Goal: Transaction & Acquisition: Purchase product/service

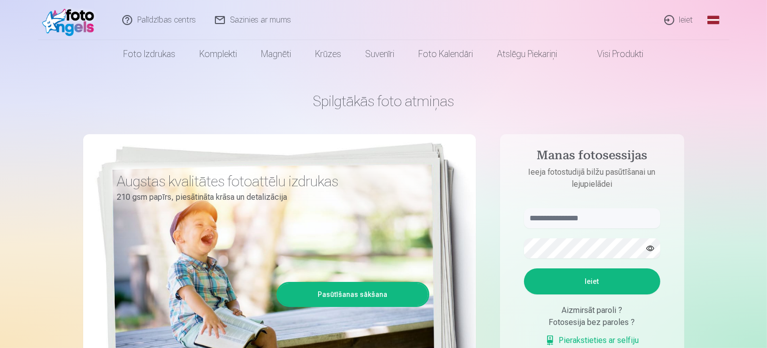
click at [683, 20] on link "Ieiet" at bounding box center [680, 20] width 48 height 40
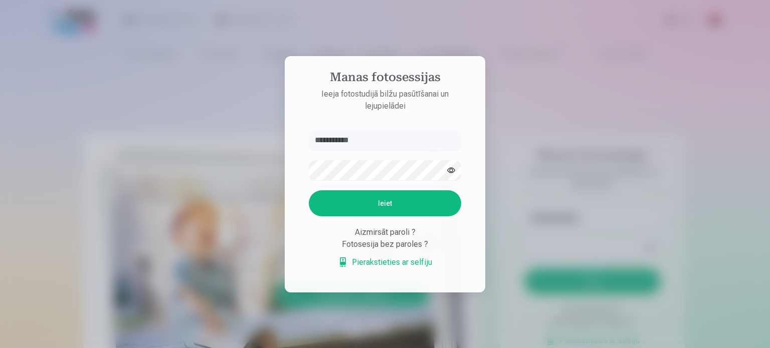
type input "**********"
click at [361, 198] on button "Ieiet" at bounding box center [385, 203] width 152 height 26
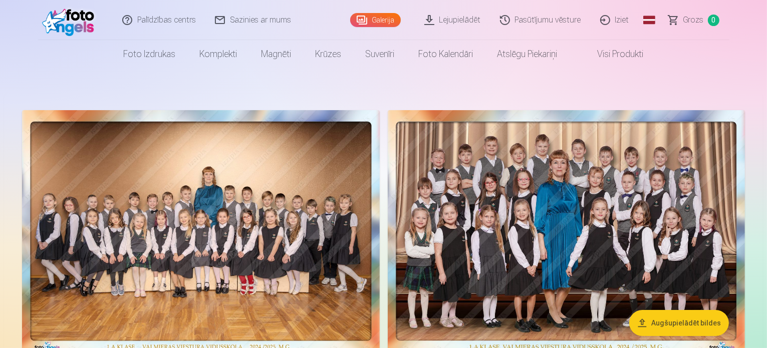
click at [377, 4] on div "Galerija" at bounding box center [377, 20] width 55 height 40
click at [375, 18] on link "Galerija" at bounding box center [375, 20] width 51 height 14
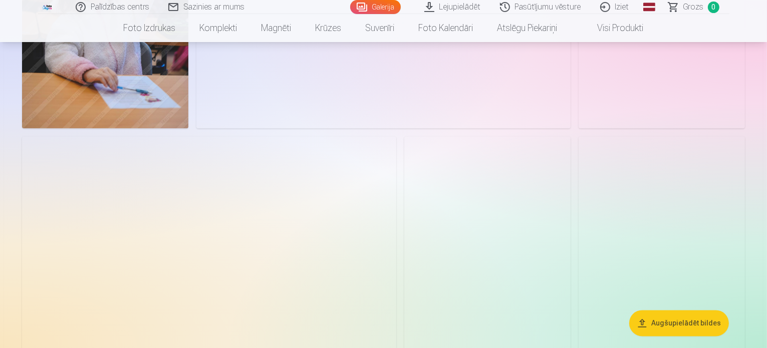
scroll to position [2096, 0]
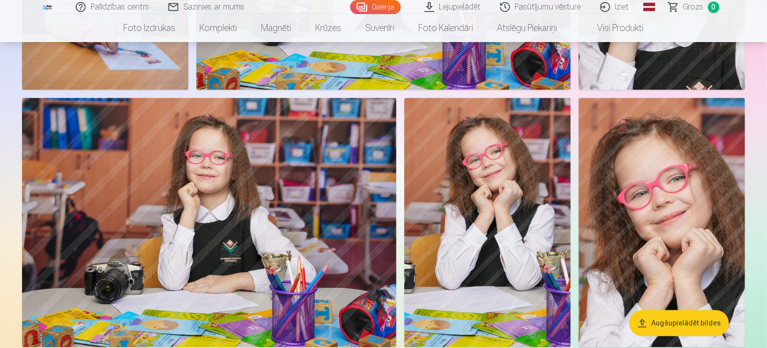
click at [679, 327] on button "Augšupielādēt bildes" at bounding box center [680, 323] width 100 height 26
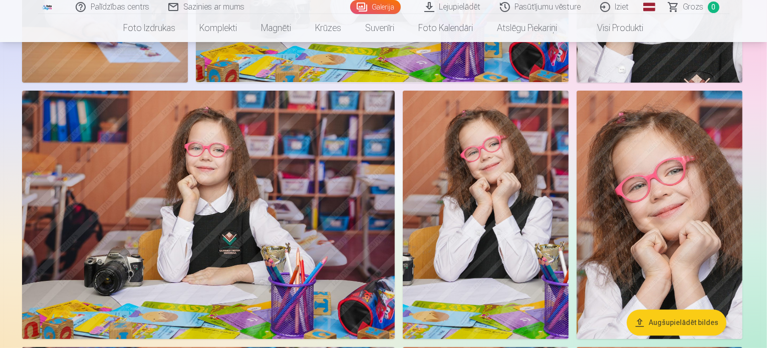
scroll to position [2101, 0]
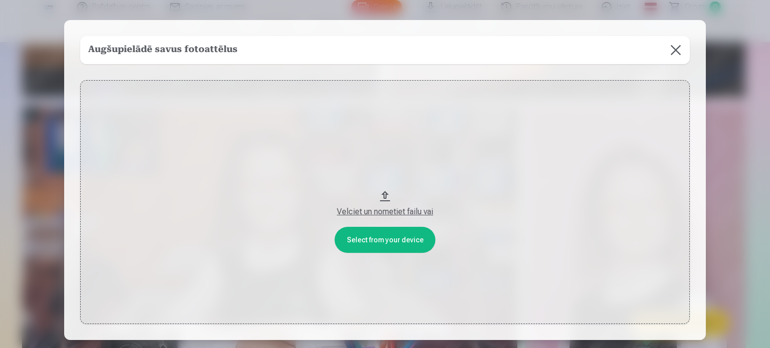
click at [676, 50] on button at bounding box center [676, 50] width 28 height 28
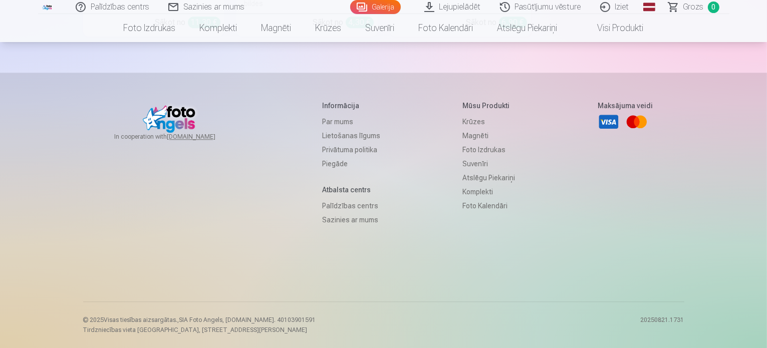
scroll to position [8144, 0]
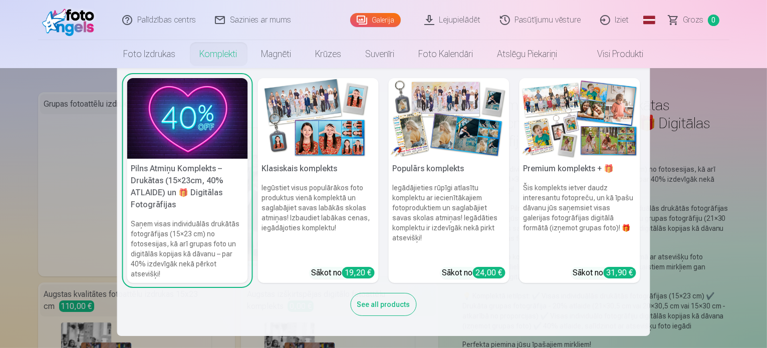
click at [208, 56] on link "Komplekti" at bounding box center [219, 54] width 62 height 28
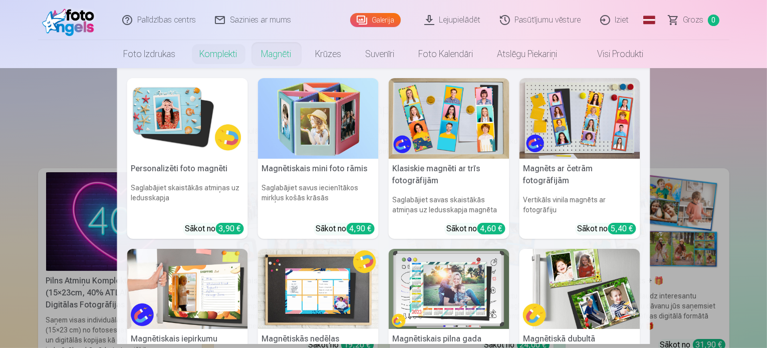
click at [285, 51] on link "Magnēti" at bounding box center [277, 54] width 54 height 28
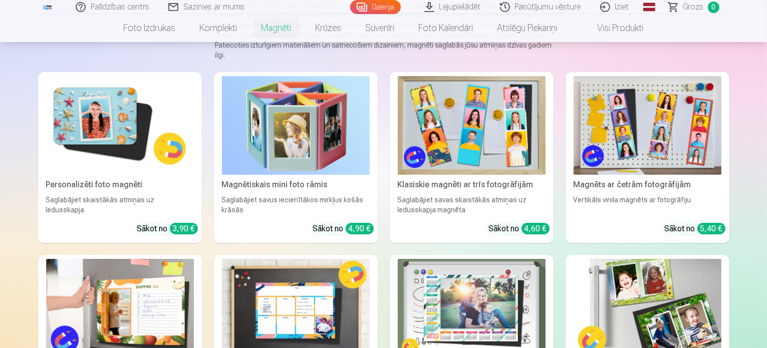
scroll to position [134, 0]
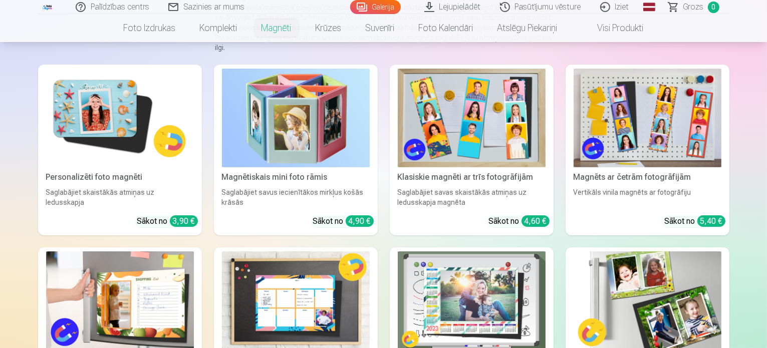
click at [81, 107] on img at bounding box center [120, 118] width 148 height 99
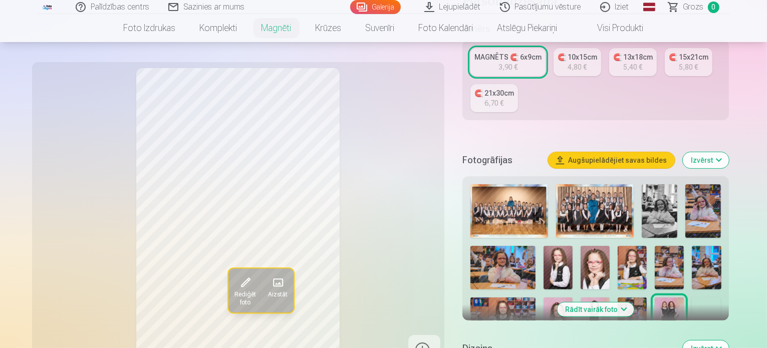
scroll to position [233, 0]
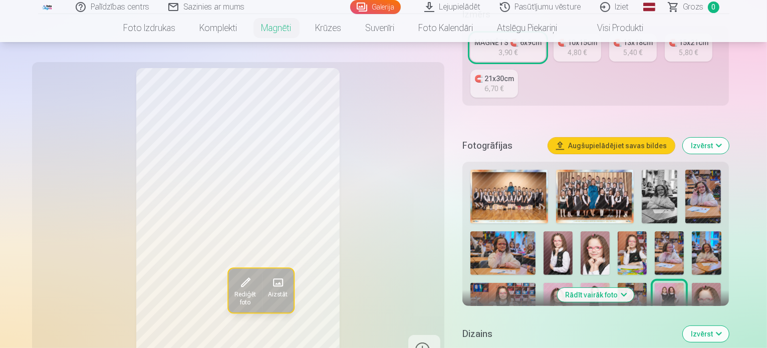
click at [635, 288] on button "Rādīt vairāk foto" at bounding box center [596, 295] width 77 height 14
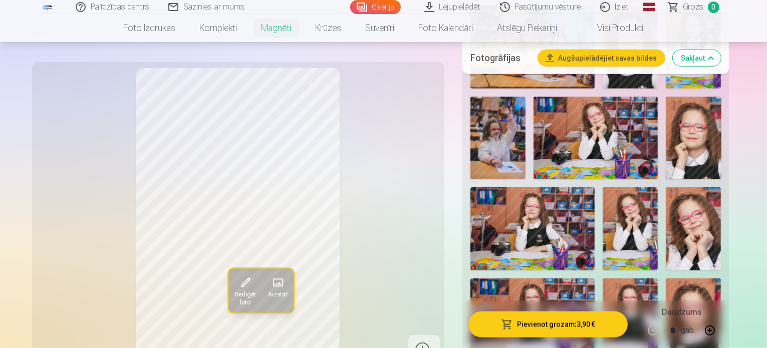
scroll to position [972, 0]
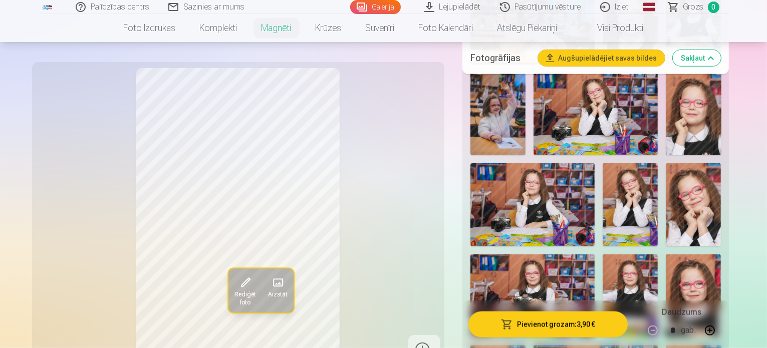
click at [666, 255] on img at bounding box center [693, 296] width 55 height 83
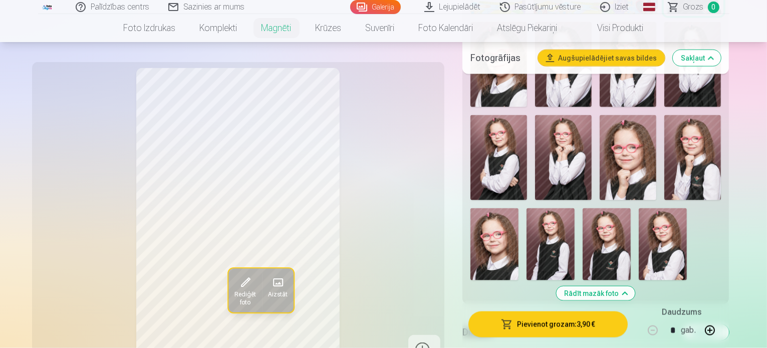
scroll to position [1351, 0]
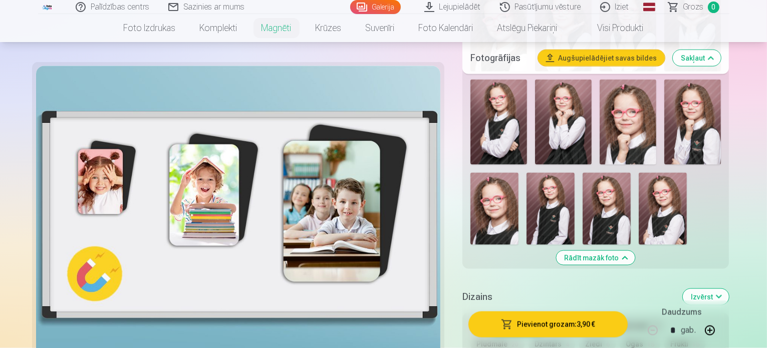
scroll to position [1435, 0]
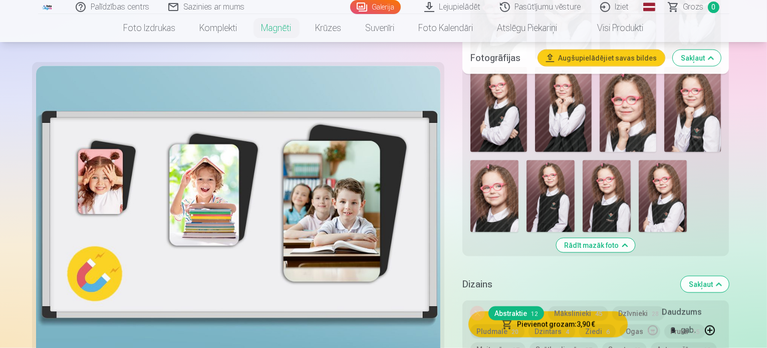
click at [642, 307] on button "Dzīvnieki 28" at bounding box center [639, 314] width 53 height 14
click at [583, 307] on button "Mākslinieki 45" at bounding box center [578, 314] width 60 height 14
click at [529, 325] on button "Dzintars 4" at bounding box center [552, 332] width 47 height 14
click at [579, 325] on button "Ziedi 6" at bounding box center [597, 332] width 37 height 14
click at [620, 325] on button "Ogas 15" at bounding box center [640, 332] width 41 height 14
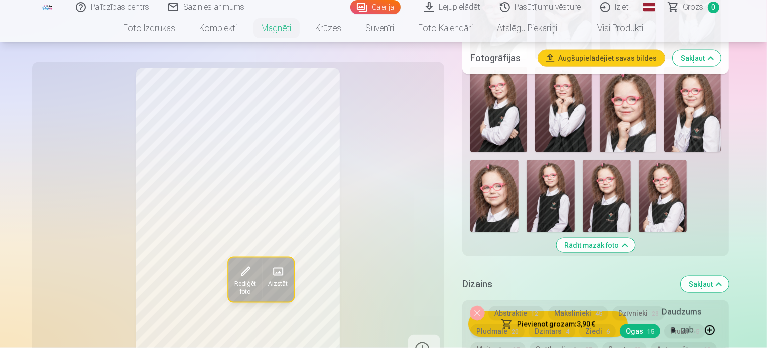
click at [665, 325] on button "Frukti 15" at bounding box center [685, 332] width 41 height 14
click at [526, 343] on button "Meitenēm 17" at bounding box center [498, 350] width 55 height 14
click at [524, 307] on button "Abstraktie 12" at bounding box center [517, 314] width 56 height 14
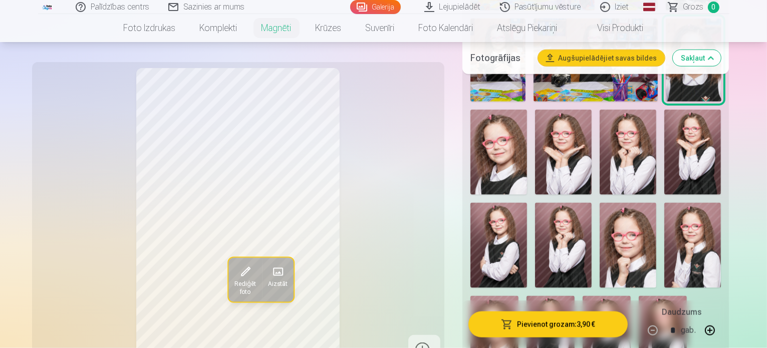
scroll to position [1311, 0]
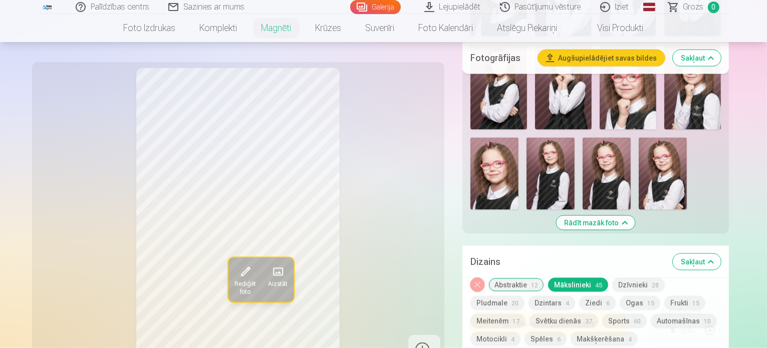
scroll to position [1365, 0]
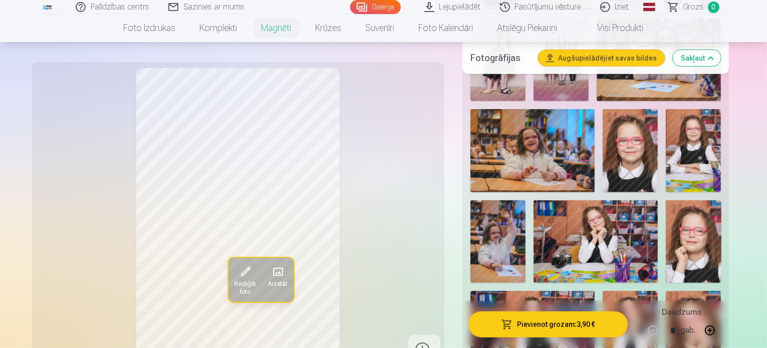
scroll to position [1424, 0]
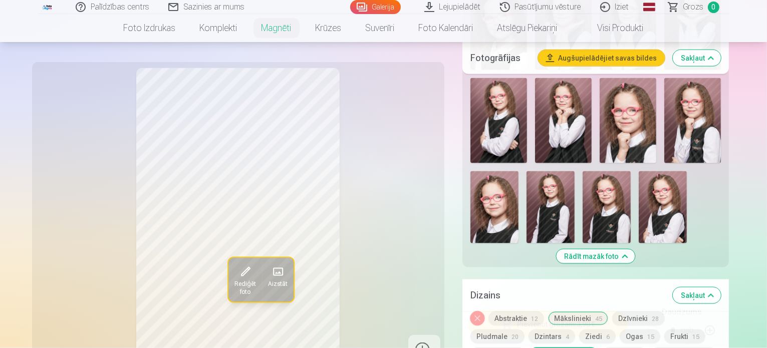
click at [654, 312] on button "Dzīvnieki 28" at bounding box center [639, 319] width 53 height 14
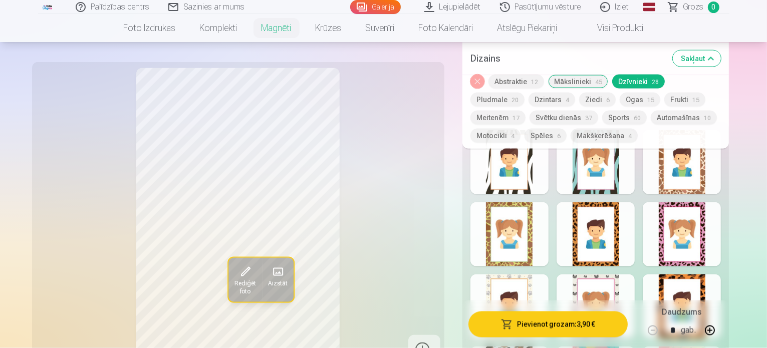
scroll to position [1700, 0]
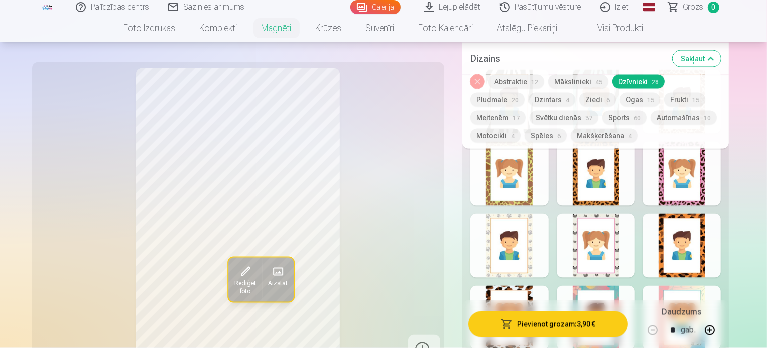
scroll to position [1788, 0]
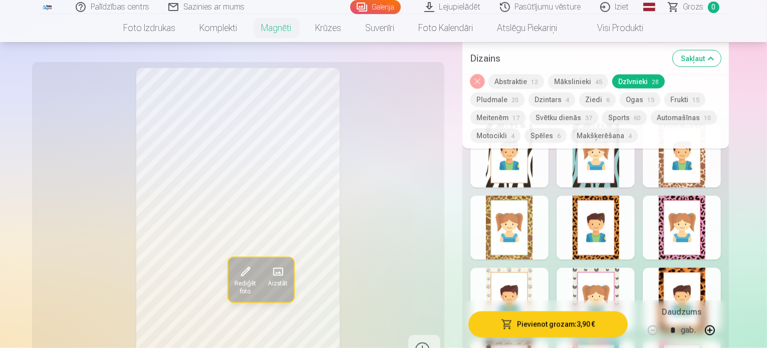
scroll to position [1727, 0]
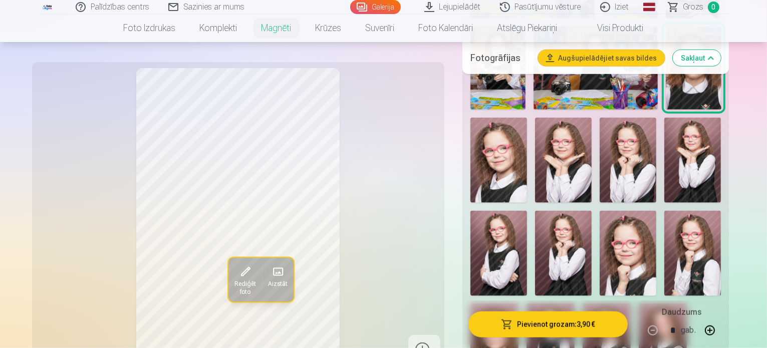
scroll to position [1117, 0]
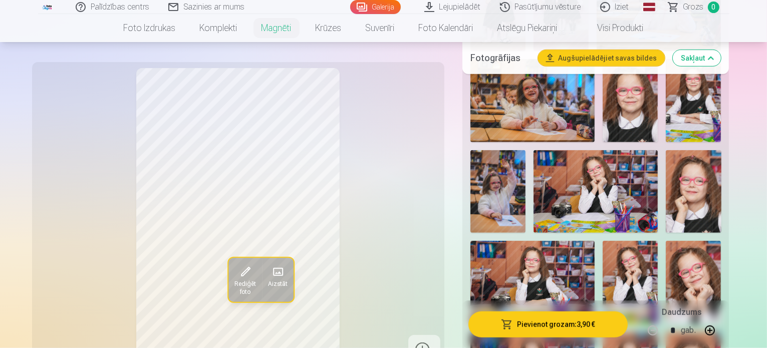
scroll to position [902, 0]
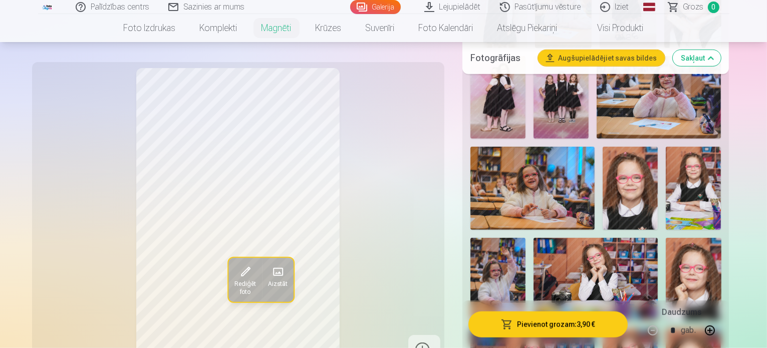
scroll to position [794, 0]
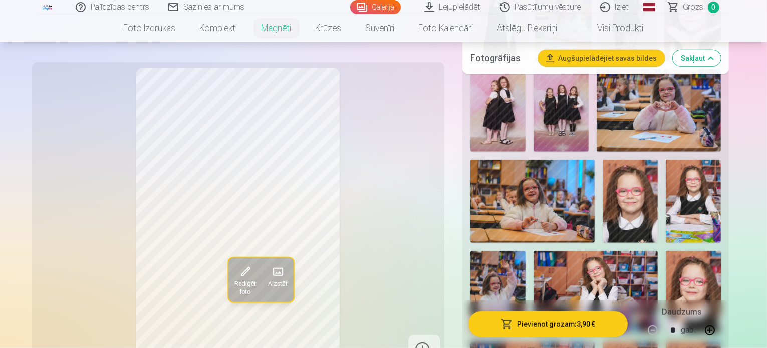
click at [666, 251] on img at bounding box center [693, 292] width 55 height 83
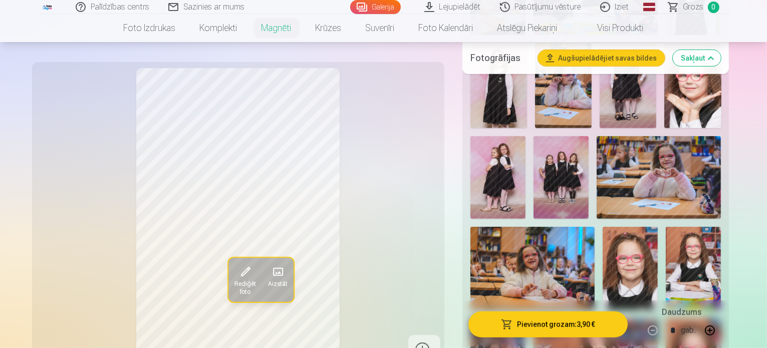
scroll to position [706, 0]
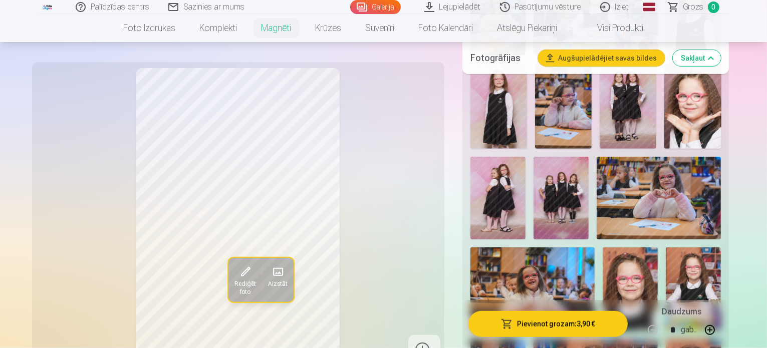
click at [634, 248] on img at bounding box center [630, 289] width 55 height 83
click at [676, 248] on img at bounding box center [693, 289] width 55 height 83
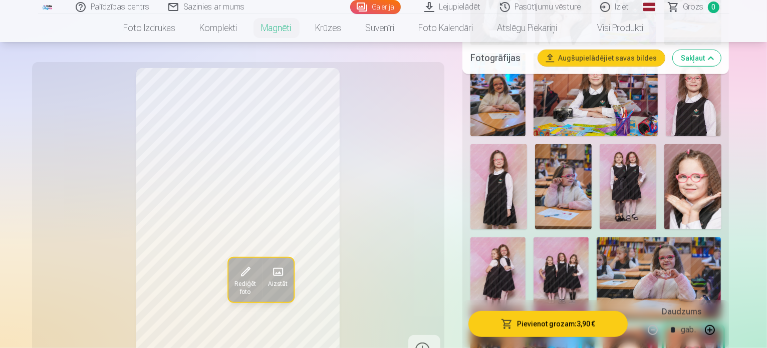
scroll to position [606, 0]
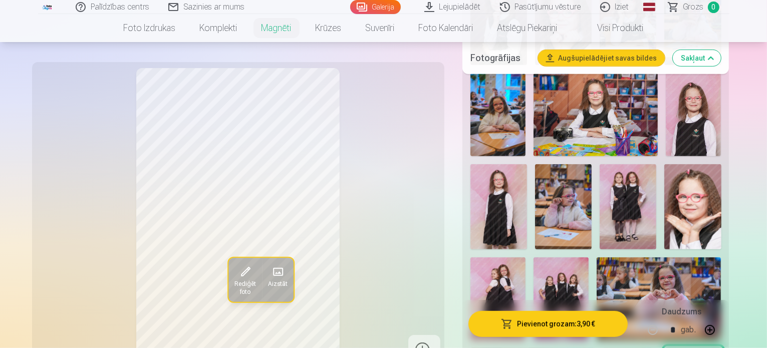
click at [695, 258] on img at bounding box center [659, 299] width 124 height 83
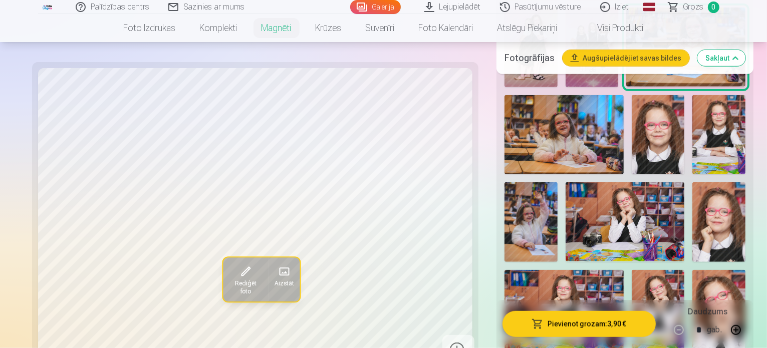
scroll to position [855, 0]
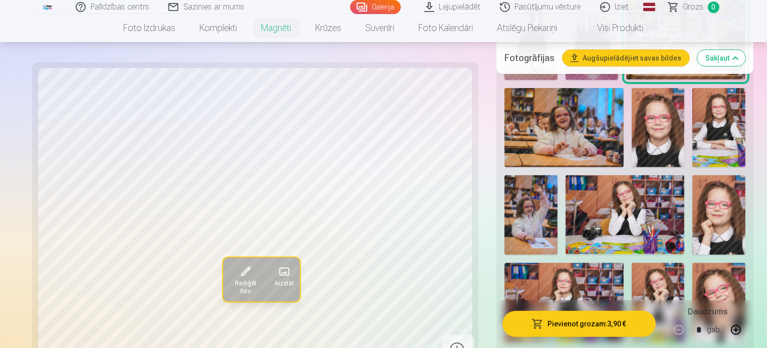
click at [693, 263] on img at bounding box center [719, 303] width 53 height 80
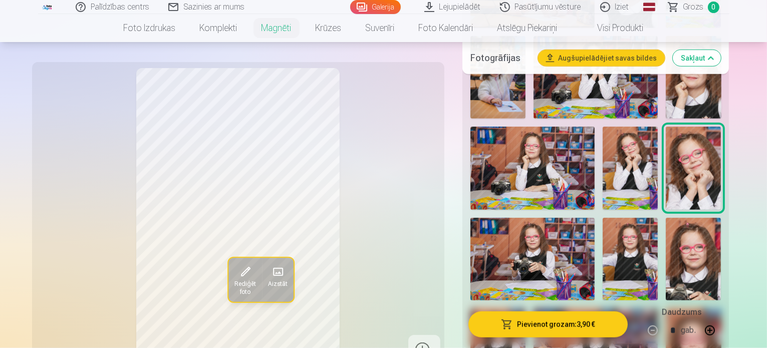
scroll to position [1010, 0]
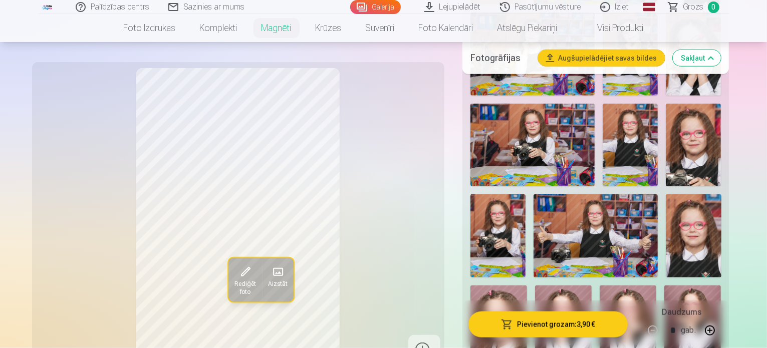
scroll to position [1130, 0]
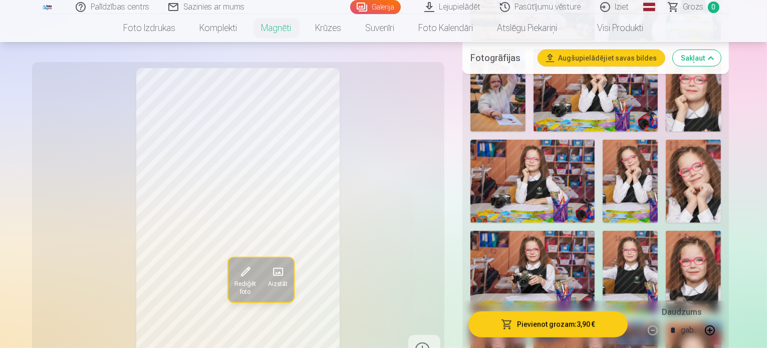
scroll to position [982, 0]
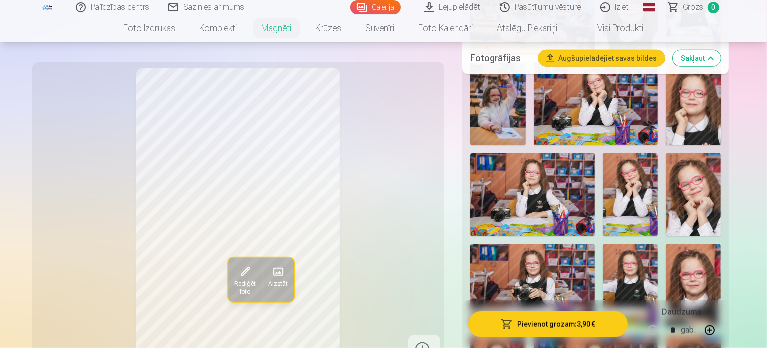
click at [666, 245] on img at bounding box center [693, 286] width 55 height 83
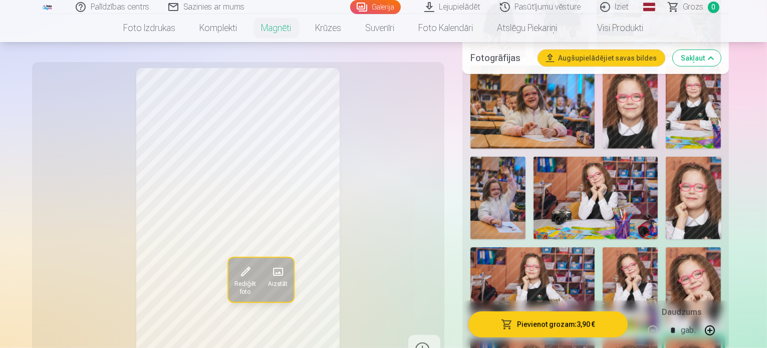
scroll to position [881, 0]
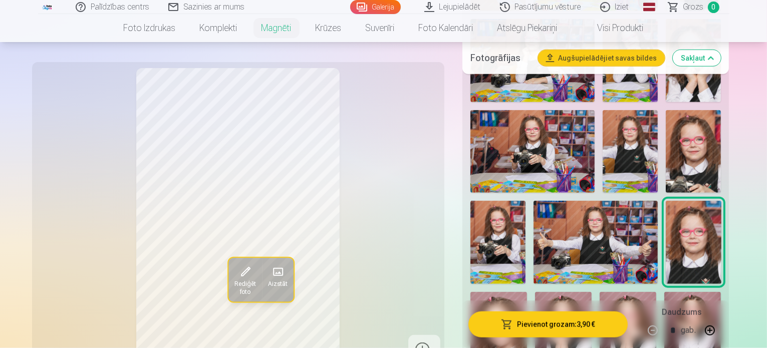
scroll to position [1104, 0]
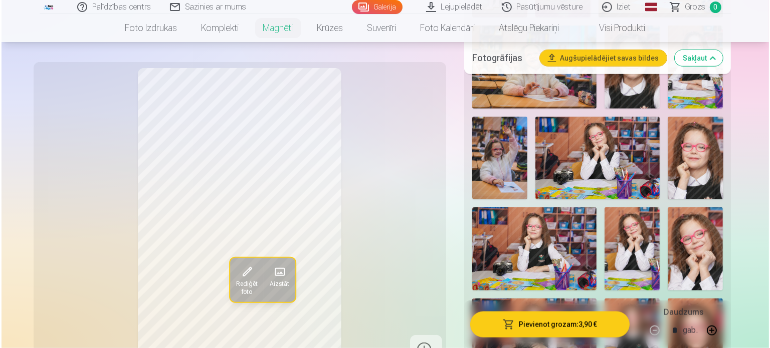
scroll to position [895, 0]
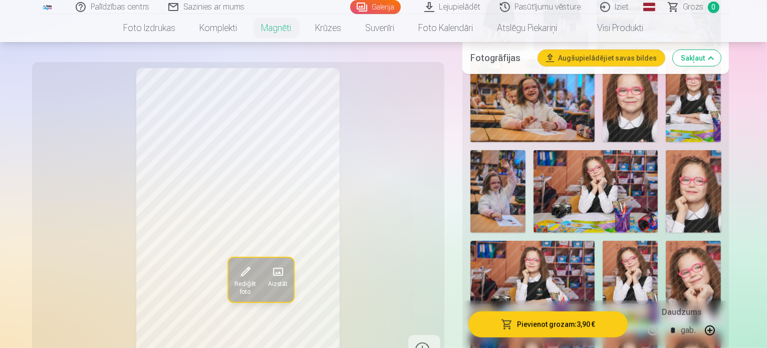
click at [563, 331] on button "Pievienot grozam : 3,90 €" at bounding box center [549, 324] width 160 height 26
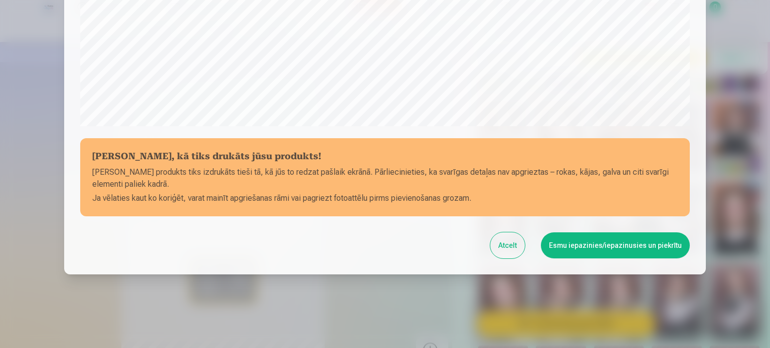
scroll to position [373, 0]
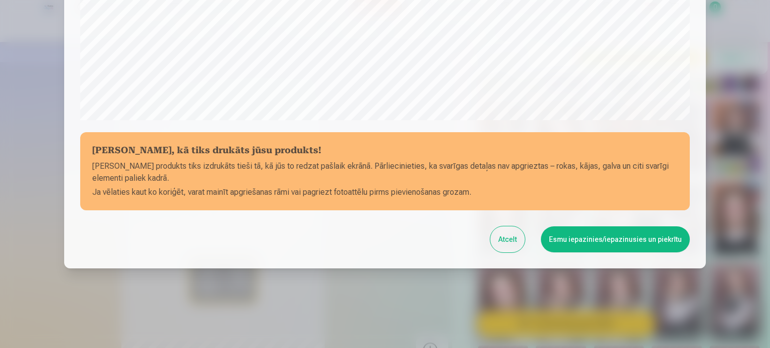
click at [597, 249] on button "Esmu iepazinies/iepazinusies un piekrītu" at bounding box center [615, 240] width 149 height 26
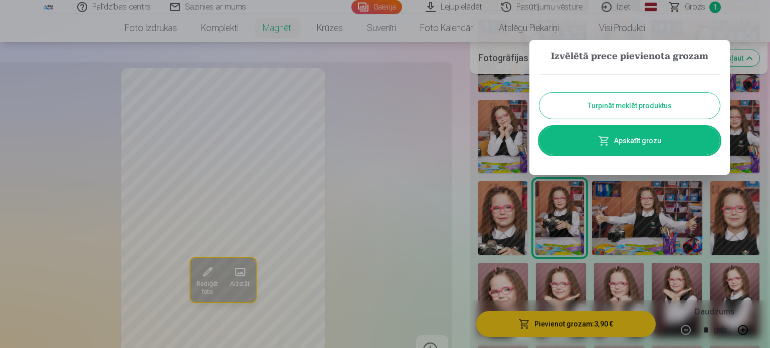
click at [630, 147] on link "Apskatīt grozu" at bounding box center [629, 141] width 180 height 28
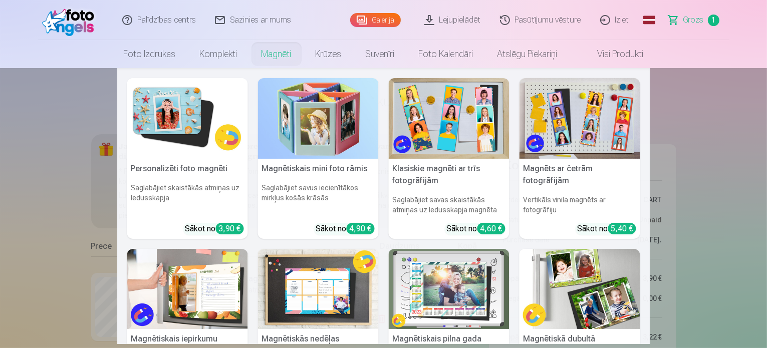
click at [279, 57] on link "Magnēti" at bounding box center [277, 54] width 54 height 28
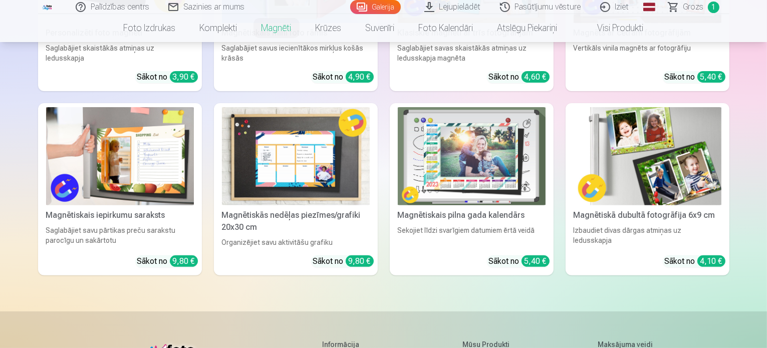
scroll to position [279, 0]
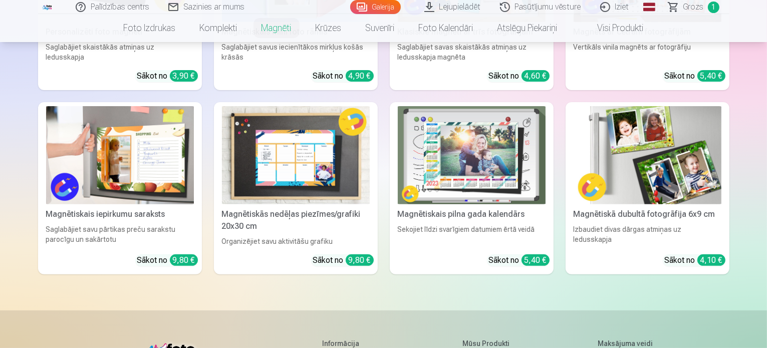
click at [299, 164] on img at bounding box center [296, 155] width 148 height 99
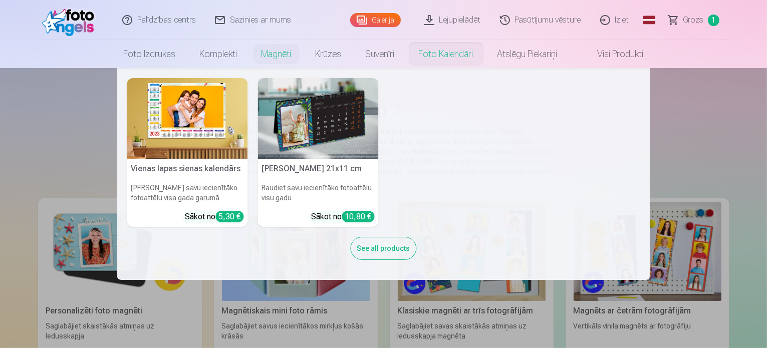
click at [345, 116] on img at bounding box center [318, 118] width 121 height 81
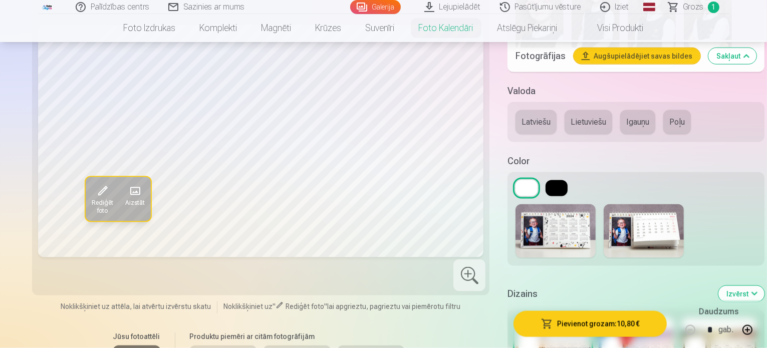
scroll to position [1443, 0]
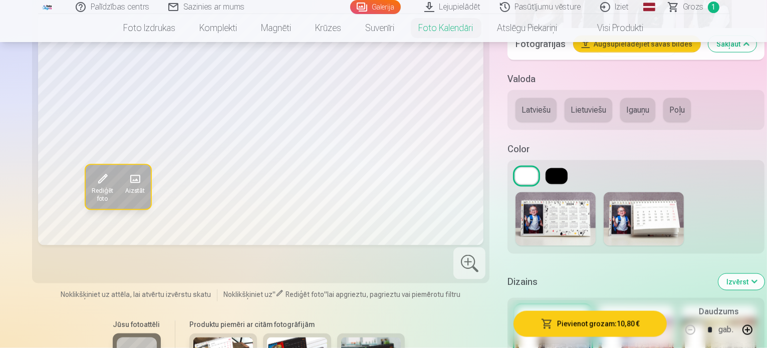
click at [746, 274] on button "Izvērst" at bounding box center [742, 282] width 46 height 16
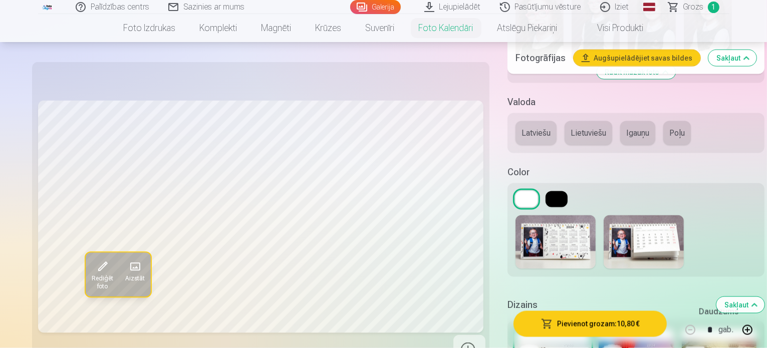
scroll to position [1445, 0]
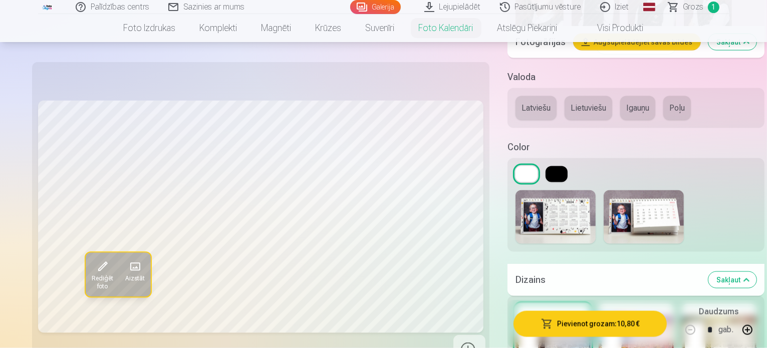
click at [608, 304] on div at bounding box center [636, 336] width 75 height 64
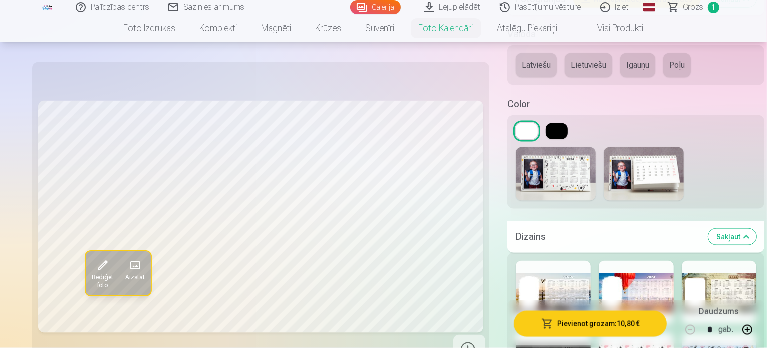
scroll to position [1494, 0]
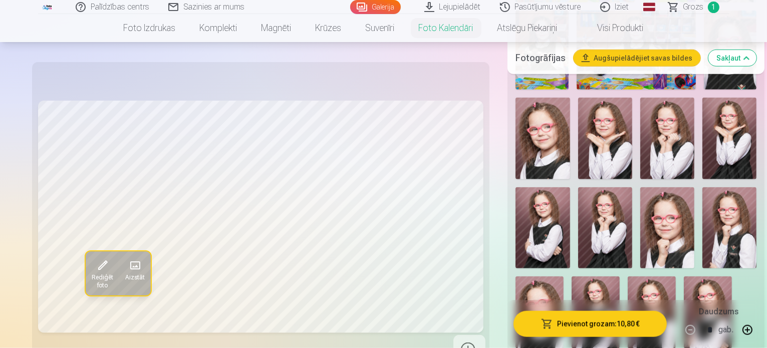
scroll to position [1037, 0]
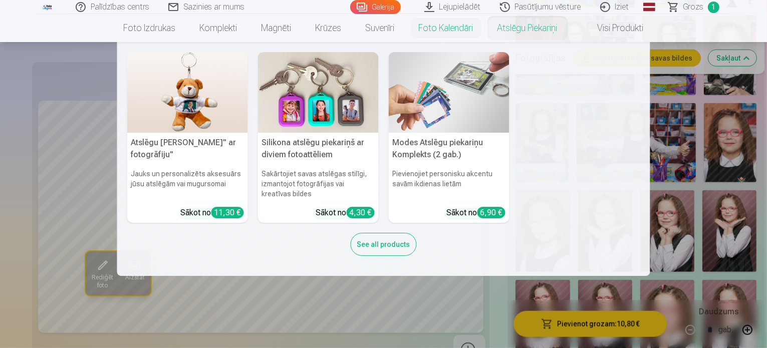
click at [328, 104] on img at bounding box center [318, 92] width 121 height 81
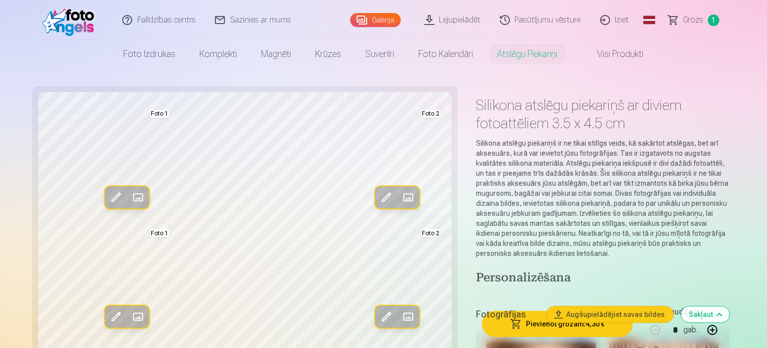
click at [601, 57] on link "Visi produkti" at bounding box center [613, 54] width 86 height 28
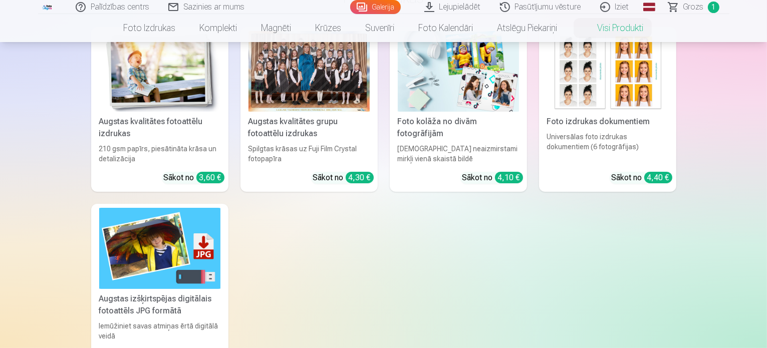
scroll to position [107, 0]
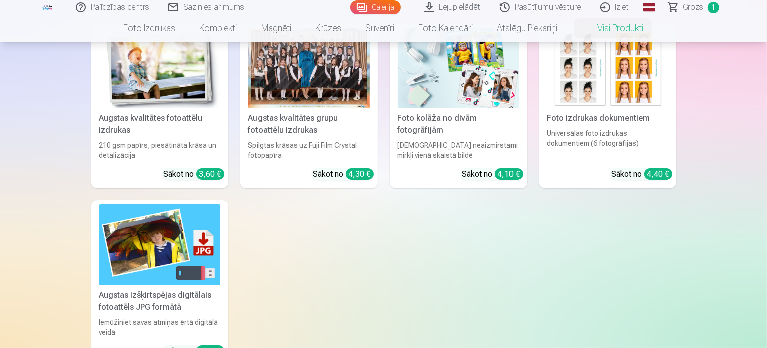
click at [603, 76] on img at bounding box center [607, 68] width 121 height 81
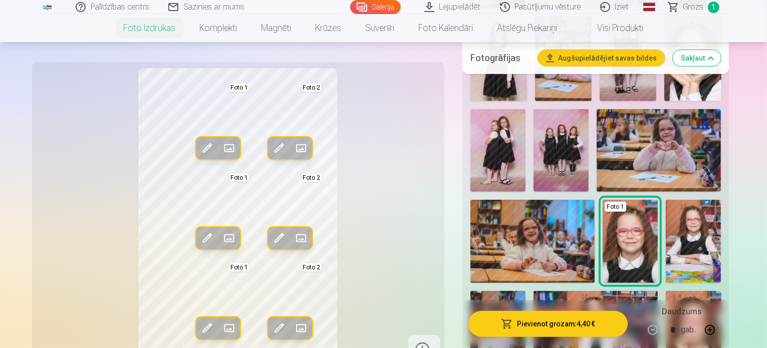
scroll to position [733, 0]
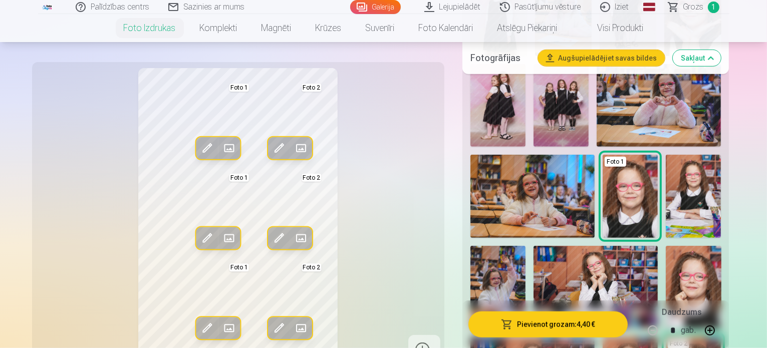
click at [668, 339] on div "Foto 2" at bounding box center [679, 344] width 22 height 10
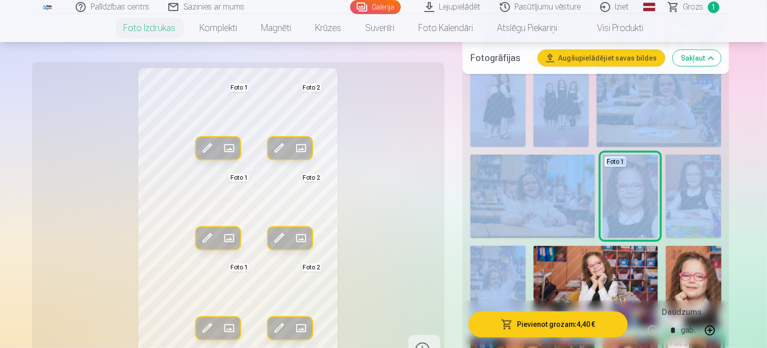
drag, startPoint x: 766, startPoint y: 68, endPoint x: 765, endPoint y: 86, distance: 17.6
click at [730, 86] on div "Fotogrāfijas Augšupielādējiet savas bildes Sakļaut Foto 1 Foto 2 Rādīt mazāk fo…" at bounding box center [596, 228] width 267 height 1329
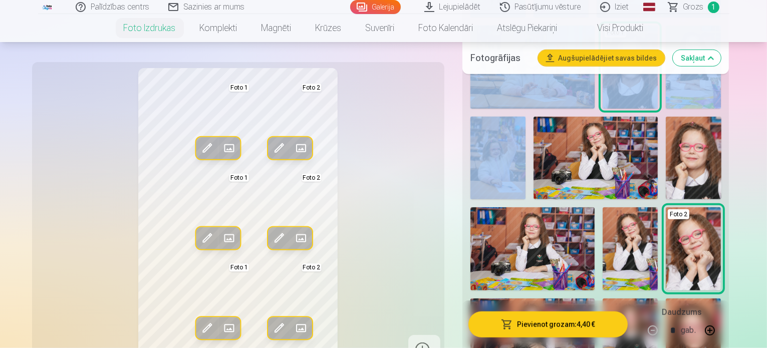
scroll to position [834, 0]
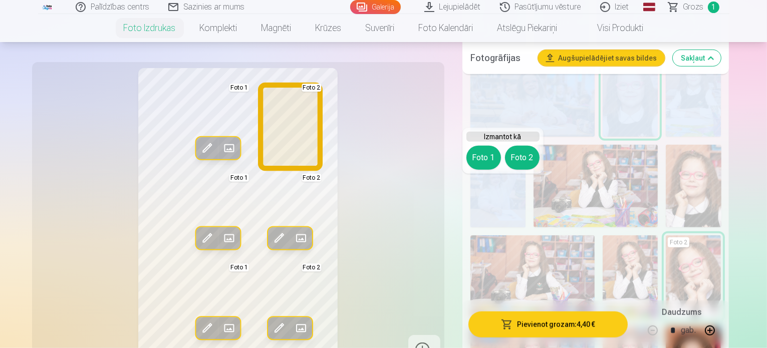
click at [520, 157] on button "Foto 2" at bounding box center [522, 158] width 35 height 24
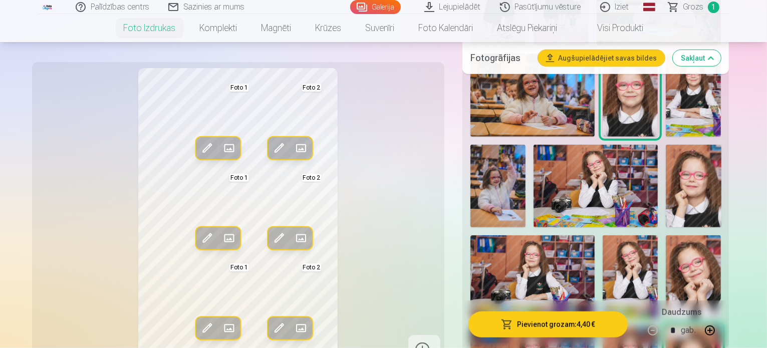
click at [387, 200] on div "Rediģēt foto Aizstāt Foto 1 Rediģēt foto Aizstāt Foto 2 Rediģēt foto Aizstāt Fo…" at bounding box center [238, 216] width 400 height 297
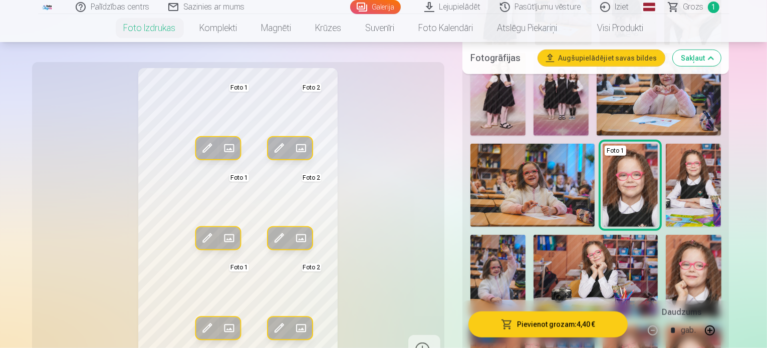
scroll to position [767, 0]
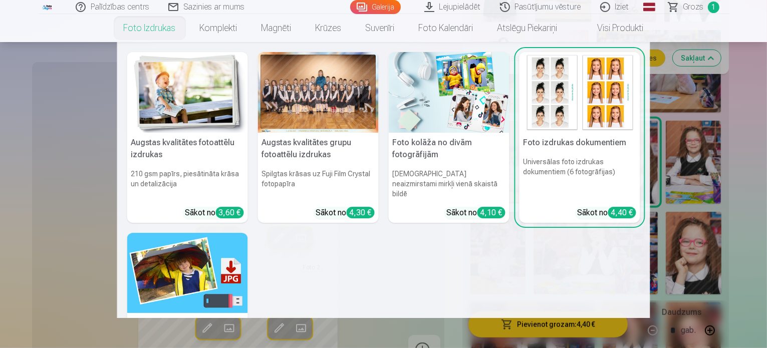
click at [156, 27] on link "Foto izdrukas" at bounding box center [150, 28] width 76 height 28
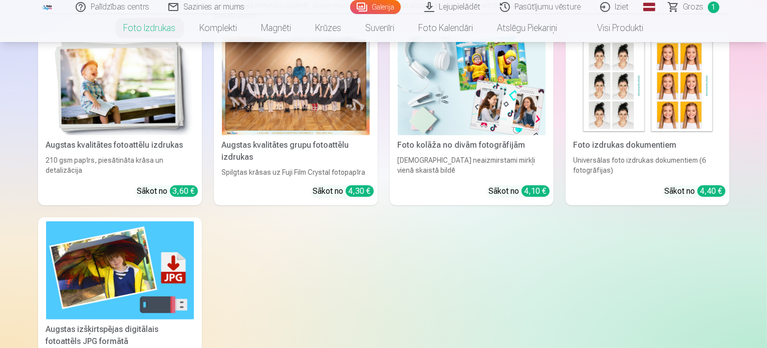
scroll to position [171, 0]
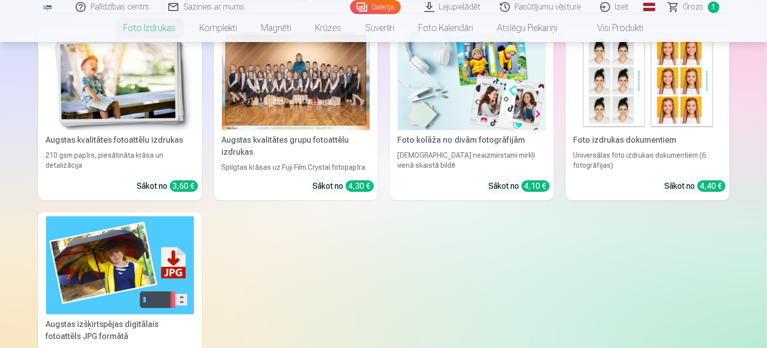
click at [479, 91] on img at bounding box center [472, 81] width 148 height 99
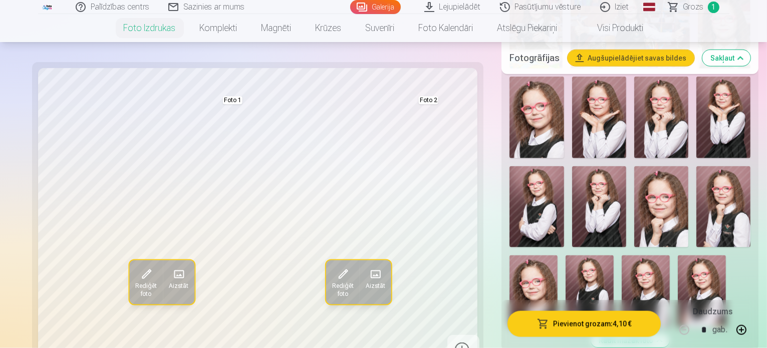
scroll to position [1279, 0]
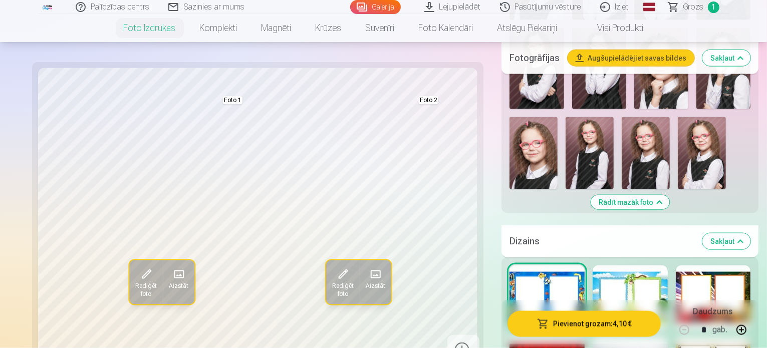
scroll to position [1431, 0]
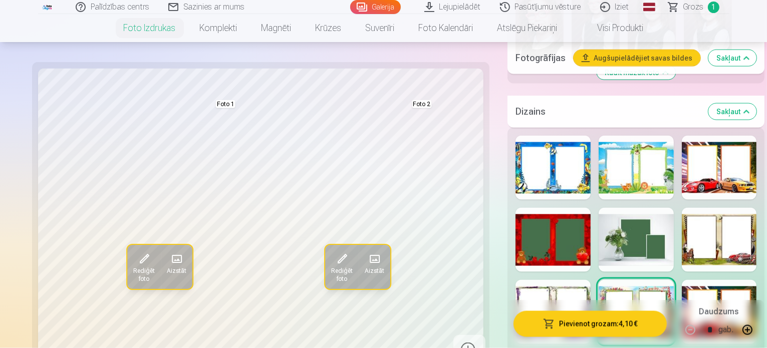
scroll to position [1548, 0]
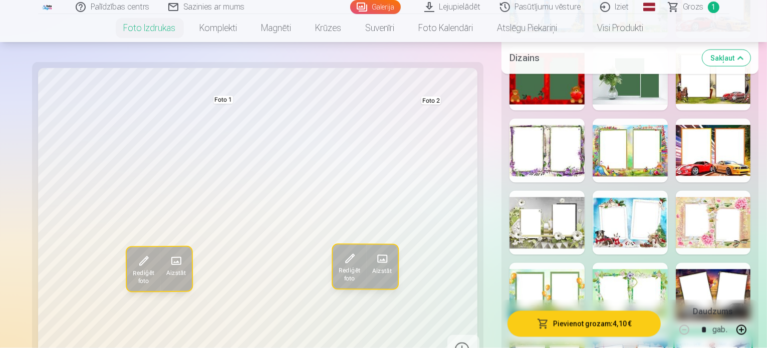
scroll to position [1710, 0]
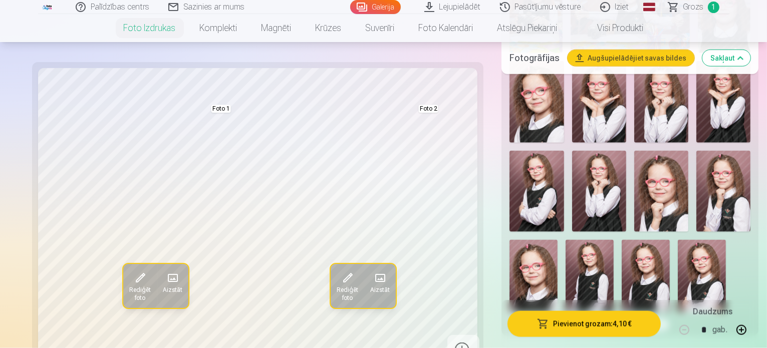
scroll to position [1257, 0]
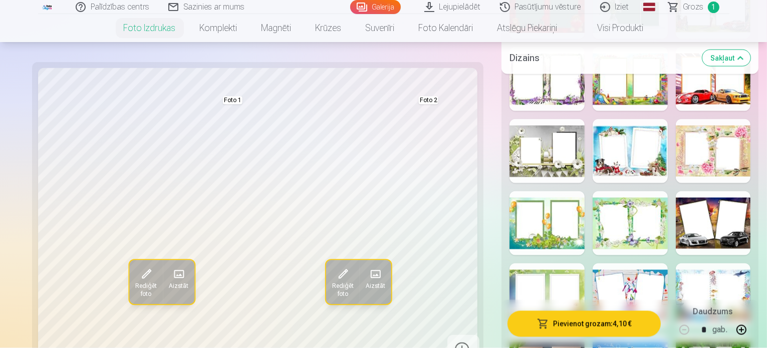
scroll to position [1774, 0]
click at [759, 248] on div "Rādīt mazāk dizainu" at bounding box center [630, 235] width 257 height 680
click at [758, 248] on div "Rādīt mazāk dizainu" at bounding box center [630, 235] width 257 height 680
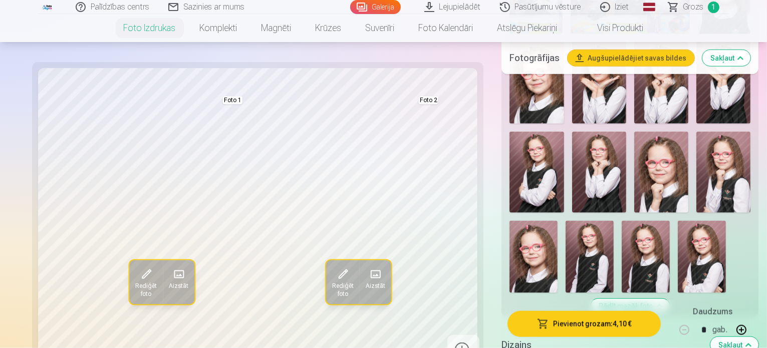
scroll to position [1308, 0]
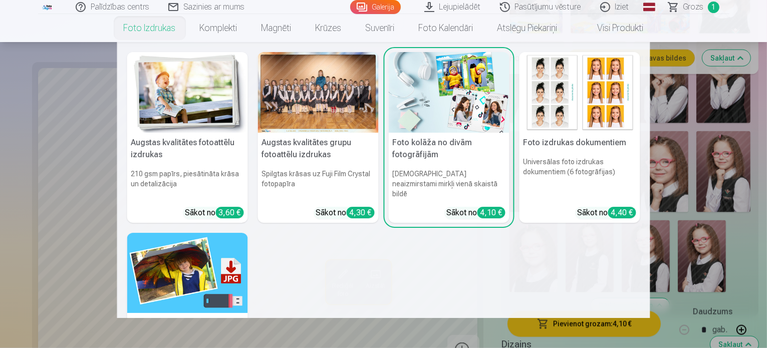
click at [170, 29] on link "Foto izdrukas" at bounding box center [150, 28] width 76 height 28
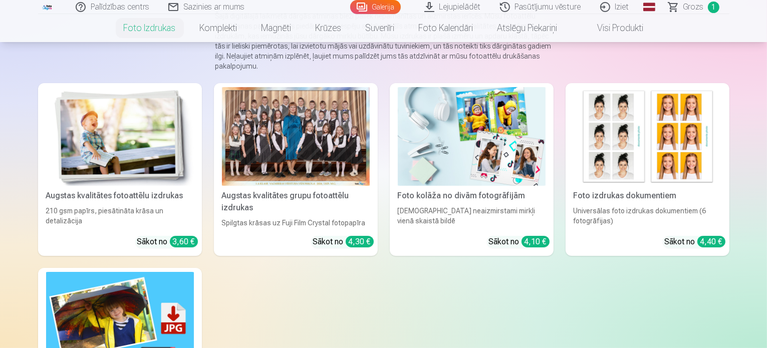
scroll to position [86, 0]
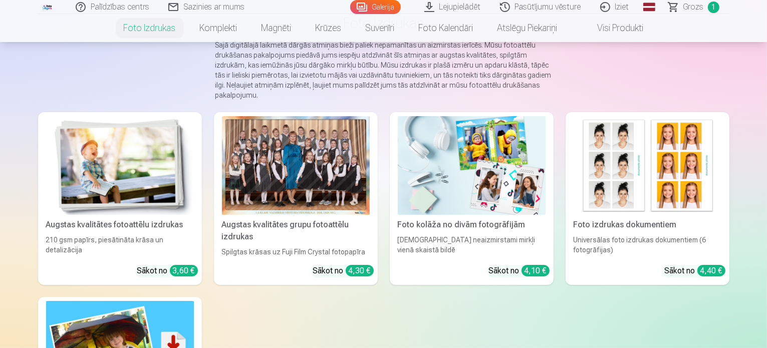
click at [309, 191] on div at bounding box center [296, 165] width 148 height 99
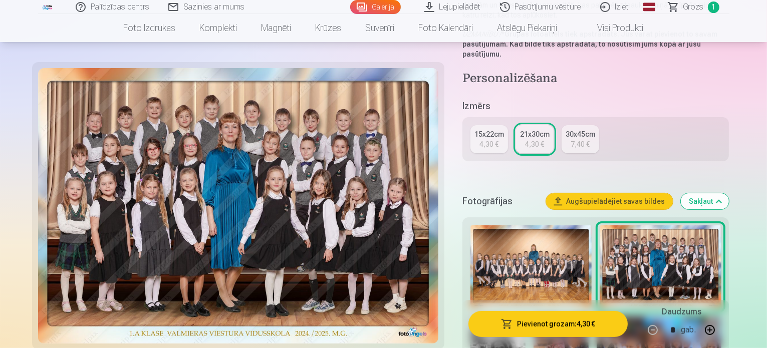
scroll to position [192, 0]
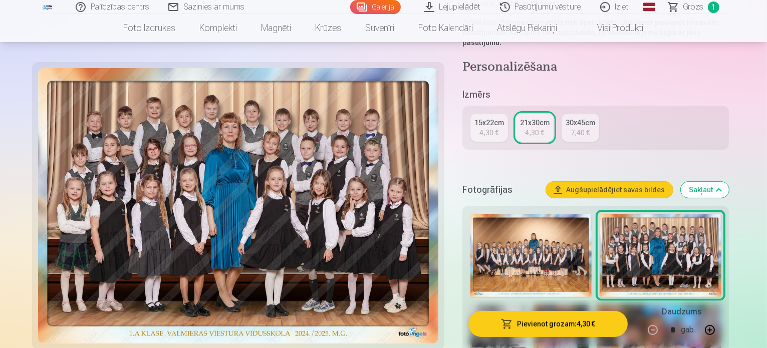
click at [571, 327] on button "Pievienot grozam : 4,30 €" at bounding box center [549, 324] width 160 height 26
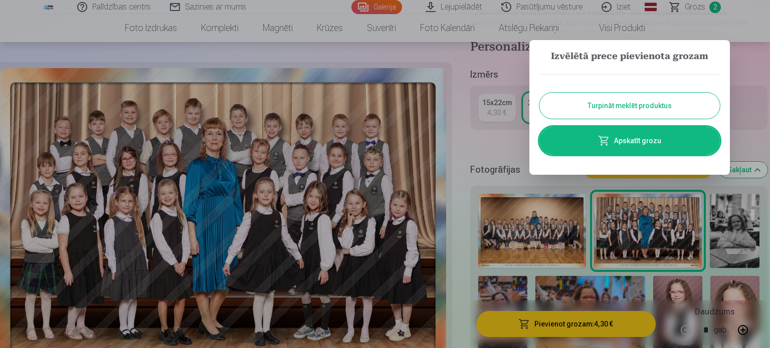
click at [638, 109] on button "Turpināt meklēt produktus" at bounding box center [629, 106] width 180 height 26
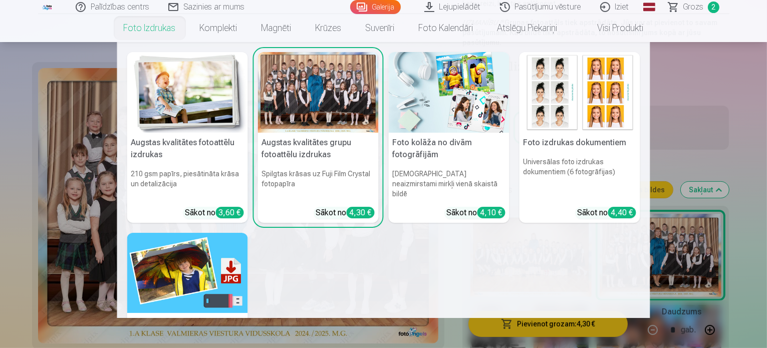
click at [149, 30] on link "Foto izdrukas" at bounding box center [150, 28] width 76 height 28
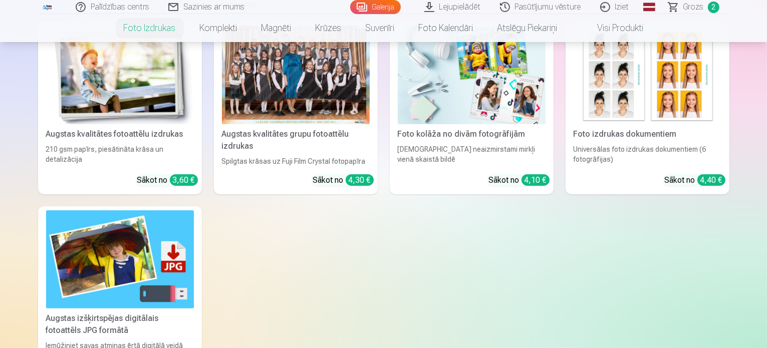
scroll to position [150, 0]
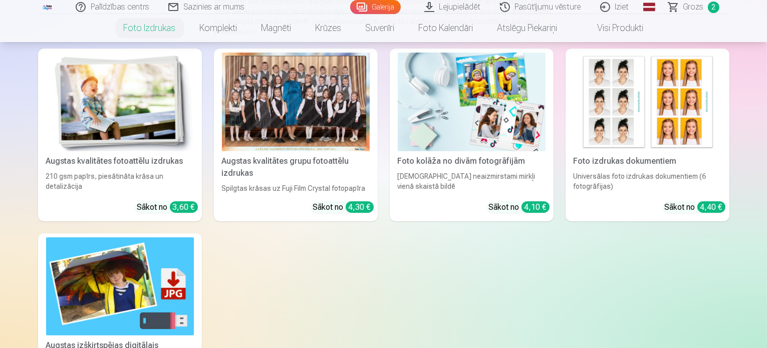
click at [133, 130] on img at bounding box center [120, 102] width 148 height 99
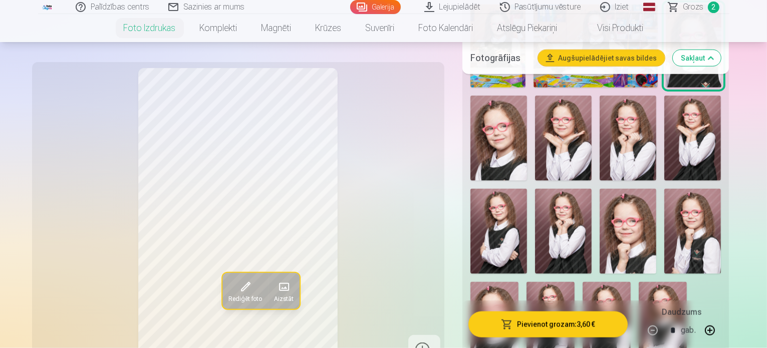
scroll to position [1327, 0]
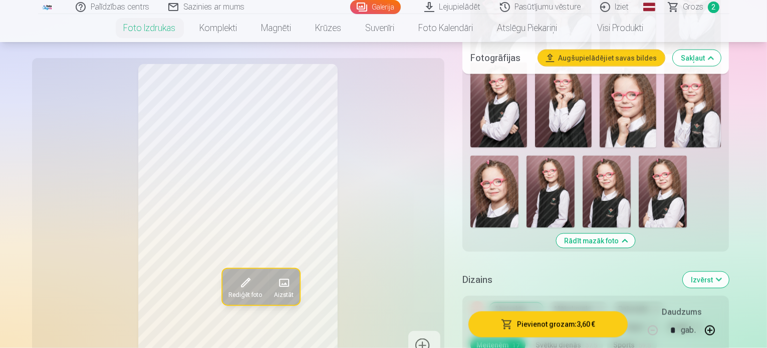
scroll to position [1454, 0]
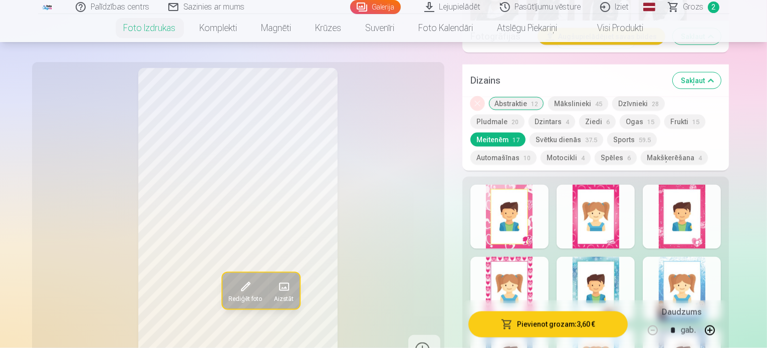
scroll to position [1660, 0]
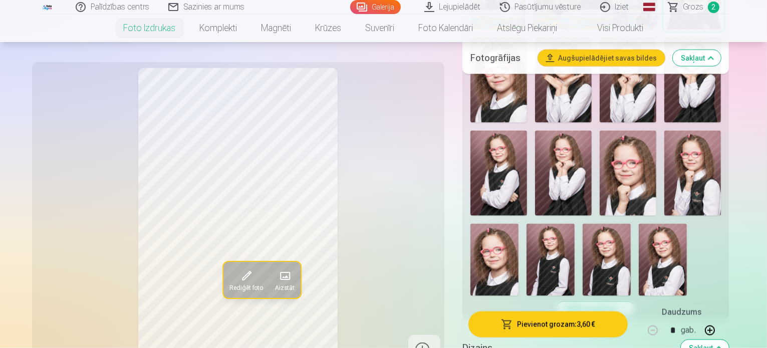
scroll to position [1355, 0]
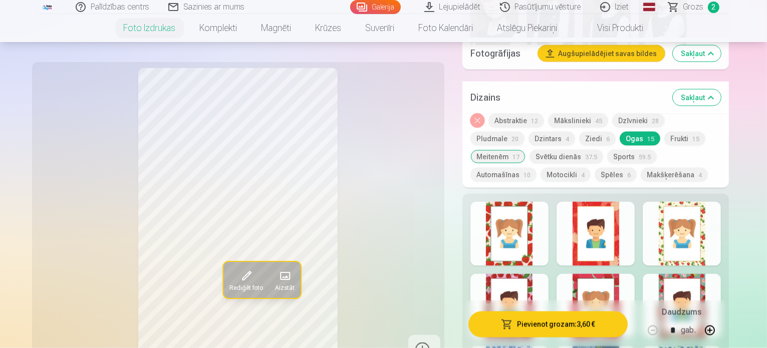
scroll to position [1643, 0]
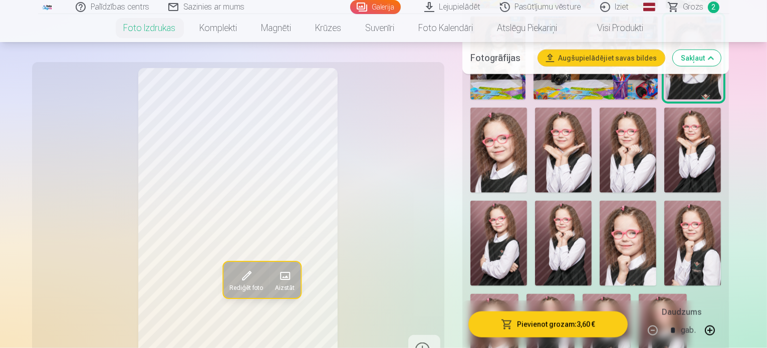
scroll to position [1285, 0]
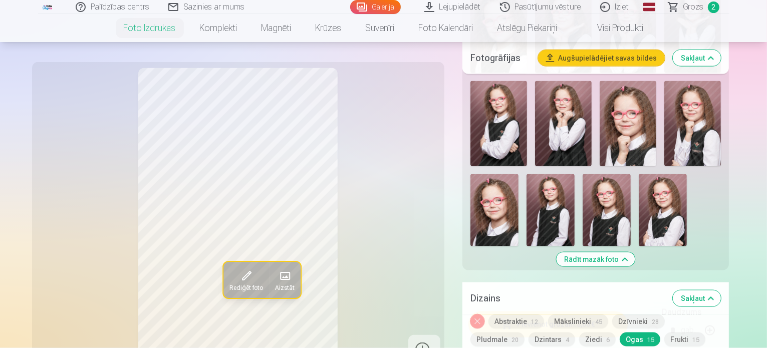
scroll to position [1435, 0]
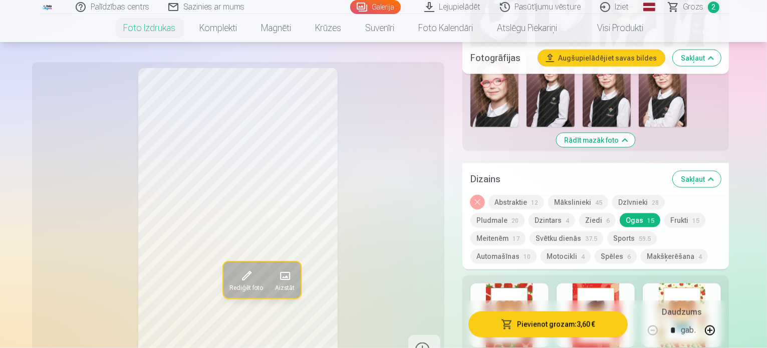
scroll to position [1561, 0]
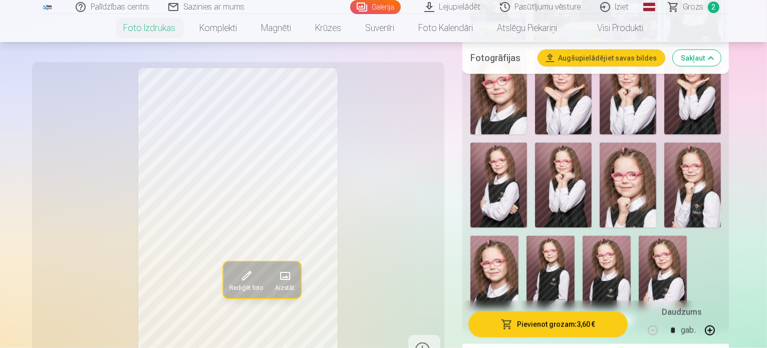
scroll to position [1416, 0]
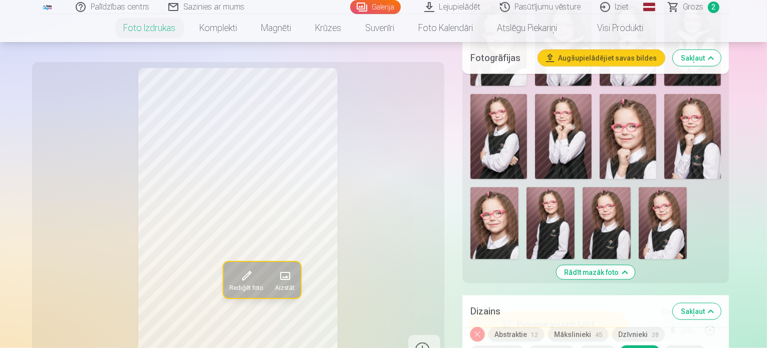
click at [579, 346] on button "Ziedi 6" at bounding box center [597, 353] width 37 height 14
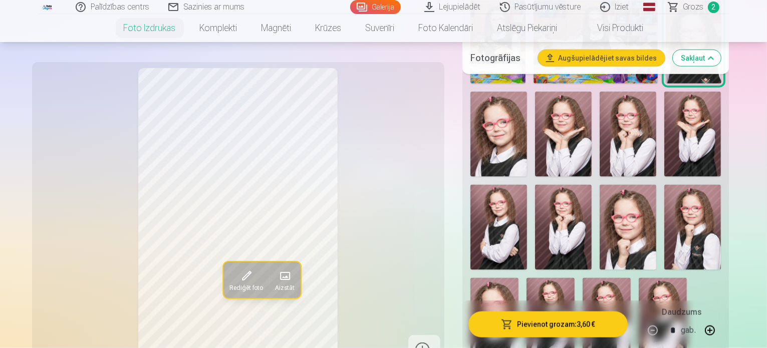
scroll to position [1337, 0]
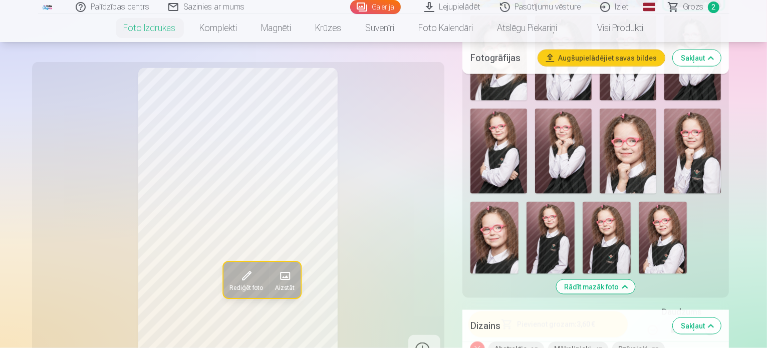
scroll to position [1283, 0]
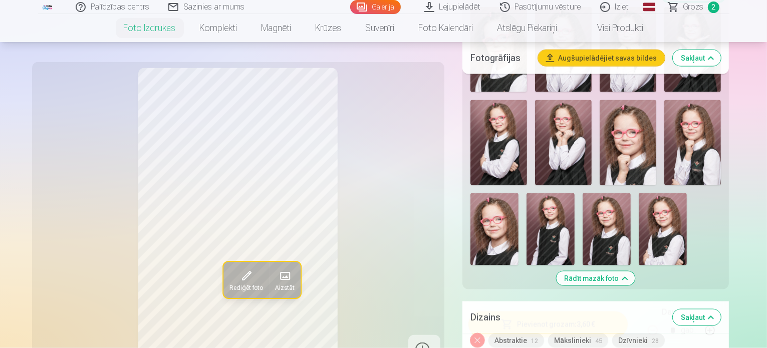
scroll to position [1417, 0]
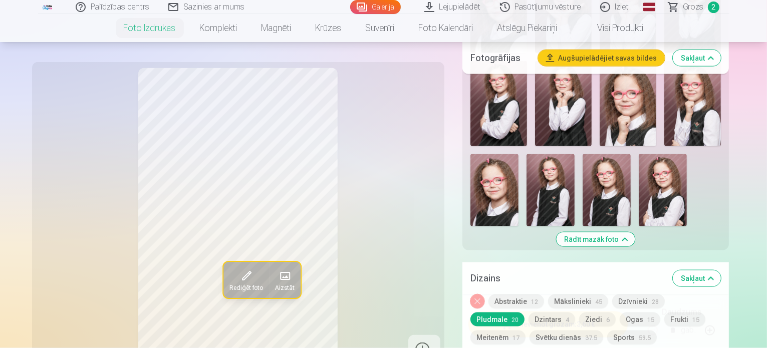
scroll to position [1468, 0]
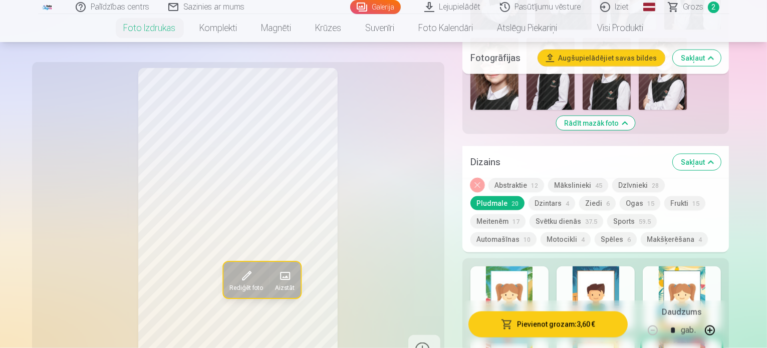
scroll to position [1572, 0]
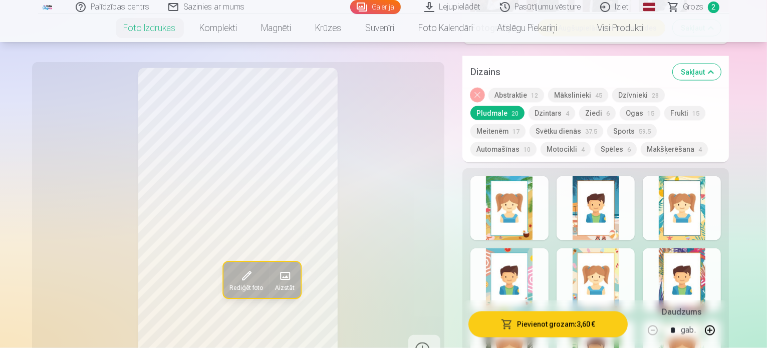
scroll to position [1662, 0]
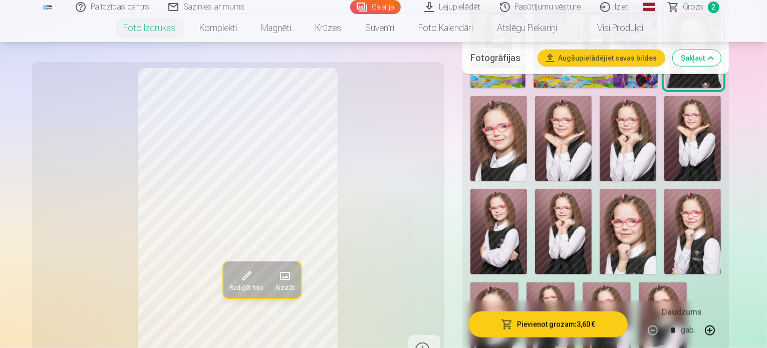
scroll to position [1327, 0]
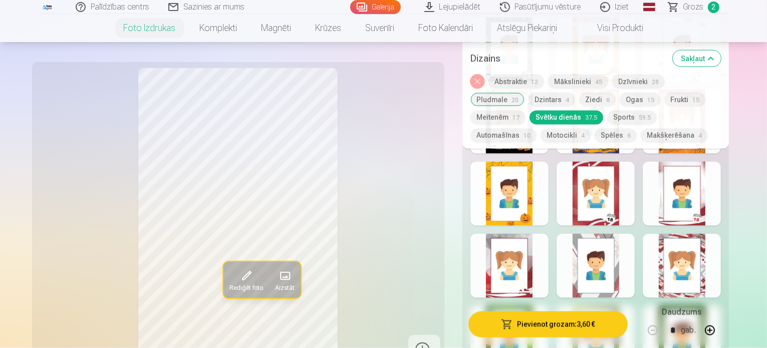
scroll to position [1877, 0]
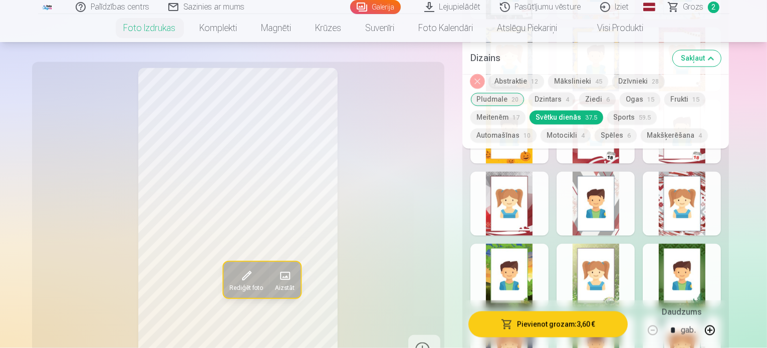
click at [583, 84] on button "Mākslinieki 45" at bounding box center [578, 81] width 60 height 14
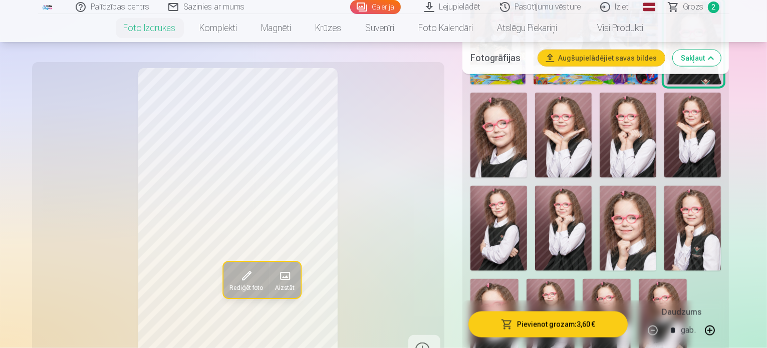
scroll to position [1317, 0]
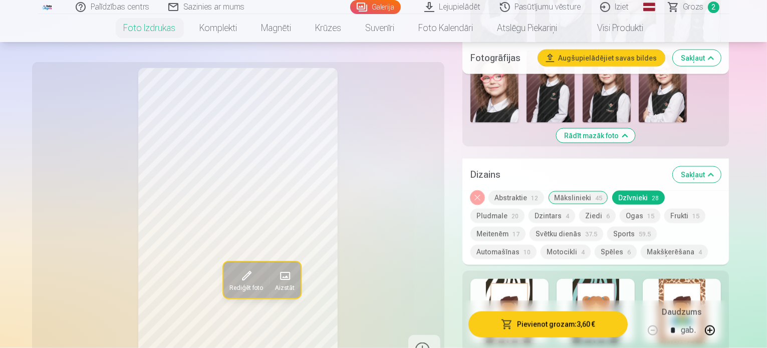
scroll to position [1560, 0]
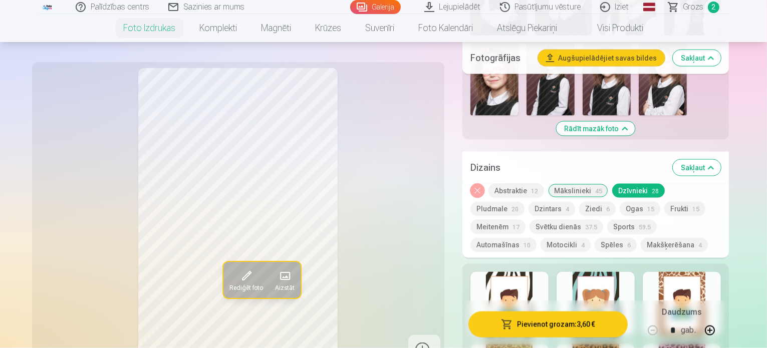
drag, startPoint x: 767, startPoint y: 108, endPoint x: 765, endPoint y: 123, distance: 15.6
click at [730, 184] on div "Noņemiet dizainu Abstraktie 12 Mākslinieki 45 Dzīvnieki 28 Pludmale 20 Dzintars…" at bounding box center [596, 221] width 267 height 74
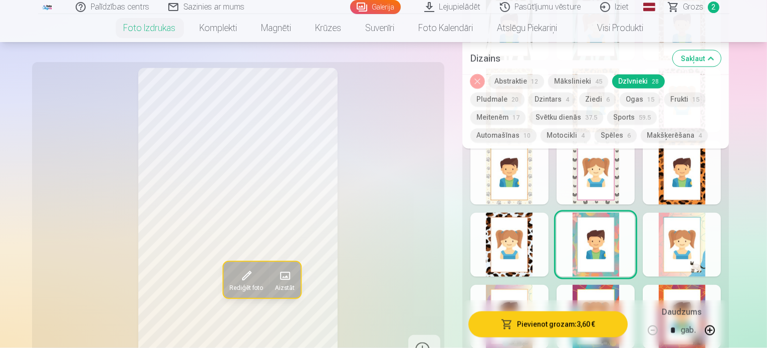
scroll to position [1843, 0]
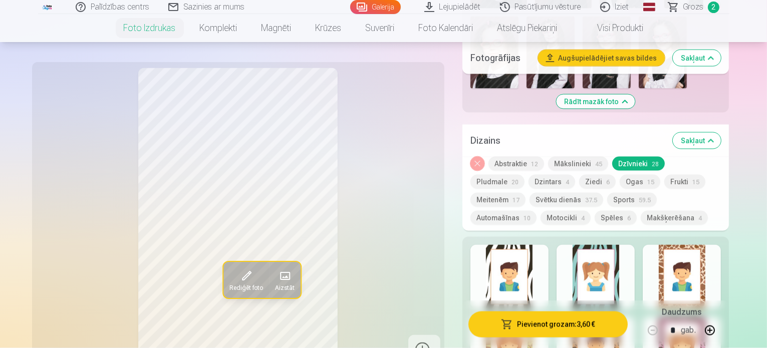
scroll to position [1593, 0]
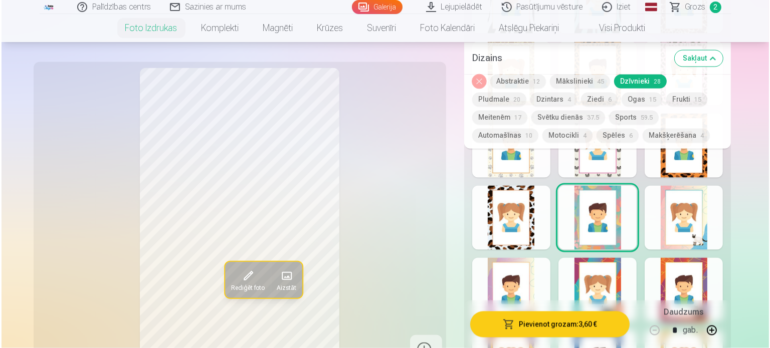
scroll to position [1869, 0]
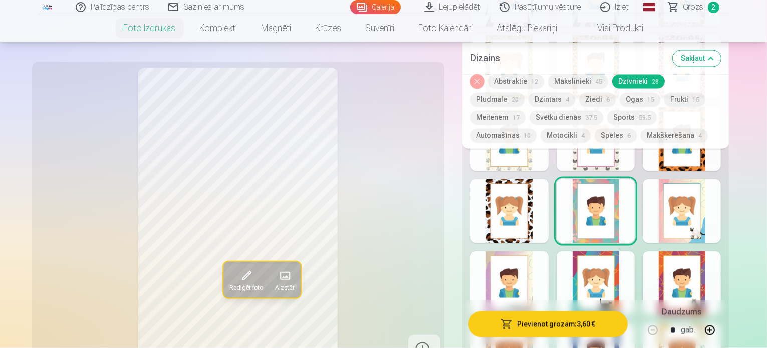
click at [571, 327] on button "Pievienot grozam : 3,60 €" at bounding box center [549, 324] width 160 height 26
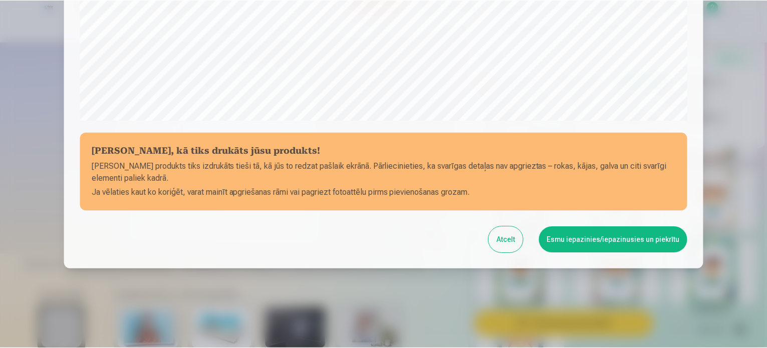
scroll to position [373, 0]
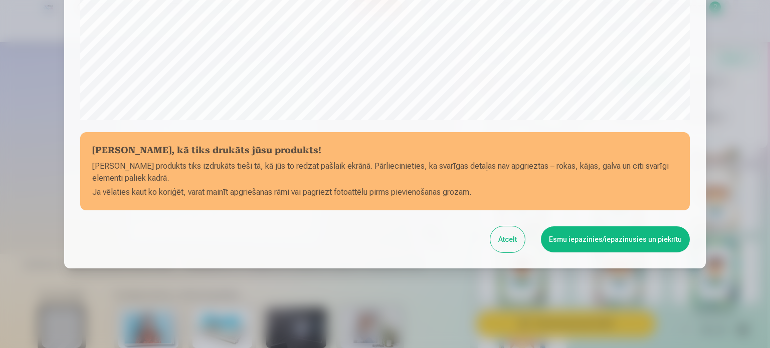
click at [625, 236] on button "Esmu iepazinies/iepazinusies un piekrītu" at bounding box center [615, 240] width 149 height 26
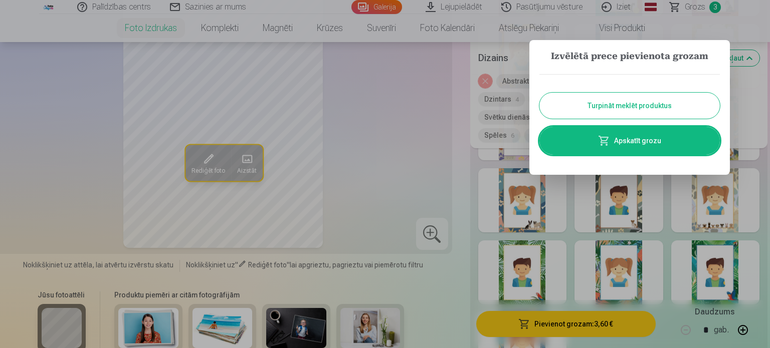
click at [638, 108] on button "Turpināt meklēt produktus" at bounding box center [629, 106] width 180 height 26
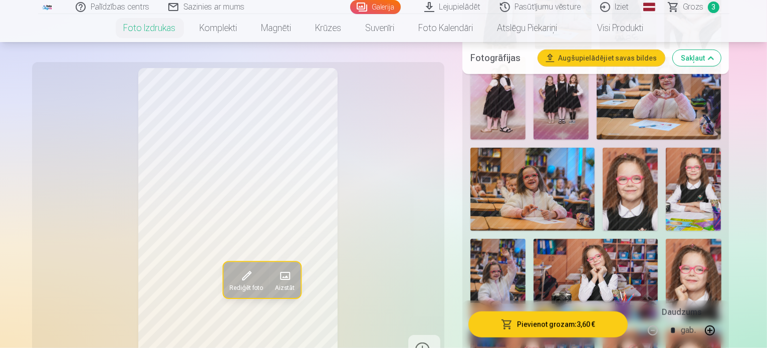
scroll to position [747, 0]
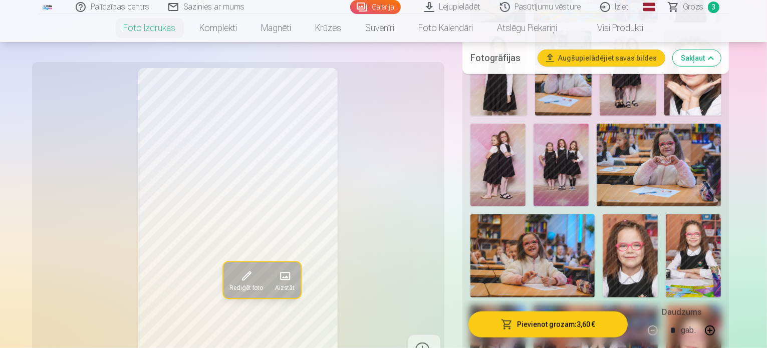
click at [541, 215] on img at bounding box center [533, 256] width 124 height 83
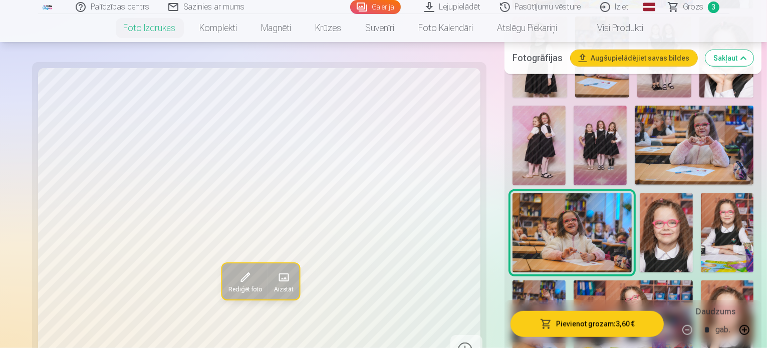
click at [701, 193] on img at bounding box center [727, 232] width 53 height 79
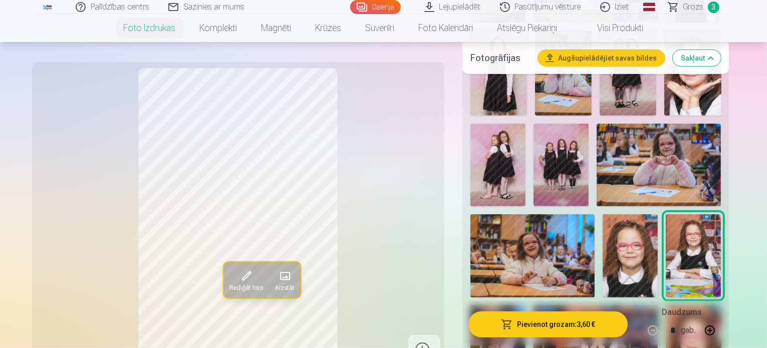
click at [627, 215] on img at bounding box center [630, 256] width 55 height 83
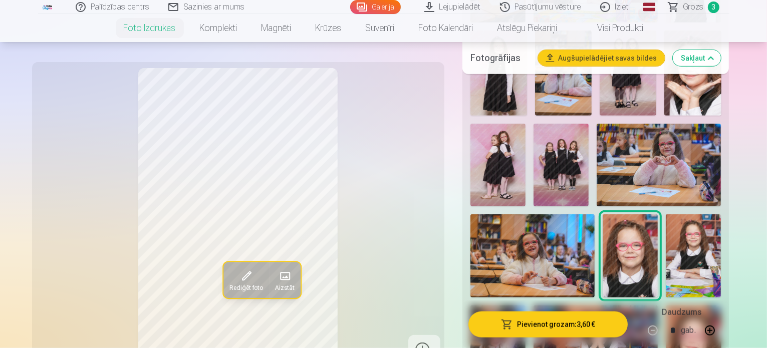
click at [690, 7] on span "Grozs" at bounding box center [694, 7] width 21 height 12
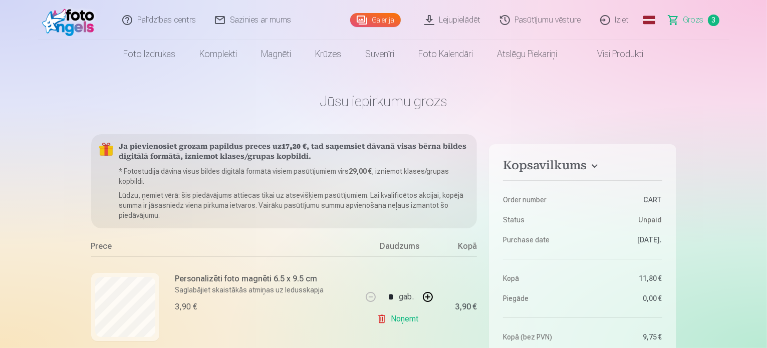
drag, startPoint x: 767, startPoint y: 26, endPoint x: 767, endPoint y: 37, distance: 11.0
click at [767, 37] on header "Palīdzības centrs Sazinies ar mums Galerija Lejupielādēt Pasūtījumu vēsture Izi…" at bounding box center [383, 34] width 767 height 68
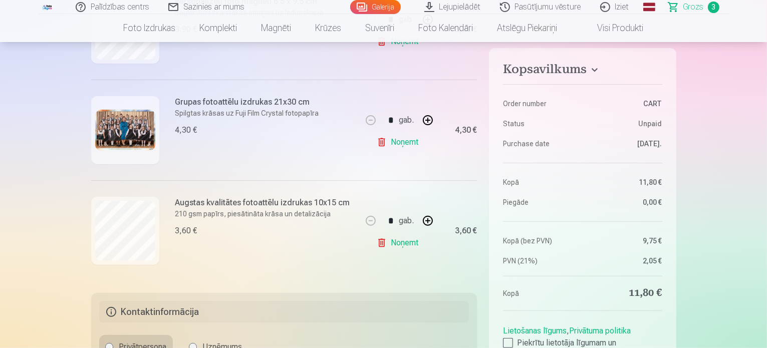
scroll to position [282, 0]
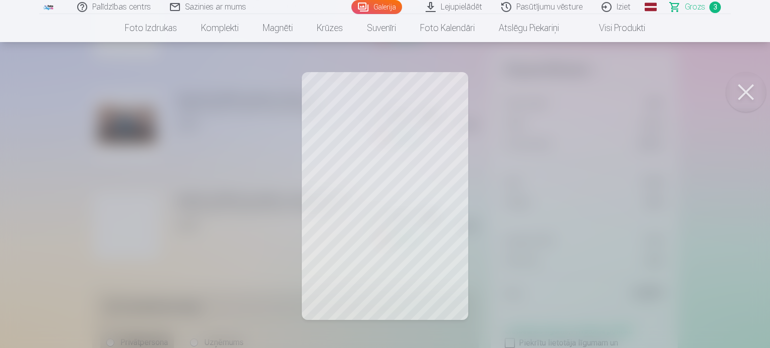
click at [409, 196] on div at bounding box center [385, 174] width 770 height 348
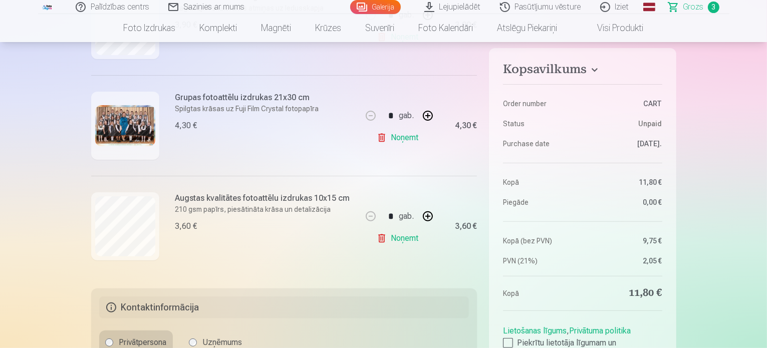
click at [409, 196] on div "* gab. Noņemt" at bounding box center [399, 226] width 75 height 101
click at [403, 238] on link "Noņemt" at bounding box center [400, 239] width 46 height 20
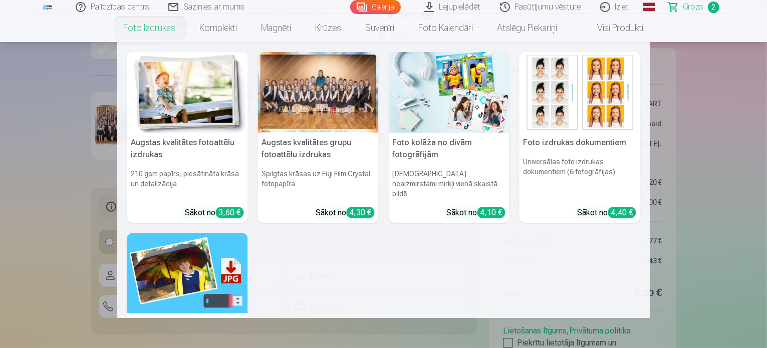
click at [178, 86] on img at bounding box center [187, 92] width 121 height 81
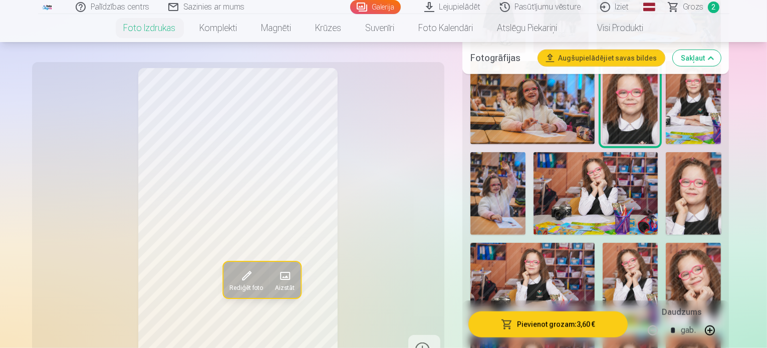
scroll to position [907, 0]
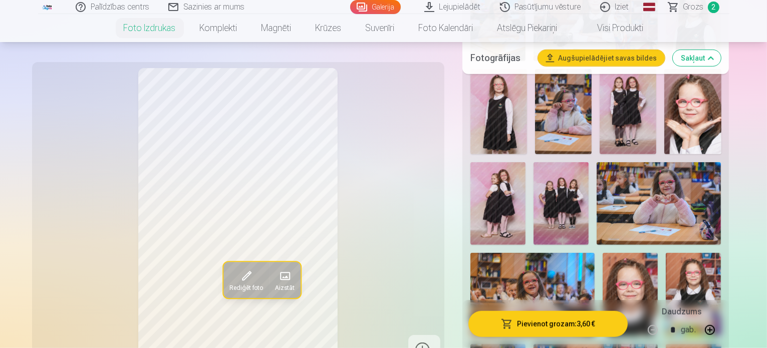
scroll to position [661, 0]
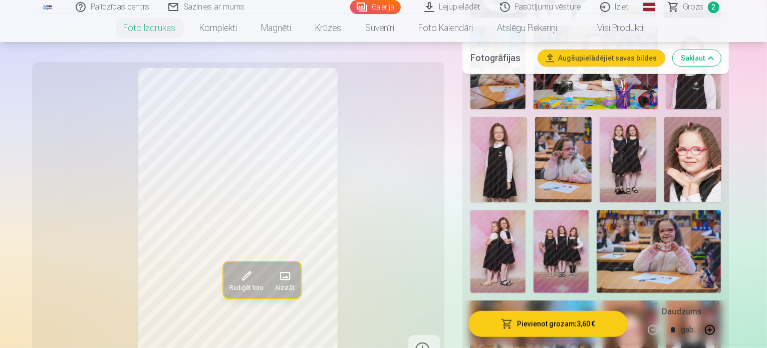
click at [612, 301] on img at bounding box center [630, 342] width 55 height 83
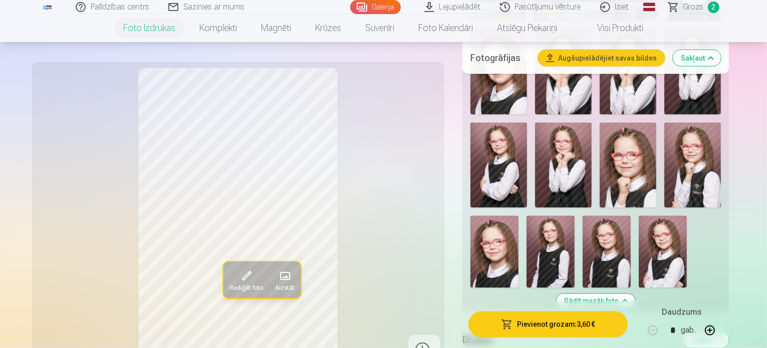
scroll to position [1369, 0]
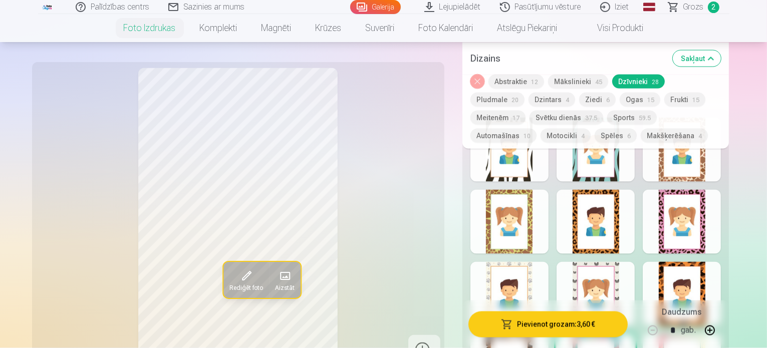
scroll to position [1728, 0]
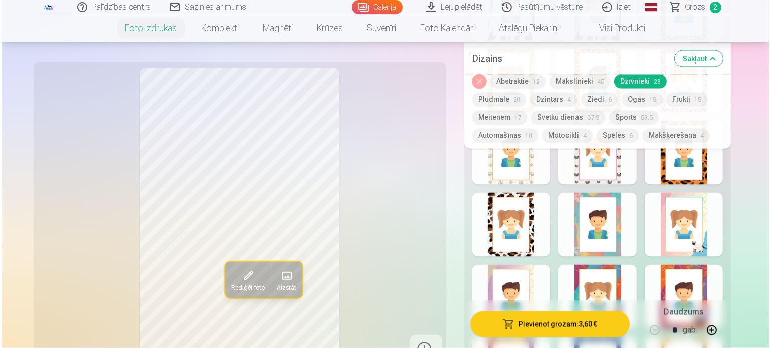
scroll to position [1863, 0]
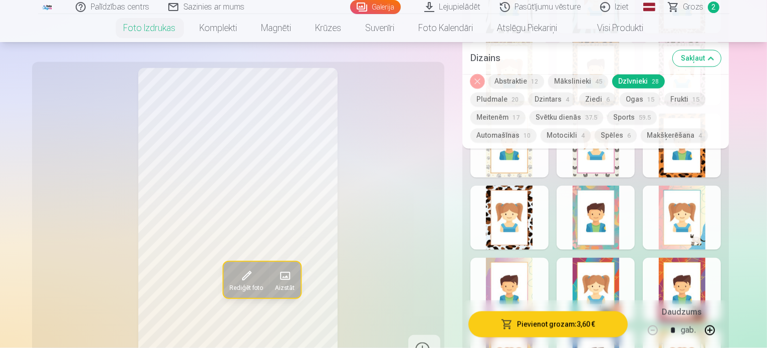
click at [558, 322] on button "Pievienot grozam : 3,60 €" at bounding box center [549, 324] width 160 height 26
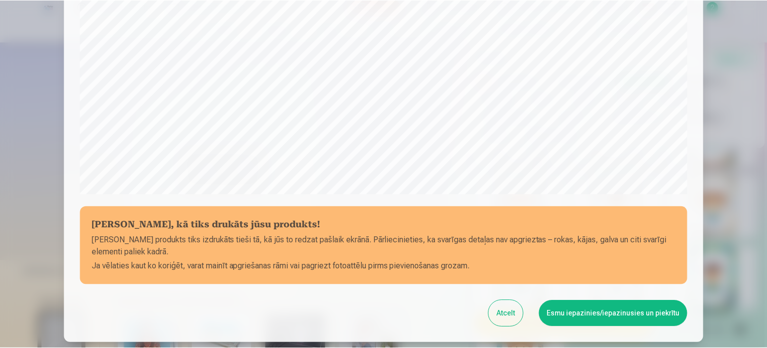
scroll to position [301, 0]
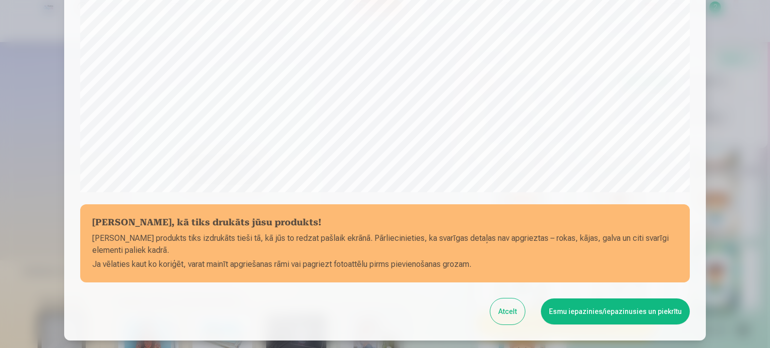
click at [617, 312] on button "Esmu iepazinies/iepazinusies un piekrītu" at bounding box center [615, 312] width 149 height 26
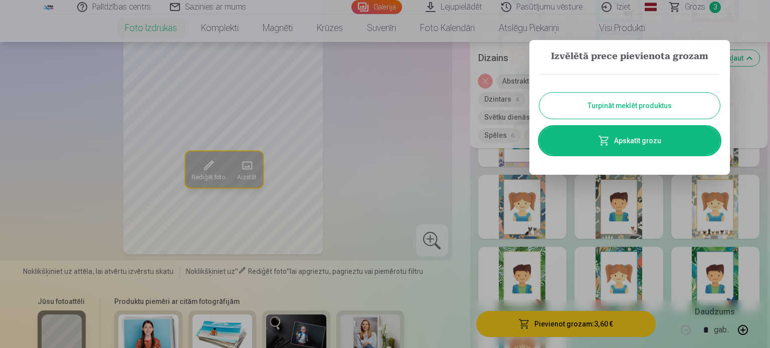
click at [648, 109] on button "Turpināt meklēt produktus" at bounding box center [629, 106] width 180 height 26
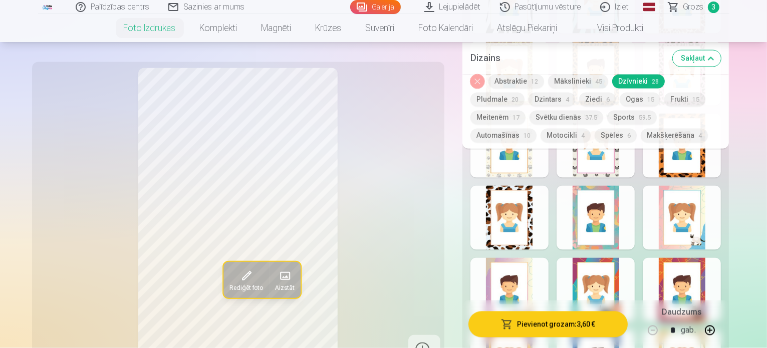
click at [696, 2] on span "Grozs" at bounding box center [694, 7] width 21 height 12
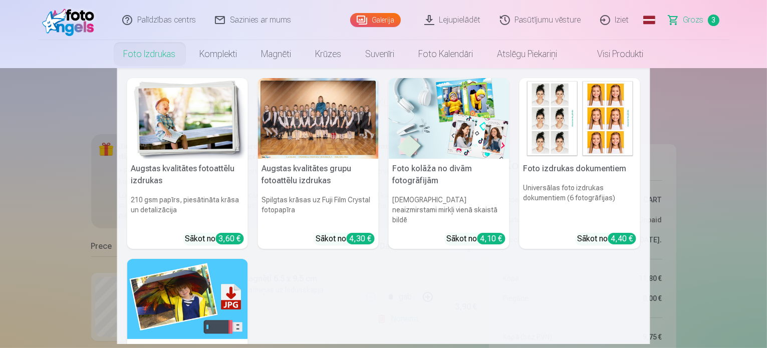
click at [149, 58] on link "Foto izdrukas" at bounding box center [150, 54] width 76 height 28
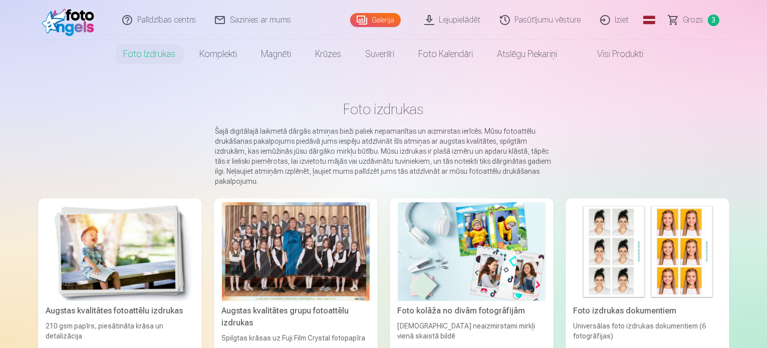
click at [122, 247] on img at bounding box center [120, 252] width 148 height 99
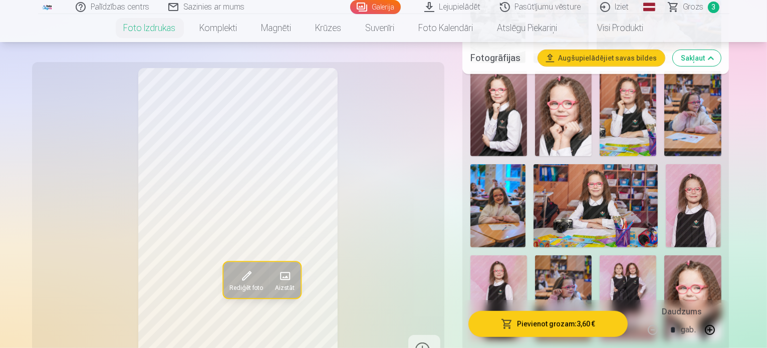
scroll to position [552, 0]
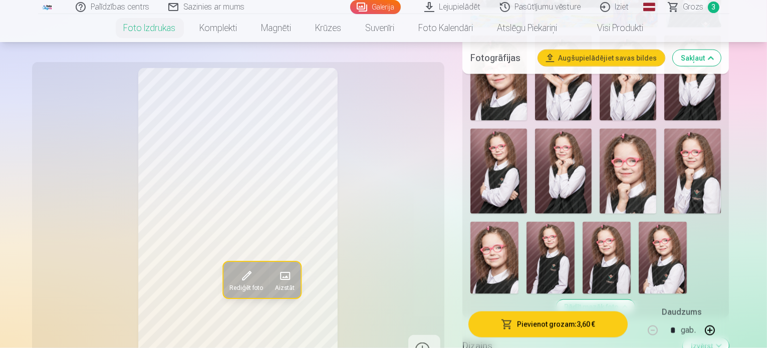
scroll to position [1387, 0]
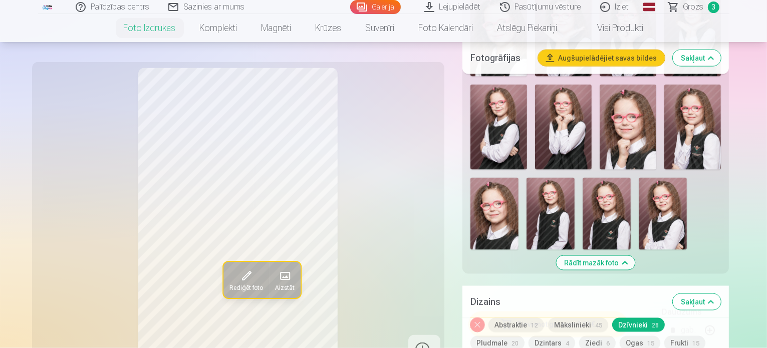
scroll to position [1452, 0]
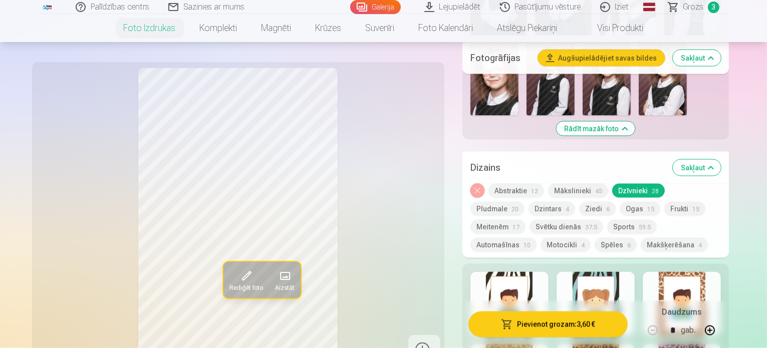
scroll to position [1567, 0]
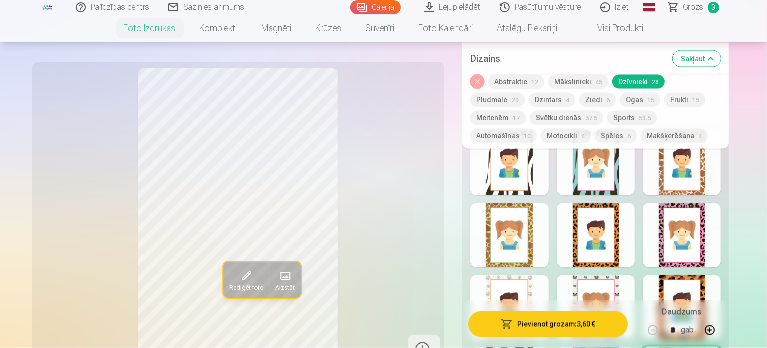
scroll to position [1708, 0]
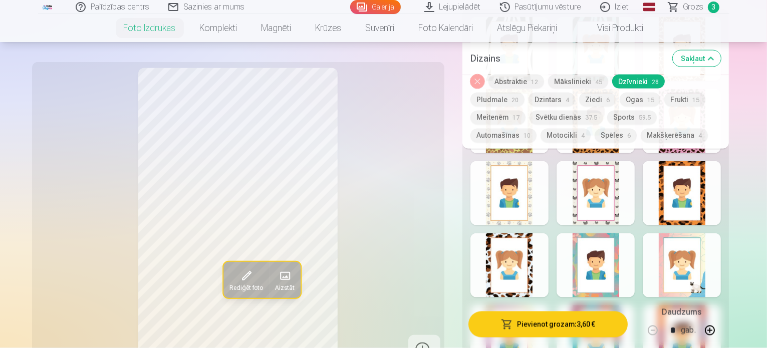
scroll to position [1823, 0]
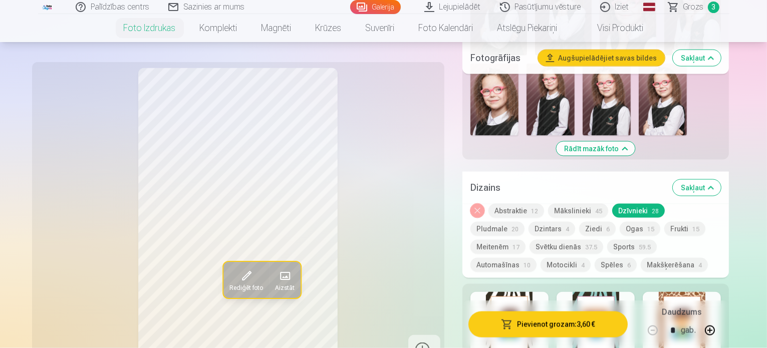
scroll to position [1412, 0]
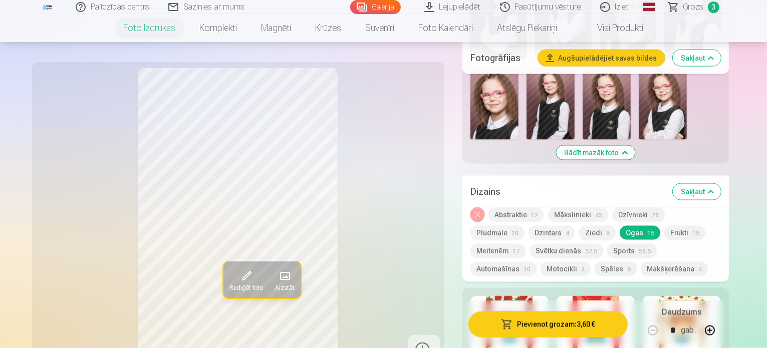
scroll to position [1542, 0]
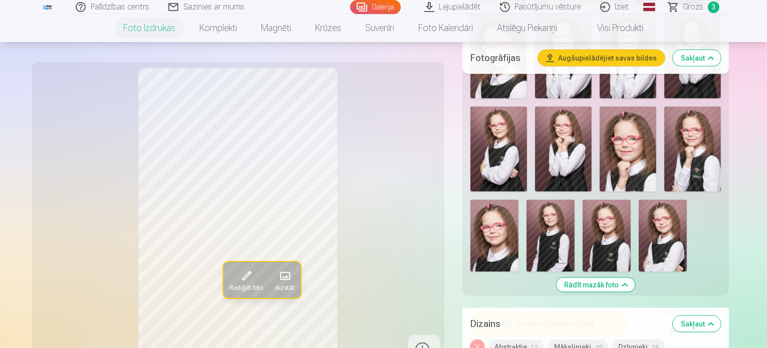
scroll to position [1410, 0]
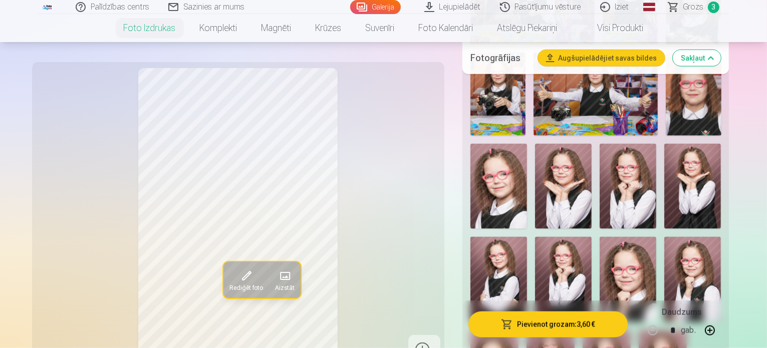
scroll to position [1279, 0]
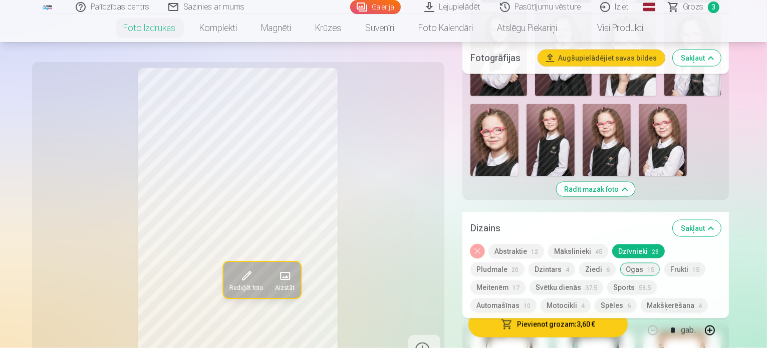
scroll to position [1506, 0]
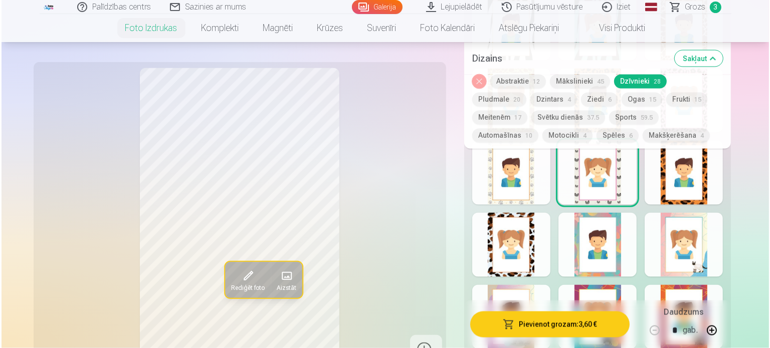
scroll to position [1802, 0]
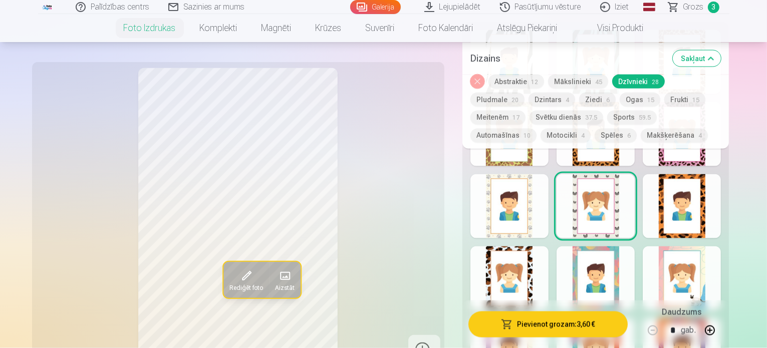
click at [579, 328] on button "Pievienot grozam : 3,60 €" at bounding box center [549, 324] width 160 height 26
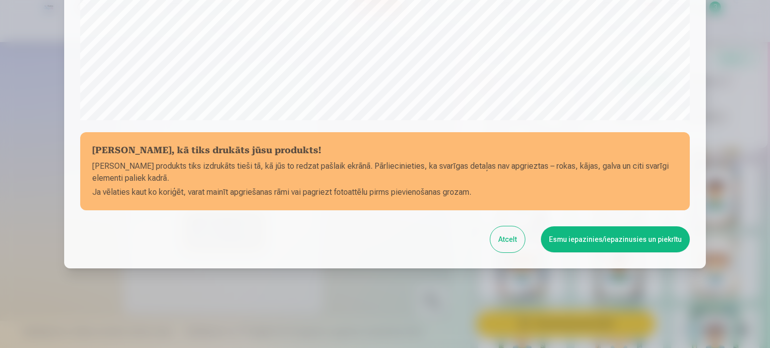
scroll to position [68, 0]
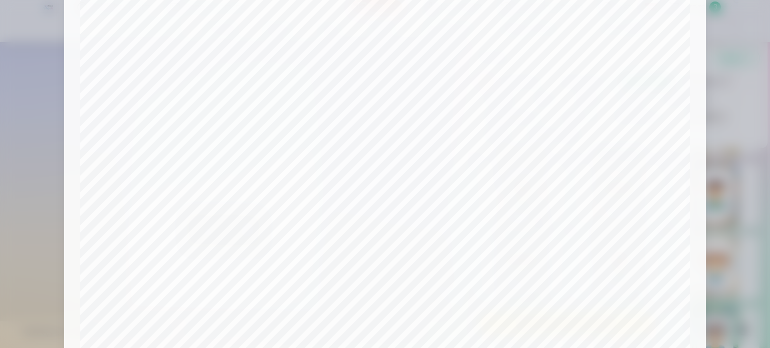
drag, startPoint x: 751, startPoint y: 112, endPoint x: 753, endPoint y: 66, distance: 46.1
click at [753, 66] on div at bounding box center [385, 174] width 770 height 348
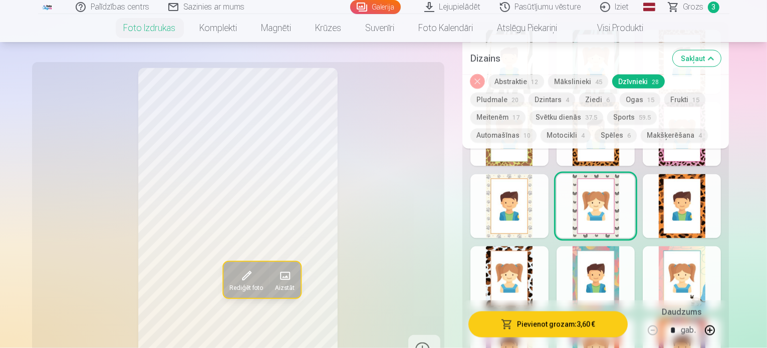
click at [587, 327] on button "Pievienot grozam : 3,60 €" at bounding box center [549, 324] width 160 height 26
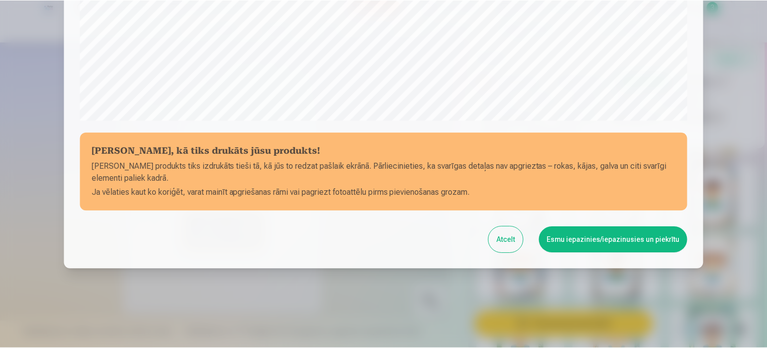
scroll to position [373, 0]
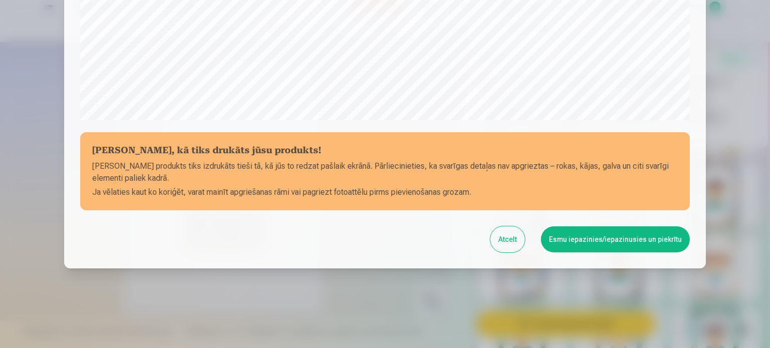
click at [586, 238] on button "Esmu iepazinies/iepazinusies un piekrītu" at bounding box center [615, 240] width 149 height 26
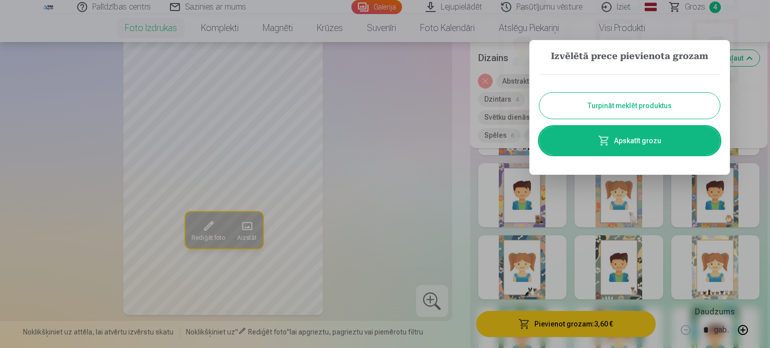
click at [635, 110] on button "Turpināt meklēt produktus" at bounding box center [629, 106] width 180 height 26
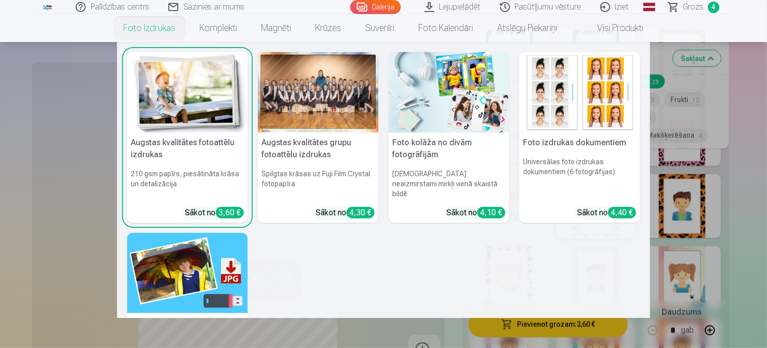
click at [167, 27] on link "Foto izdrukas" at bounding box center [150, 28] width 76 height 28
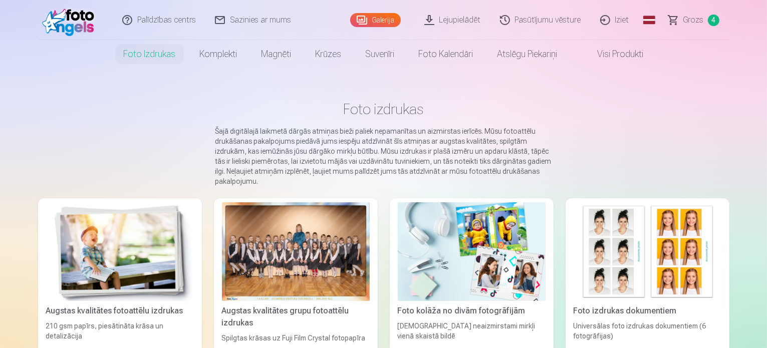
click at [104, 243] on img at bounding box center [120, 252] width 148 height 99
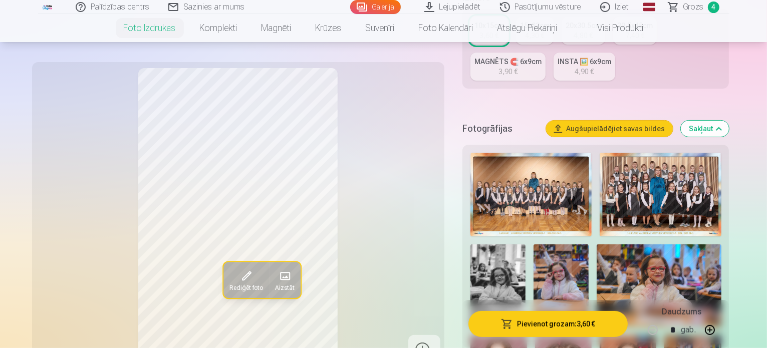
scroll to position [264, 0]
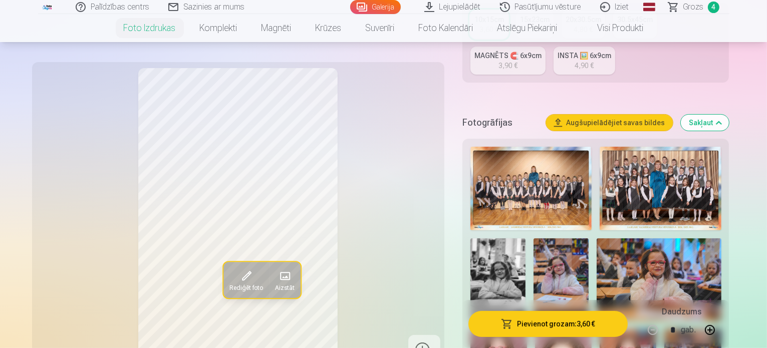
click at [526, 239] on img at bounding box center [498, 280] width 55 height 83
click at [534, 240] on img at bounding box center [561, 280] width 55 height 83
click at [602, 239] on img at bounding box center [659, 280] width 124 height 83
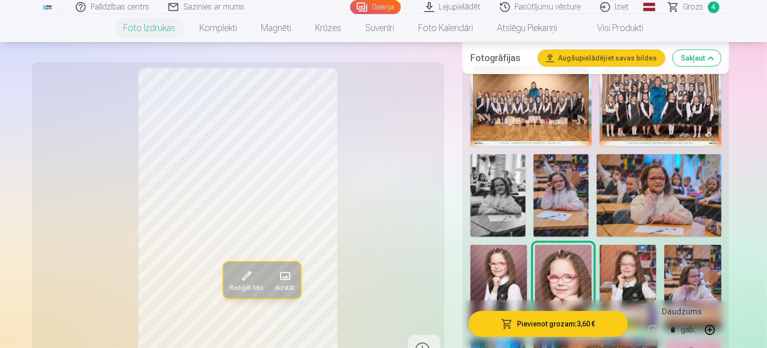
scroll to position [354, 0]
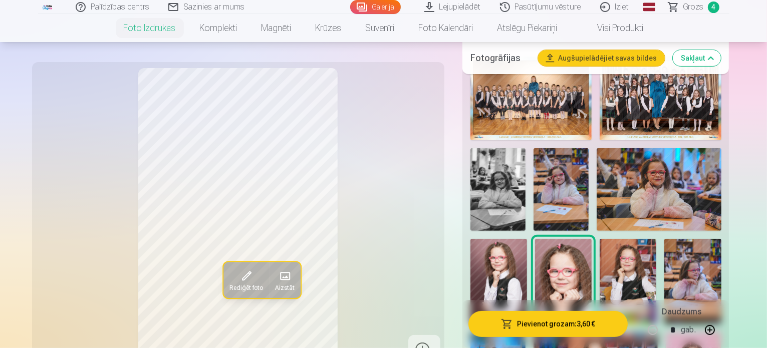
click at [600, 239] on img at bounding box center [628, 281] width 57 height 85
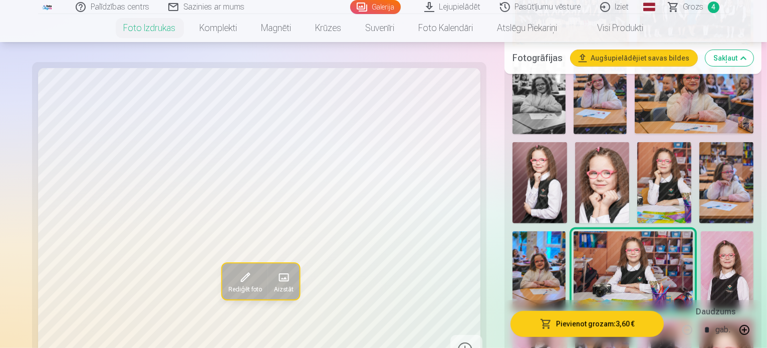
scroll to position [475, 0]
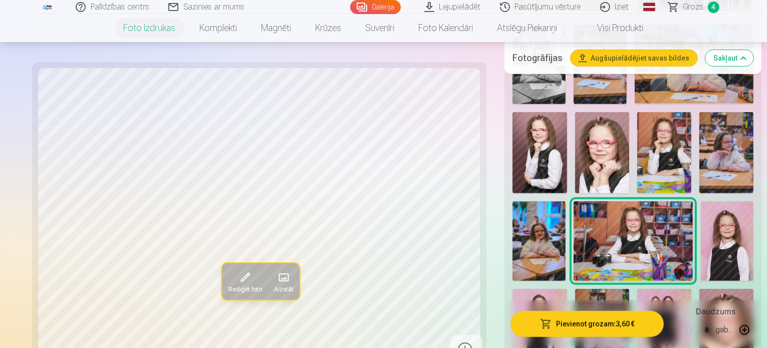
click at [701, 201] on img at bounding box center [727, 240] width 53 height 79
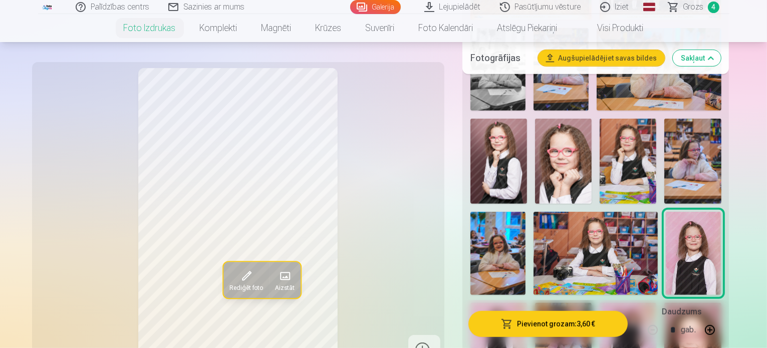
click at [527, 303] on img at bounding box center [499, 345] width 57 height 85
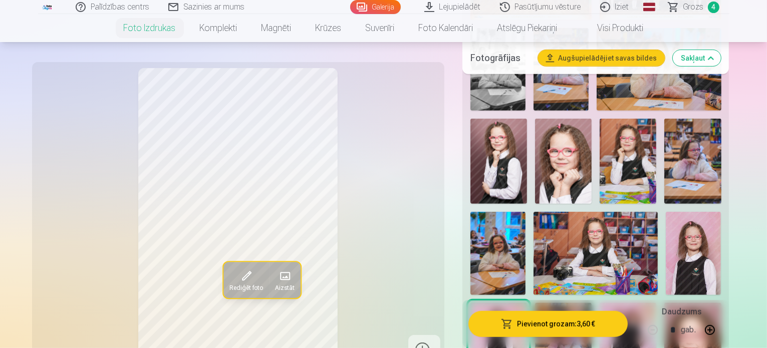
click at [666, 212] on img at bounding box center [693, 253] width 55 height 83
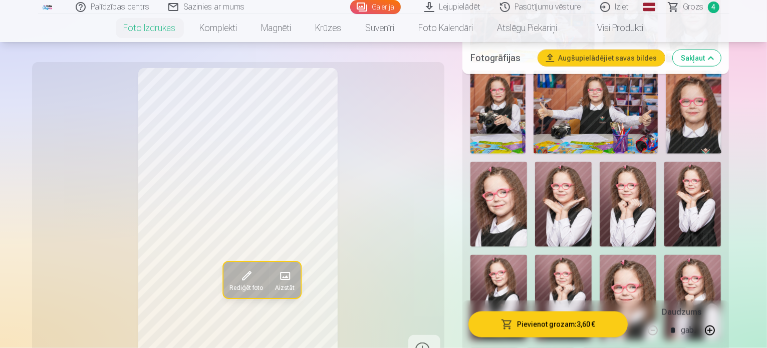
scroll to position [1490, 0]
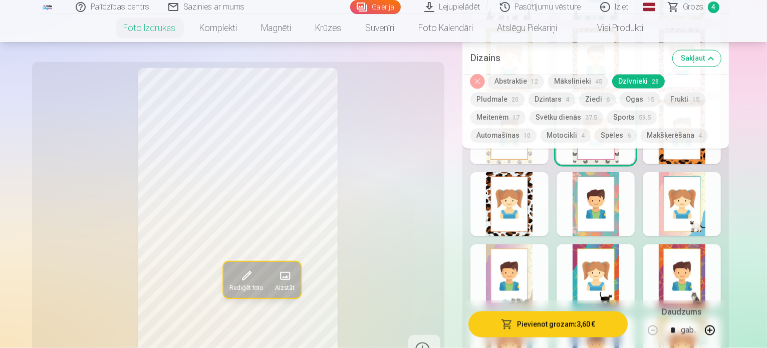
scroll to position [1889, 0]
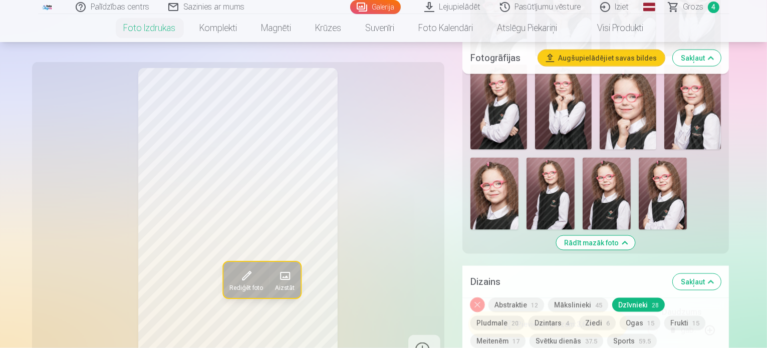
scroll to position [1472, 0]
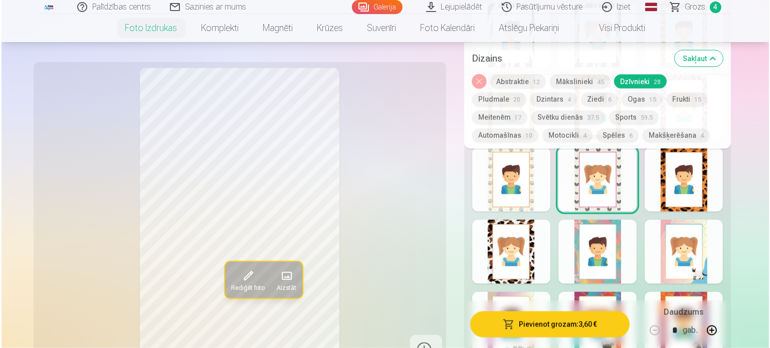
scroll to position [1856, 0]
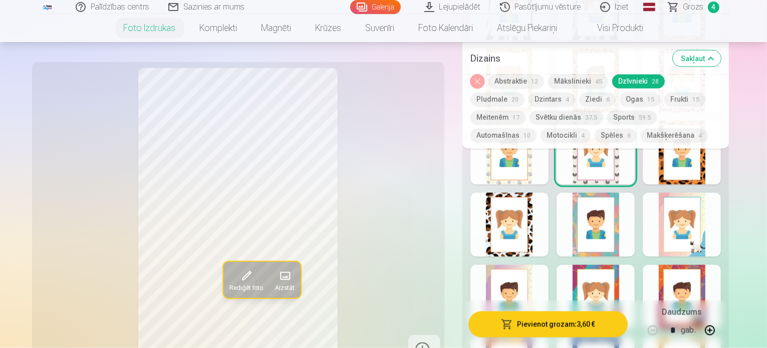
click at [562, 320] on button "Pievienot grozam : 3,60 €" at bounding box center [549, 324] width 160 height 26
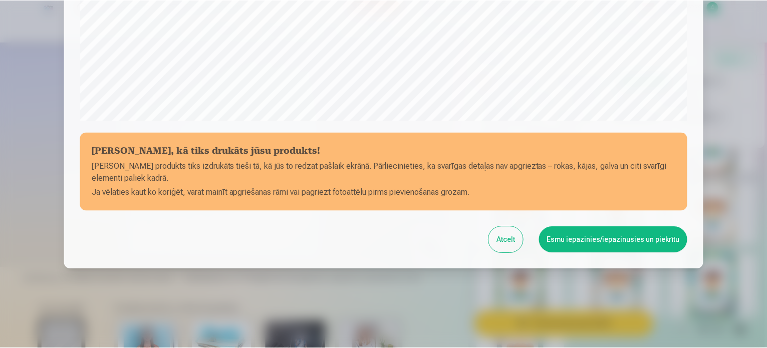
scroll to position [373, 0]
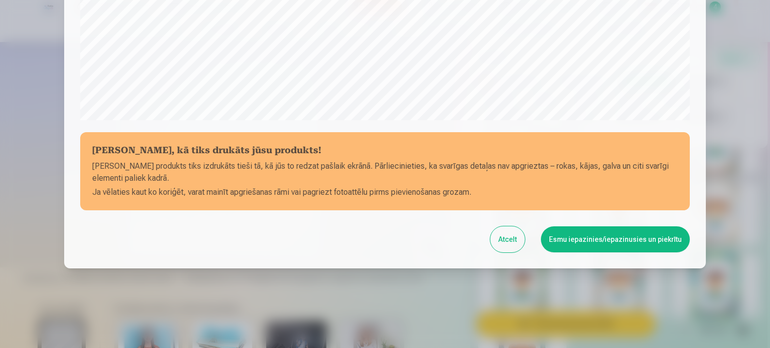
click at [599, 242] on button "Esmu iepazinies/iepazinusies un piekrītu" at bounding box center [615, 240] width 149 height 26
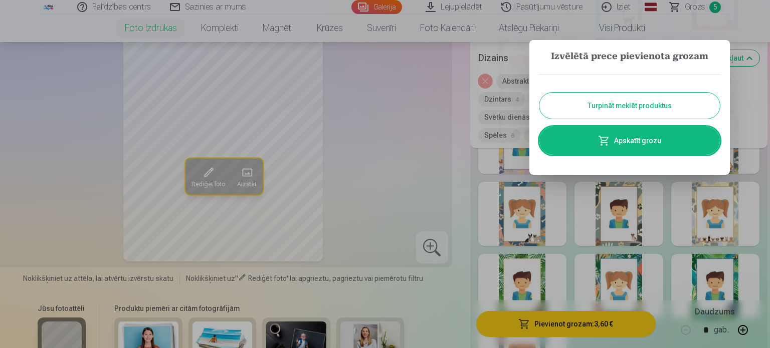
click at [642, 104] on button "Turpināt meklēt produktus" at bounding box center [629, 106] width 180 height 26
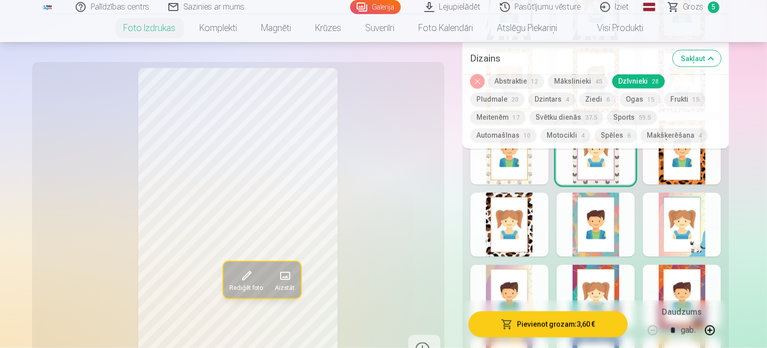
click at [698, 3] on span "Grozs" at bounding box center [694, 7] width 21 height 12
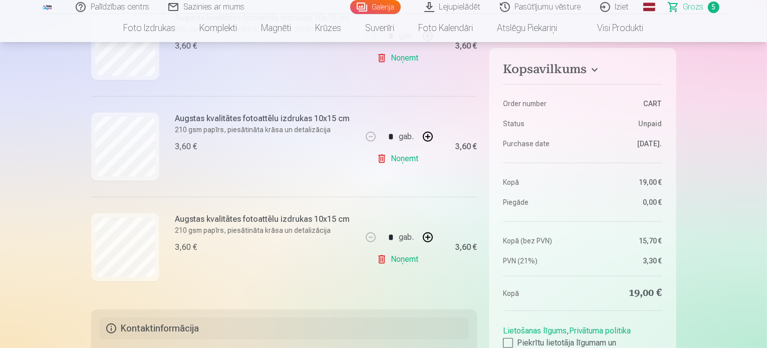
scroll to position [463, 0]
click at [413, 158] on link "Noņemt" at bounding box center [400, 158] width 46 height 20
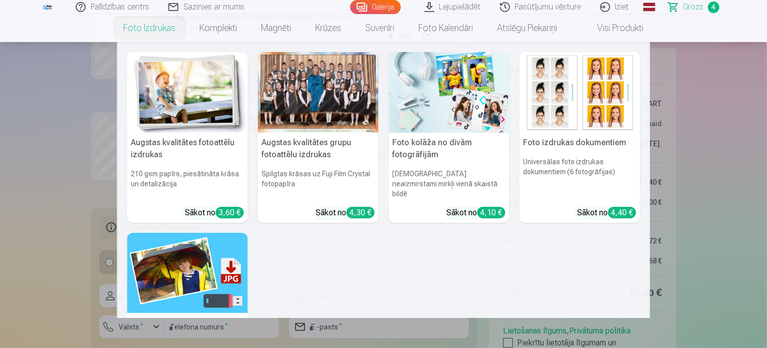
click at [144, 31] on link "Foto izdrukas" at bounding box center [150, 28] width 76 height 28
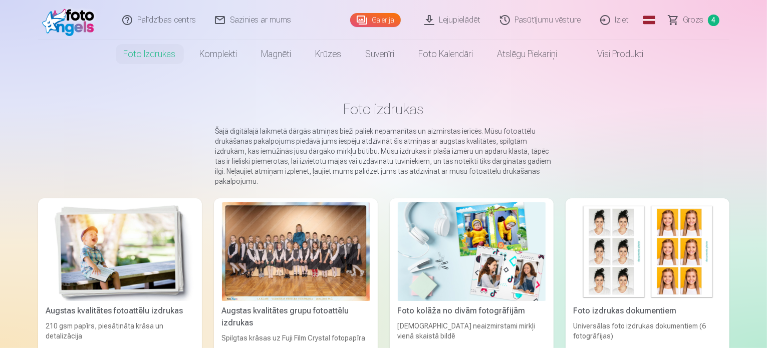
click at [104, 243] on img at bounding box center [120, 252] width 148 height 99
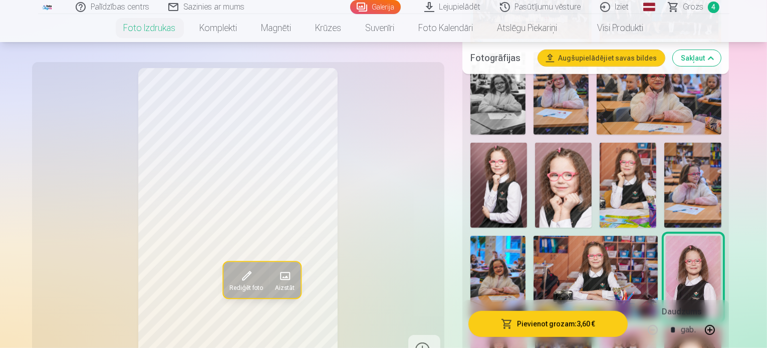
scroll to position [456, 0]
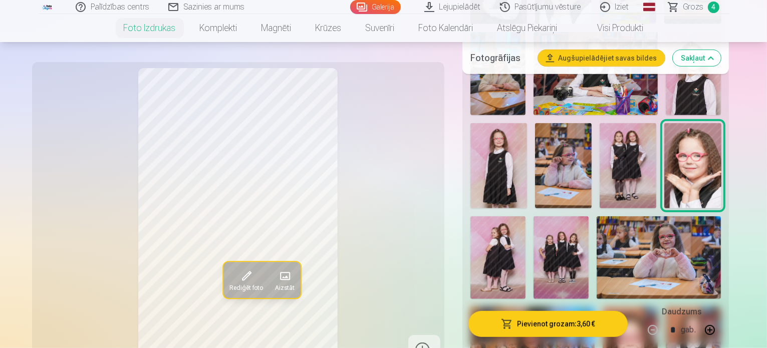
scroll to position [661, 0]
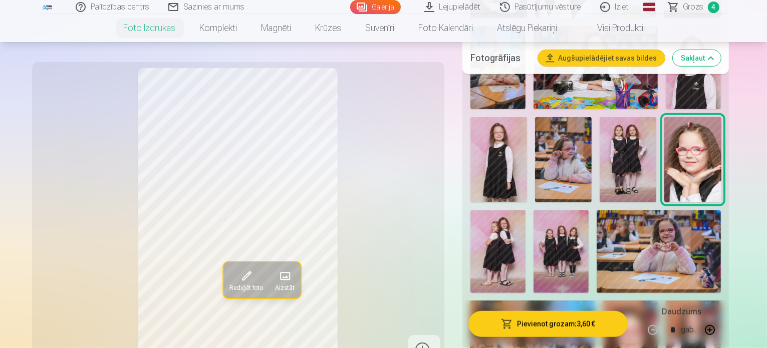
click at [693, 211] on img at bounding box center [659, 252] width 124 height 83
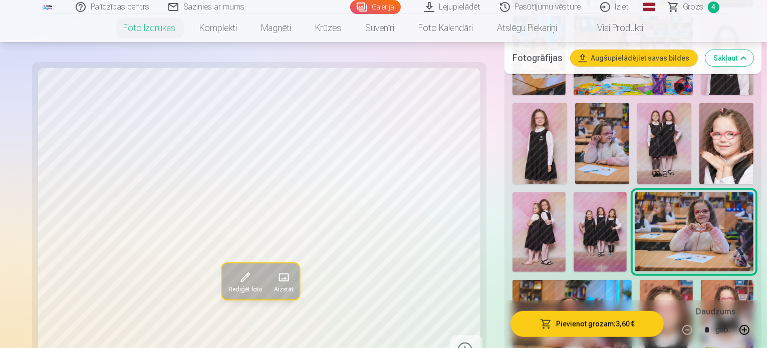
click at [540, 280] on img at bounding box center [572, 319] width 119 height 79
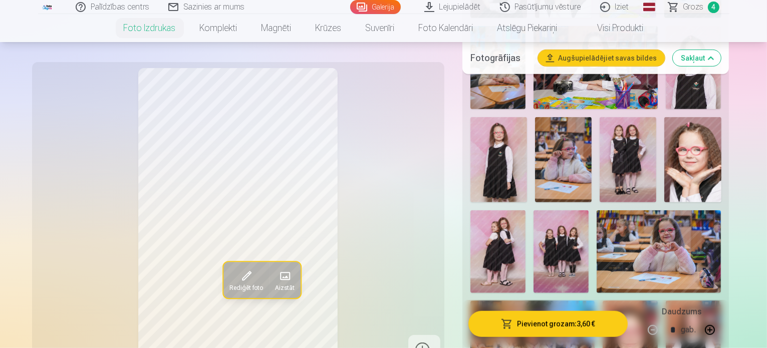
click at [543, 301] on img at bounding box center [533, 342] width 124 height 83
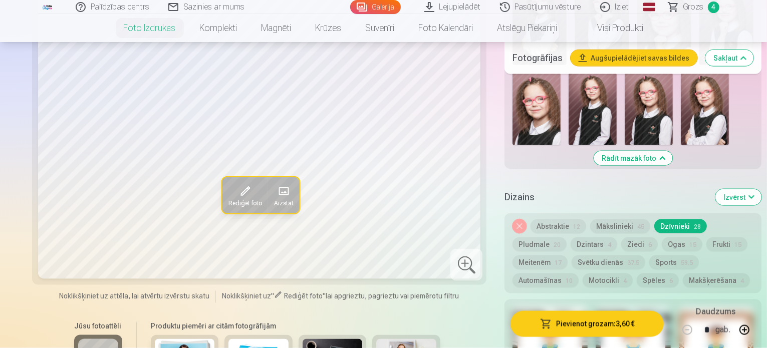
scroll to position [1496, 0]
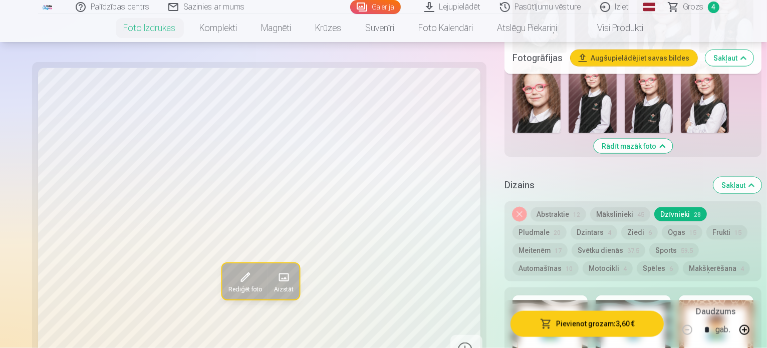
click at [593, 169] on div "Dizains Sakļaut" at bounding box center [633, 185] width 257 height 32
click at [617, 178] on h5 "Dizains" at bounding box center [605, 185] width 201 height 14
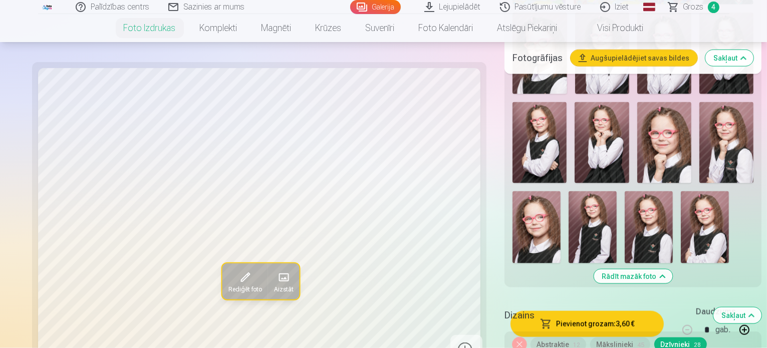
scroll to position [1311, 0]
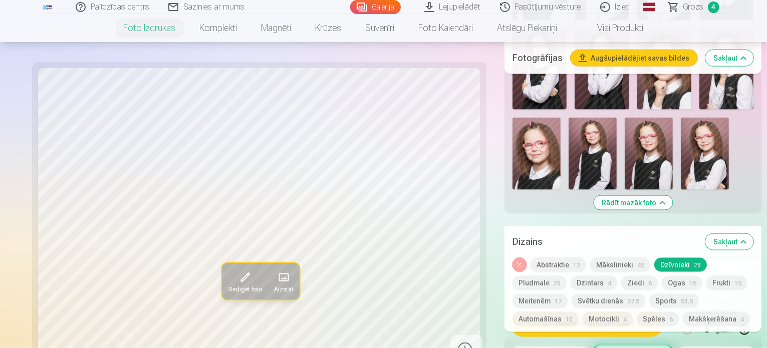
scroll to position [1446, 0]
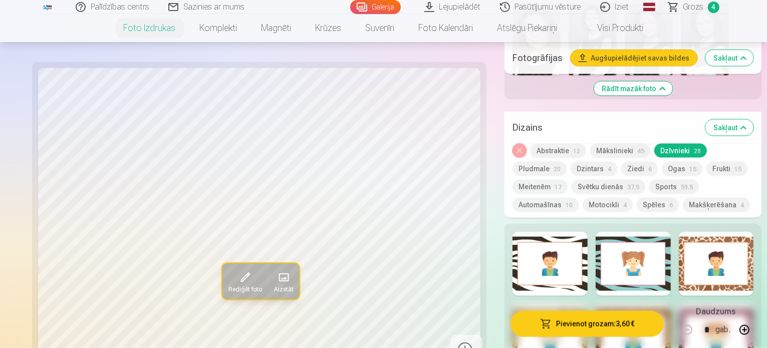
scroll to position [1573, 0]
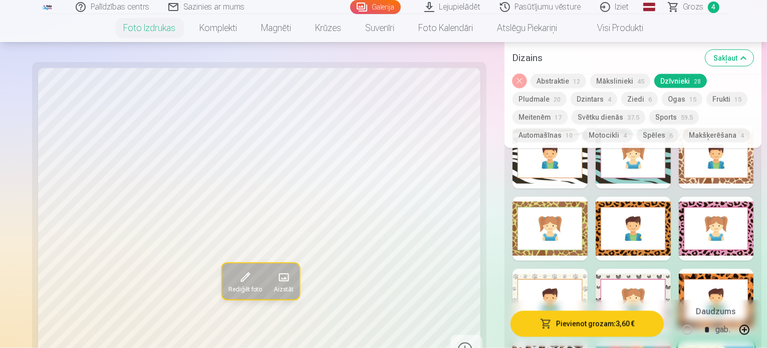
scroll to position [1674, 0]
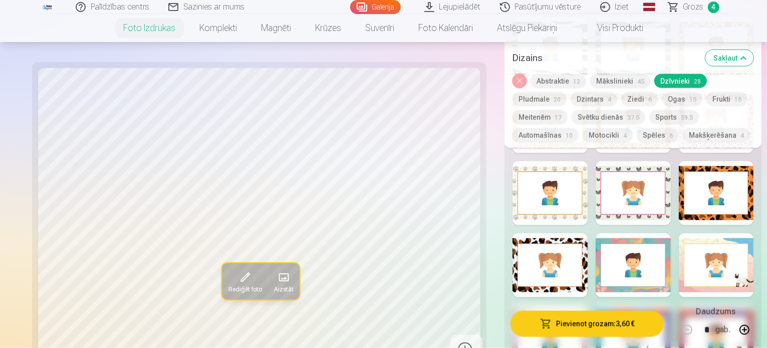
scroll to position [1775, 0]
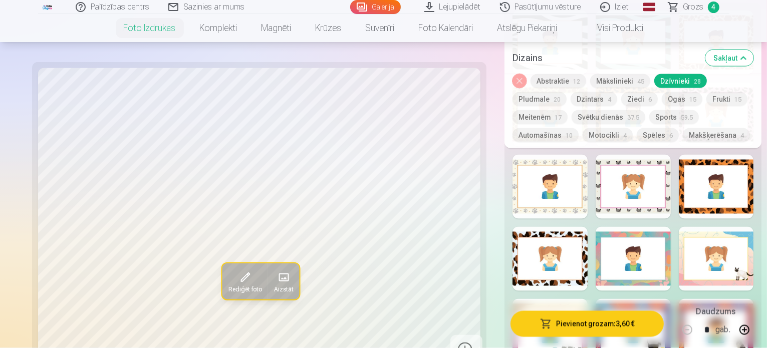
click at [536, 300] on div "Pievienot grozam : 3,60 € Daudzums * gab." at bounding box center [633, 324] width 257 height 48
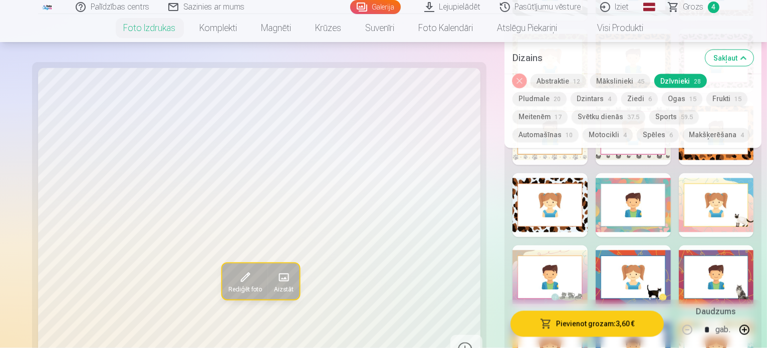
scroll to position [1808, 0]
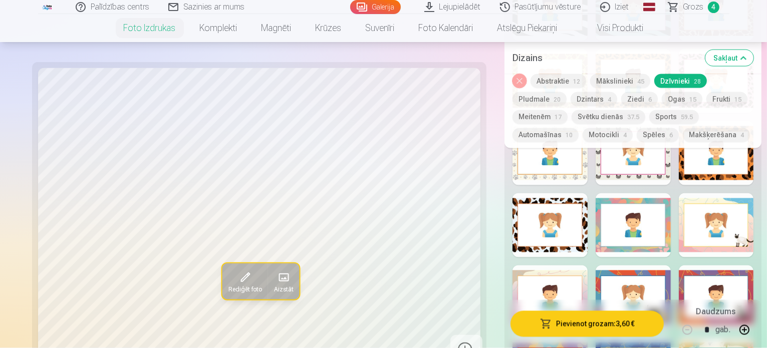
click at [622, 99] on button "Ziedi 6" at bounding box center [640, 99] width 37 height 14
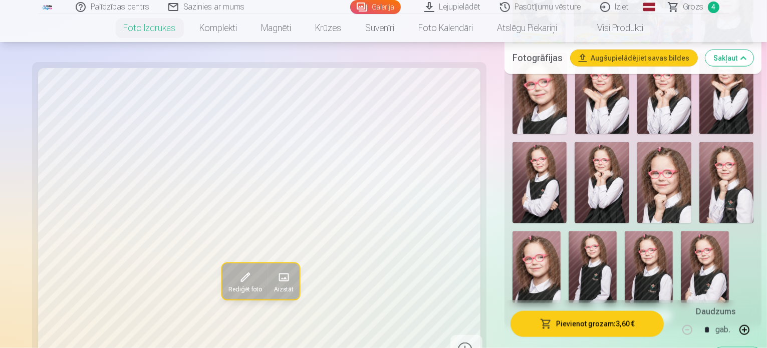
scroll to position [1331, 0]
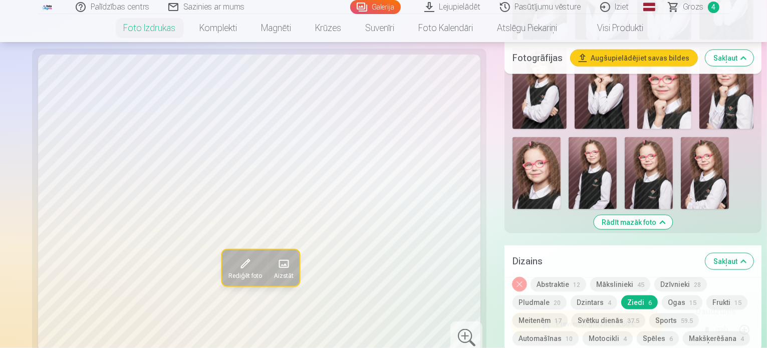
scroll to position [1426, 0]
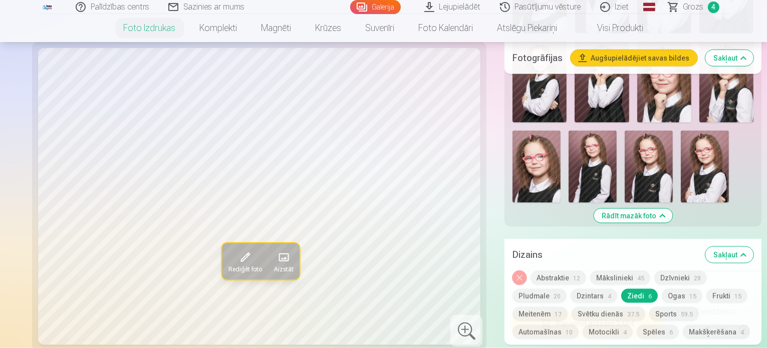
drag, startPoint x: 767, startPoint y: 108, endPoint x: 769, endPoint y: 85, distance: 23.2
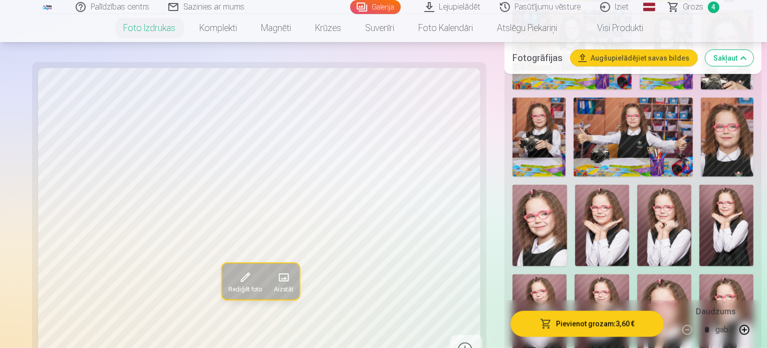
scroll to position [1199, 0]
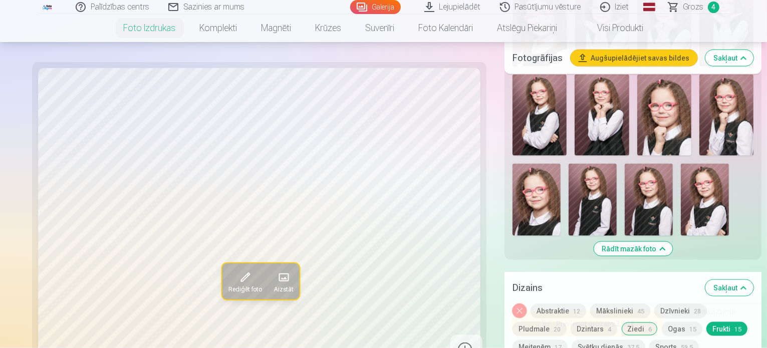
scroll to position [1397, 0]
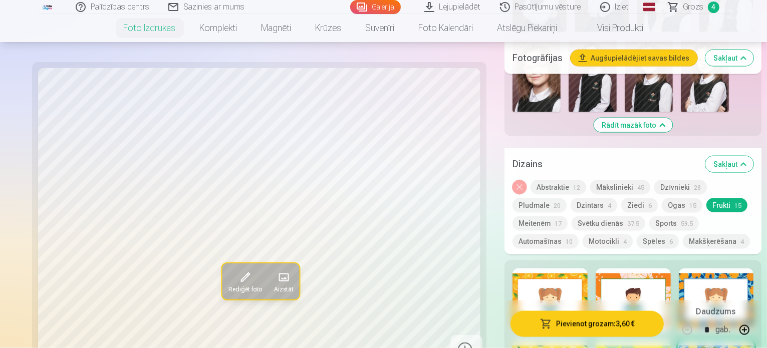
scroll to position [1523, 0]
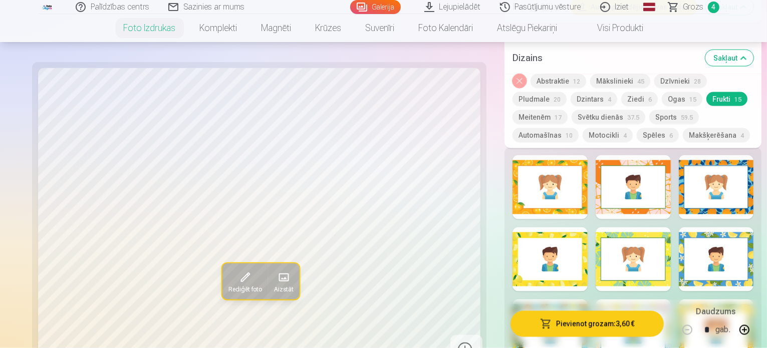
scroll to position [1636, 0]
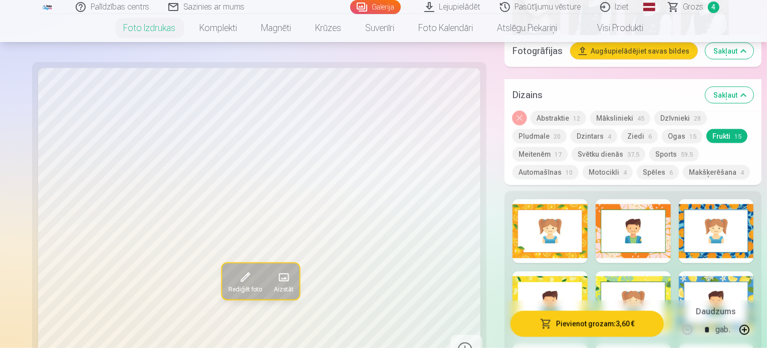
scroll to position [1637, 0]
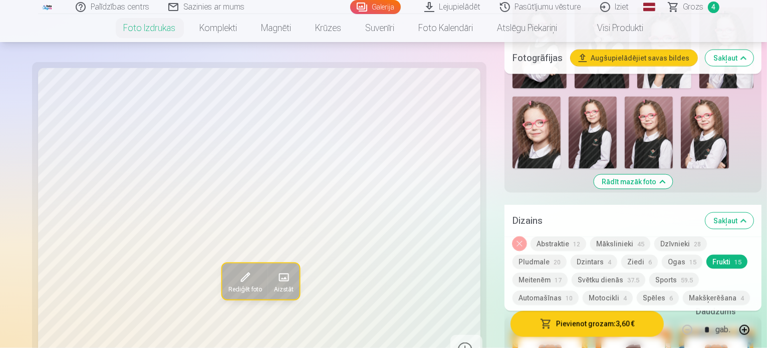
scroll to position [1423, 0]
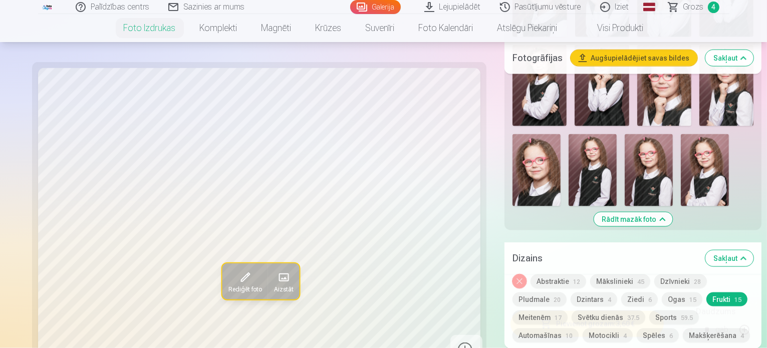
click at [568, 311] on button "Meitenēm 17" at bounding box center [540, 318] width 55 height 14
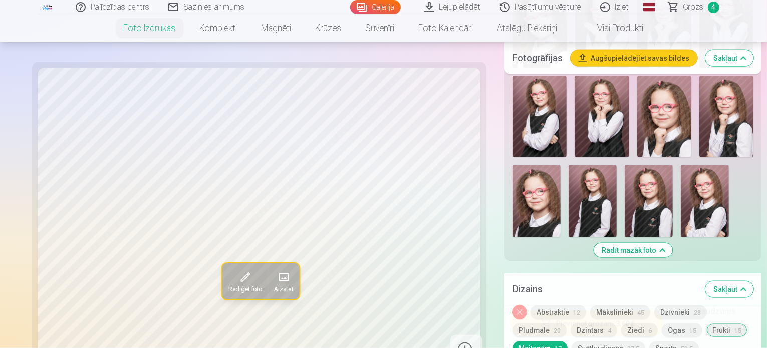
scroll to position [1398, 0]
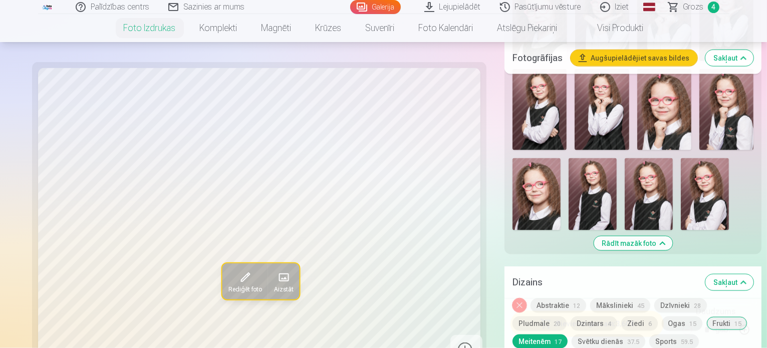
click at [567, 317] on button "Pludmale 20" at bounding box center [540, 324] width 54 height 14
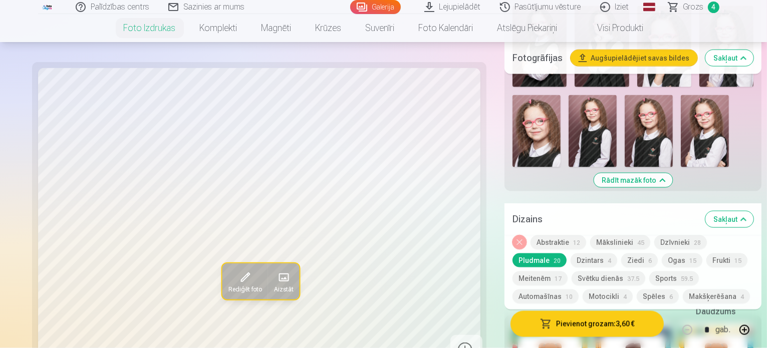
scroll to position [1345, 0]
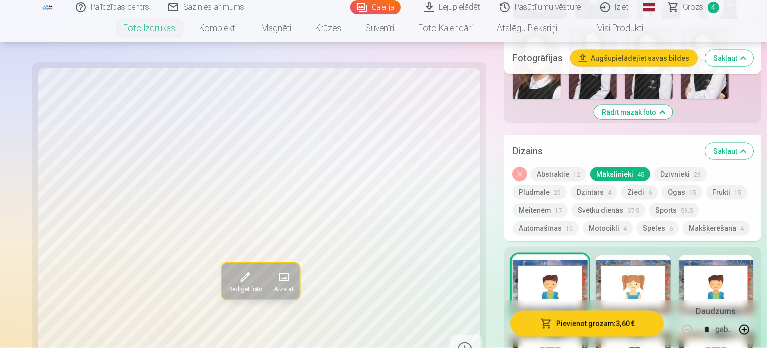
scroll to position [1537, 0]
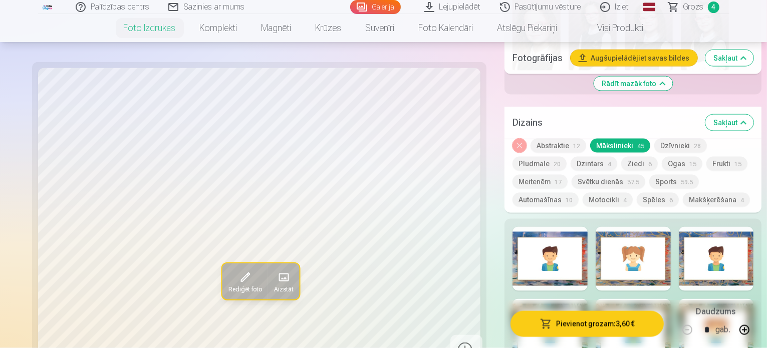
scroll to position [1566, 0]
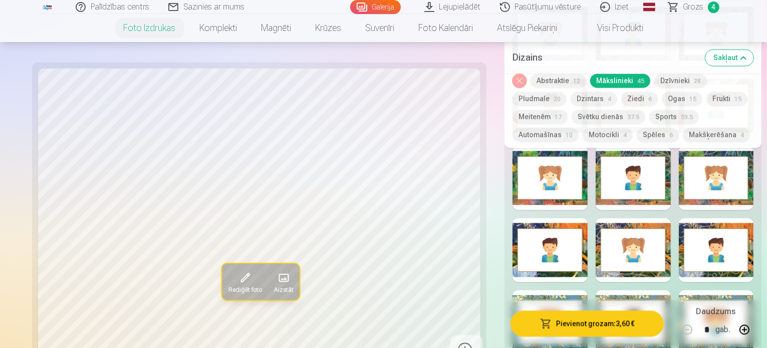
scroll to position [2173, 0]
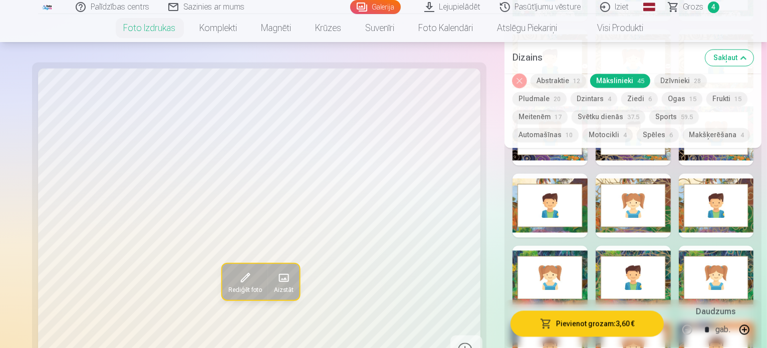
scroll to position [2031, 0]
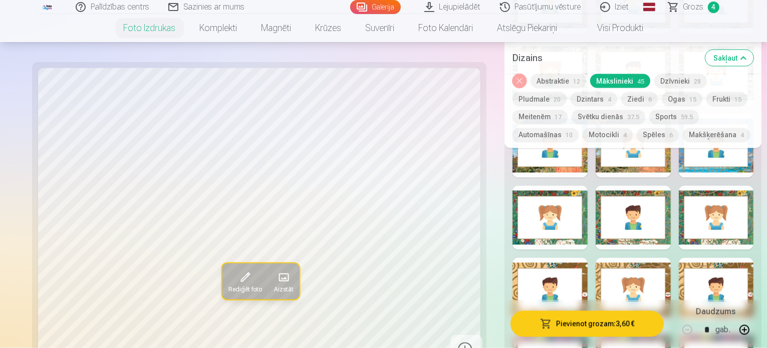
scroll to position [1794, 0]
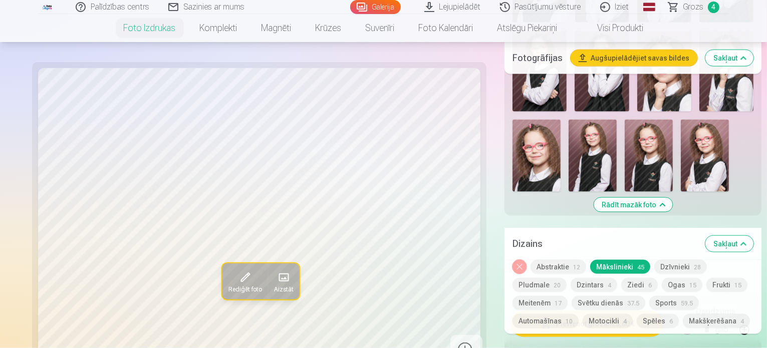
scroll to position [1408, 0]
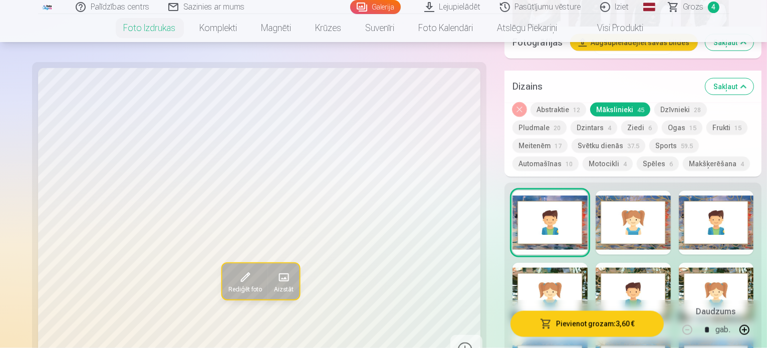
scroll to position [1530, 0]
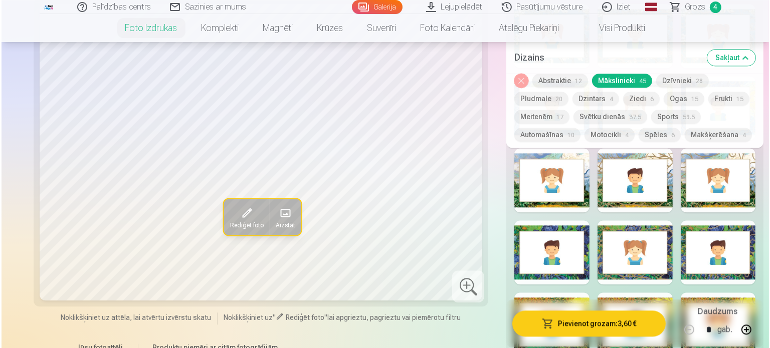
scroll to position [2438, 0]
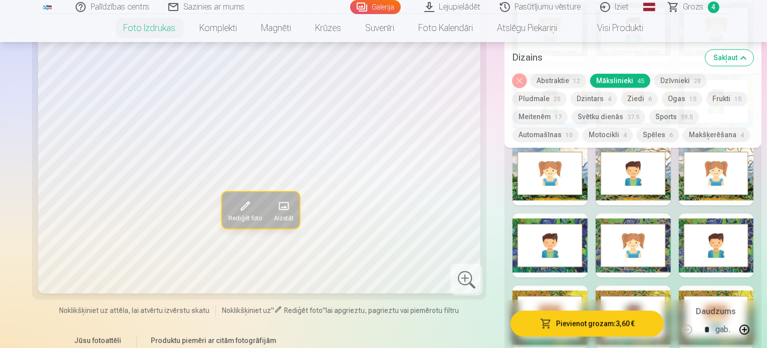
click at [604, 311] on button "Pievienot grozam : 3,60 €" at bounding box center [587, 324] width 153 height 26
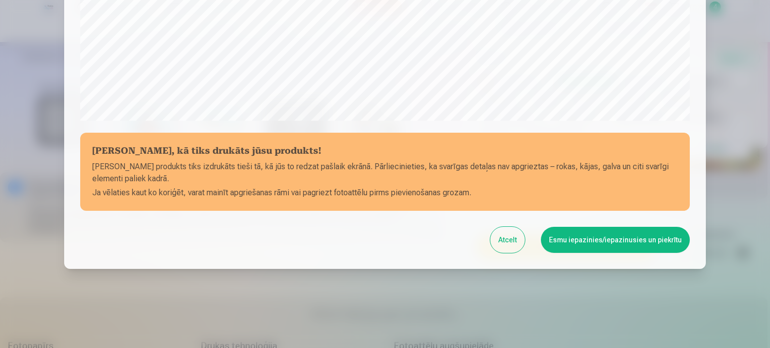
scroll to position [373, 0]
click at [622, 242] on button "Esmu iepazinies/iepazinusies un piekrītu" at bounding box center [615, 240] width 149 height 26
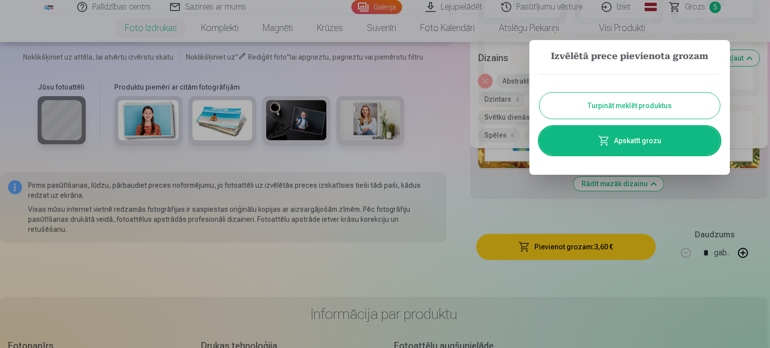
click at [648, 142] on link "Apskatīt grozu" at bounding box center [629, 141] width 180 height 28
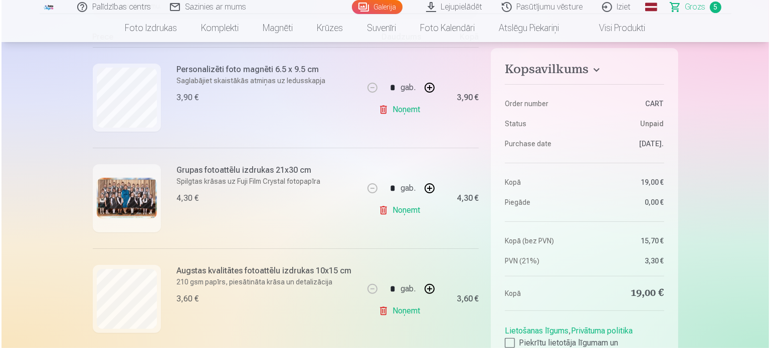
scroll to position [214, 0]
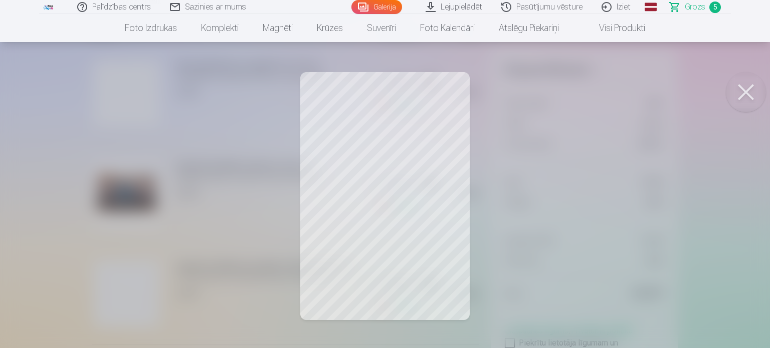
click at [743, 92] on button at bounding box center [746, 92] width 40 height 40
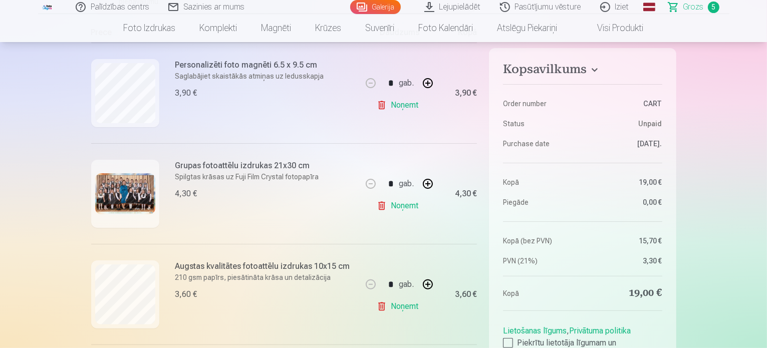
click at [125, 193] on img at bounding box center [125, 194] width 60 height 42
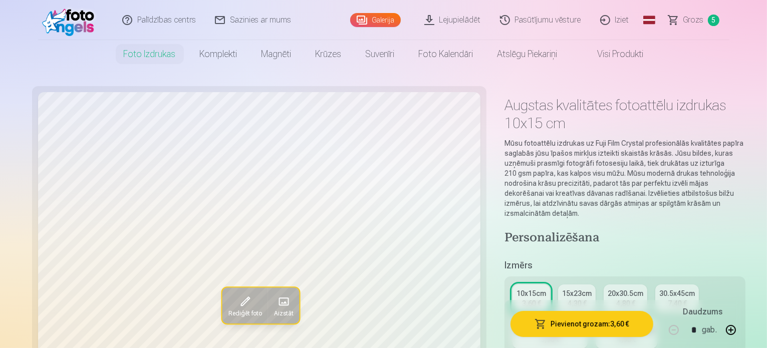
click at [696, 22] on span "Grozs" at bounding box center [694, 20] width 21 height 12
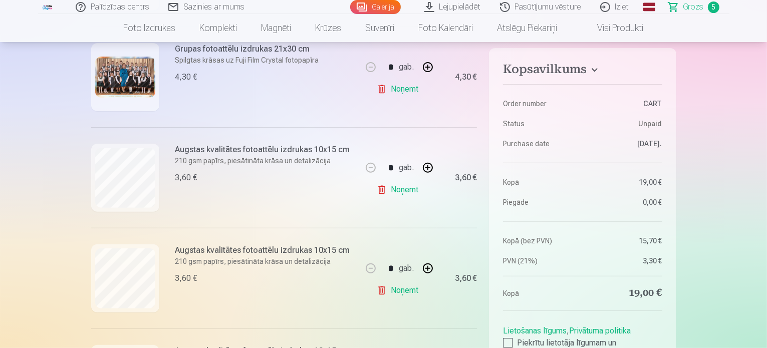
scroll to position [336, 0]
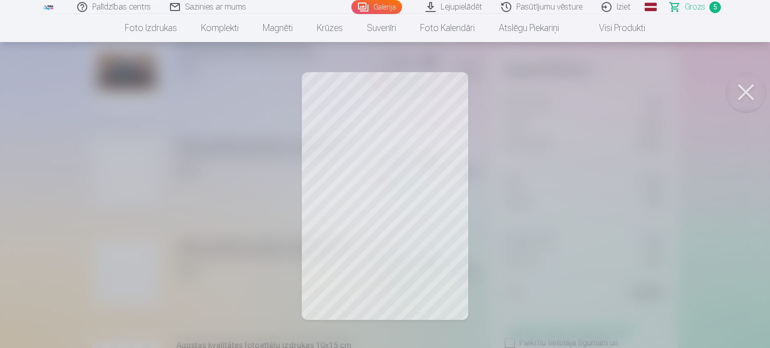
click at [745, 98] on button at bounding box center [746, 92] width 40 height 40
click at [743, 97] on button at bounding box center [746, 92] width 40 height 40
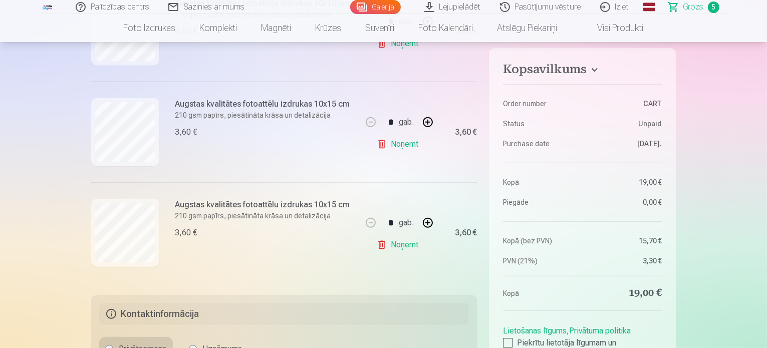
scroll to position [482, 0]
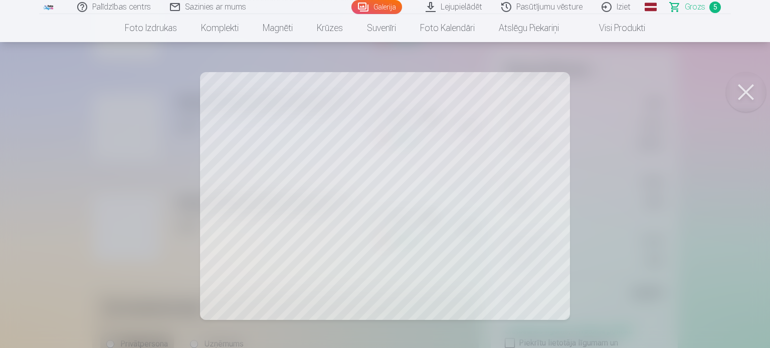
click at [744, 93] on button at bounding box center [746, 92] width 40 height 40
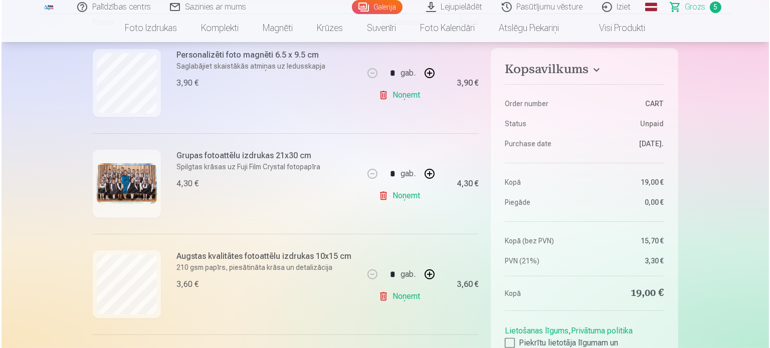
scroll to position [210, 0]
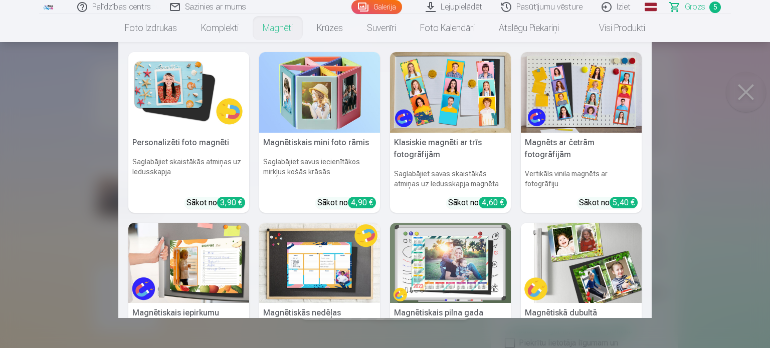
click at [290, 23] on link "Magnēti" at bounding box center [278, 28] width 54 height 28
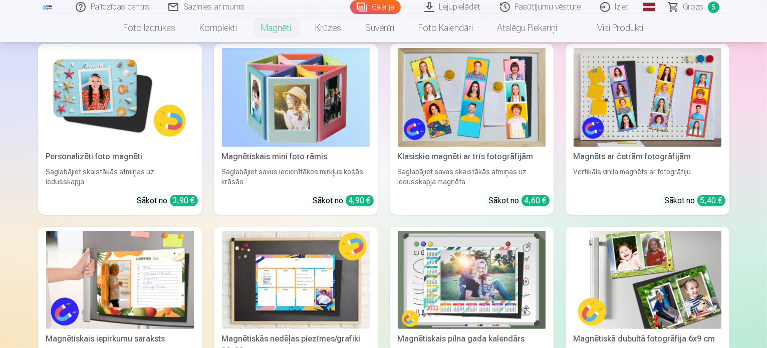
scroll to position [197, 0]
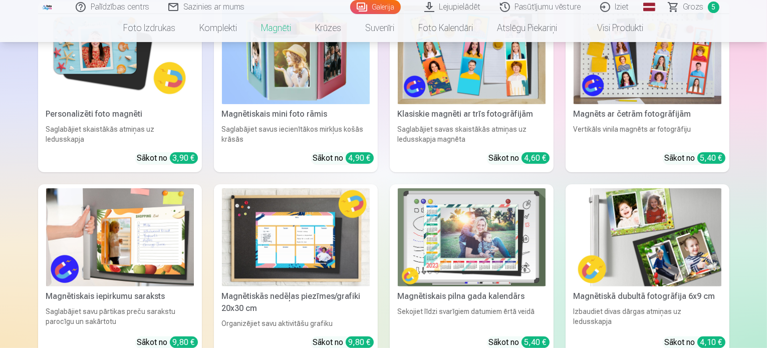
click at [76, 71] on img at bounding box center [120, 55] width 148 height 99
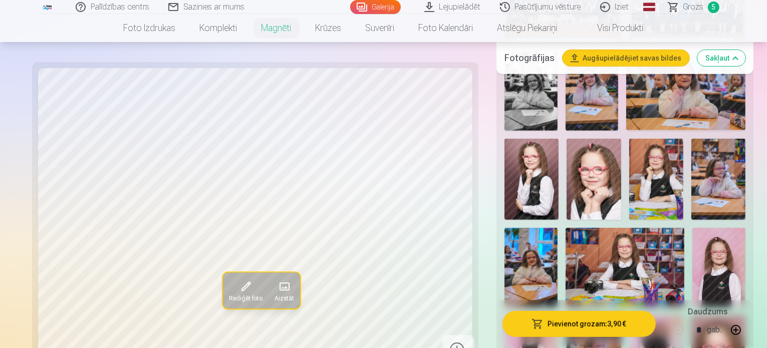
scroll to position [462, 0]
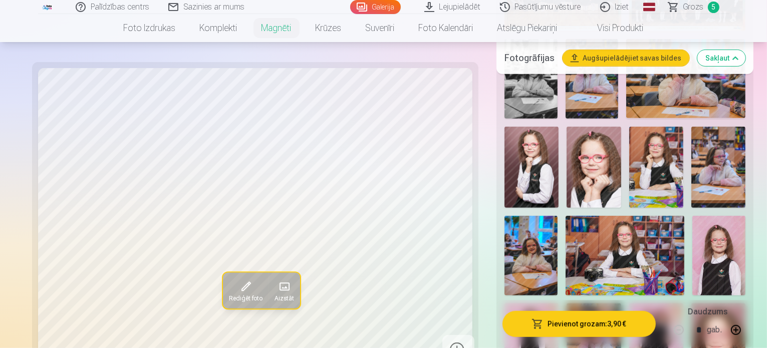
click at [693, 216] on img at bounding box center [719, 255] width 53 height 79
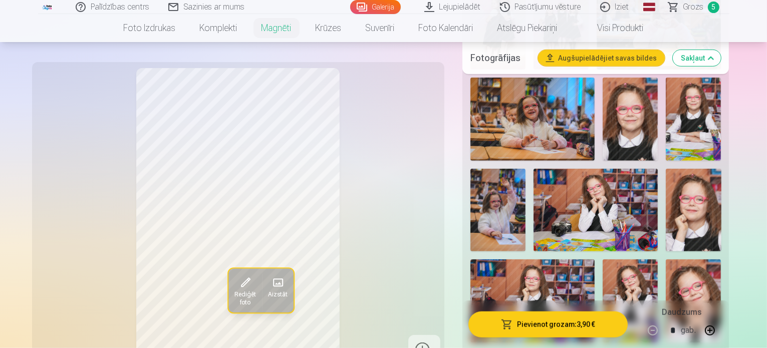
scroll to position [882, 0]
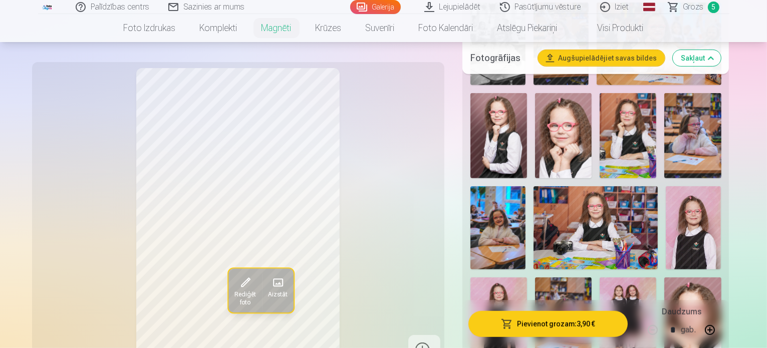
scroll to position [480, 0]
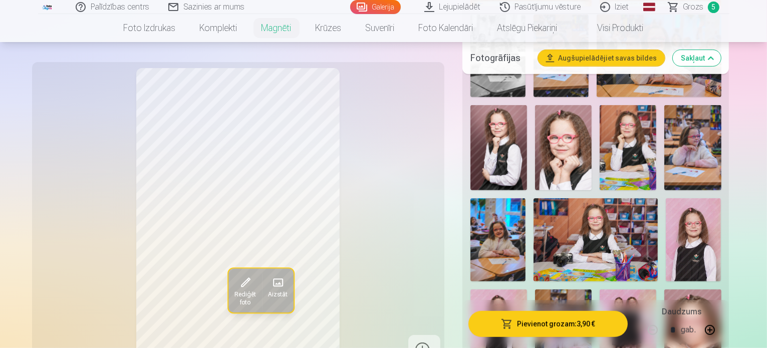
click at [666, 198] on img at bounding box center [693, 239] width 55 height 83
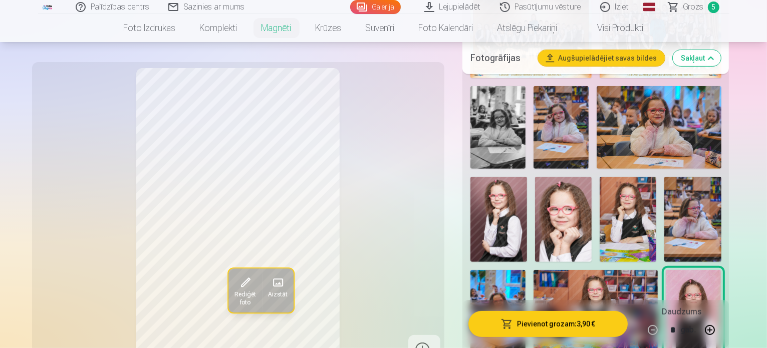
scroll to position [402, 0]
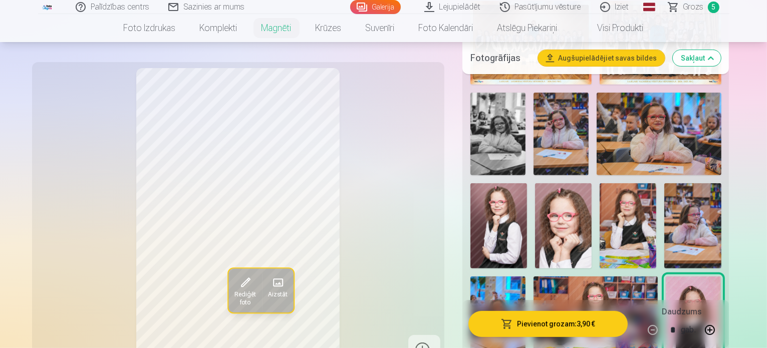
click at [527, 183] on img at bounding box center [499, 225] width 57 height 85
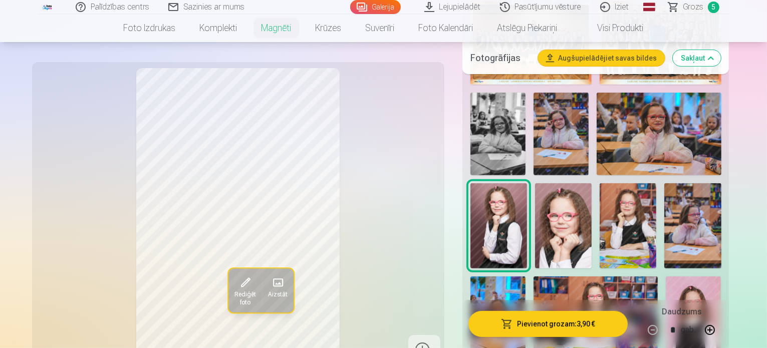
click at [592, 183] on img at bounding box center [563, 225] width 57 height 85
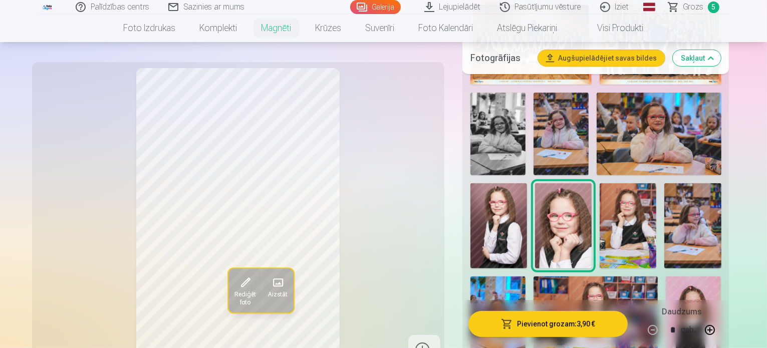
click at [534, 120] on img at bounding box center [561, 134] width 55 height 83
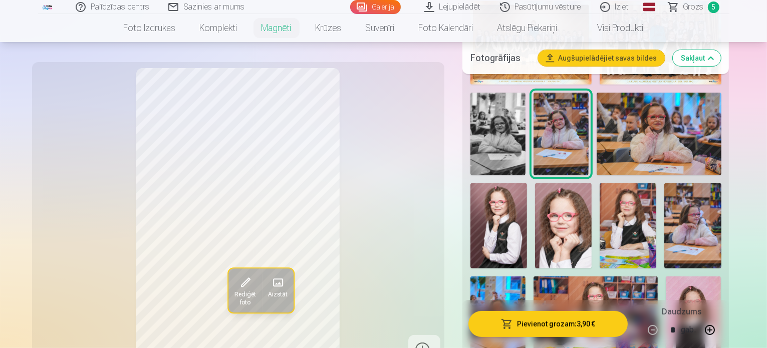
click at [600, 183] on img at bounding box center [628, 225] width 57 height 85
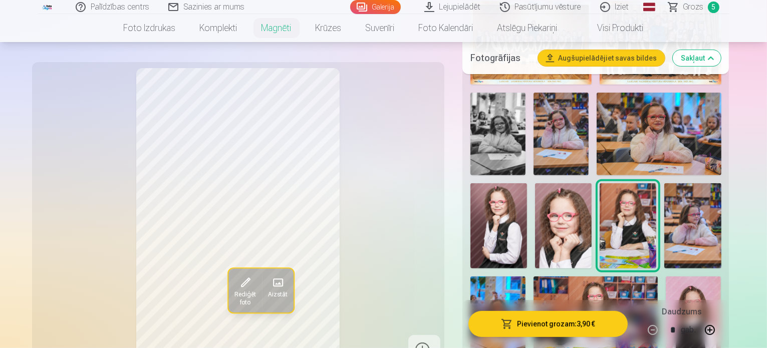
click at [666, 277] on img at bounding box center [693, 318] width 55 height 83
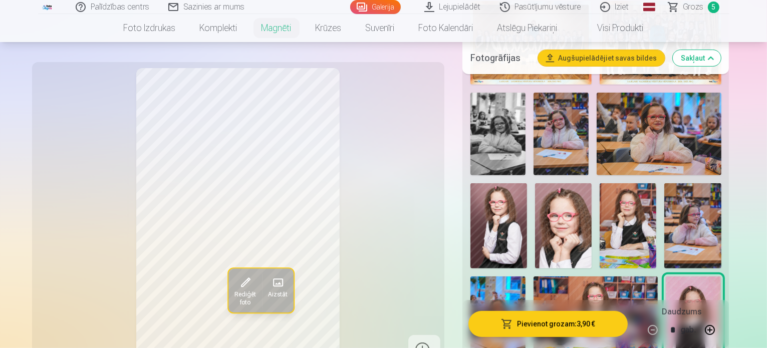
click at [600, 193] on img at bounding box center [628, 225] width 57 height 85
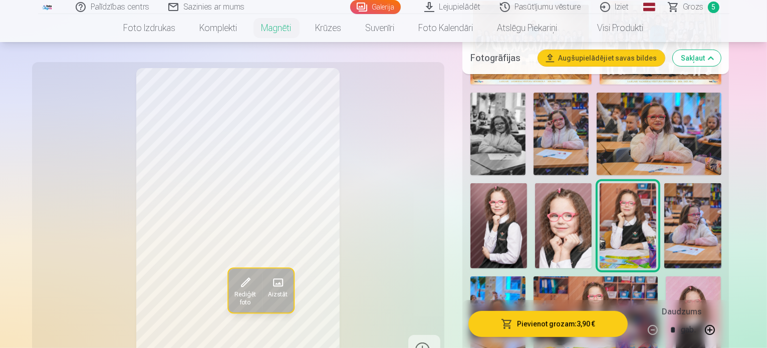
click at [666, 277] on img at bounding box center [693, 318] width 55 height 83
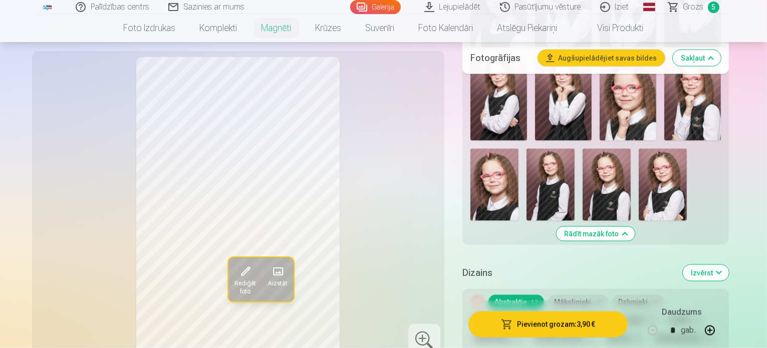
scroll to position [1465, 0]
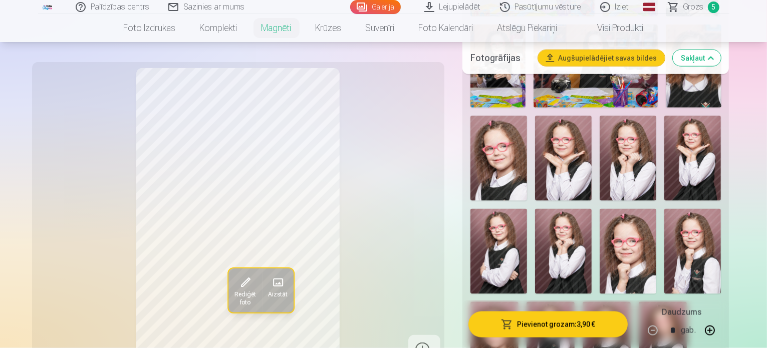
scroll to position [1305, 0]
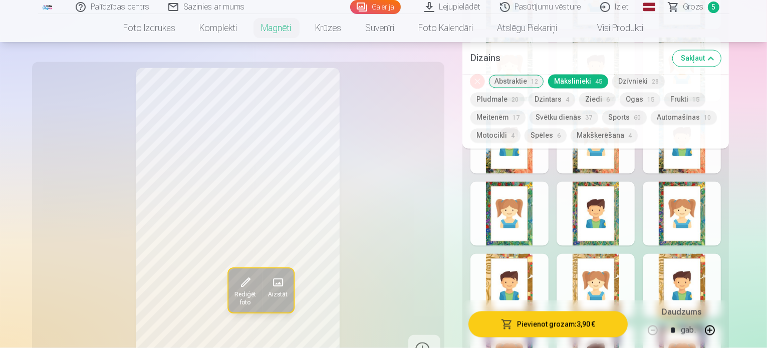
scroll to position [1873, 0]
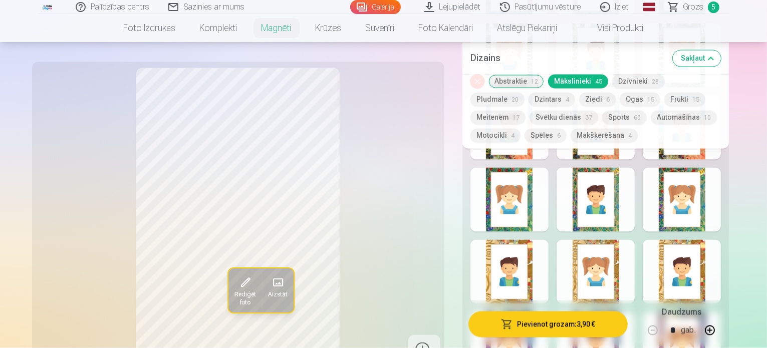
click at [648, 81] on button "Dzīvnieki 28" at bounding box center [639, 81] width 53 height 14
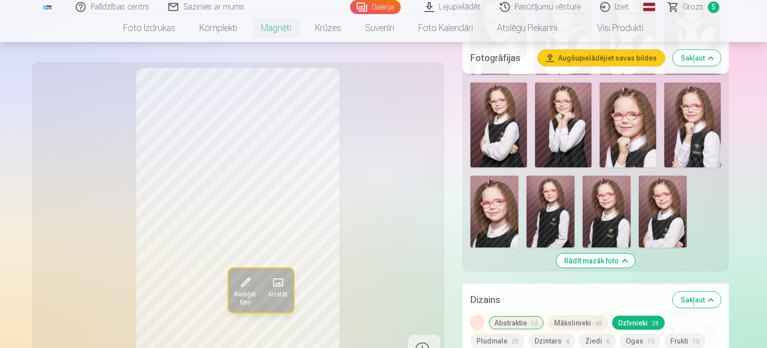
scroll to position [1438, 0]
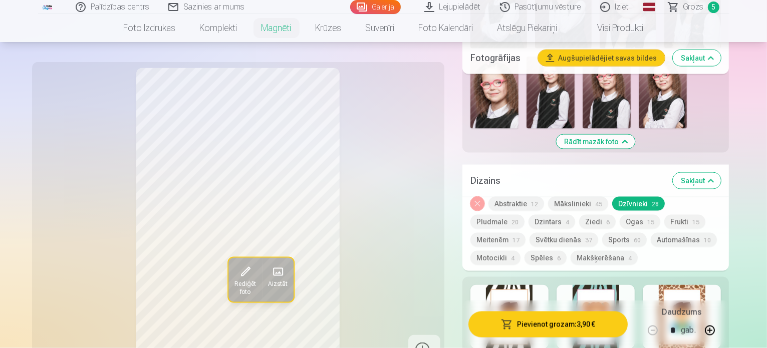
scroll to position [1552, 0]
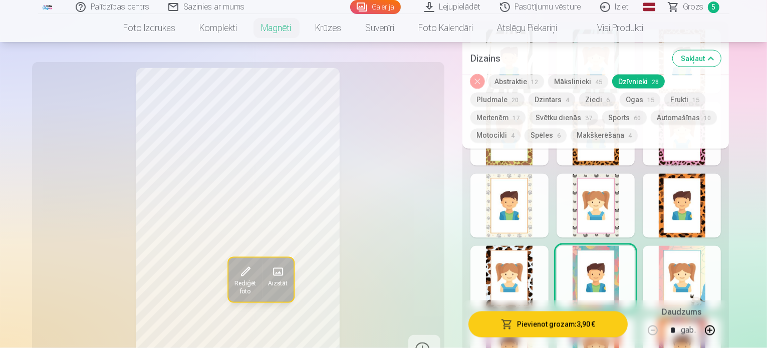
scroll to position [1801, 0]
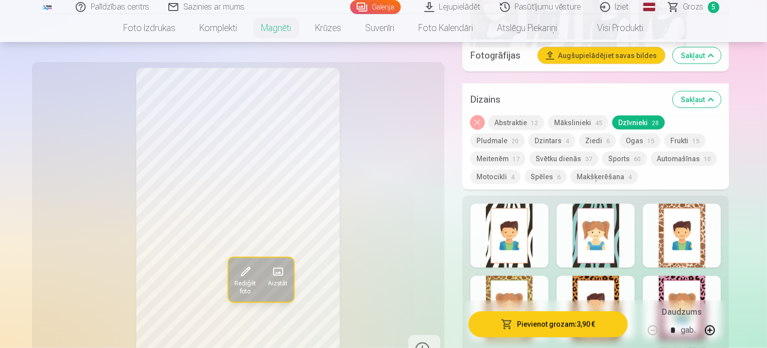
click at [730, 116] on div "Noņemiet dizainu Abstraktie 12 Mākslinieki 45 Dzīvnieki 28 Pludmale 20 Dzintars…" at bounding box center [596, 153] width 267 height 74
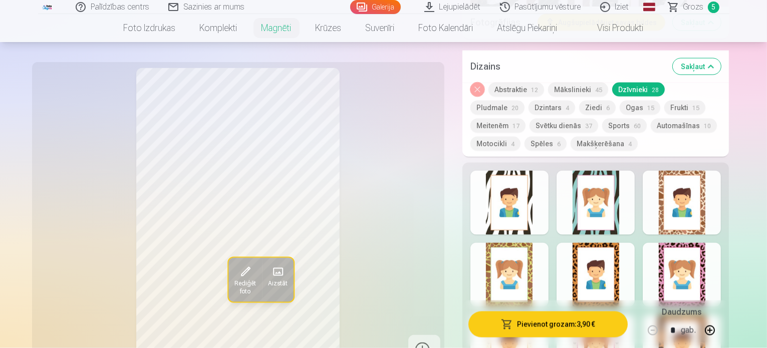
scroll to position [1506, 0]
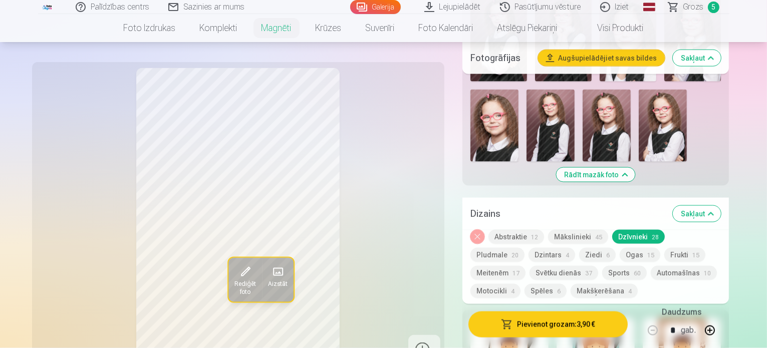
click at [620, 248] on button "Ogas 15" at bounding box center [640, 255] width 41 height 14
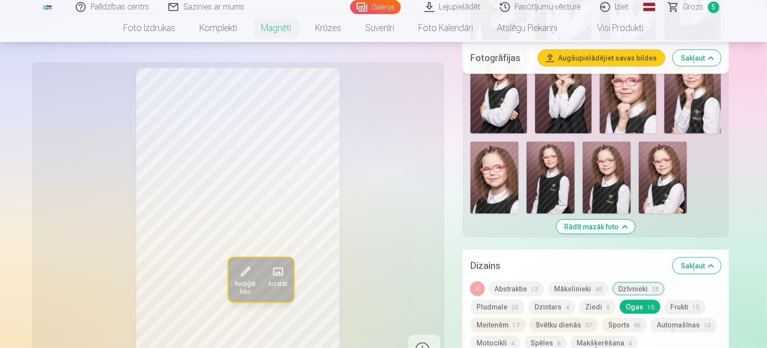
scroll to position [1460, 0]
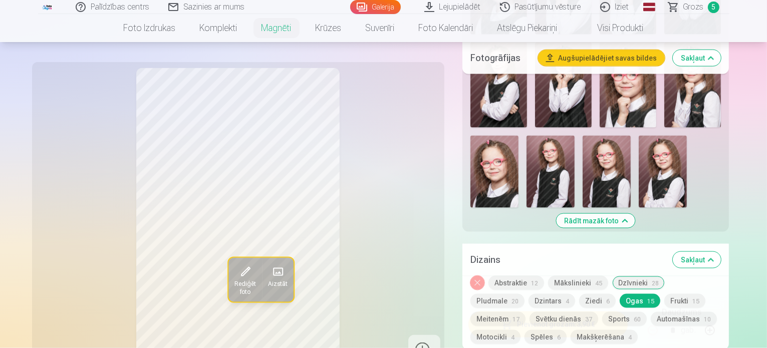
click at [579, 294] on button "Ziedi 6" at bounding box center [597, 301] width 37 height 14
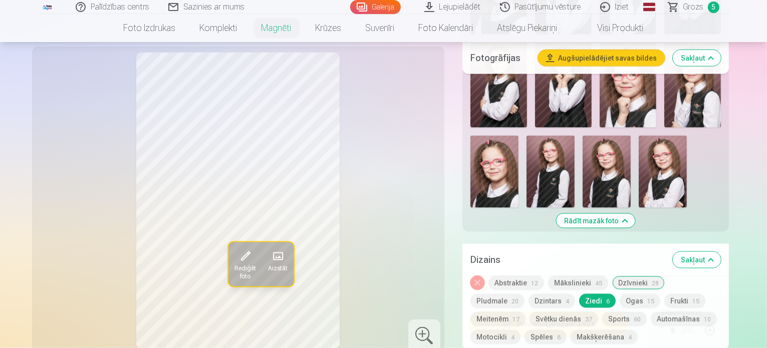
click at [665, 294] on button "Frukti 15" at bounding box center [685, 301] width 41 height 14
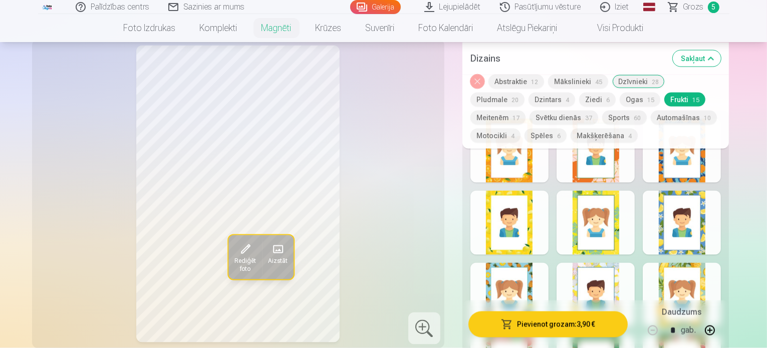
scroll to position [1711, 0]
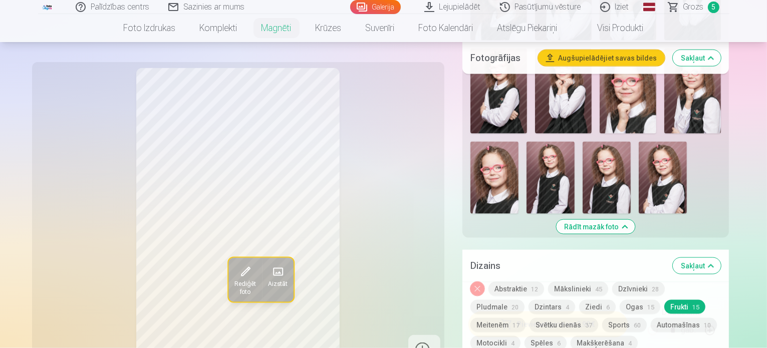
scroll to position [1409, 0]
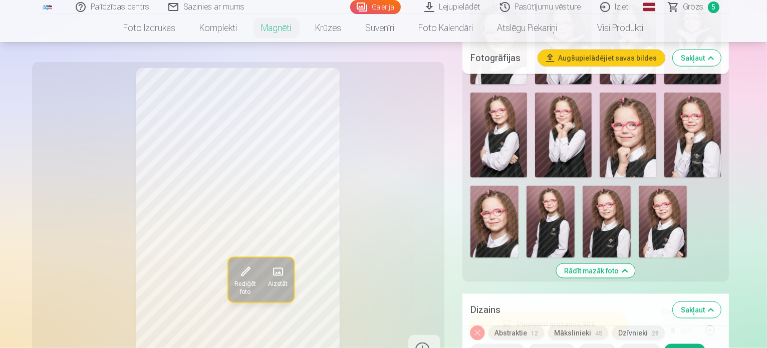
click at [636, 326] on button "Dzīvnieki 28" at bounding box center [639, 333] width 53 height 14
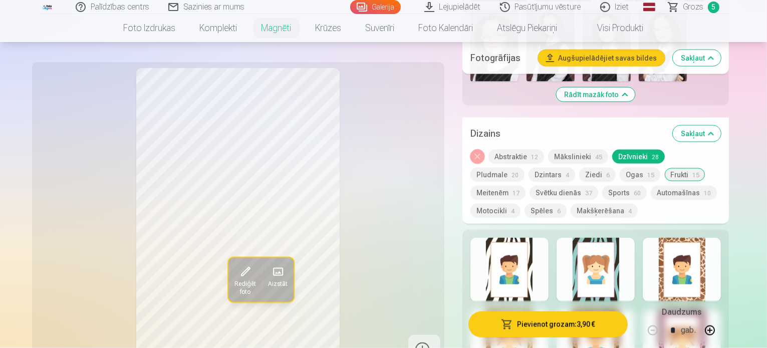
scroll to position [1593, 0]
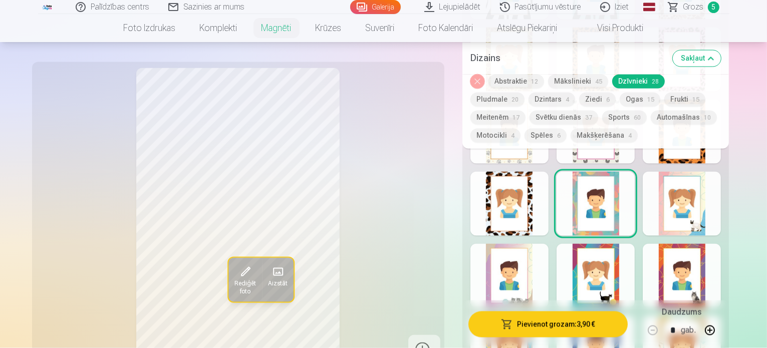
scroll to position [1842, 0]
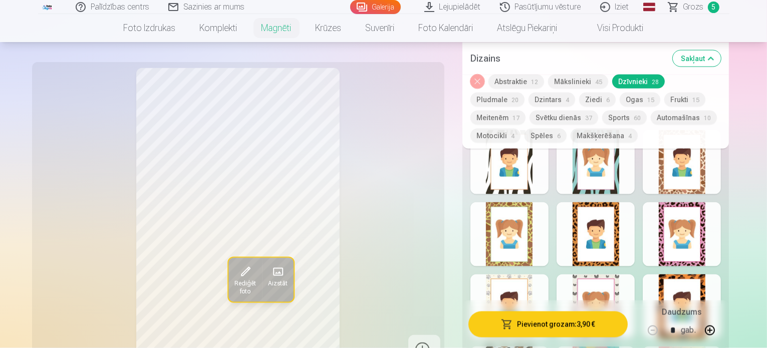
scroll to position [1640, 0]
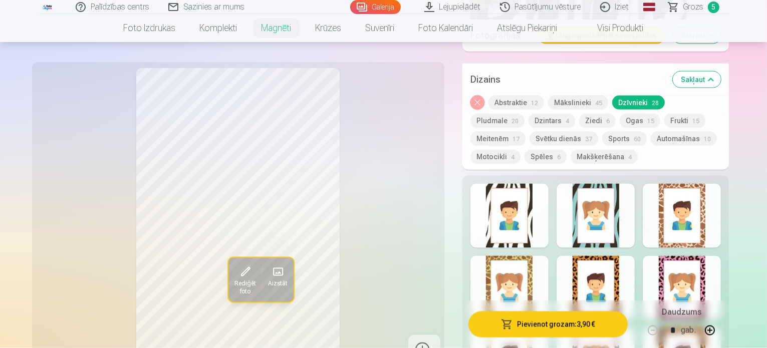
click at [648, 118] on span "15" at bounding box center [651, 121] width 7 height 7
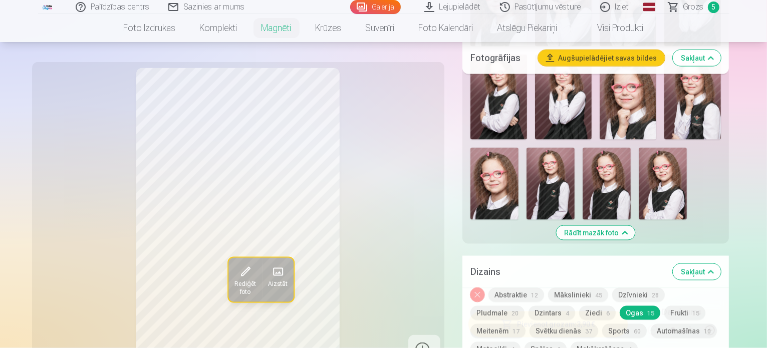
scroll to position [1454, 0]
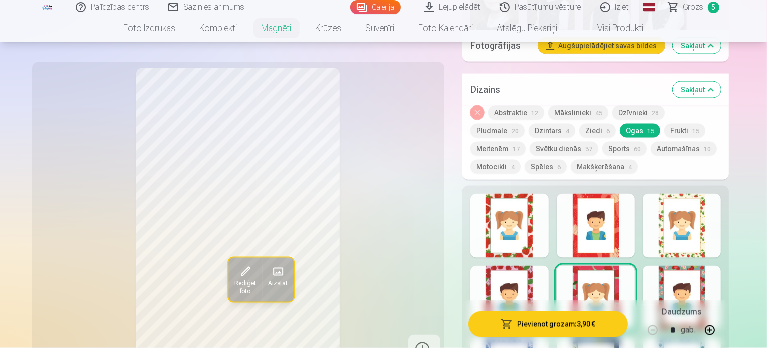
scroll to position [1636, 0]
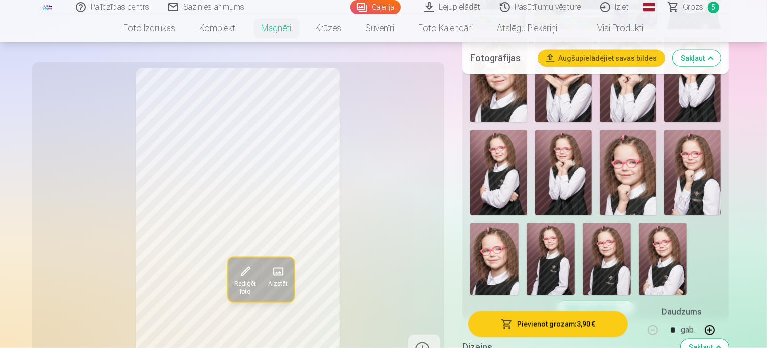
scroll to position [1360, 0]
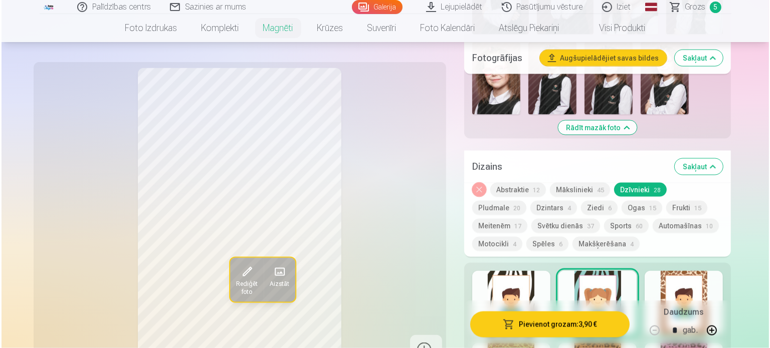
scroll to position [1559, 0]
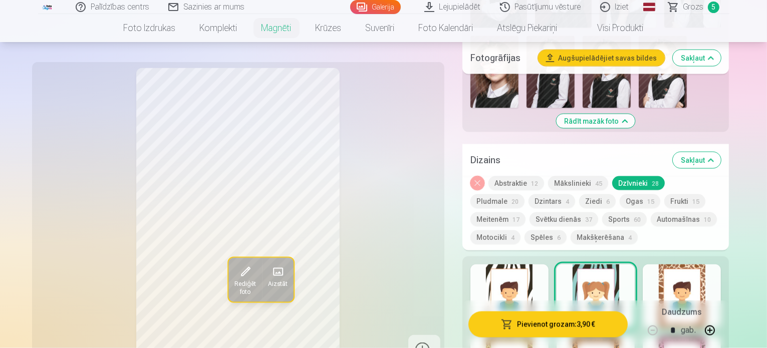
click at [537, 321] on button "Pievienot grozam : 3,90 €" at bounding box center [549, 324] width 160 height 26
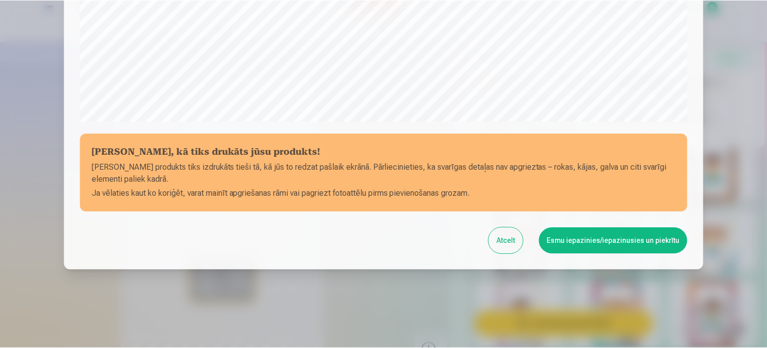
scroll to position [373, 0]
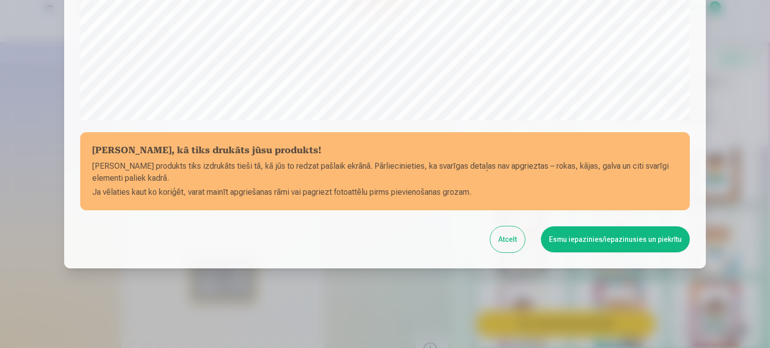
click at [633, 237] on button "Esmu iepazinies/iepazinusies un piekrītu" at bounding box center [615, 240] width 149 height 26
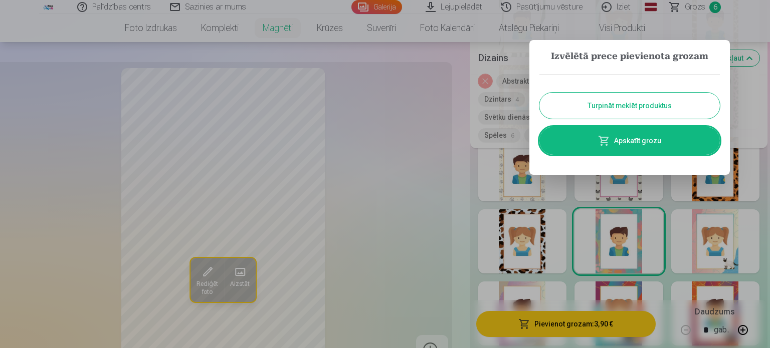
click at [647, 143] on link "Apskatīt grozu" at bounding box center [629, 141] width 180 height 28
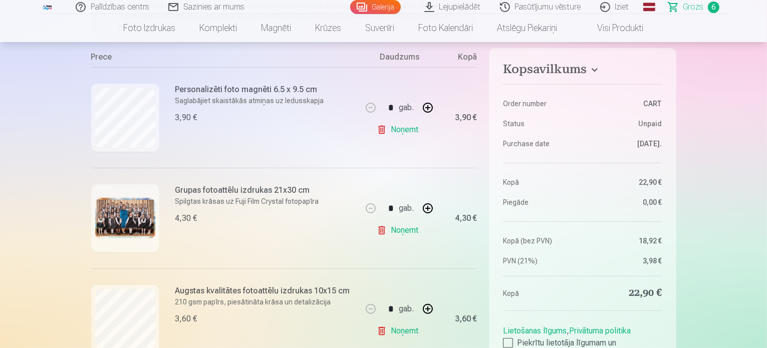
scroll to position [164, 0]
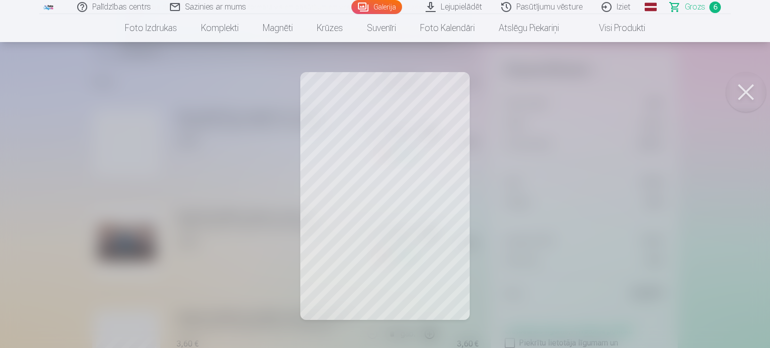
click at [741, 95] on button at bounding box center [746, 92] width 40 height 40
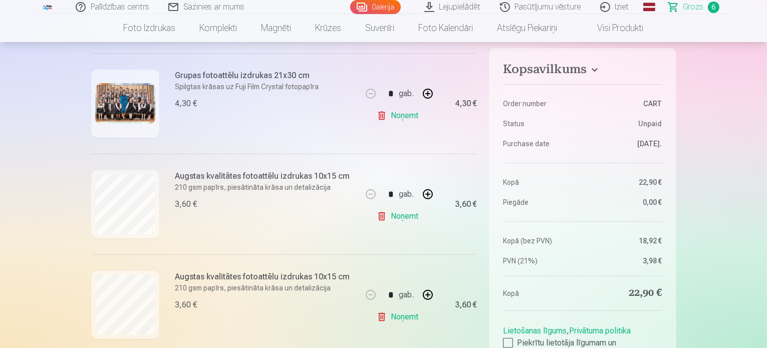
scroll to position [324, 0]
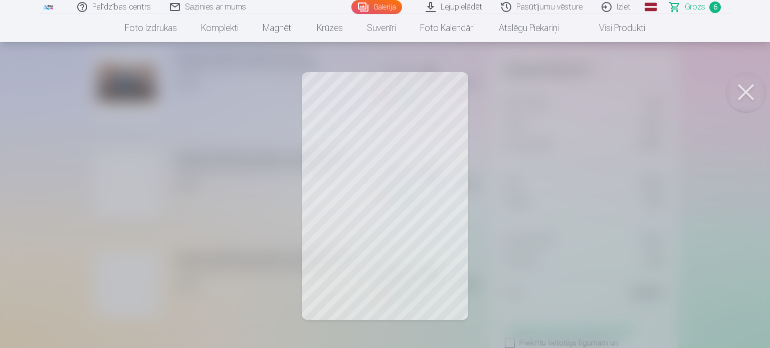
click at [745, 96] on button at bounding box center [746, 92] width 40 height 40
click at [747, 95] on button at bounding box center [746, 92] width 40 height 40
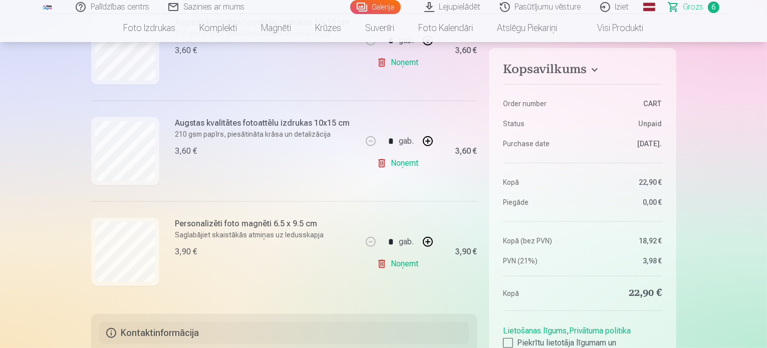
scroll to position [529, 0]
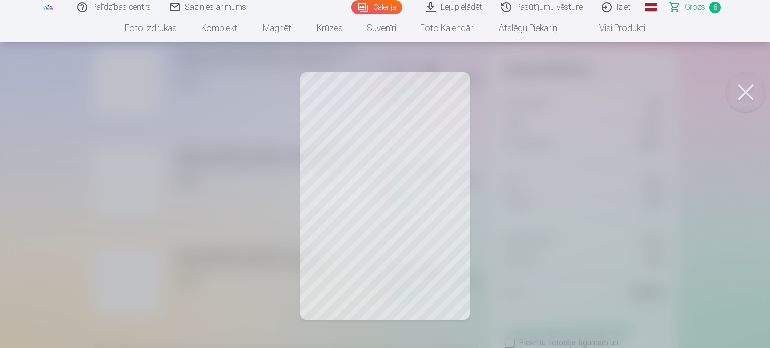
click at [746, 95] on button at bounding box center [746, 92] width 40 height 40
click at [742, 92] on button at bounding box center [746, 92] width 40 height 40
click at [740, 96] on button at bounding box center [746, 92] width 40 height 40
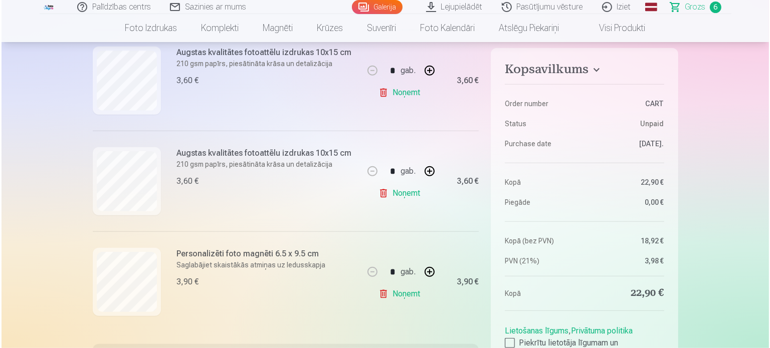
scroll to position [384, 0]
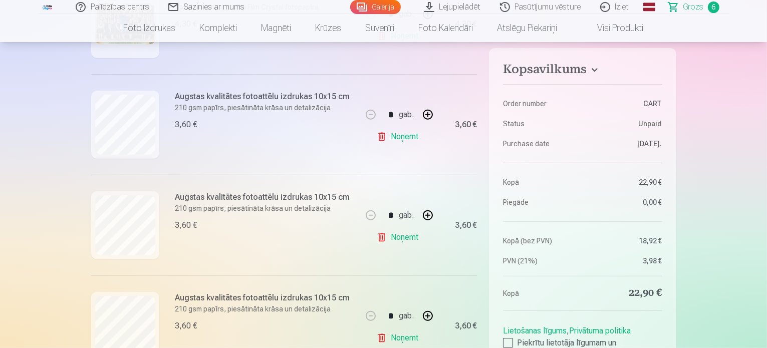
click at [120, 50] on div at bounding box center [125, 24] width 68 height 68
click at [119, 44] on img at bounding box center [125, 25] width 60 height 42
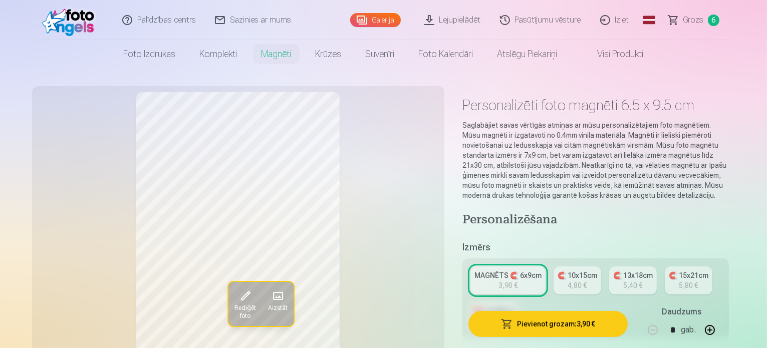
click at [696, 16] on span "Grozs" at bounding box center [694, 20] width 21 height 12
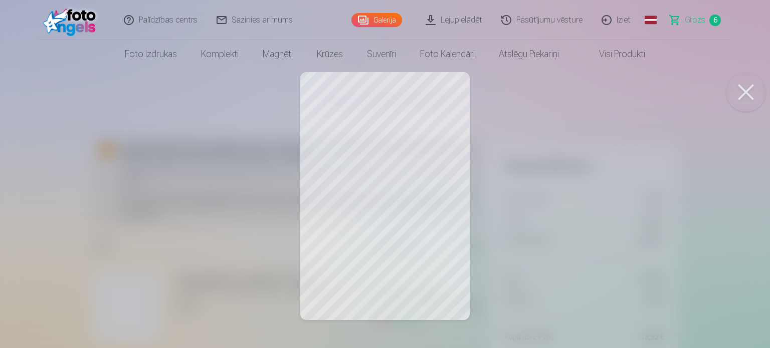
click at [741, 96] on button at bounding box center [746, 92] width 40 height 40
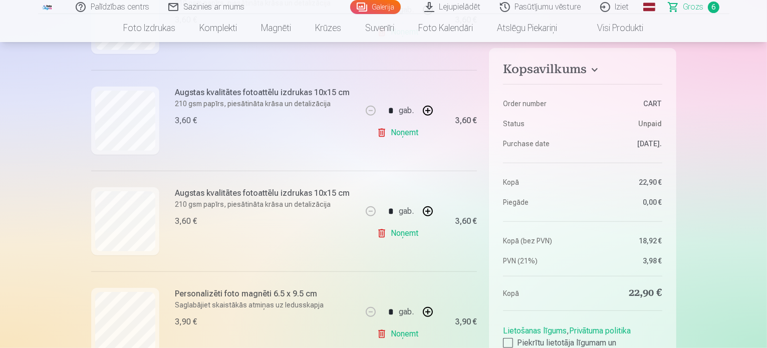
scroll to position [659, 0]
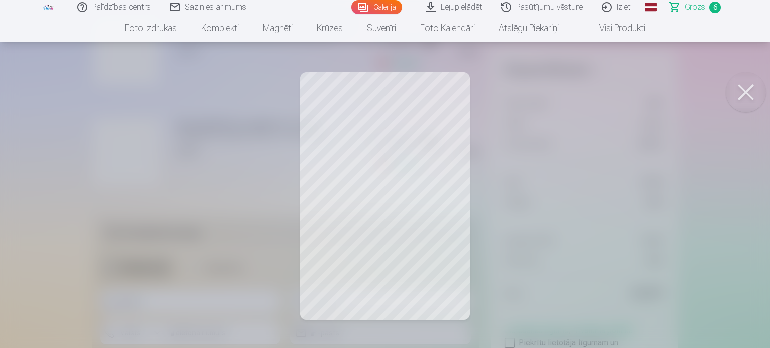
click at [746, 96] on button at bounding box center [746, 92] width 40 height 40
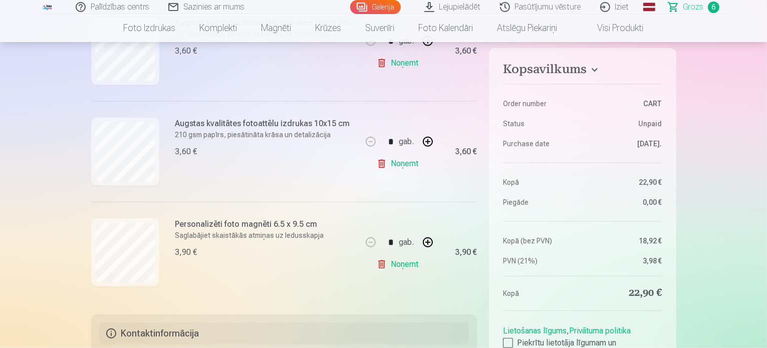
scroll to position [549, 0]
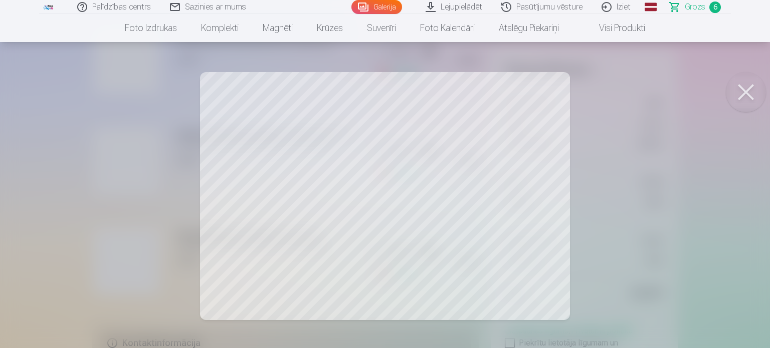
click at [746, 94] on button at bounding box center [746, 92] width 40 height 40
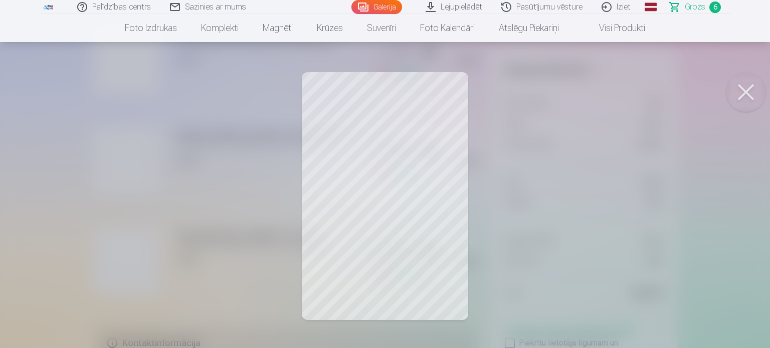
click at [741, 90] on button at bounding box center [746, 92] width 40 height 40
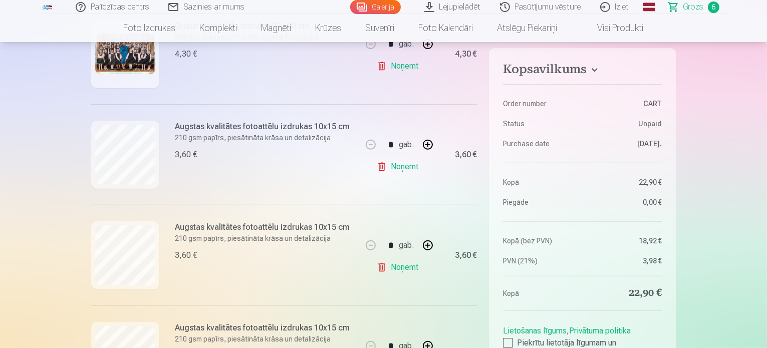
scroll to position [304, 0]
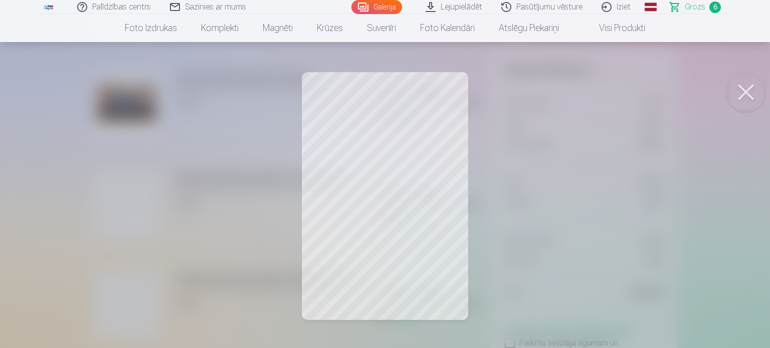
click at [743, 89] on button at bounding box center [746, 92] width 40 height 40
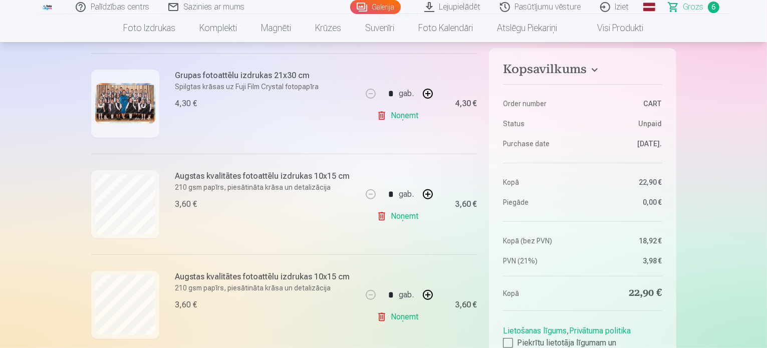
scroll to position [219, 0]
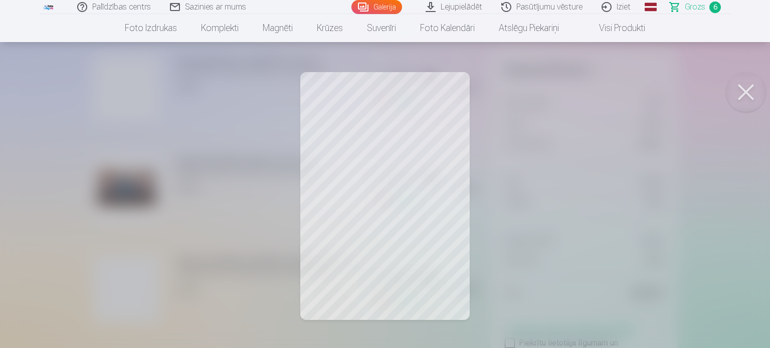
click at [739, 90] on button at bounding box center [746, 92] width 40 height 40
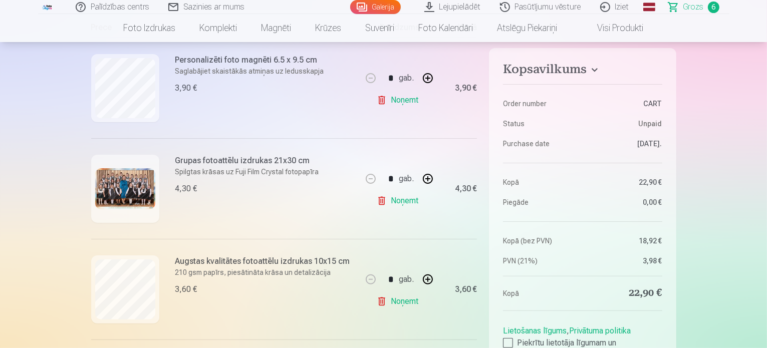
click at [406, 104] on link "Noņemt" at bounding box center [400, 100] width 46 height 20
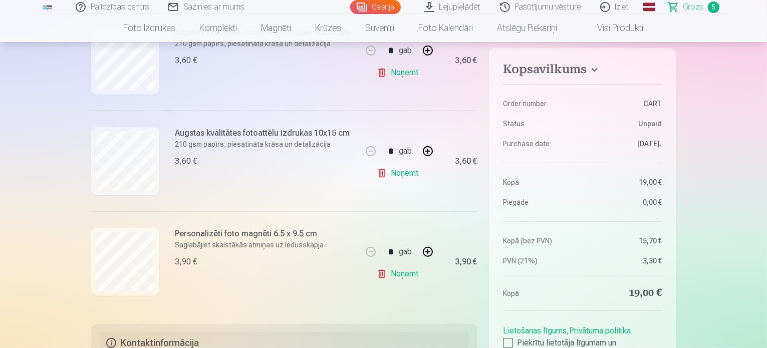
scroll to position [429, 0]
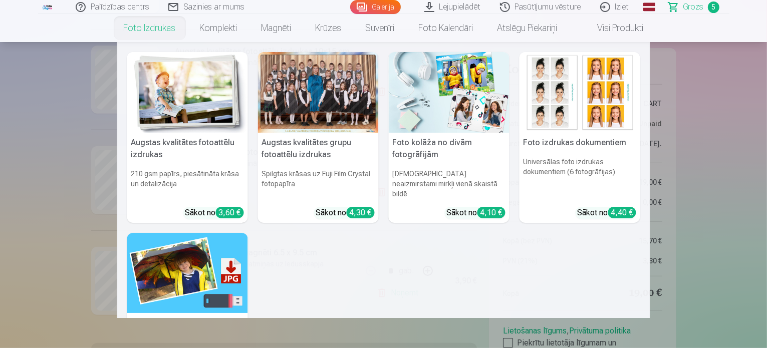
click at [144, 34] on link "Foto izdrukas" at bounding box center [150, 28] width 76 height 28
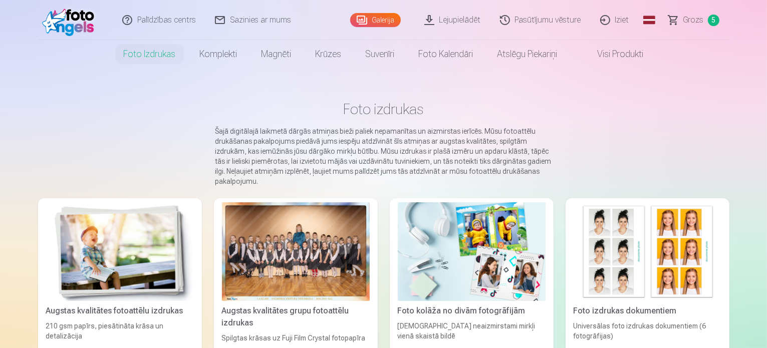
click at [106, 218] on img at bounding box center [120, 252] width 148 height 99
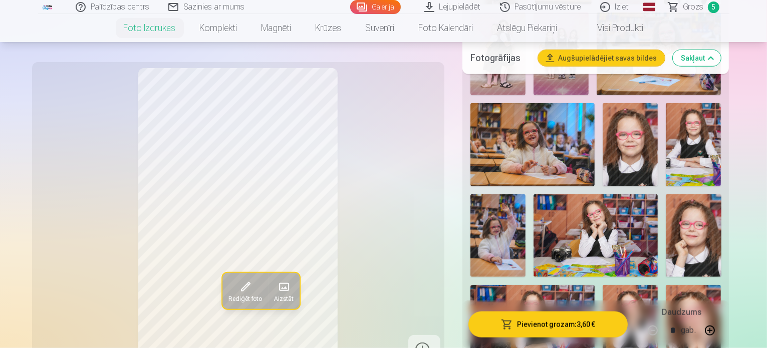
scroll to position [877, 0]
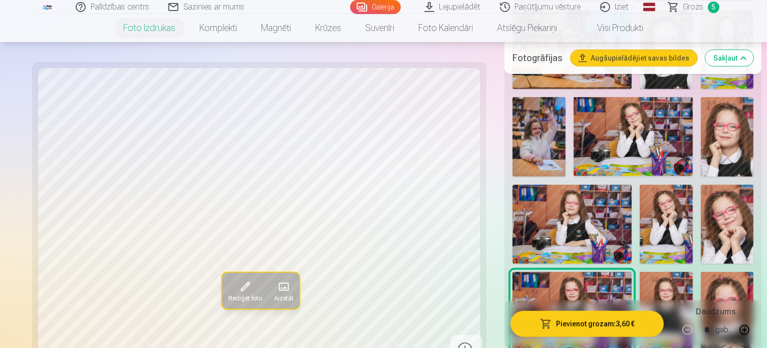
scroll to position [901, 0]
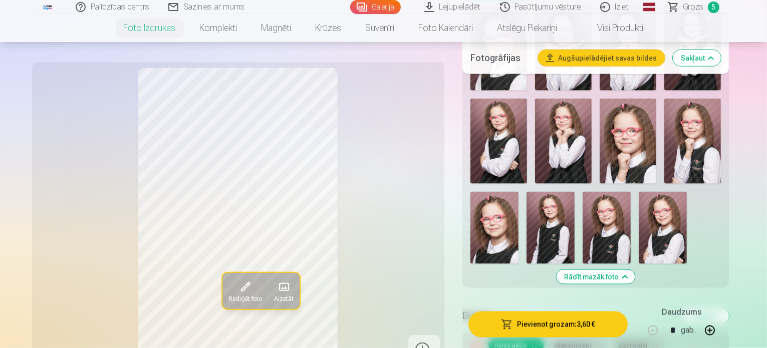
scroll to position [1478, 0]
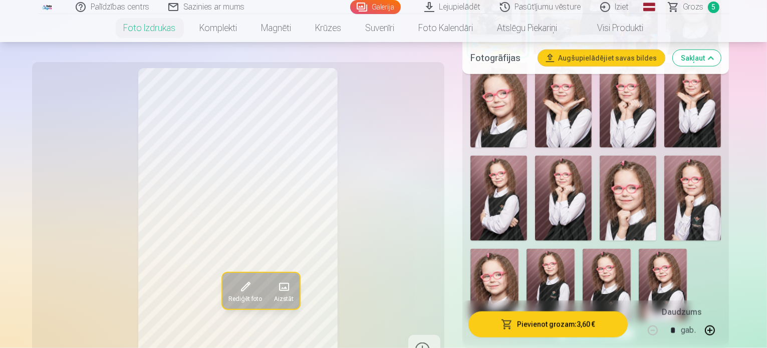
scroll to position [1318, 0]
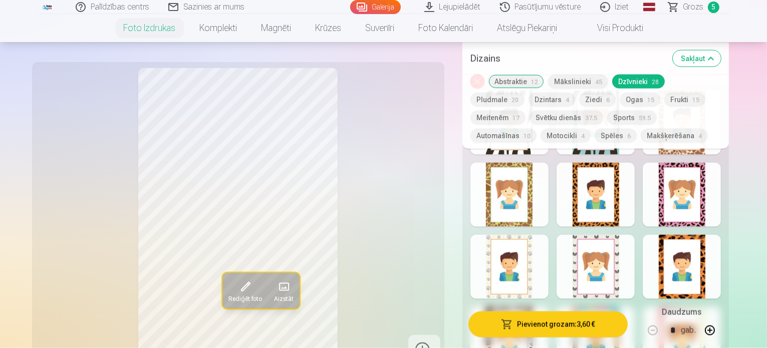
scroll to position [1788, 0]
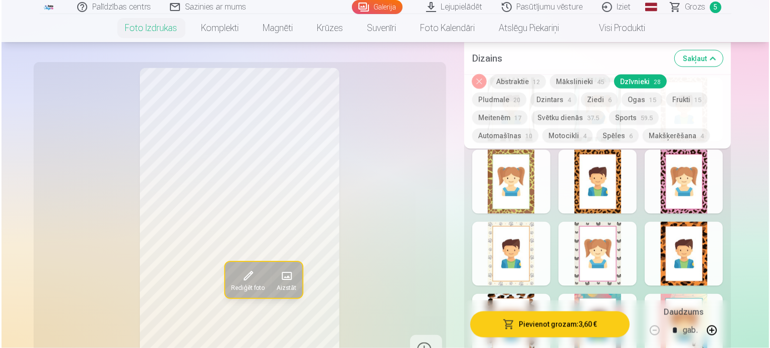
scroll to position [1802, 0]
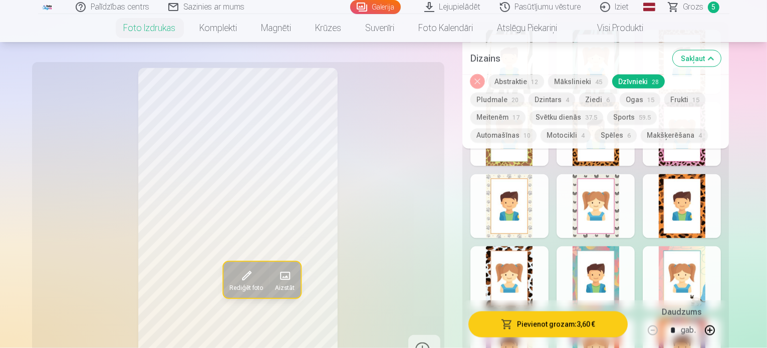
click at [563, 327] on button "Pievienot grozam : 3,60 €" at bounding box center [549, 324] width 160 height 26
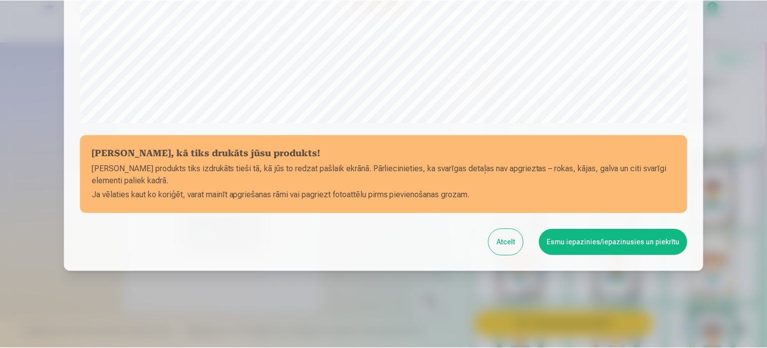
scroll to position [373, 0]
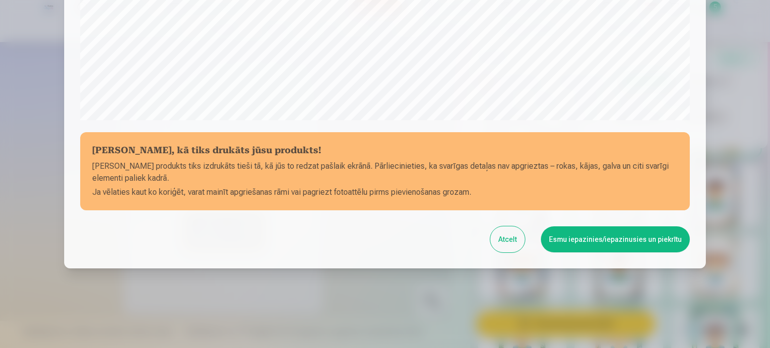
click at [584, 235] on button "Esmu iepazinies/iepazinusies un piekrītu" at bounding box center [615, 240] width 149 height 26
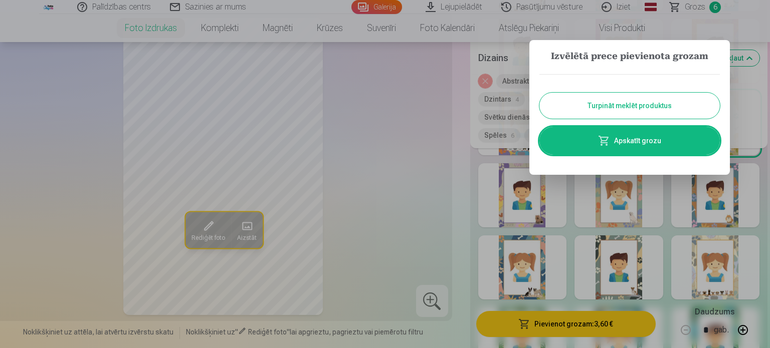
click at [558, 101] on button "Turpināt meklēt produktus" at bounding box center [629, 106] width 180 height 26
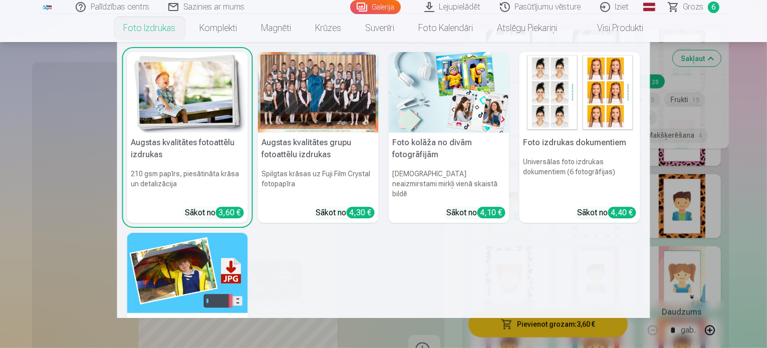
click at [168, 80] on img at bounding box center [187, 92] width 121 height 81
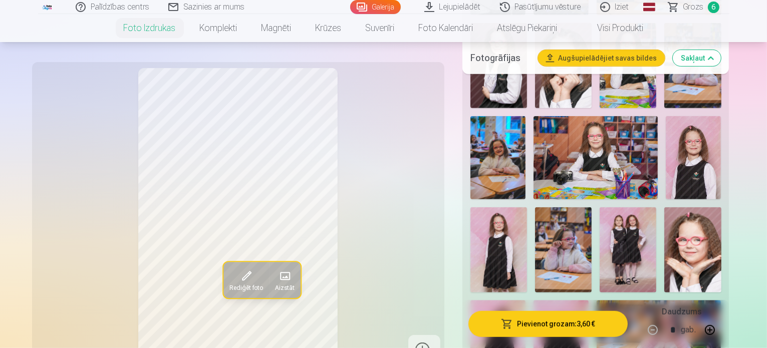
scroll to position [576, 0]
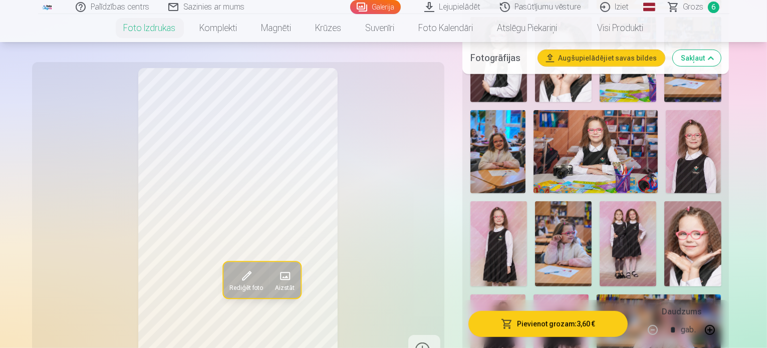
click at [577, 295] on img at bounding box center [561, 336] width 55 height 83
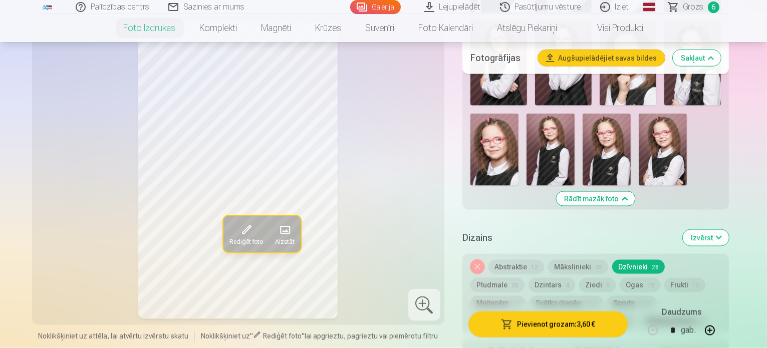
scroll to position [1502, 0]
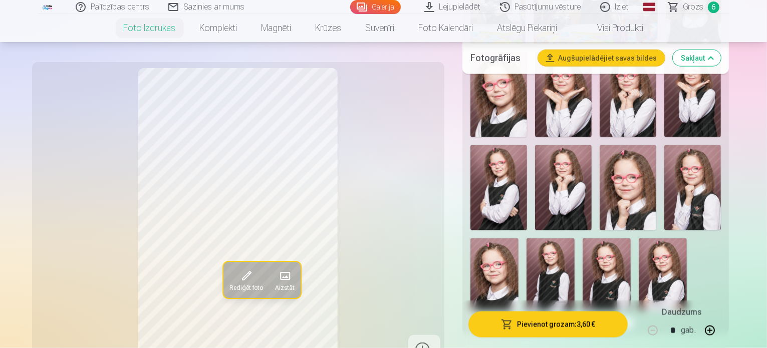
scroll to position [1353, 0]
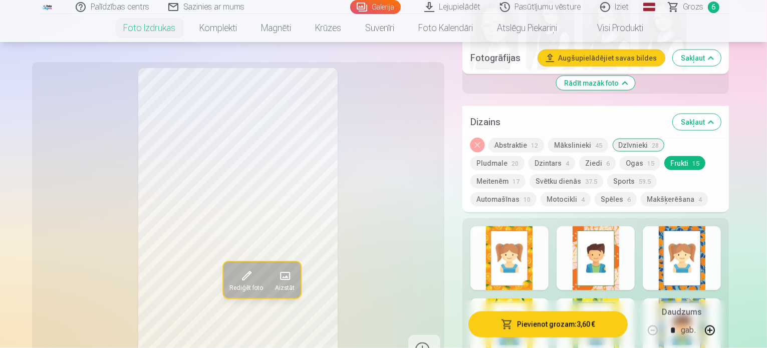
scroll to position [1598, 0]
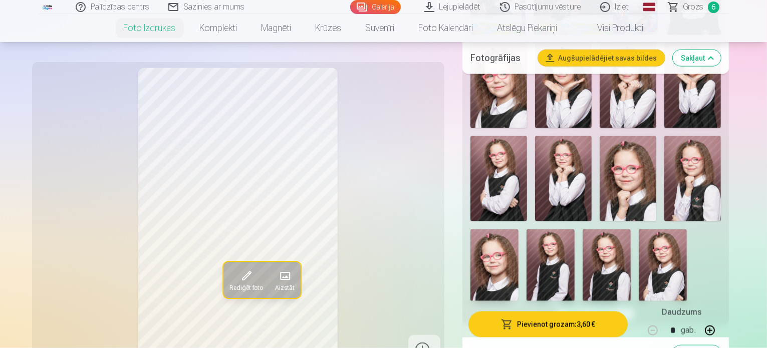
scroll to position [1378, 0]
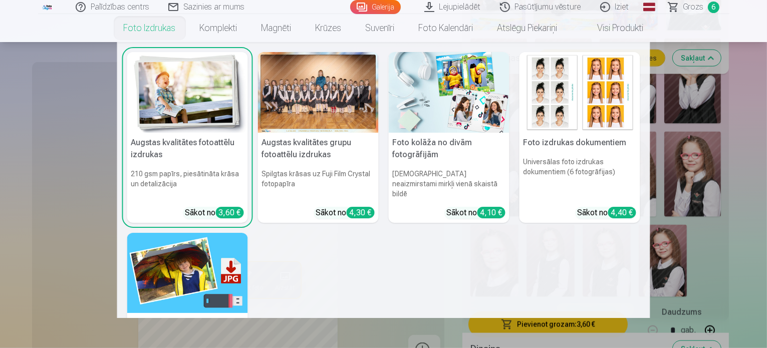
click at [163, 30] on link "Foto izdrukas" at bounding box center [150, 28] width 76 height 28
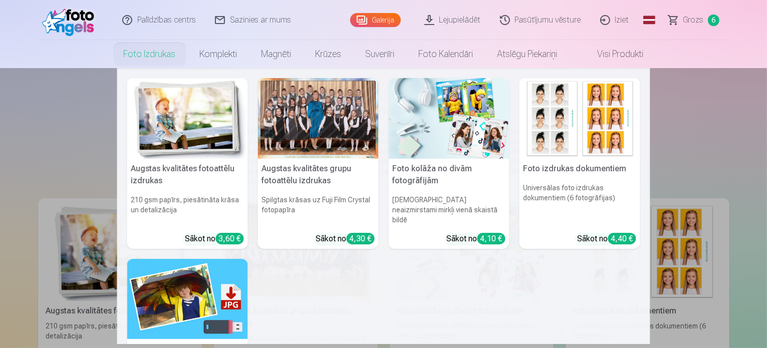
click at [164, 126] on img at bounding box center [187, 118] width 121 height 81
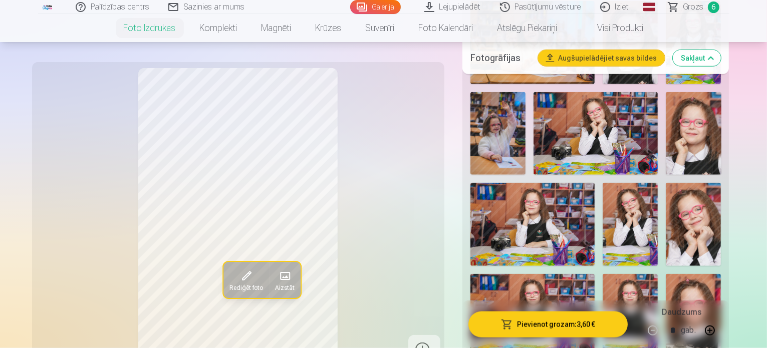
scroll to position [966, 0]
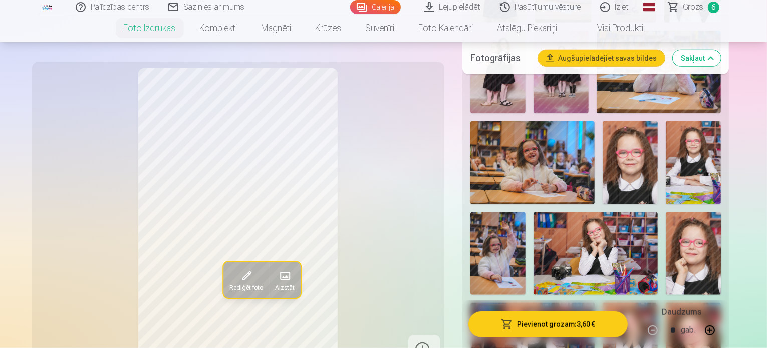
scroll to position [798, 0]
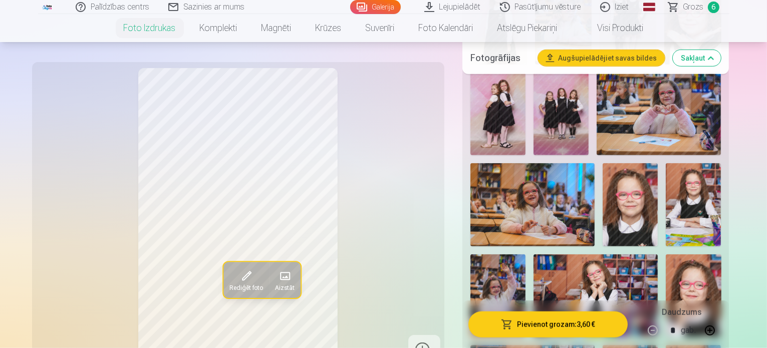
click at [666, 255] on img at bounding box center [693, 296] width 55 height 83
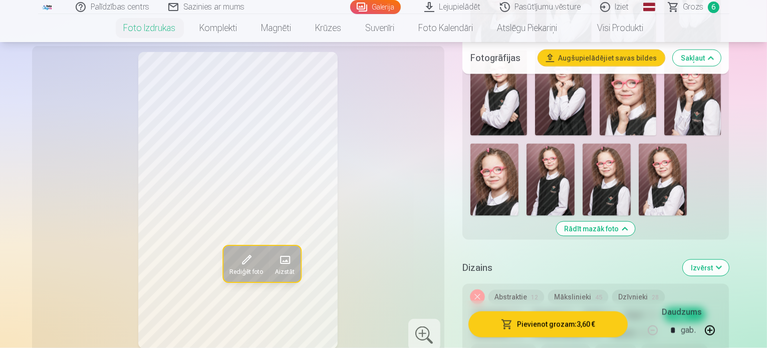
scroll to position [1381, 0]
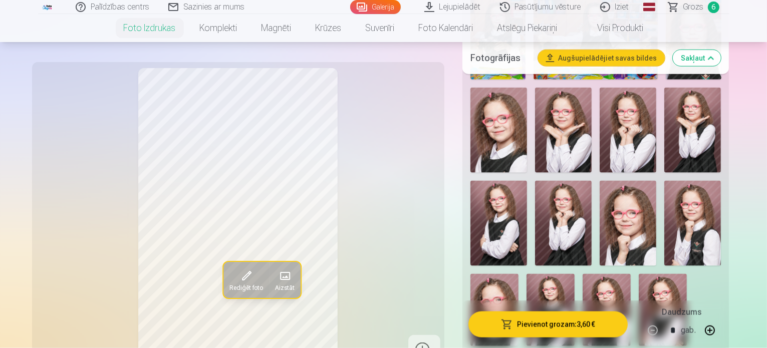
scroll to position [1304, 0]
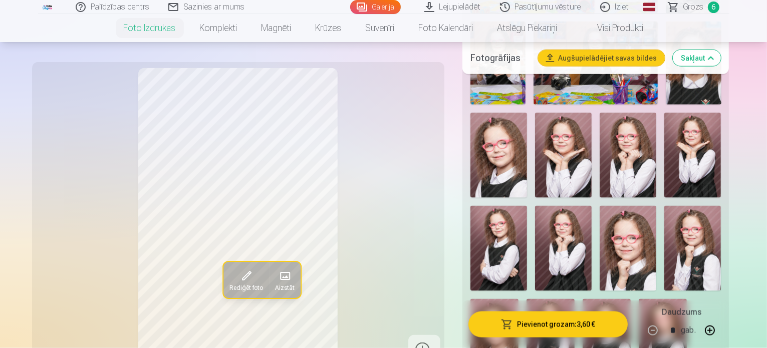
drag, startPoint x: 767, startPoint y: 98, endPoint x: 767, endPoint y: 108, distance: 9.5
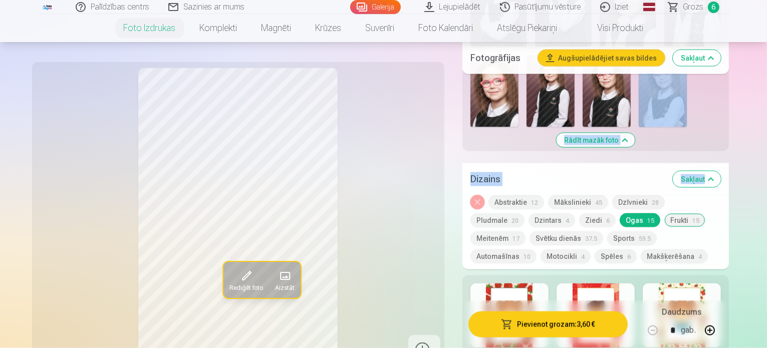
scroll to position [1567, 0]
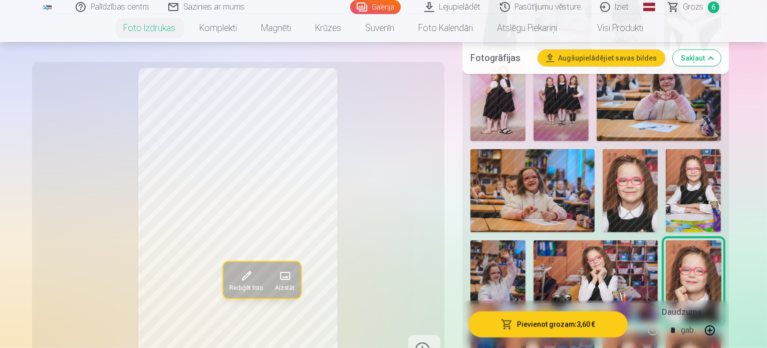
scroll to position [762, 0]
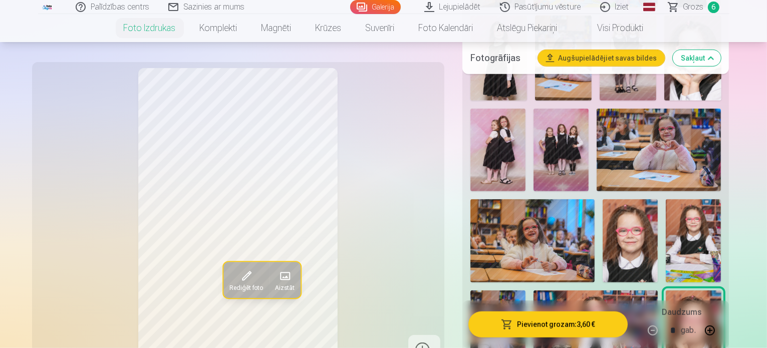
click at [526, 291] on img at bounding box center [498, 332] width 55 height 83
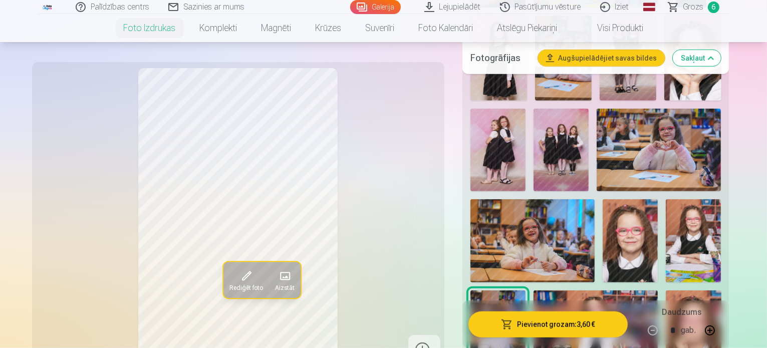
click at [666, 291] on img at bounding box center [693, 332] width 55 height 83
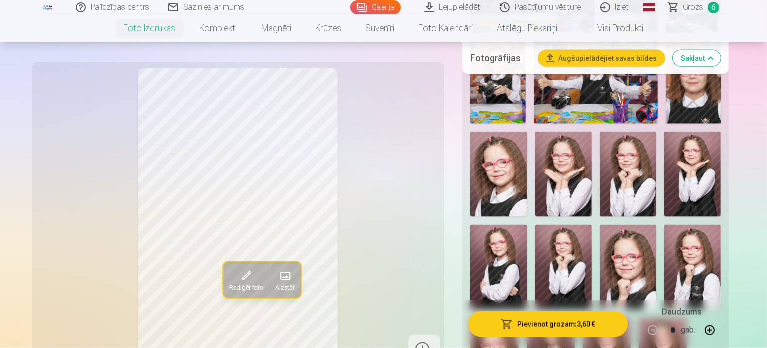
scroll to position [1285, 0]
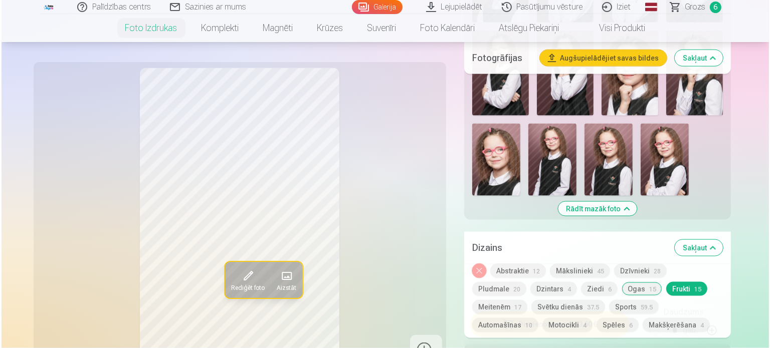
scroll to position [1460, 0]
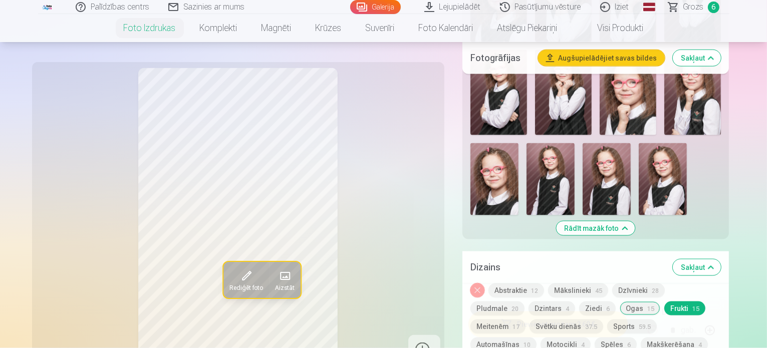
click at [572, 328] on button "Pievienot grozam : 3,60 €" at bounding box center [549, 324] width 160 height 26
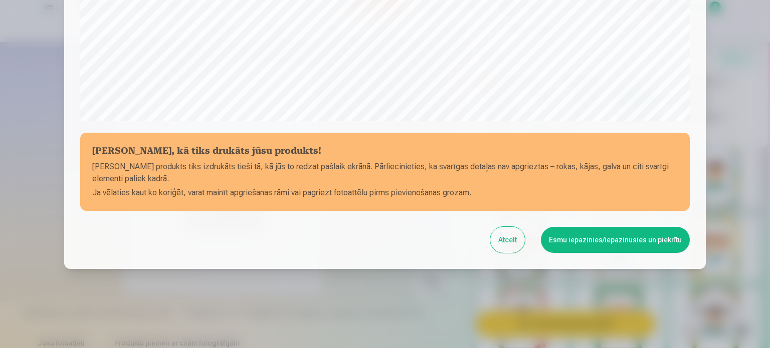
scroll to position [373, 0]
click at [592, 240] on button "Esmu iepazinies/iepazinusies un piekrītu" at bounding box center [615, 240] width 149 height 26
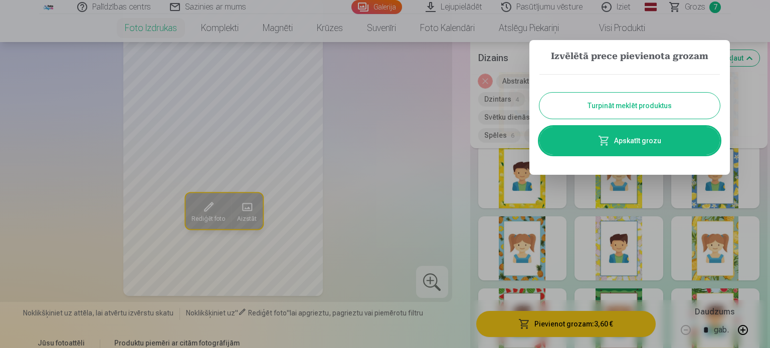
click at [625, 138] on link "Apskatīt grozu" at bounding box center [629, 141] width 180 height 28
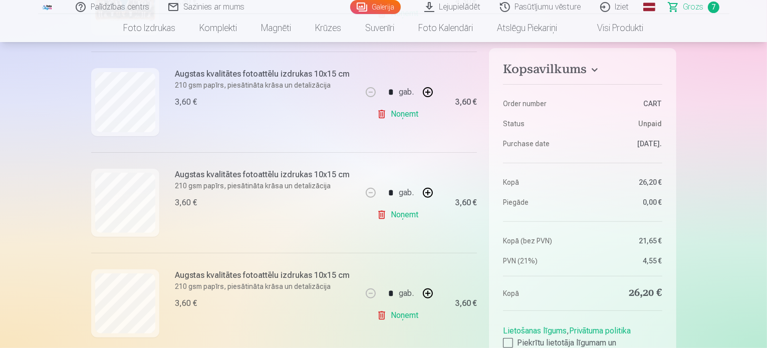
scroll to position [296, 0]
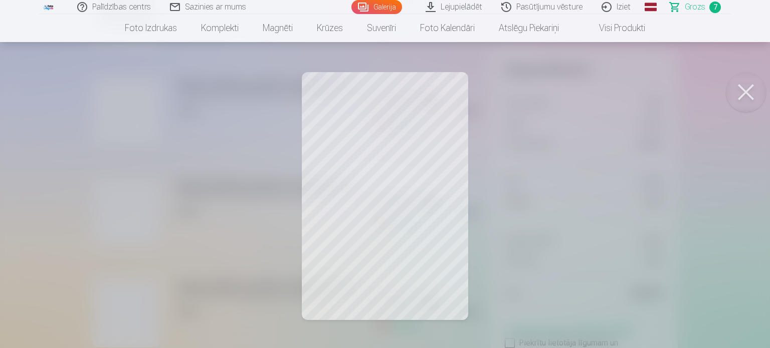
click at [741, 86] on button at bounding box center [746, 92] width 40 height 40
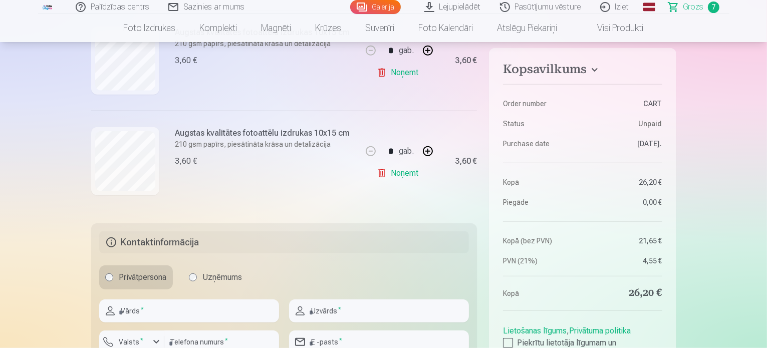
scroll to position [760, 0]
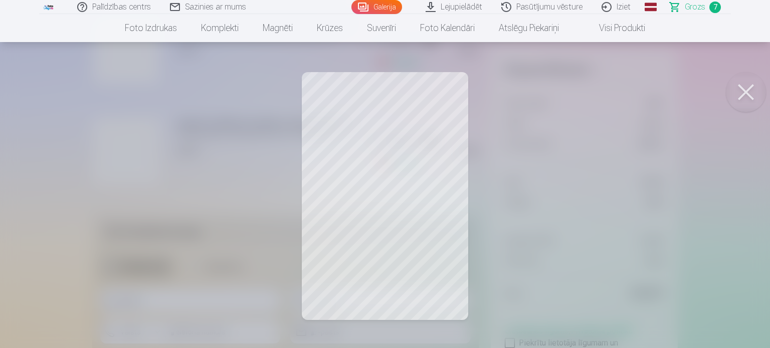
click at [745, 92] on button at bounding box center [746, 92] width 40 height 40
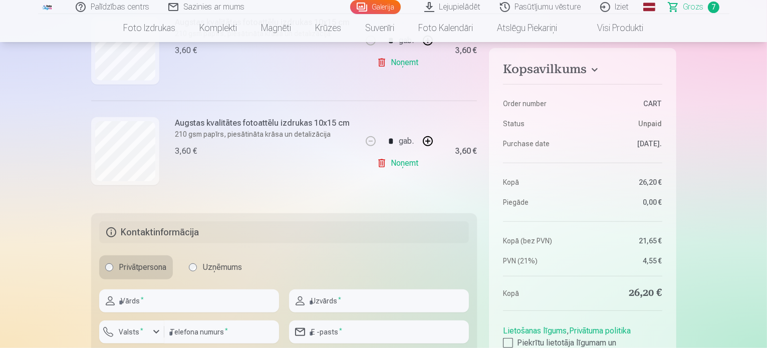
scroll to position [608, 0]
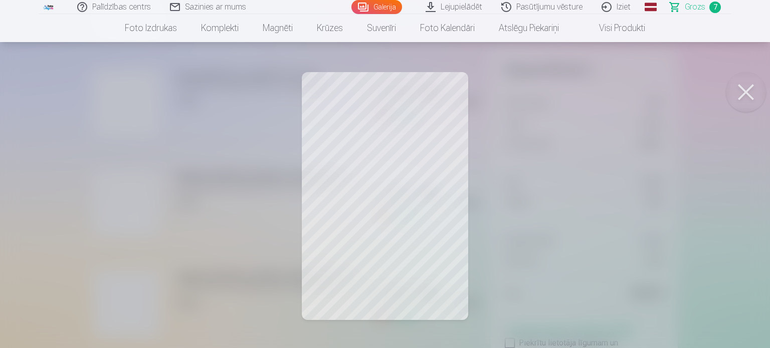
click at [743, 87] on button at bounding box center [746, 92] width 40 height 40
click at [746, 90] on button at bounding box center [746, 92] width 40 height 40
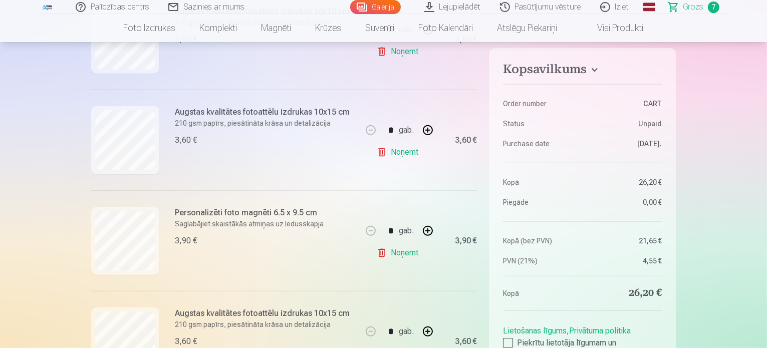
scroll to position [423, 0]
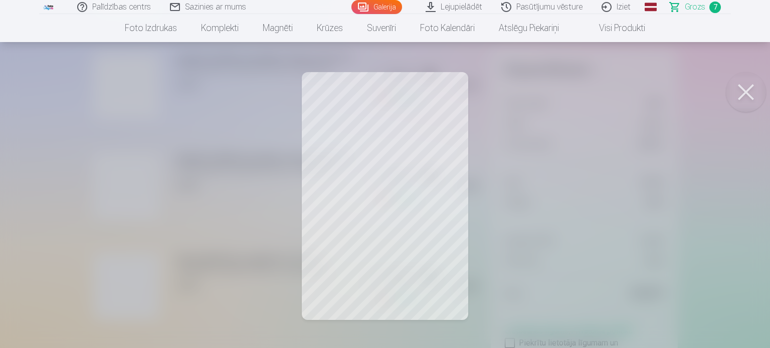
click at [744, 95] on button at bounding box center [746, 92] width 40 height 40
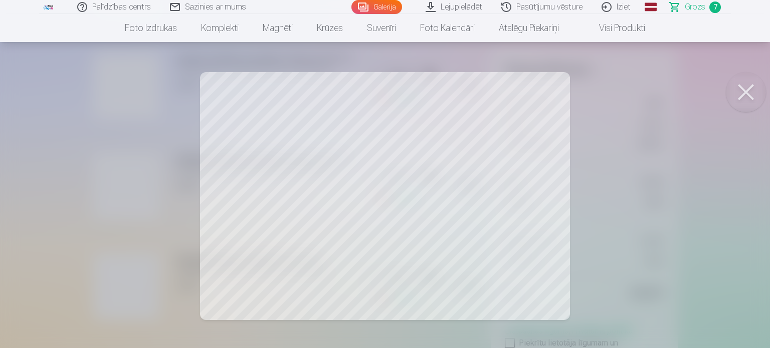
click at [749, 95] on button at bounding box center [746, 92] width 40 height 40
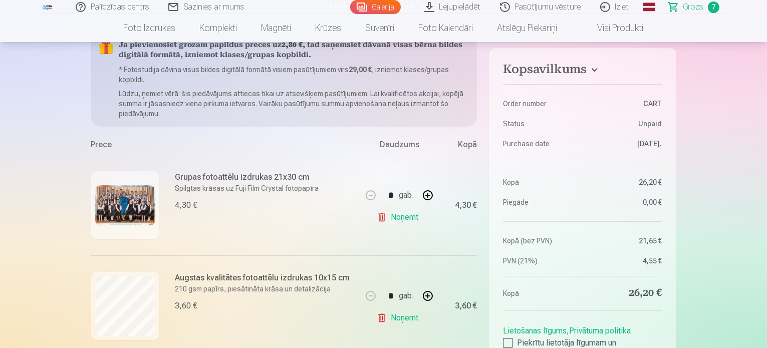
scroll to position [102, 0]
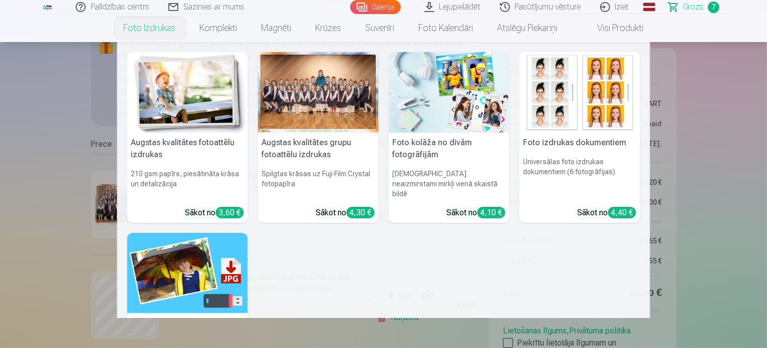
click at [152, 32] on link "Foto izdrukas" at bounding box center [150, 28] width 76 height 28
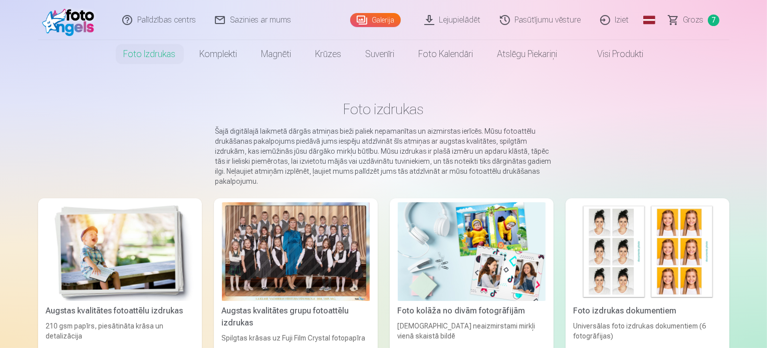
click at [109, 231] on img at bounding box center [120, 252] width 148 height 99
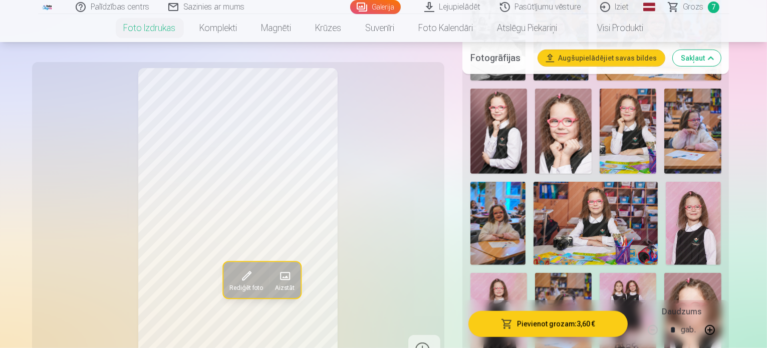
scroll to position [510, 0]
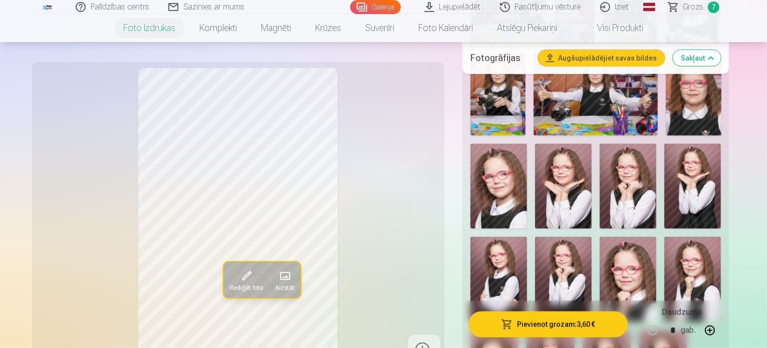
scroll to position [1291, 0]
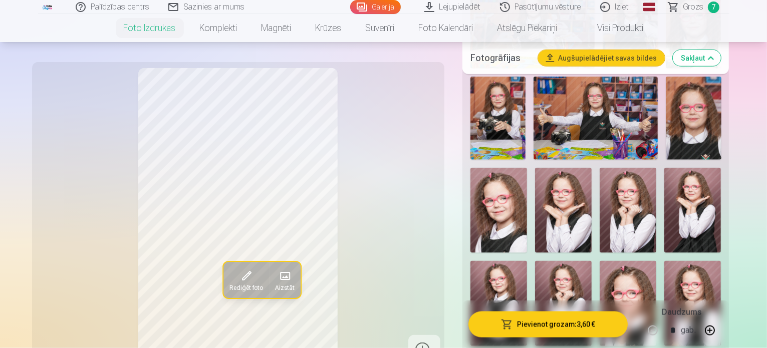
scroll to position [1255, 0]
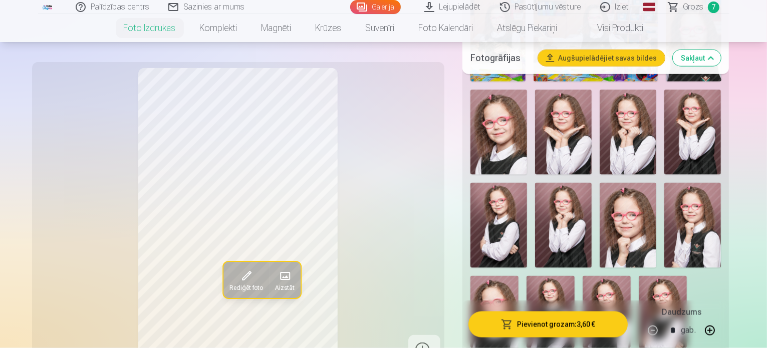
scroll to position [1351, 0]
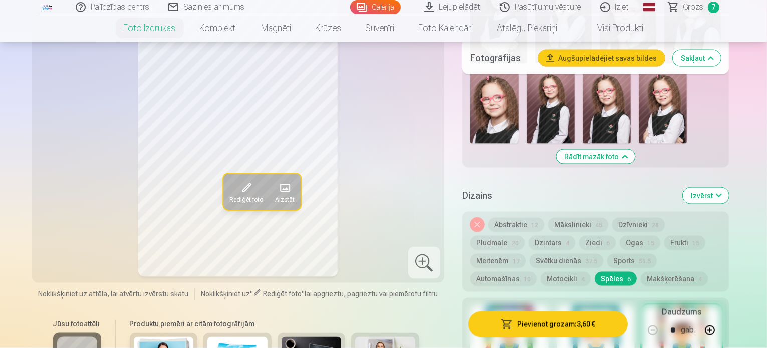
scroll to position [1543, 0]
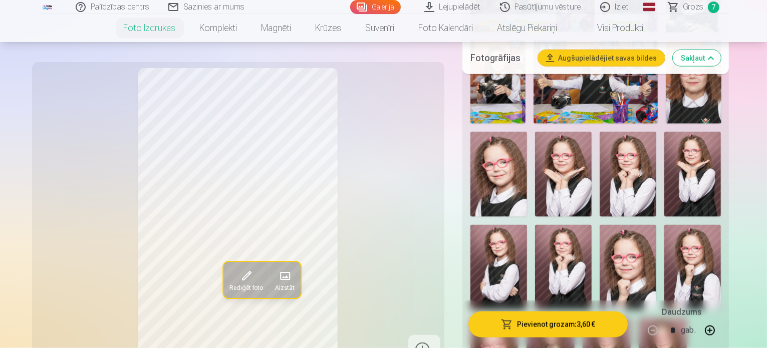
scroll to position [1339, 0]
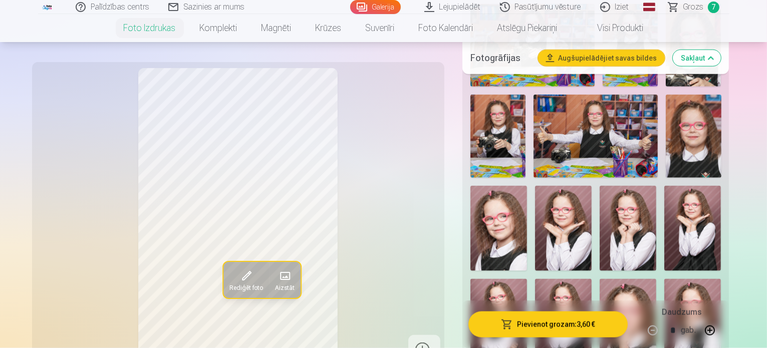
scroll to position [1243, 0]
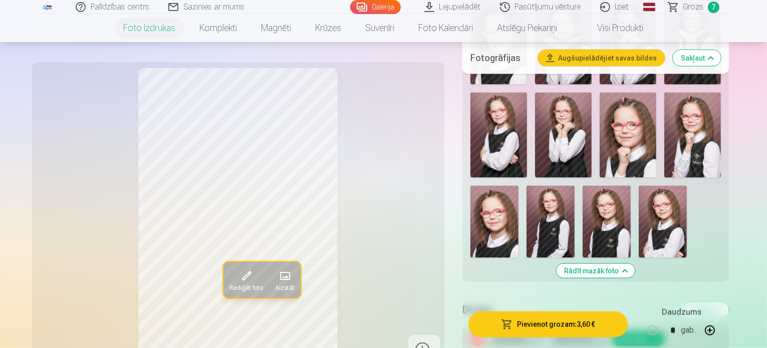
scroll to position [1387, 0]
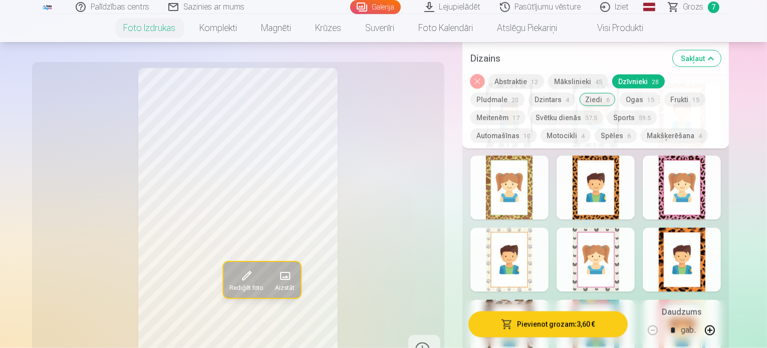
scroll to position [1755, 0]
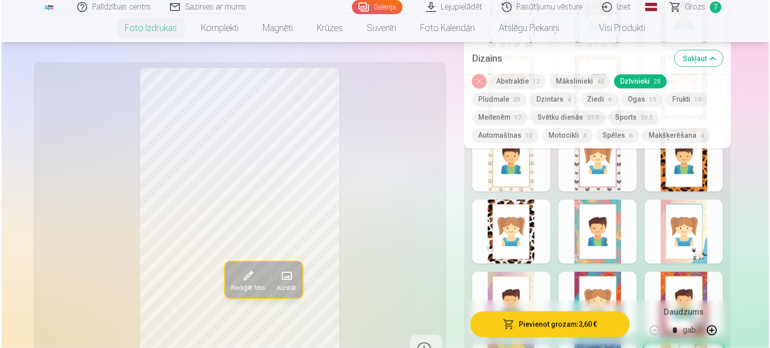
scroll to position [1849, 0]
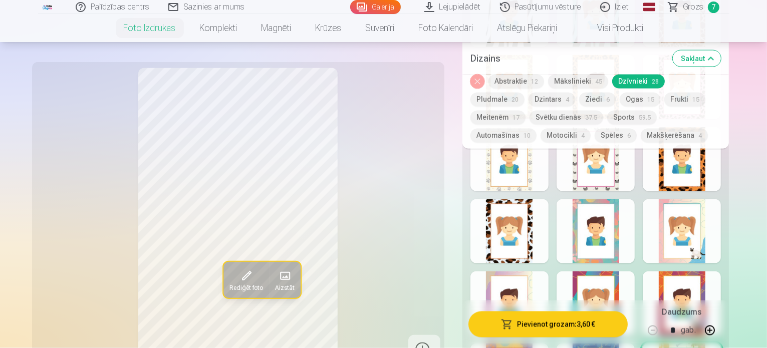
click at [578, 321] on button "Pievienot grozam : 3,60 €" at bounding box center [549, 324] width 160 height 26
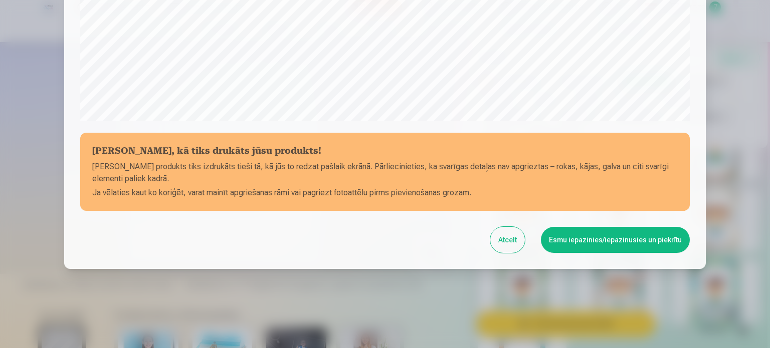
scroll to position [373, 0]
click at [608, 240] on button "Esmu iepazinies/iepazinusies un piekrītu" at bounding box center [615, 240] width 149 height 26
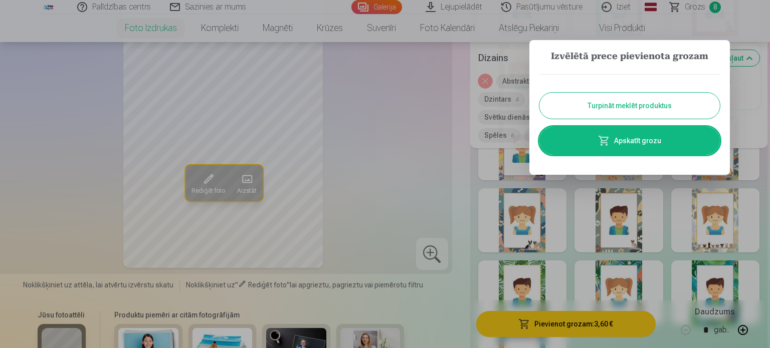
click at [640, 146] on link "Apskatīt grozu" at bounding box center [629, 141] width 180 height 28
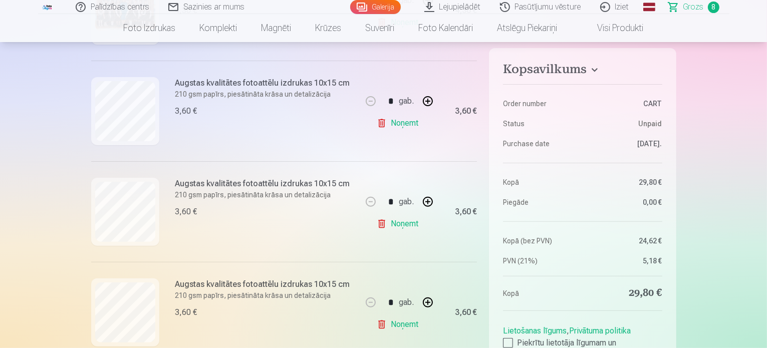
scroll to position [344, 0]
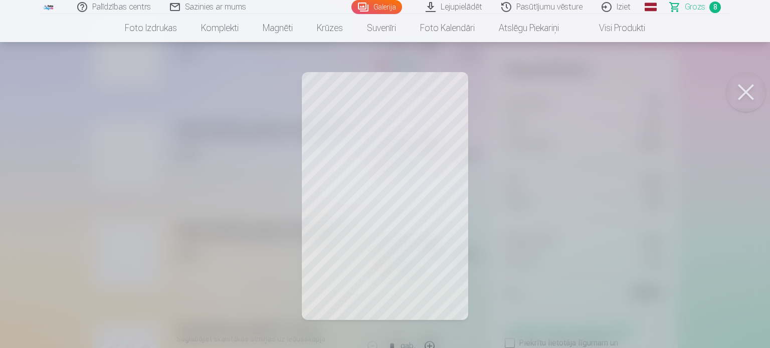
click at [744, 87] on button at bounding box center [746, 92] width 40 height 40
click at [745, 91] on button at bounding box center [746, 92] width 40 height 40
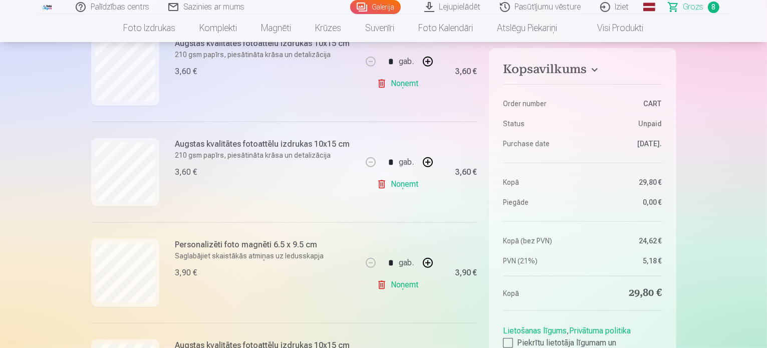
scroll to position [433, 0]
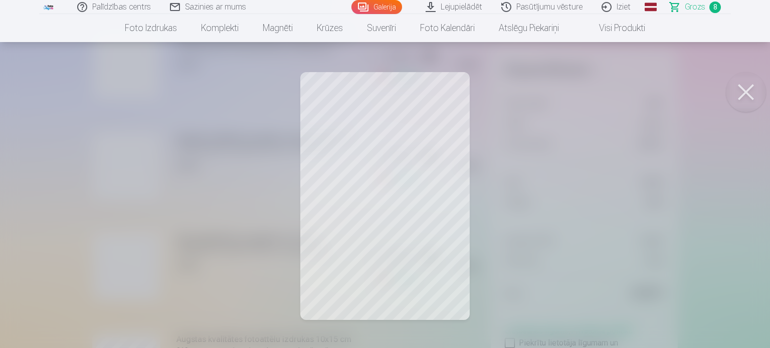
click at [747, 92] on button at bounding box center [746, 92] width 40 height 40
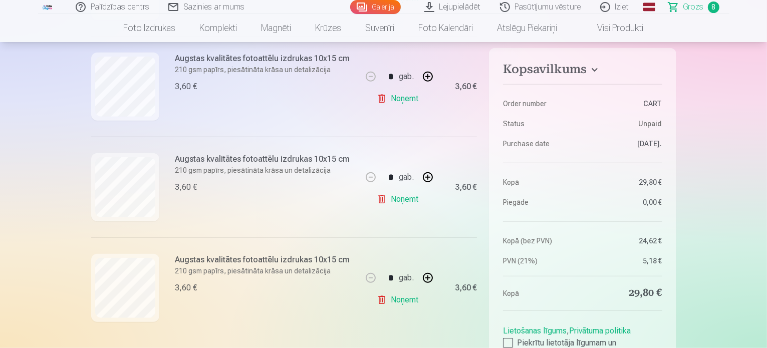
scroll to position [725, 0]
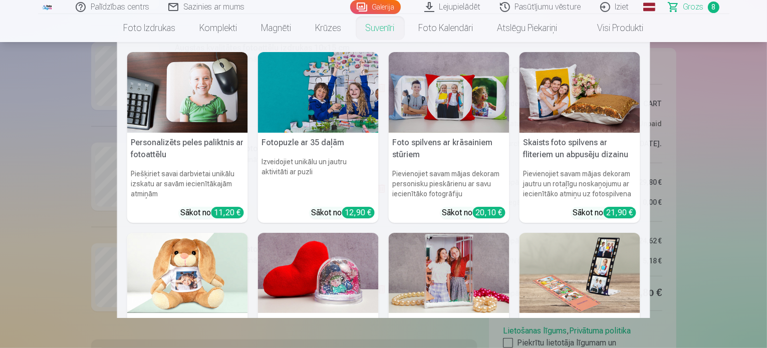
click at [111, 171] on nav "Personalizēts peles paliktnis ar fotoattēlu Piešķiriet savai darbvietai unikālu…" at bounding box center [383, 180] width 767 height 276
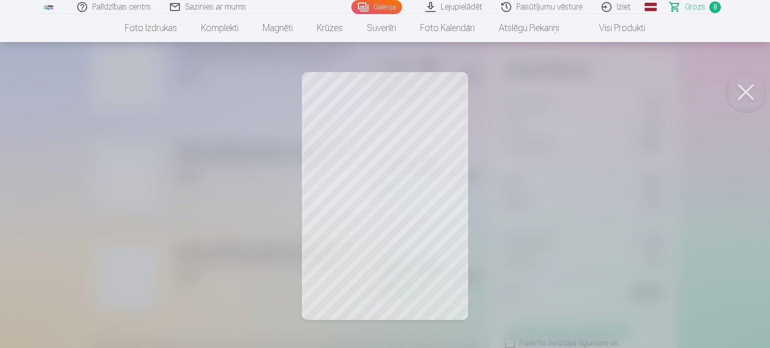
click at [738, 95] on button at bounding box center [746, 92] width 40 height 40
click at [749, 89] on button at bounding box center [746, 92] width 40 height 40
click at [744, 97] on button at bounding box center [746, 92] width 40 height 40
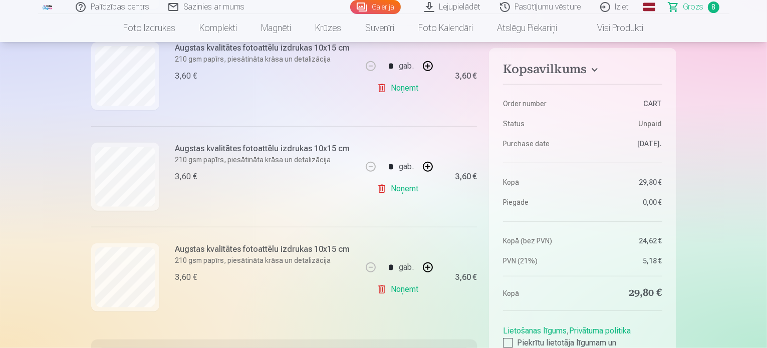
click at [414, 88] on link "Noņemt" at bounding box center [400, 88] width 46 height 20
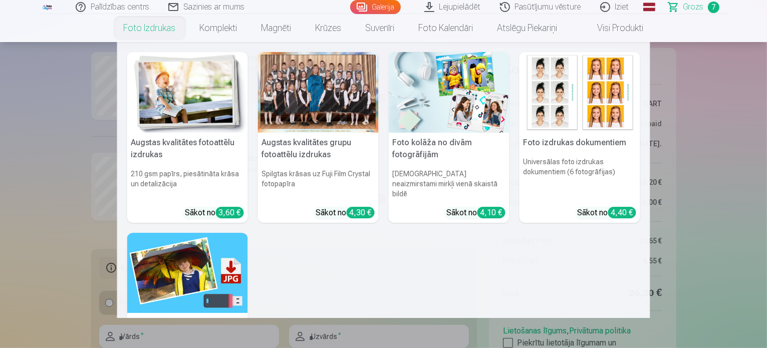
click at [147, 28] on link "Foto izdrukas" at bounding box center [150, 28] width 76 height 28
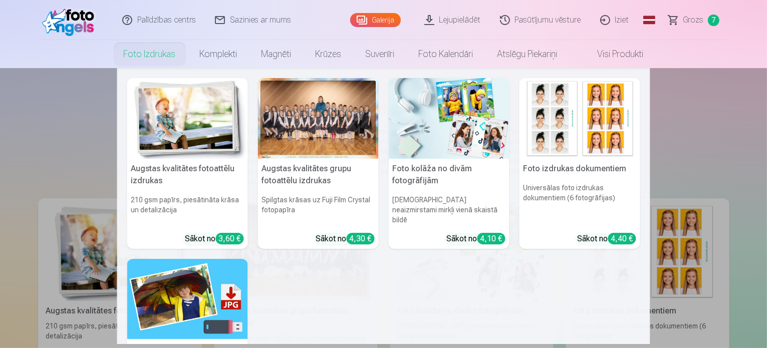
click at [98, 226] on nav "Augstas kvalitātes fotoattēlu izdrukas 210 gsm papīrs, piesātināta krāsa un det…" at bounding box center [383, 206] width 767 height 276
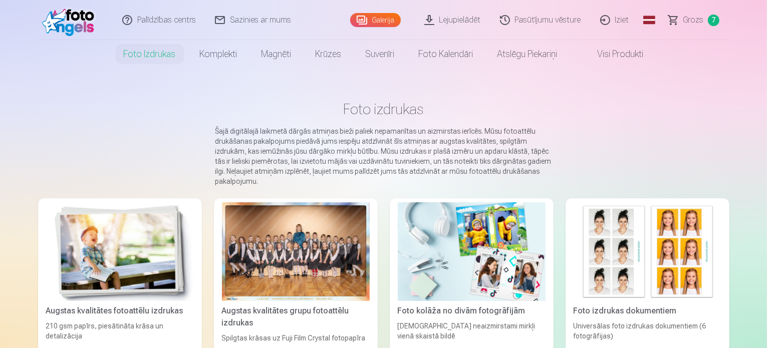
click at [104, 244] on img at bounding box center [120, 252] width 148 height 99
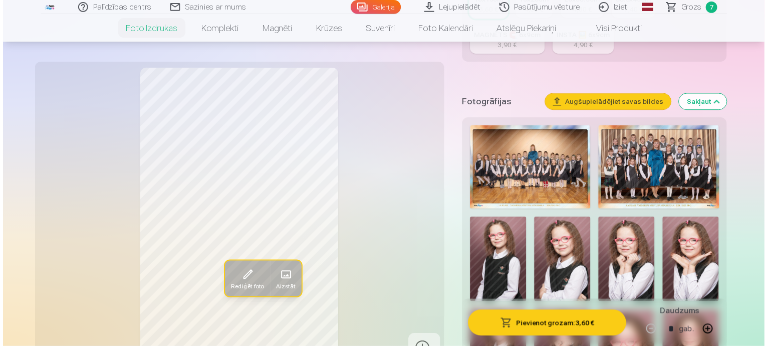
scroll to position [291, 0]
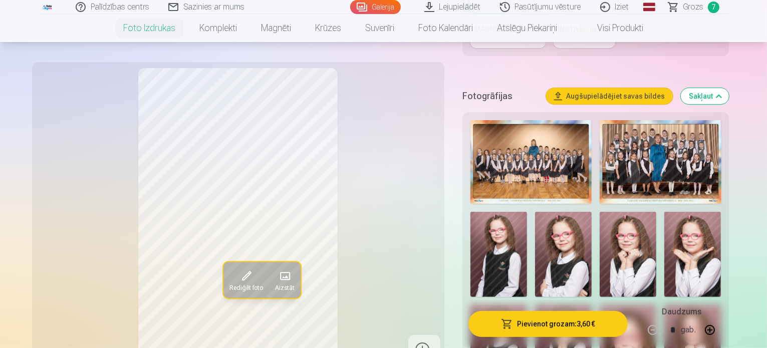
click at [653, 120] on img at bounding box center [660, 162] width 121 height 84
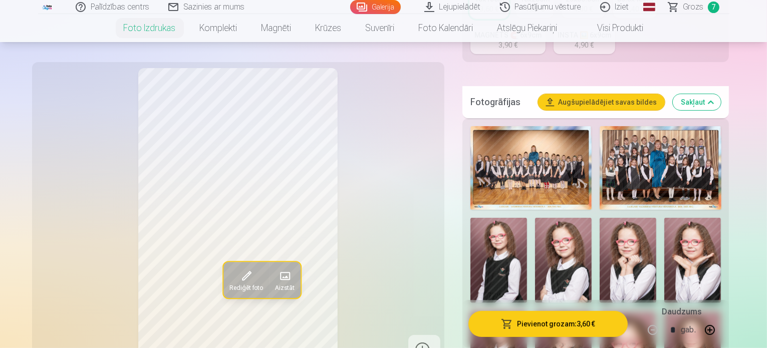
scroll to position [309, 0]
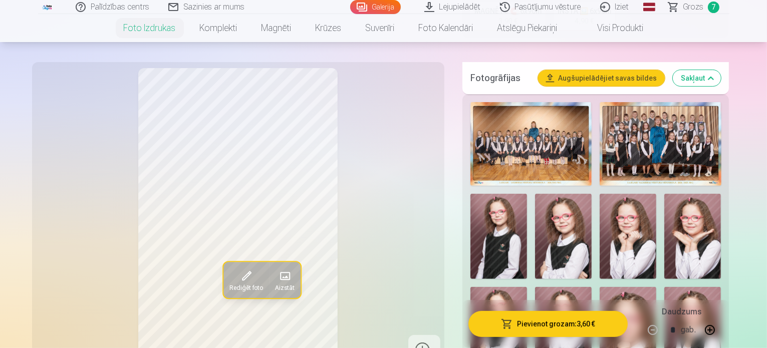
click at [527, 194] on img at bounding box center [499, 236] width 57 height 85
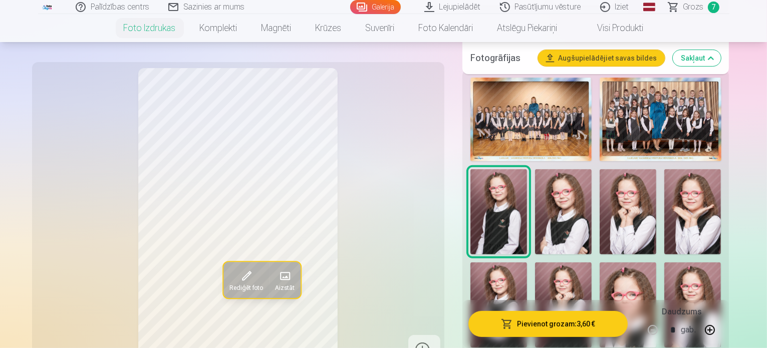
click at [535, 169] on img at bounding box center [563, 211] width 57 height 85
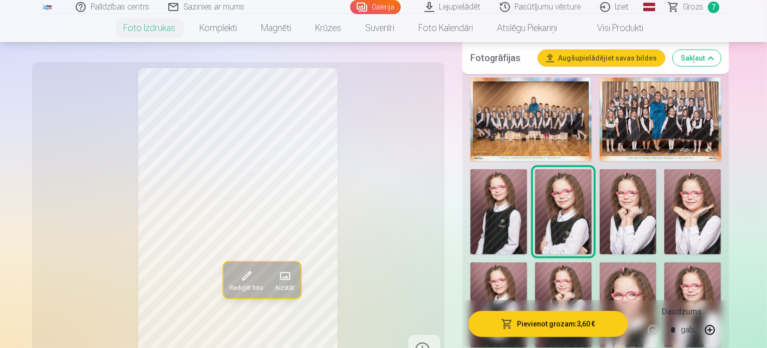
click at [600, 169] on img at bounding box center [628, 211] width 57 height 85
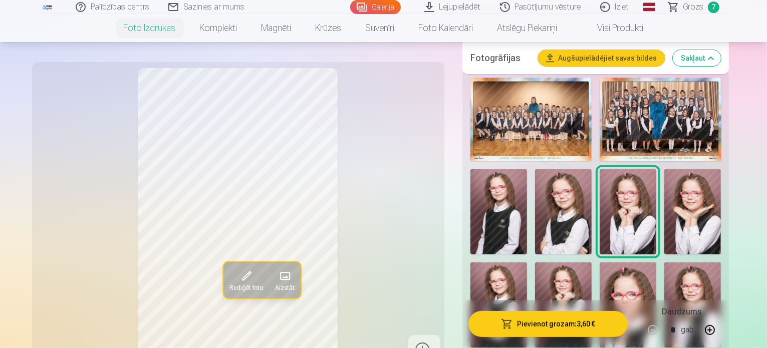
click at [665, 169] on img at bounding box center [693, 211] width 57 height 85
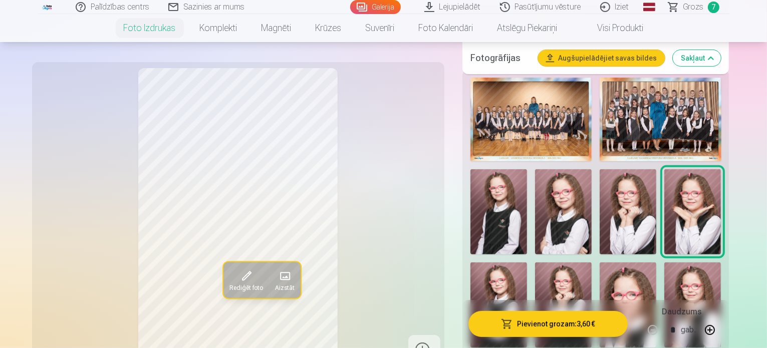
click at [527, 263] on img at bounding box center [499, 305] width 57 height 85
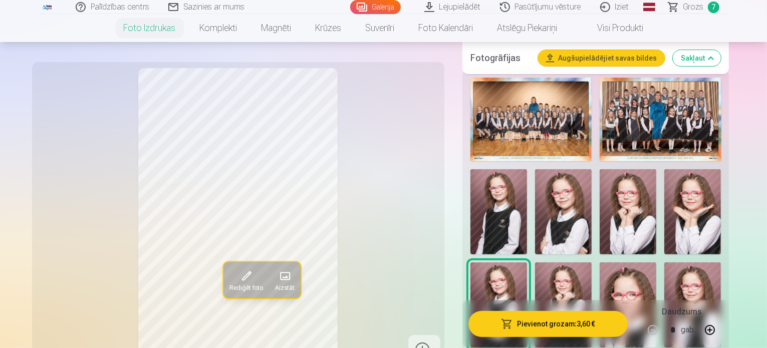
click at [592, 263] on img at bounding box center [563, 305] width 57 height 85
click at [600, 263] on img at bounding box center [628, 305] width 57 height 85
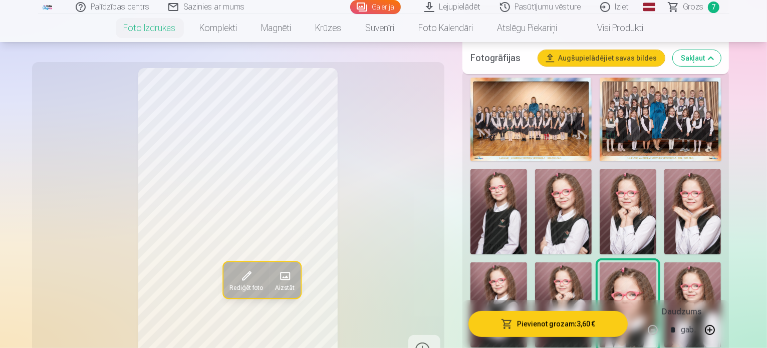
click at [665, 263] on img at bounding box center [693, 305] width 57 height 85
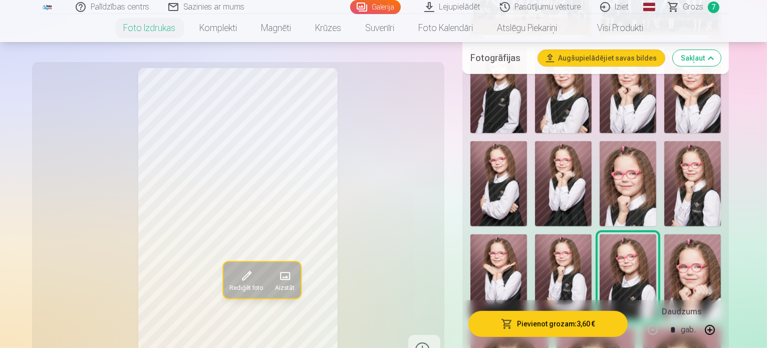
scroll to position [467, 0]
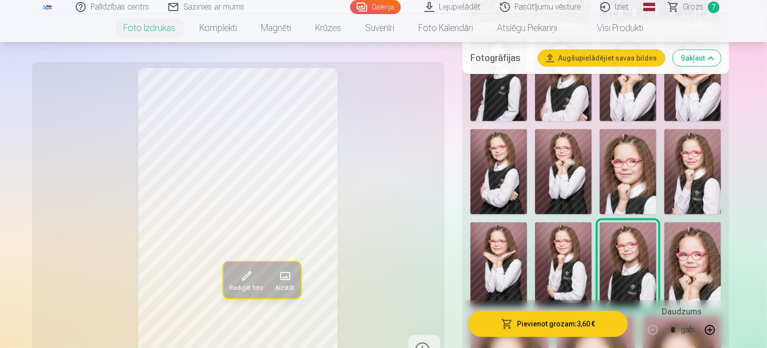
click at [665, 223] on img at bounding box center [693, 265] width 57 height 85
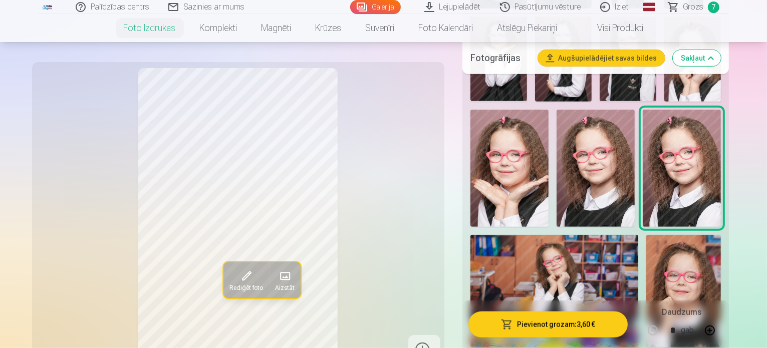
scroll to position [679, 0]
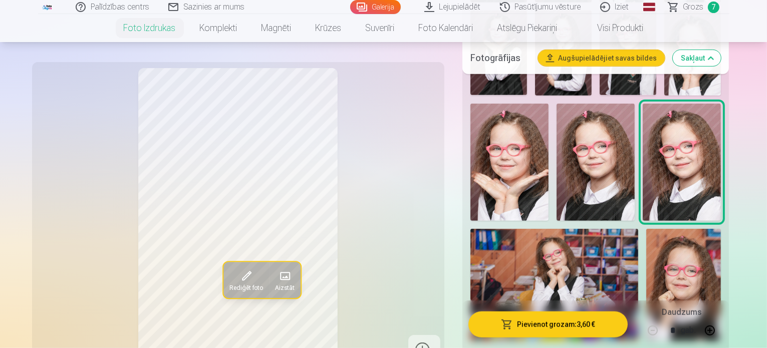
click at [551, 229] on img at bounding box center [555, 285] width 168 height 112
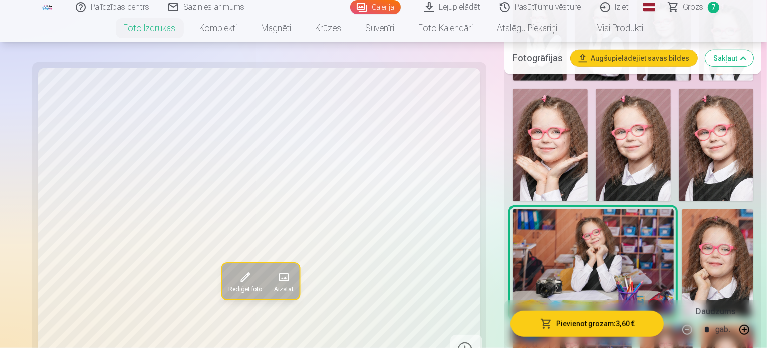
click at [682, 210] on img at bounding box center [718, 264] width 72 height 108
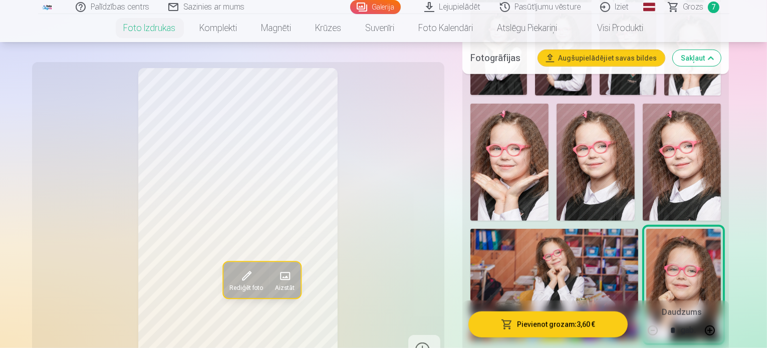
click at [535, 229] on img at bounding box center [555, 285] width 168 height 112
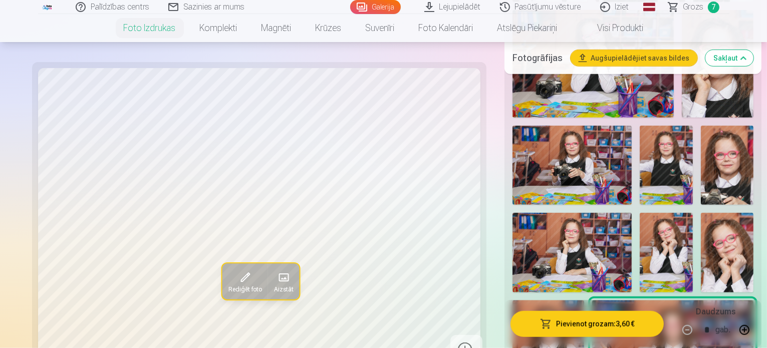
scroll to position [885, 0]
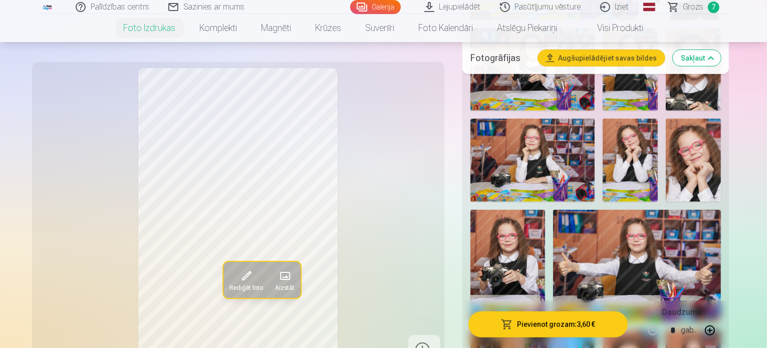
scroll to position [1024, 0]
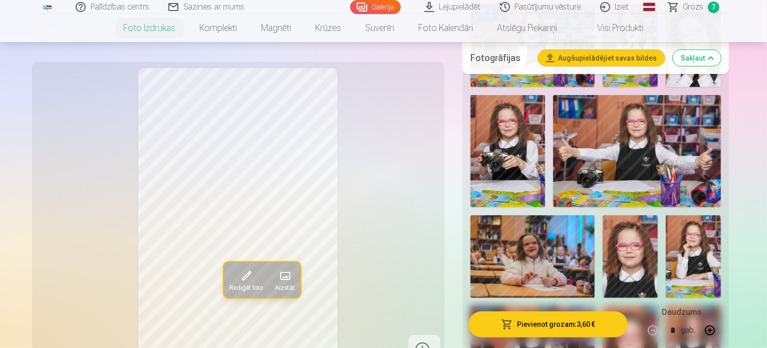
scroll to position [1121, 0]
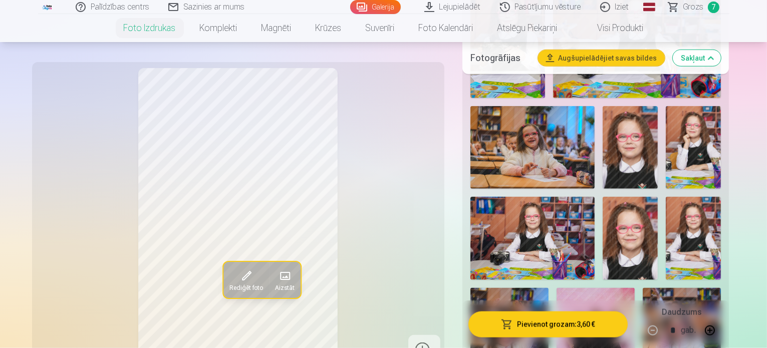
scroll to position [1231, 0]
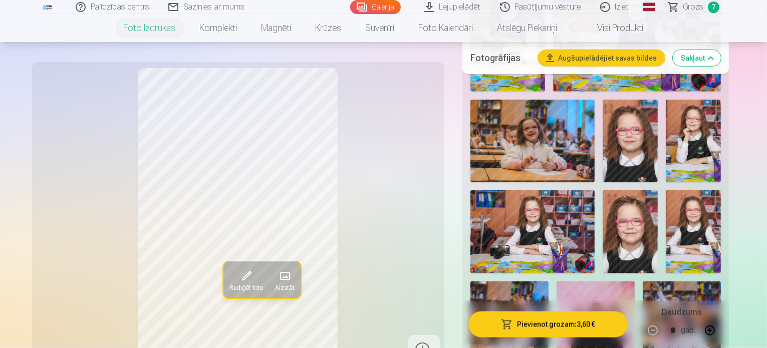
click at [695, 8] on span "Grozs" at bounding box center [694, 7] width 21 height 12
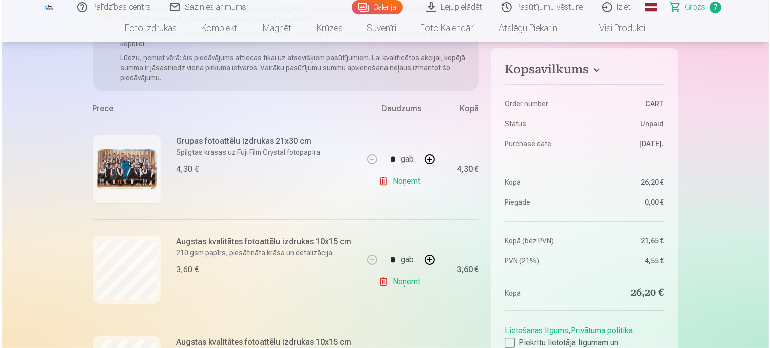
scroll to position [205, 0]
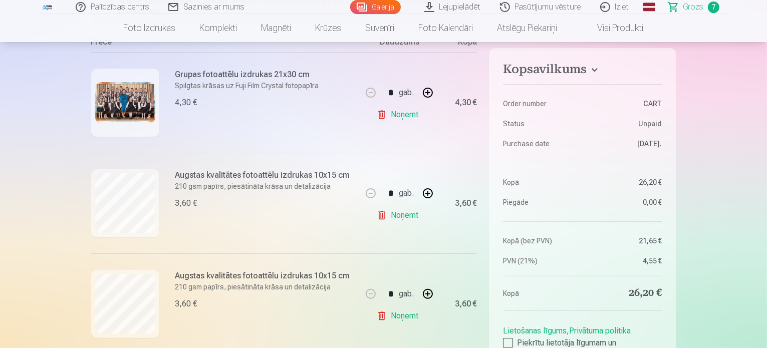
click at [127, 96] on img at bounding box center [125, 103] width 60 height 42
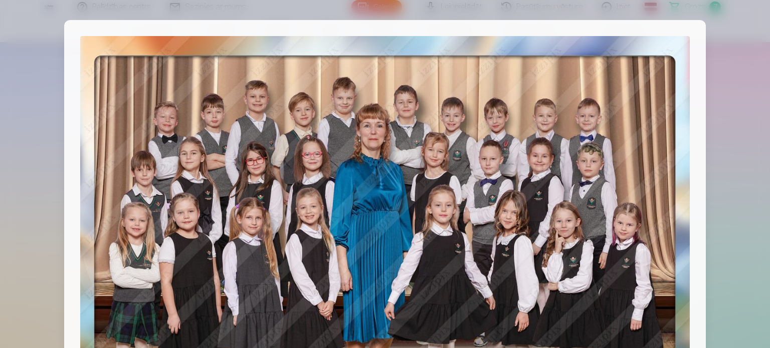
click at [127, 96] on img at bounding box center [385, 246] width 610 height 420
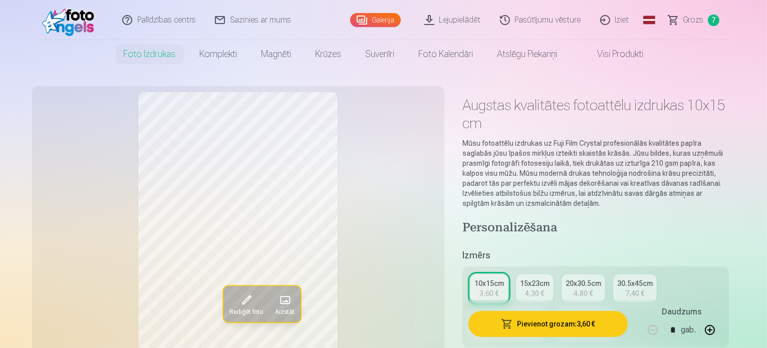
click at [696, 22] on span "Grozs" at bounding box center [694, 20] width 21 height 12
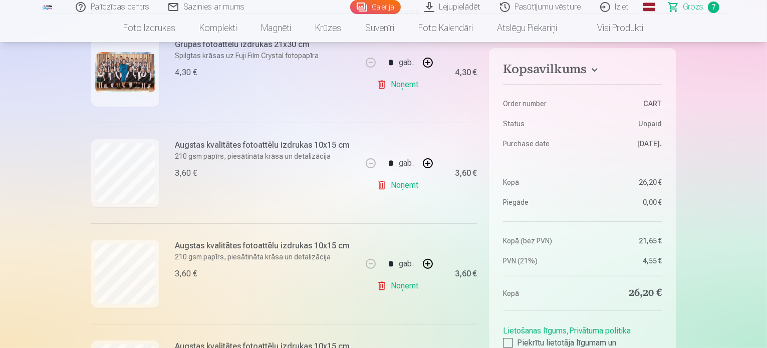
scroll to position [271, 0]
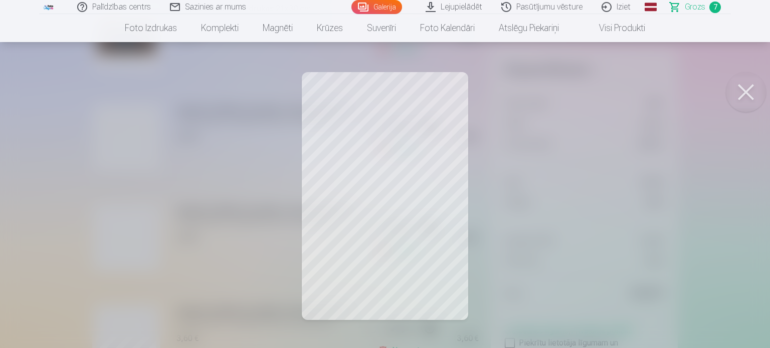
click at [742, 92] on button at bounding box center [746, 92] width 40 height 40
click at [746, 95] on button at bounding box center [746, 92] width 40 height 40
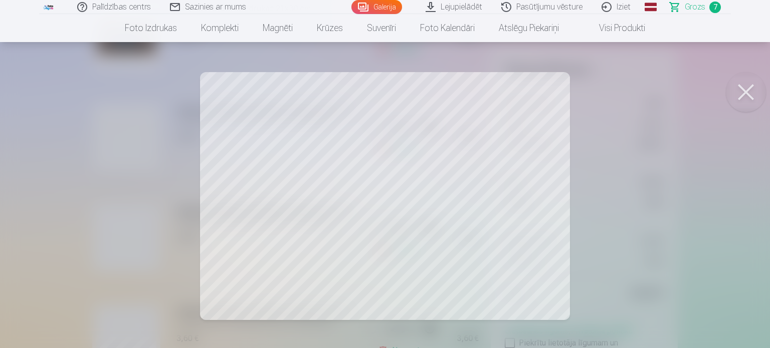
click at [746, 91] on button at bounding box center [746, 92] width 40 height 40
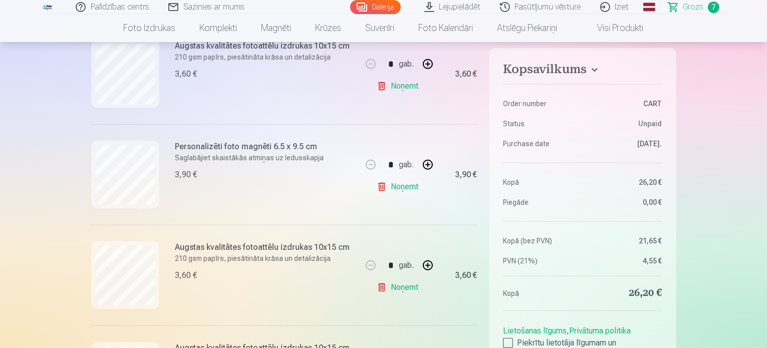
scroll to position [541, 0]
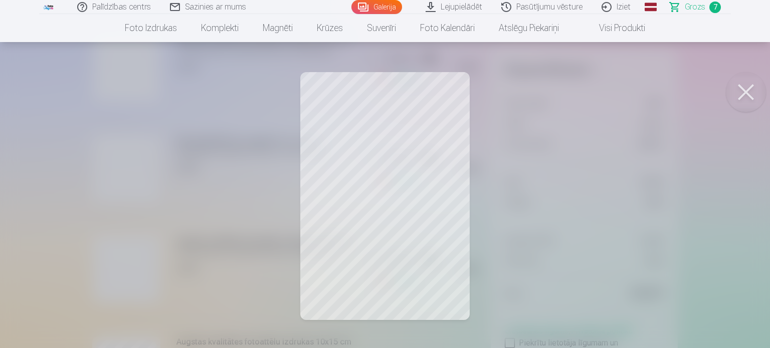
click at [743, 88] on button at bounding box center [746, 92] width 40 height 40
click at [739, 101] on button at bounding box center [746, 92] width 40 height 40
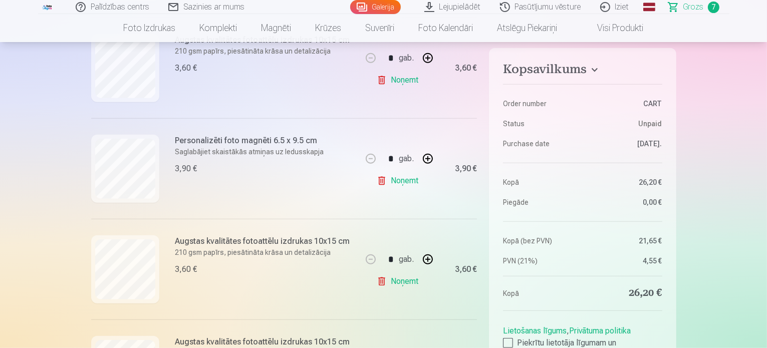
click at [408, 282] on link "Noņemt" at bounding box center [400, 282] width 46 height 20
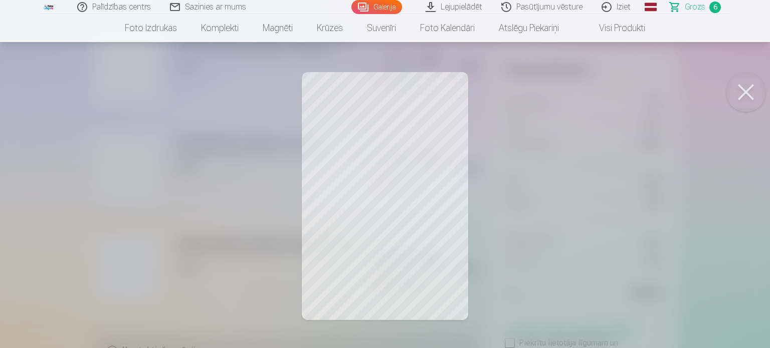
click at [752, 91] on button at bounding box center [746, 92] width 40 height 40
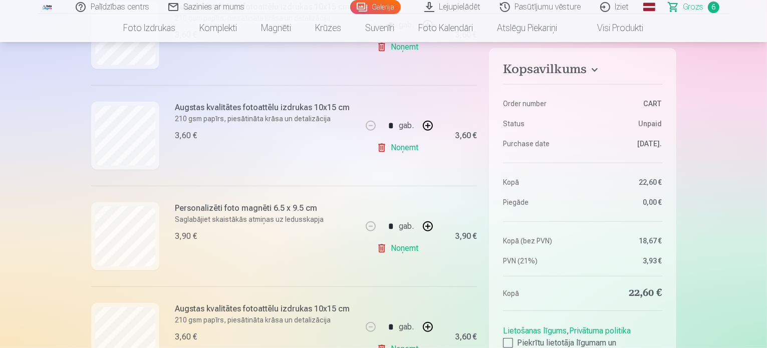
scroll to position [389, 0]
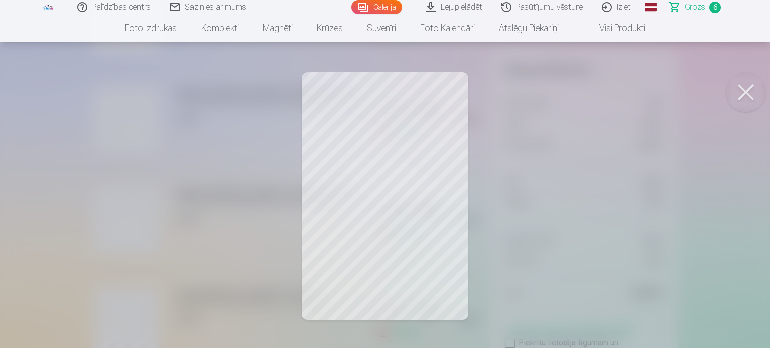
click at [743, 91] on button at bounding box center [746, 92] width 40 height 40
click at [745, 93] on button at bounding box center [746, 92] width 40 height 40
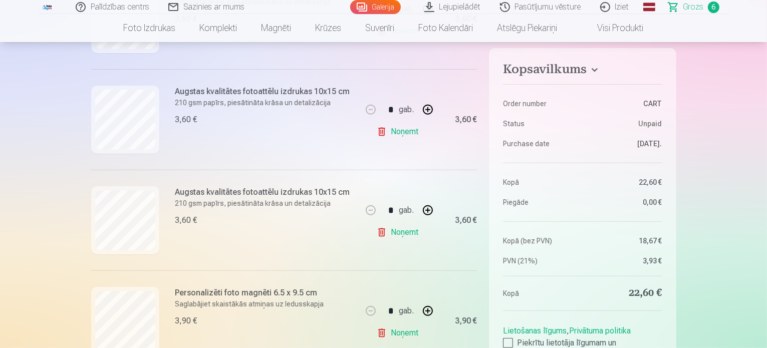
click at [408, 334] on link "Noņemt" at bounding box center [400, 333] width 46 height 20
click at [404, 135] on link "Noņemt" at bounding box center [400, 132] width 46 height 20
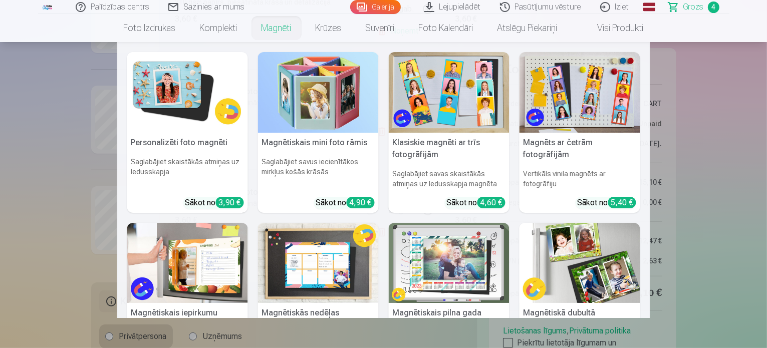
click at [274, 28] on link "Magnēti" at bounding box center [277, 28] width 54 height 28
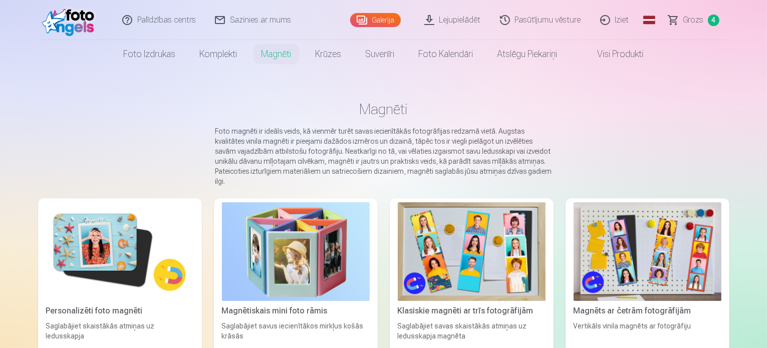
click at [74, 254] on img at bounding box center [120, 252] width 148 height 99
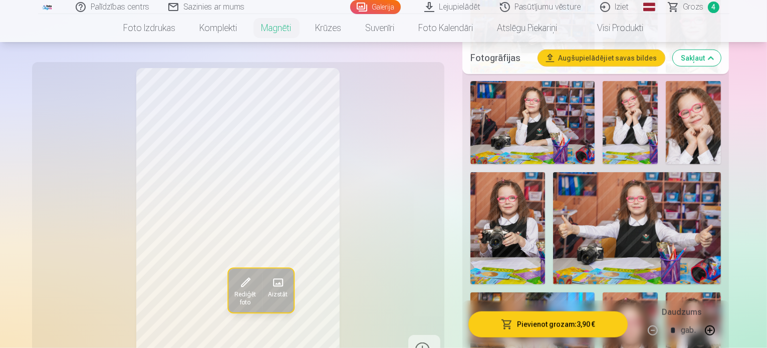
scroll to position [1103, 0]
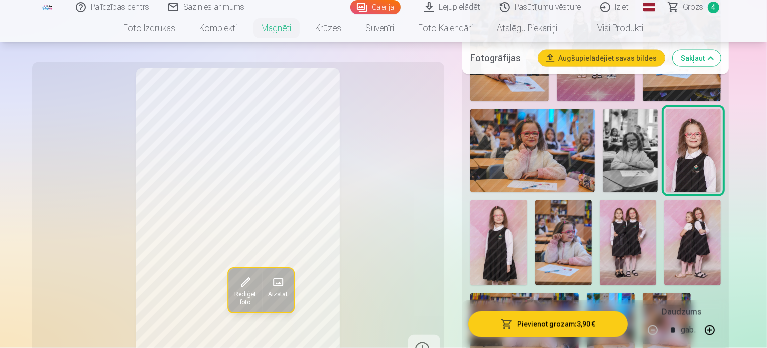
scroll to position [1327, 0]
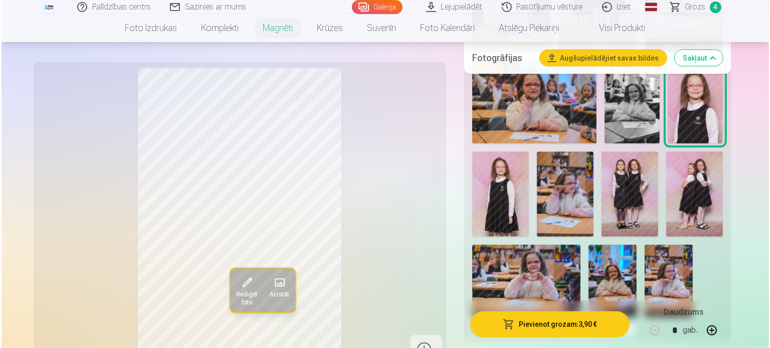
scroll to position [1581, 0]
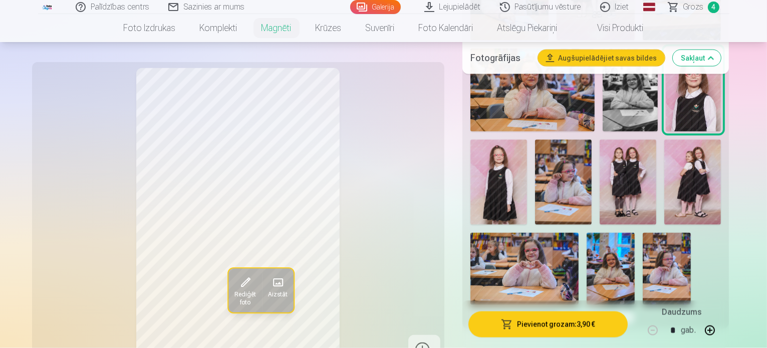
click at [585, 326] on button "Pievienot grozam : 3,90 €" at bounding box center [549, 324] width 160 height 26
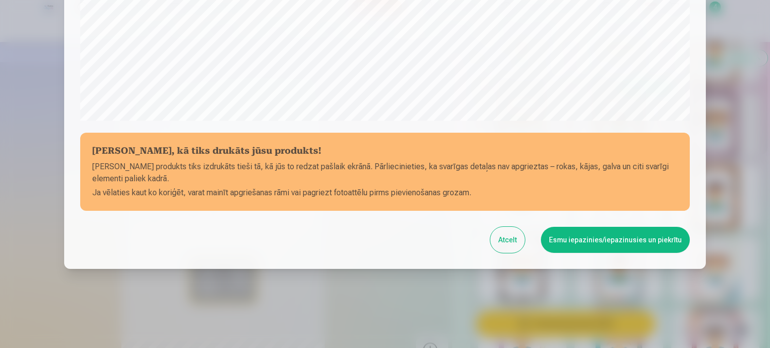
scroll to position [373, 0]
click at [614, 242] on button "Esmu iepazinies/iepazinusies un piekrītu" at bounding box center [615, 240] width 149 height 26
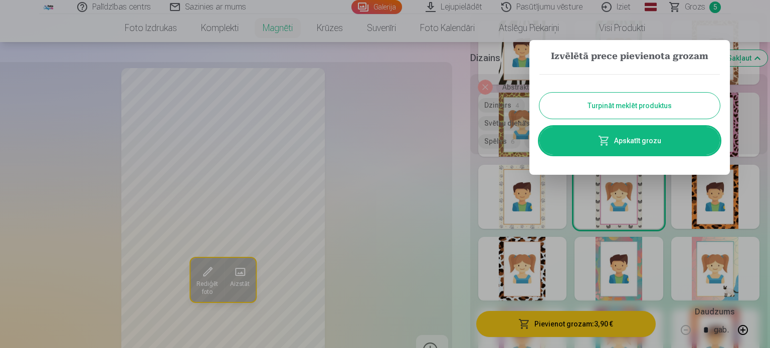
click at [636, 144] on link "Apskatīt grozu" at bounding box center [629, 141] width 180 height 28
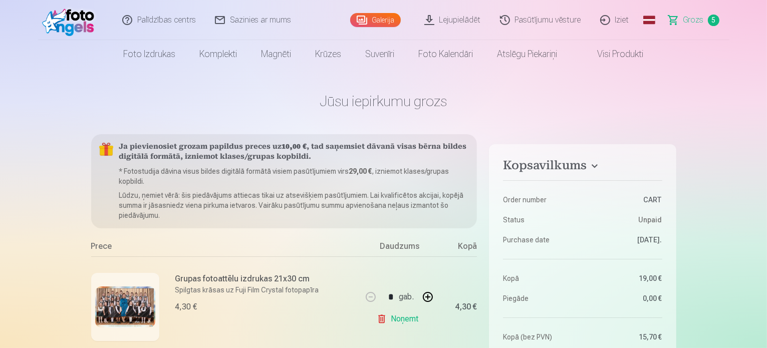
drag, startPoint x: 767, startPoint y: 15, endPoint x: 766, endPoint y: 35, distance: 20.1
click at [766, 35] on header "Palīdzības centrs Sazinies ar mums Galerija Lejupielādēt Pasūtījumu vēsture Izi…" at bounding box center [383, 34] width 767 height 68
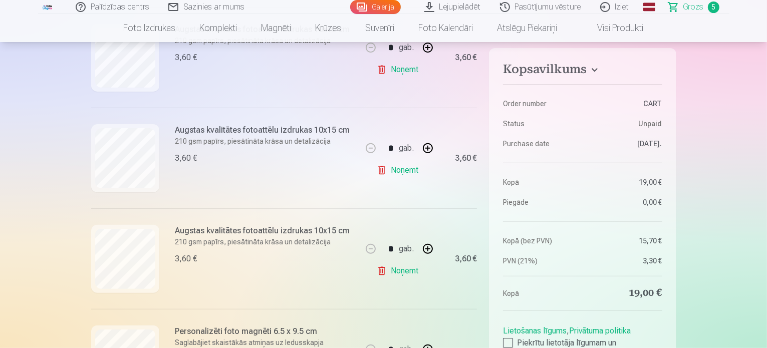
scroll to position [375, 0]
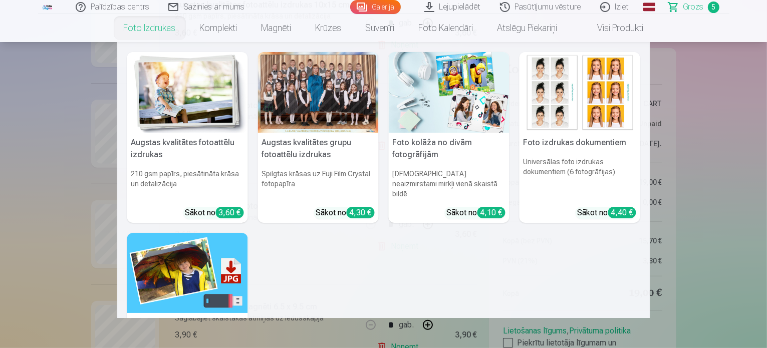
click at [162, 31] on link "Foto izdrukas" at bounding box center [150, 28] width 76 height 28
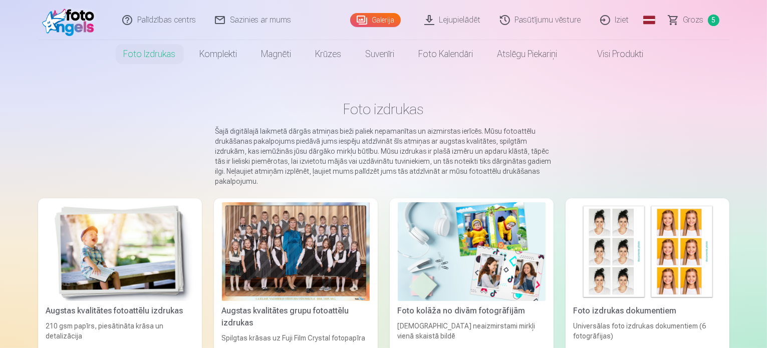
click at [103, 259] on img at bounding box center [120, 252] width 148 height 99
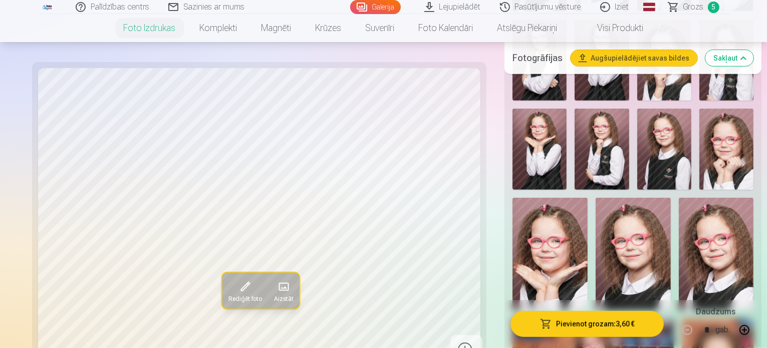
scroll to position [581, 0]
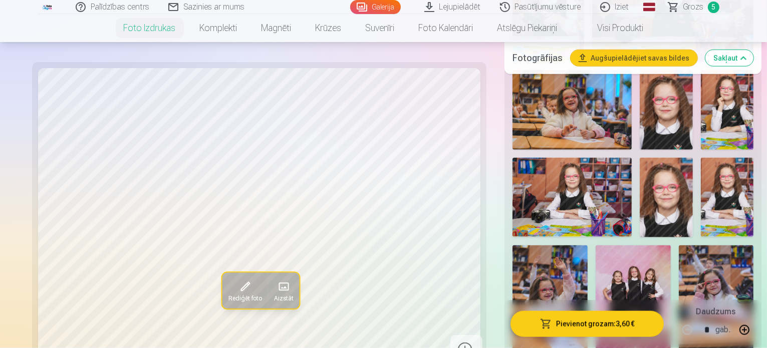
scroll to position [1231, 0]
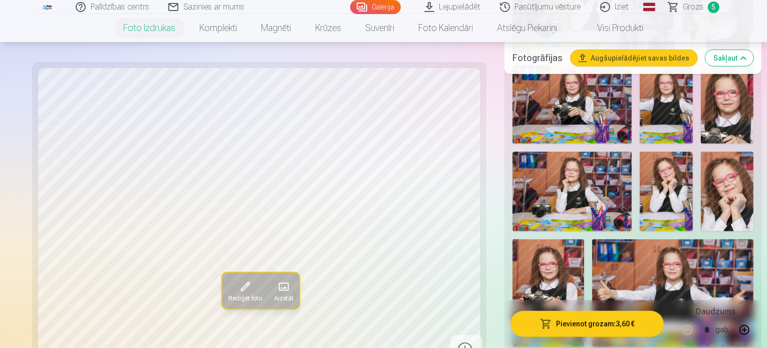
scroll to position [903, 0]
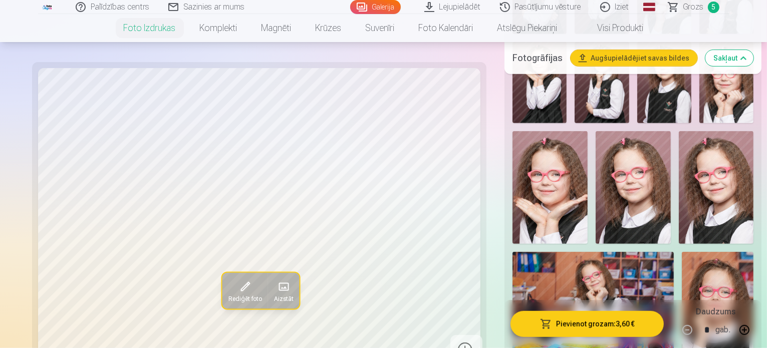
scroll to position [624, 0]
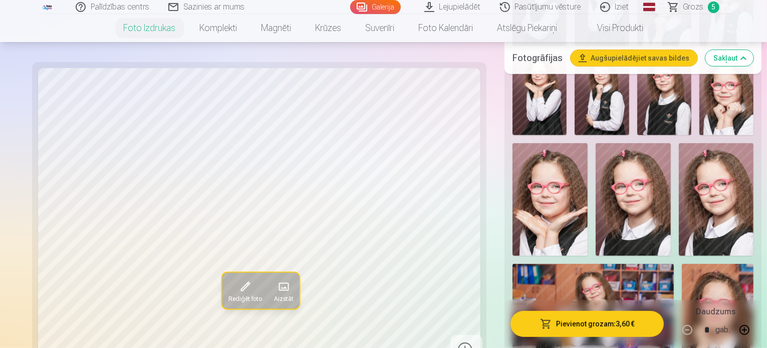
click at [531, 264] on img at bounding box center [593, 318] width 161 height 108
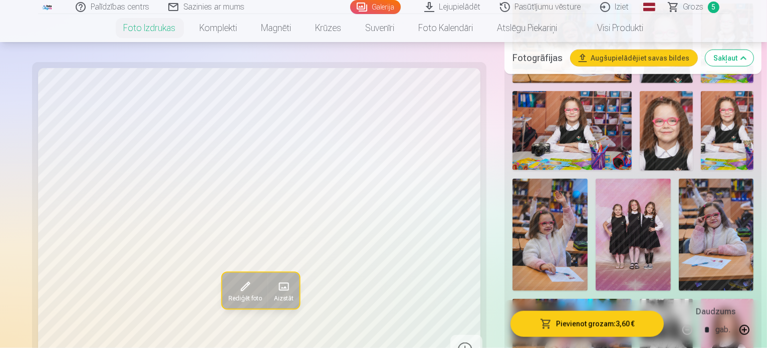
scroll to position [1297, 0]
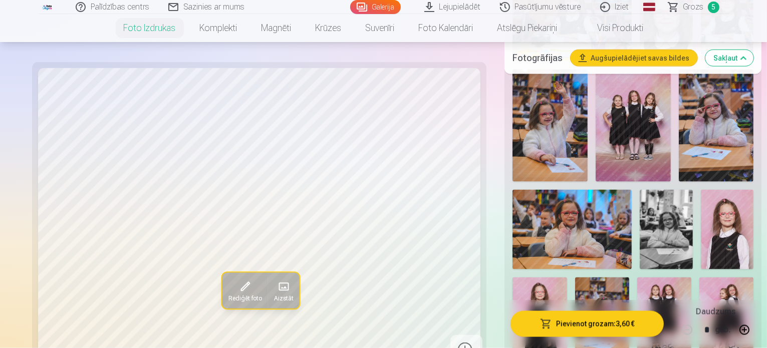
scroll to position [1472, 0]
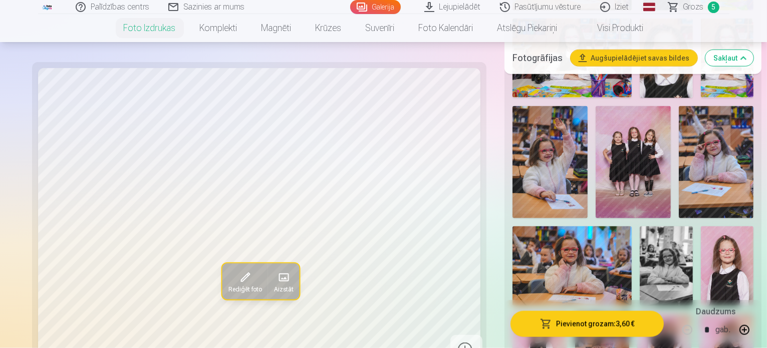
scroll to position [1369, 0]
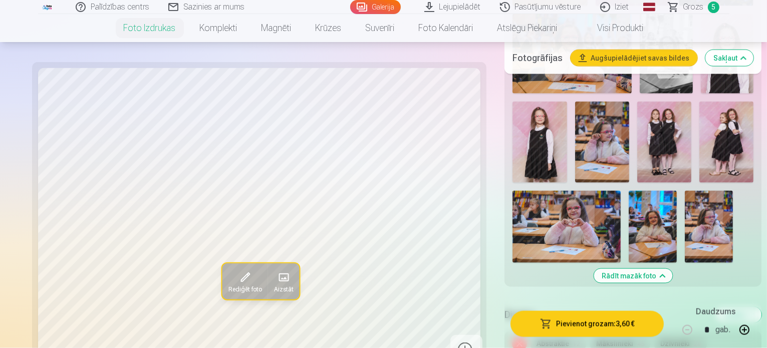
scroll to position [1570, 0]
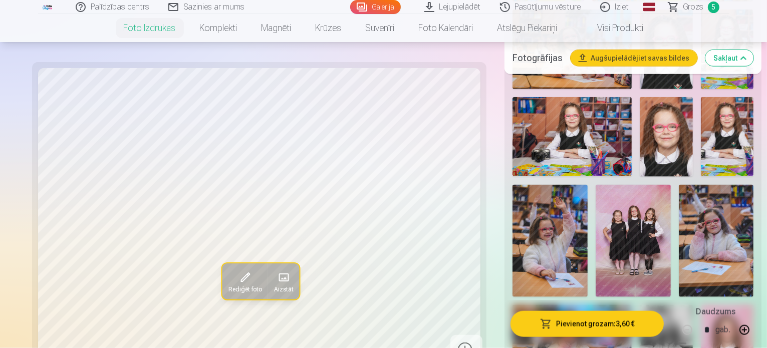
scroll to position [1297, 0]
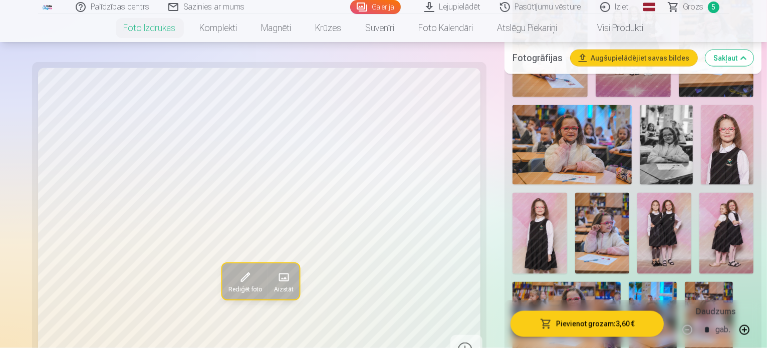
scroll to position [1491, 0]
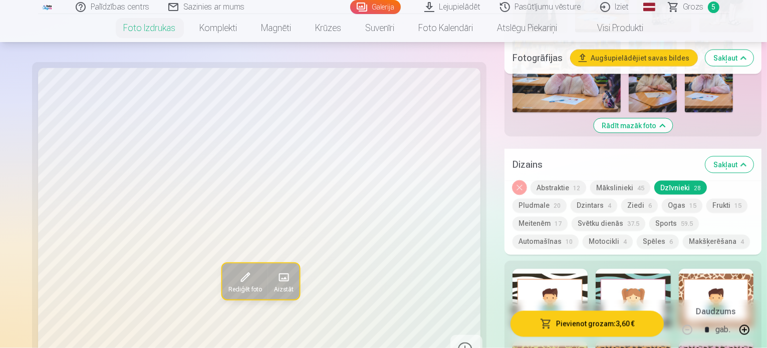
scroll to position [1733, 0]
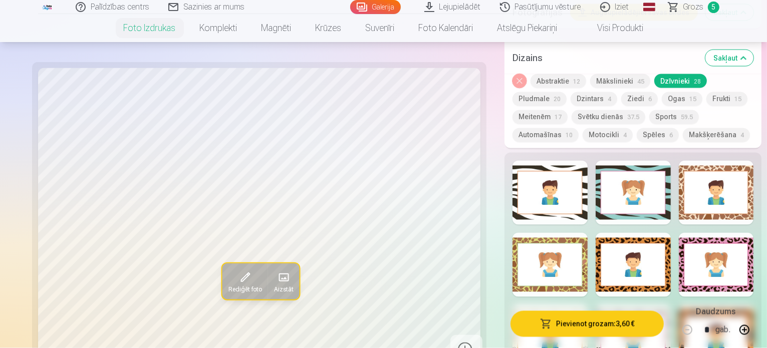
scroll to position [1841, 0]
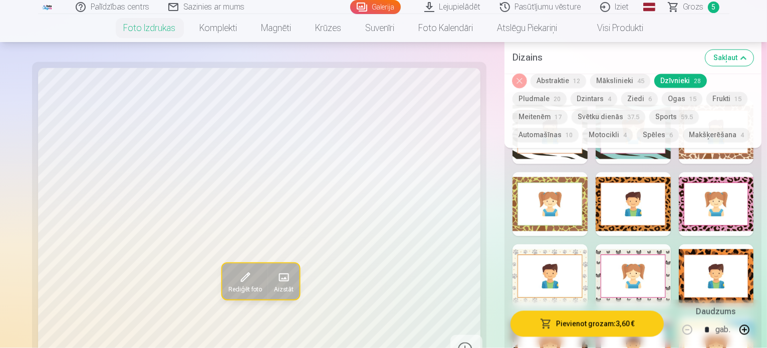
scroll to position [1903, 0]
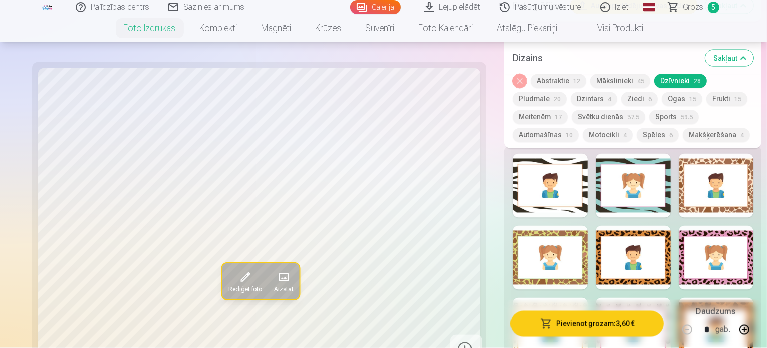
scroll to position [1848, 0]
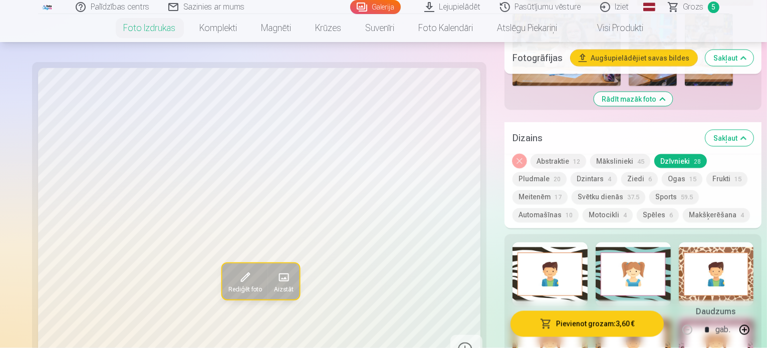
scroll to position [1699, 0]
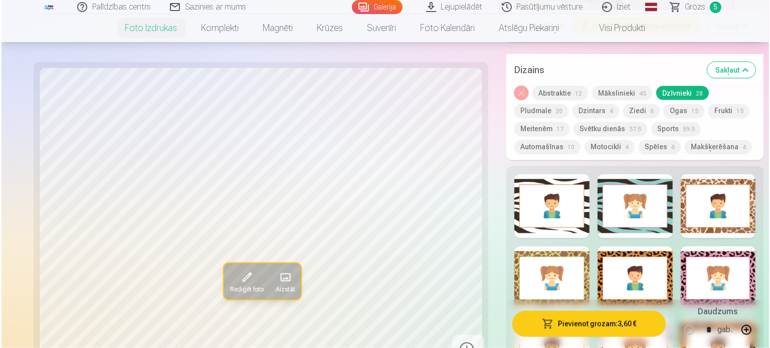
scroll to position [1828, 0]
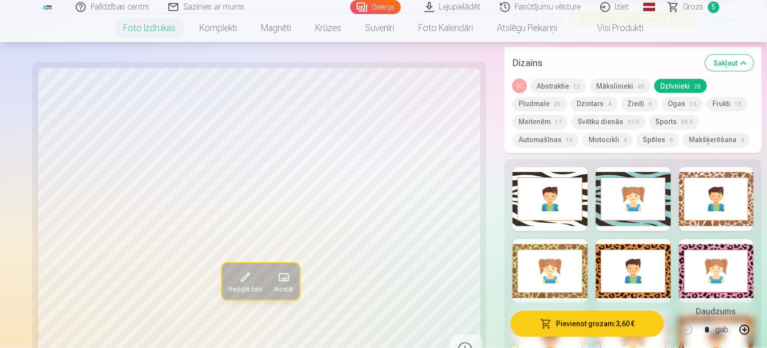
click at [577, 328] on button "Pievienot grozam : 3,60 €" at bounding box center [587, 324] width 153 height 26
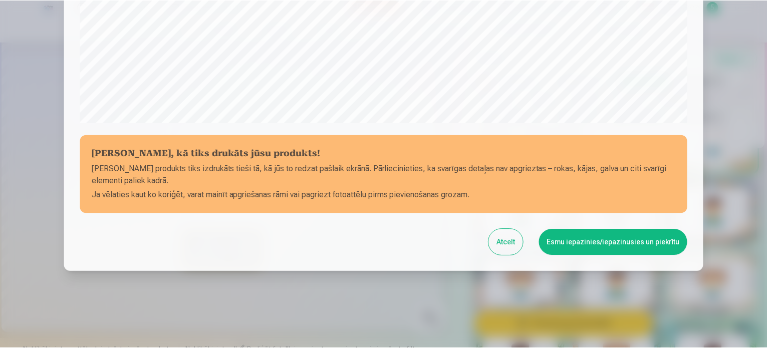
scroll to position [373, 0]
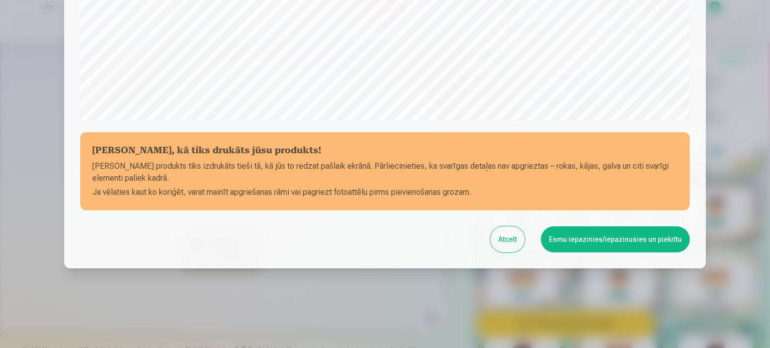
click at [622, 242] on button "Esmu iepazinies/iepazinusies un piekrītu" at bounding box center [615, 240] width 149 height 26
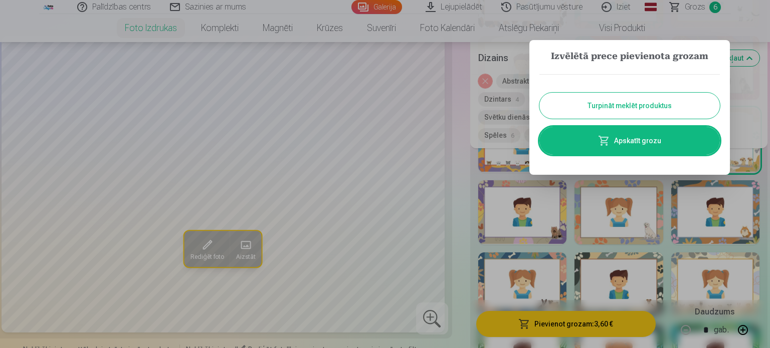
click at [632, 144] on link "Apskatīt grozu" at bounding box center [629, 141] width 180 height 28
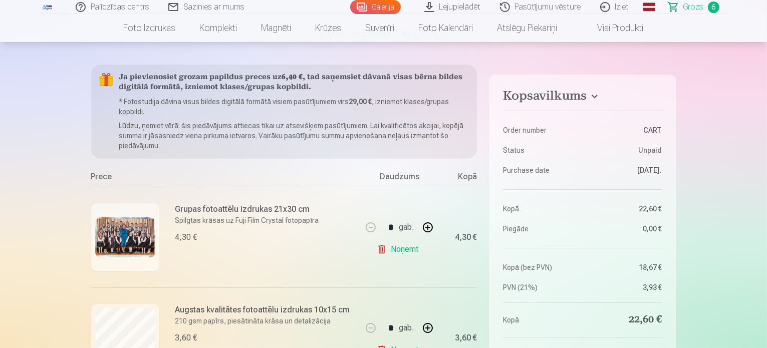
scroll to position [15, 0]
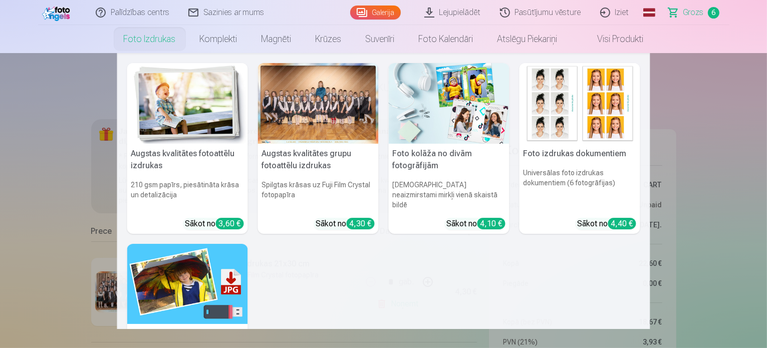
click at [184, 113] on img at bounding box center [187, 103] width 121 height 81
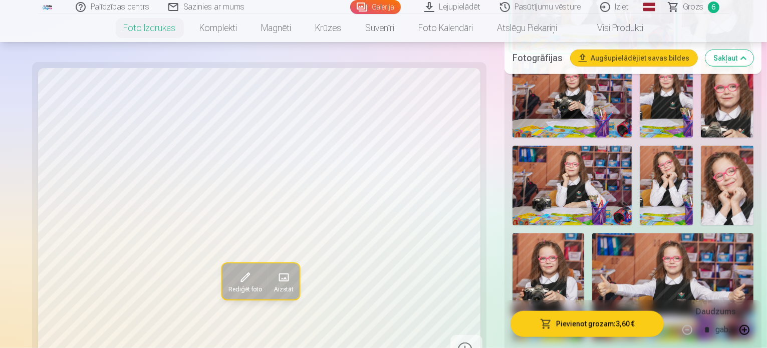
scroll to position [952, 0]
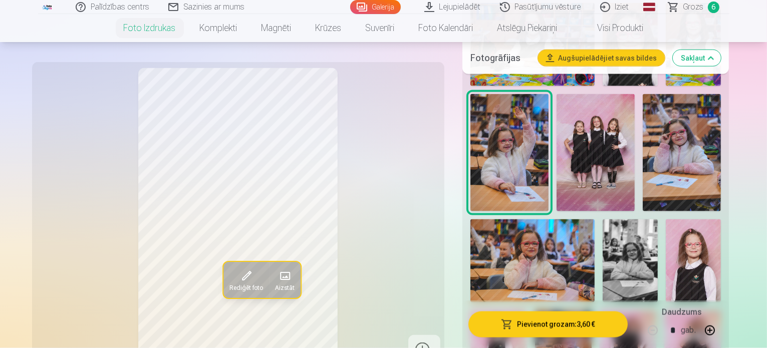
scroll to position [1443, 0]
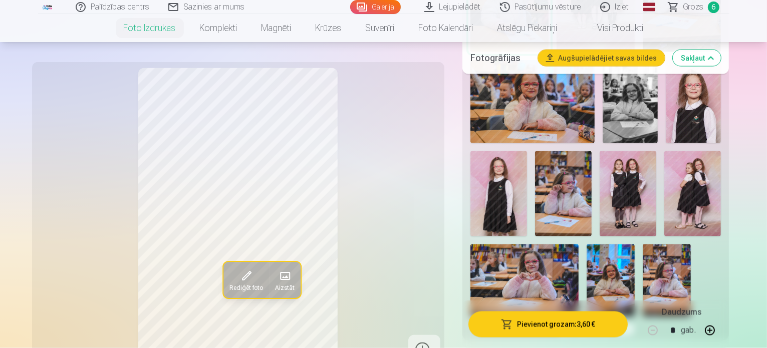
scroll to position [1584, 0]
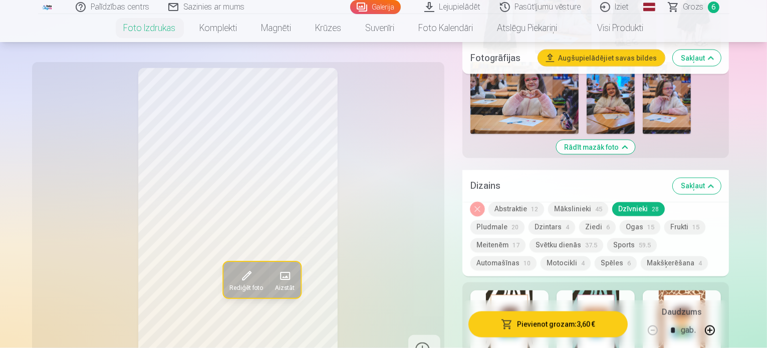
scroll to position [1760, 0]
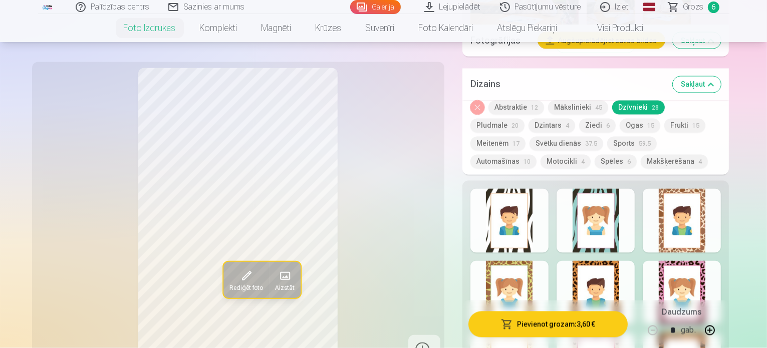
scroll to position [1869, 0]
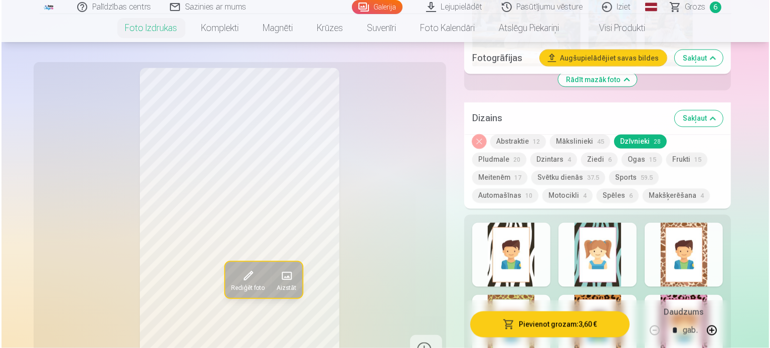
scroll to position [1835, 0]
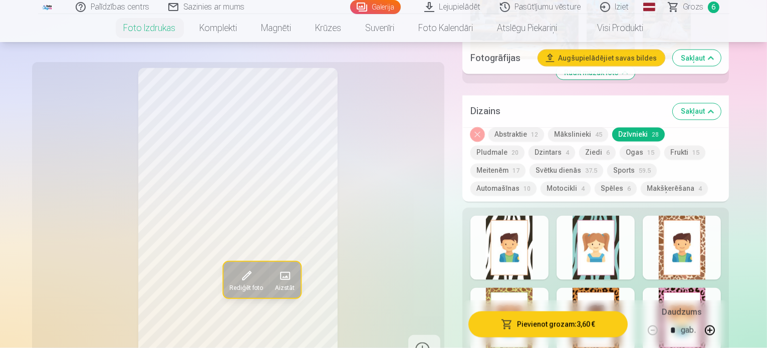
click at [592, 328] on button "Pievienot grozam : 3,60 €" at bounding box center [549, 324] width 160 height 26
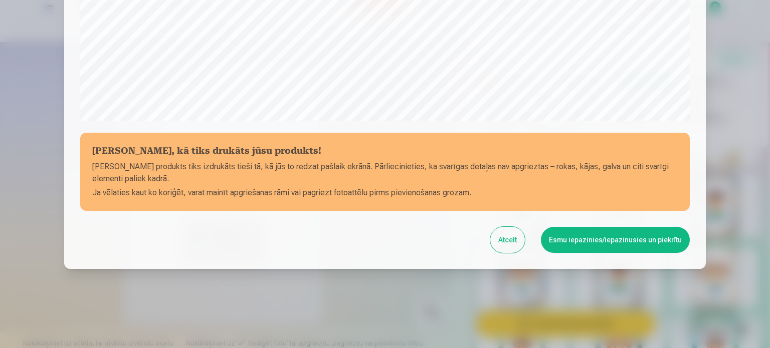
scroll to position [373, 0]
click at [626, 241] on button "Esmu iepazinies/iepazinusies un piekrītu" at bounding box center [615, 240] width 149 height 26
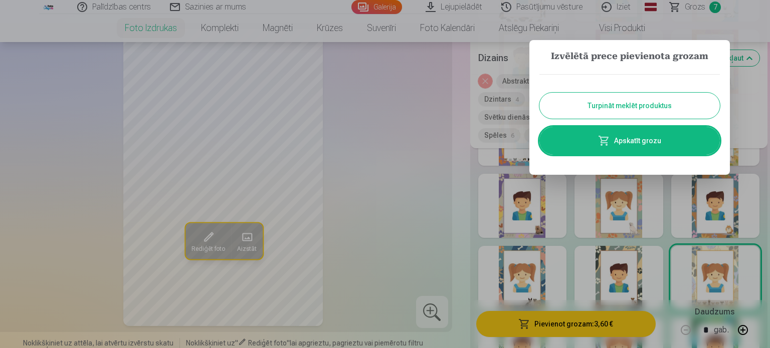
click at [651, 144] on link "Apskatīt grozu" at bounding box center [629, 141] width 180 height 28
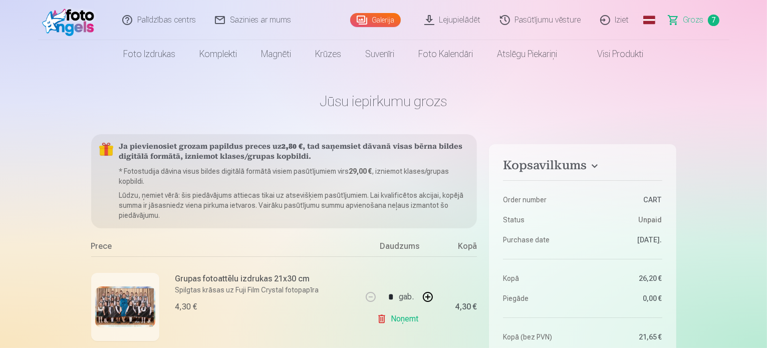
click at [692, 21] on span "Grozs" at bounding box center [694, 20] width 21 height 12
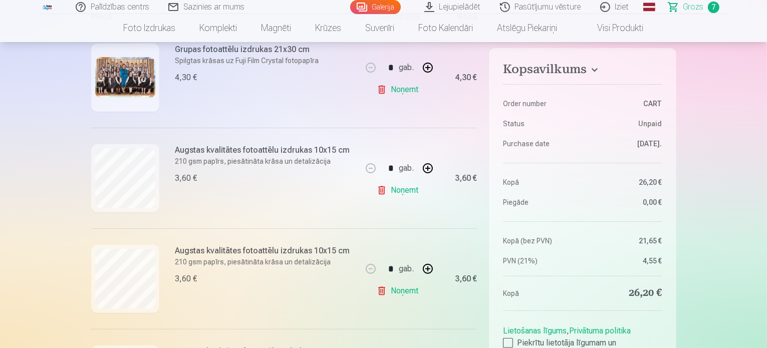
scroll to position [235, 0]
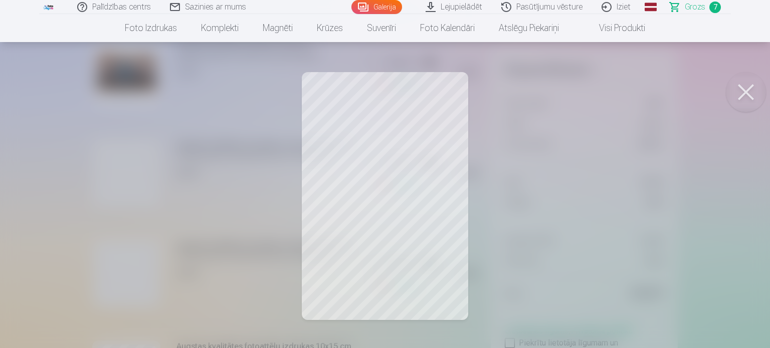
click at [744, 90] on button at bounding box center [746, 92] width 40 height 40
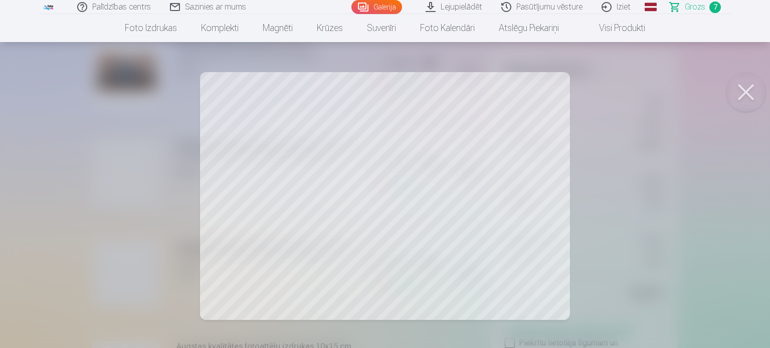
click at [739, 94] on button at bounding box center [746, 92] width 40 height 40
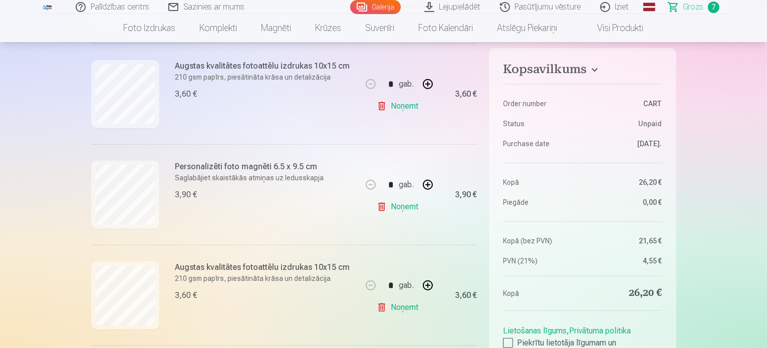
scroll to position [556, 0]
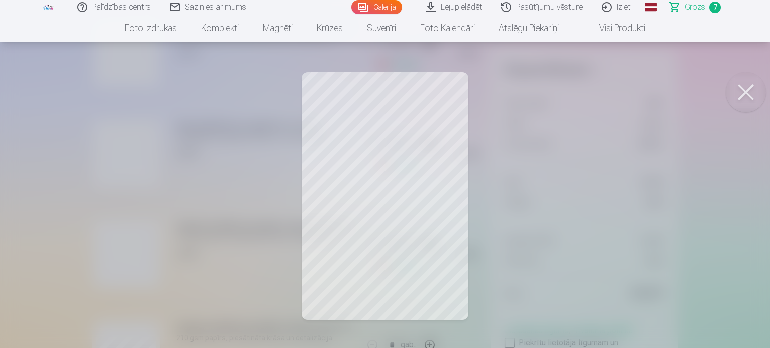
click at [747, 93] on button at bounding box center [746, 92] width 40 height 40
click at [754, 88] on button at bounding box center [746, 92] width 40 height 40
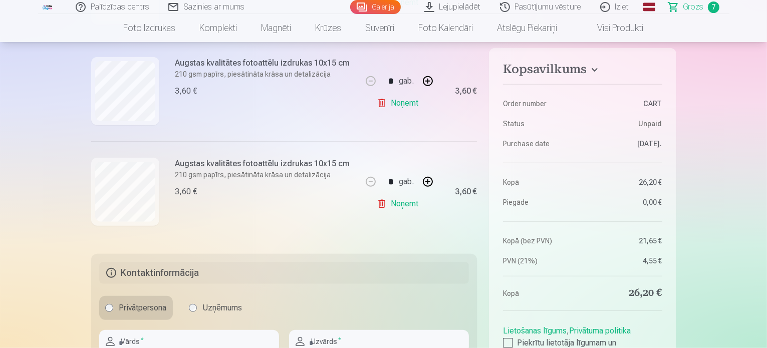
scroll to position [730, 0]
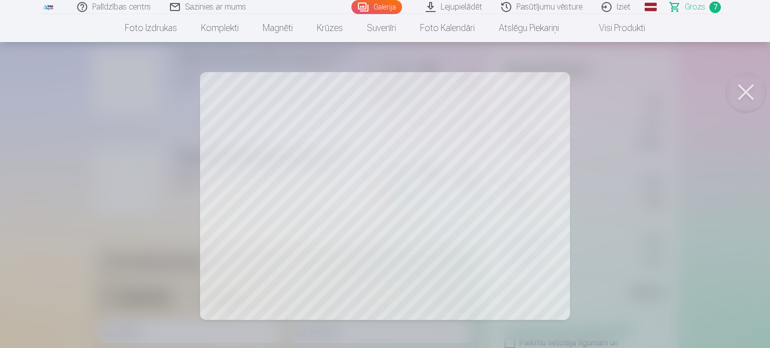
click at [743, 92] on button at bounding box center [746, 92] width 40 height 40
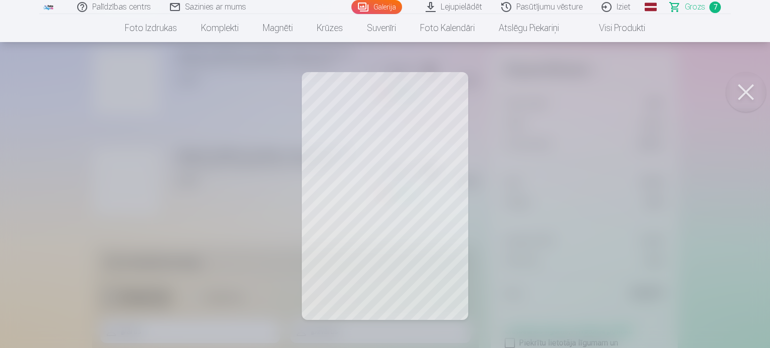
click at [746, 92] on button at bounding box center [746, 92] width 40 height 40
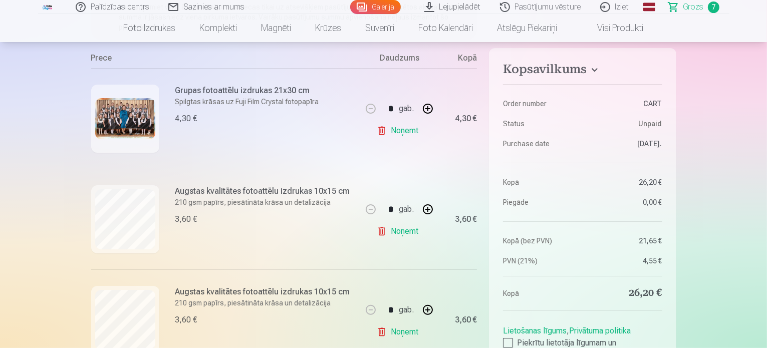
scroll to position [168, 0]
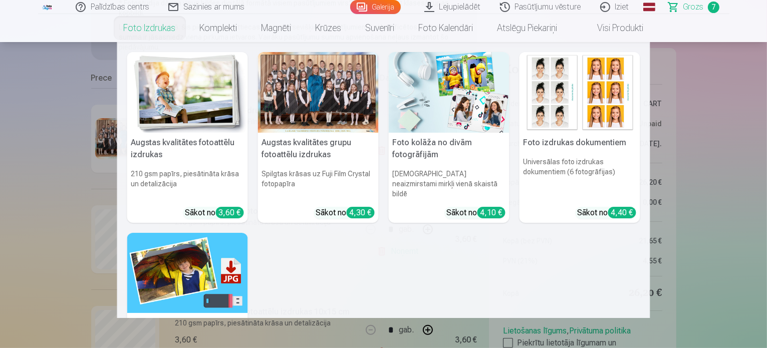
click at [164, 30] on link "Foto izdrukas" at bounding box center [150, 28] width 76 height 28
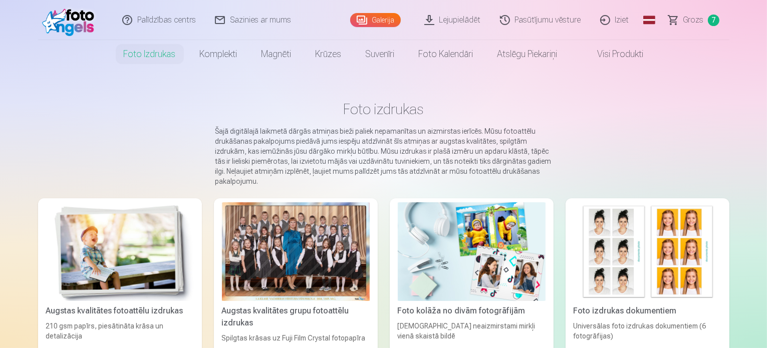
click at [105, 254] on img at bounding box center [120, 252] width 148 height 99
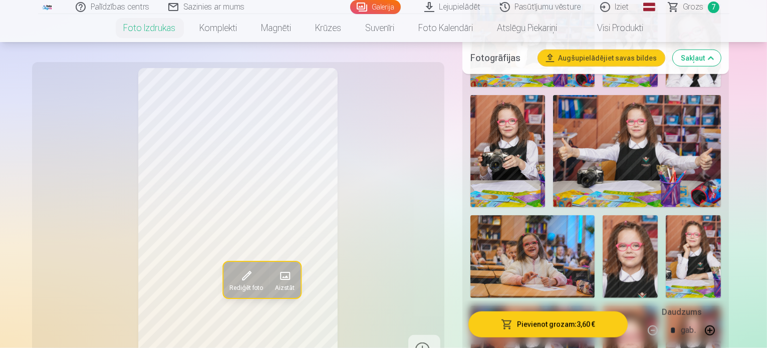
scroll to position [1163, 0]
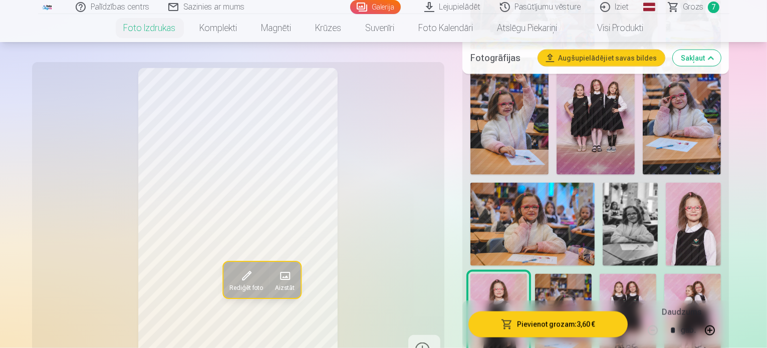
scroll to position [1466, 0]
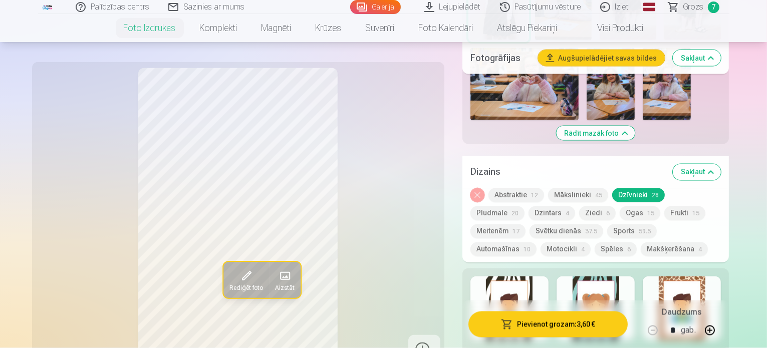
scroll to position [1780, 0]
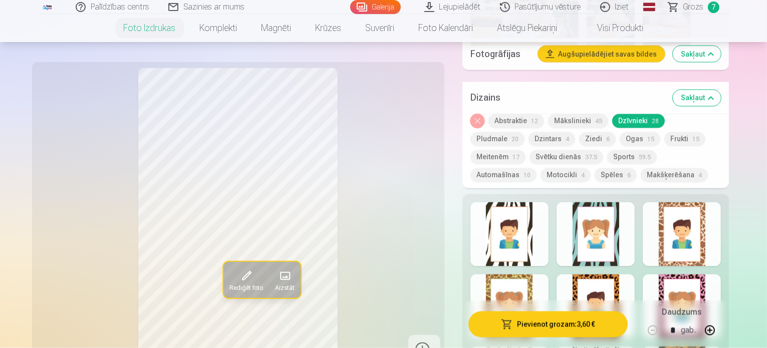
scroll to position [1855, 0]
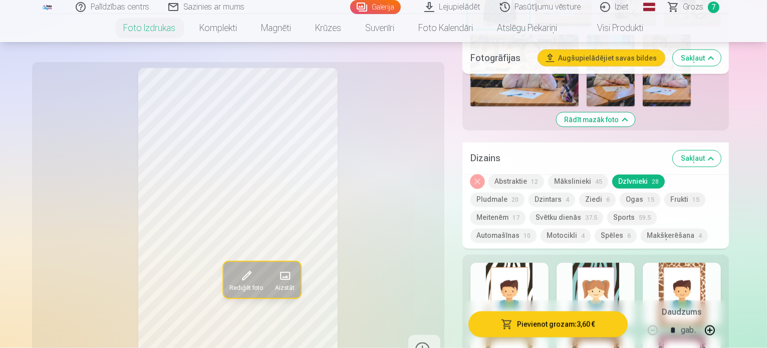
scroll to position [1794, 0]
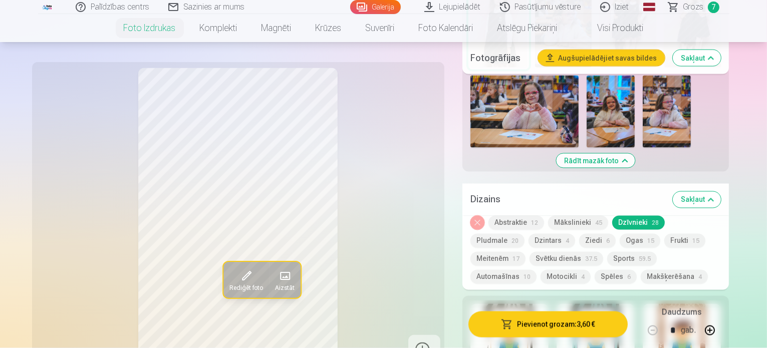
scroll to position [1733, 0]
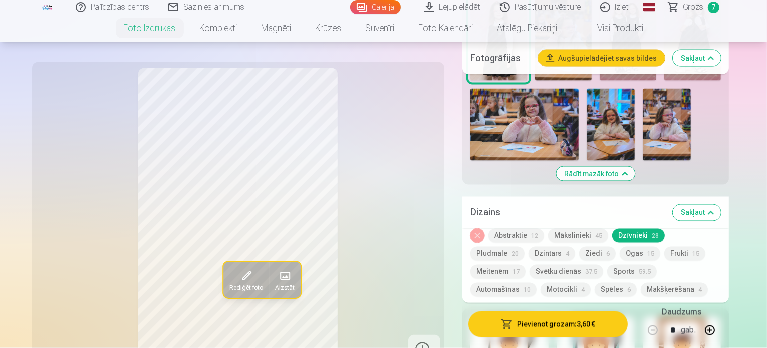
click at [620, 247] on button "Ogas 15" at bounding box center [640, 254] width 41 height 14
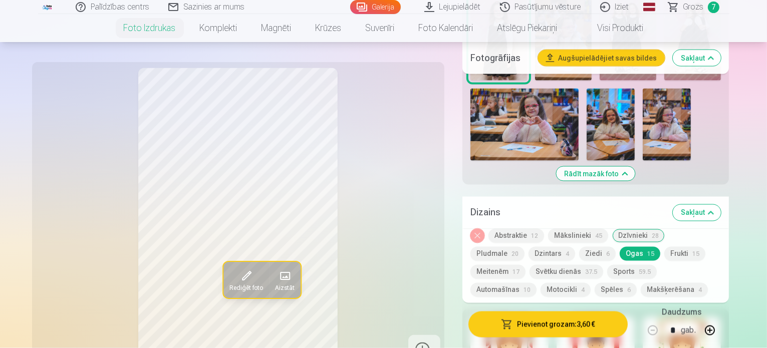
click at [665, 247] on button "Frukti 15" at bounding box center [685, 254] width 41 height 14
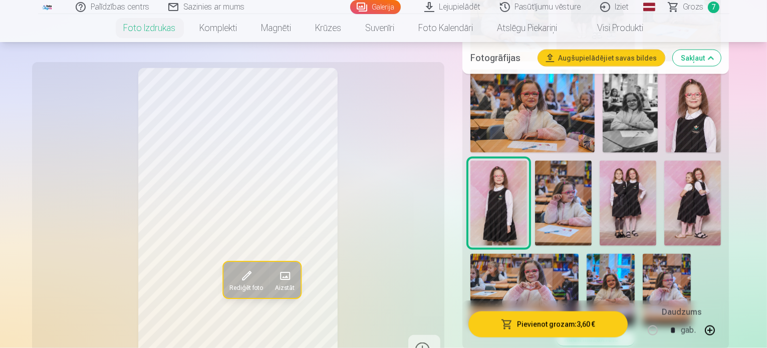
scroll to position [1536, 0]
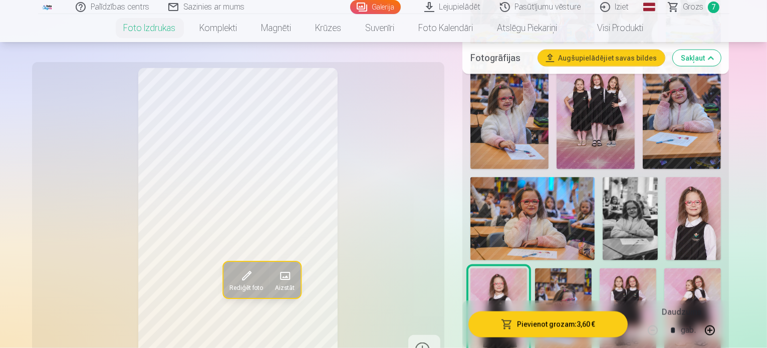
scroll to position [1467, 0]
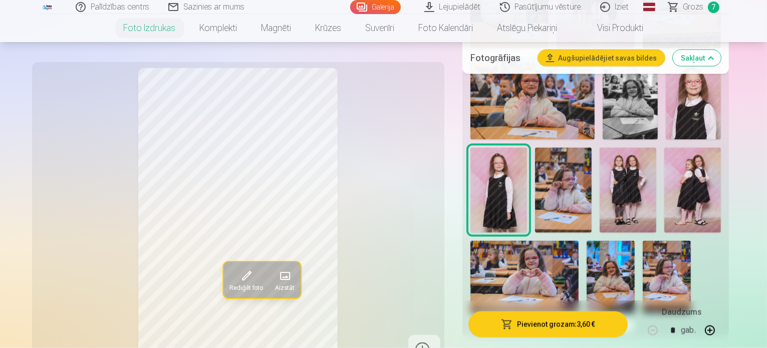
scroll to position [1600, 0]
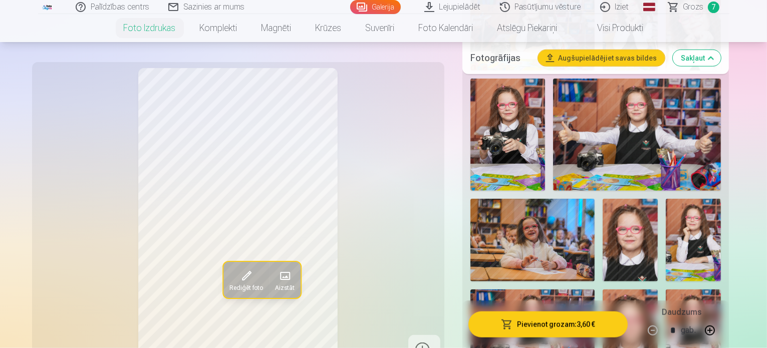
scroll to position [1112, 0]
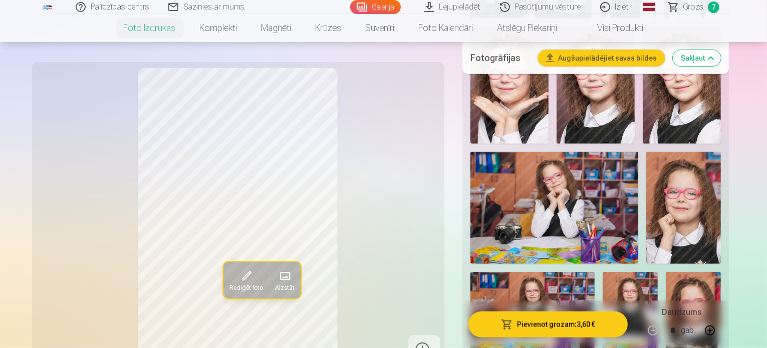
scroll to position [737, 0]
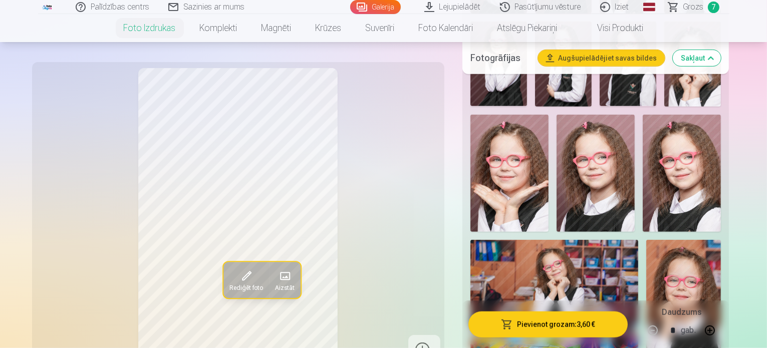
scroll to position [630, 0]
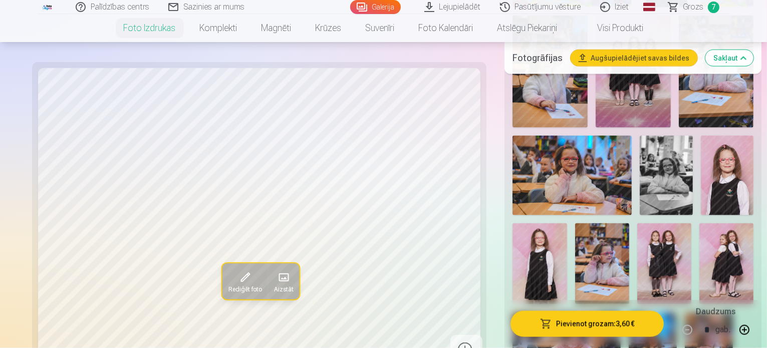
scroll to position [1492, 0]
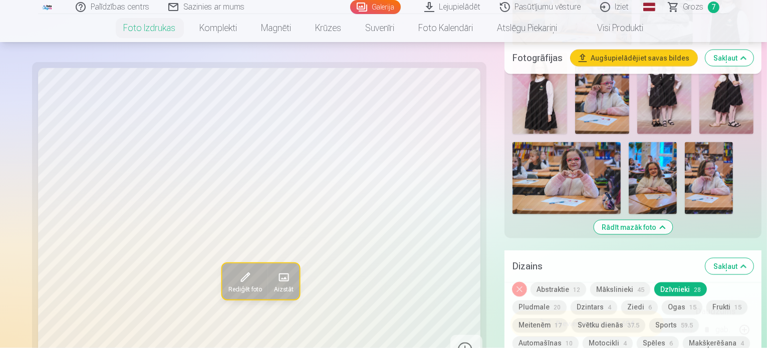
scroll to position [1666, 0]
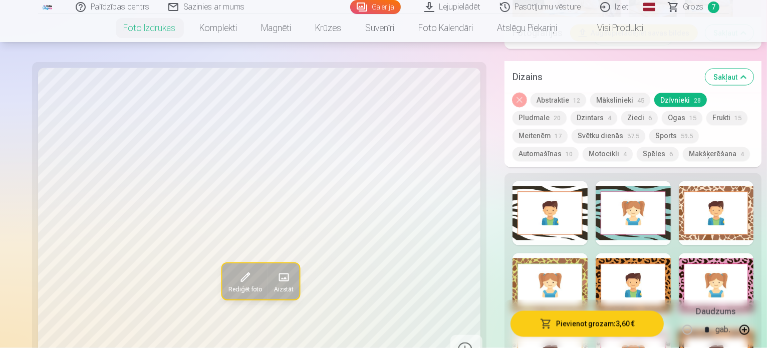
scroll to position [1821, 0]
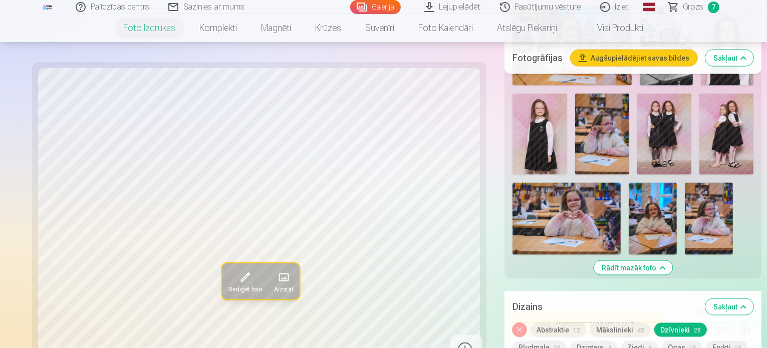
scroll to position [1564, 0]
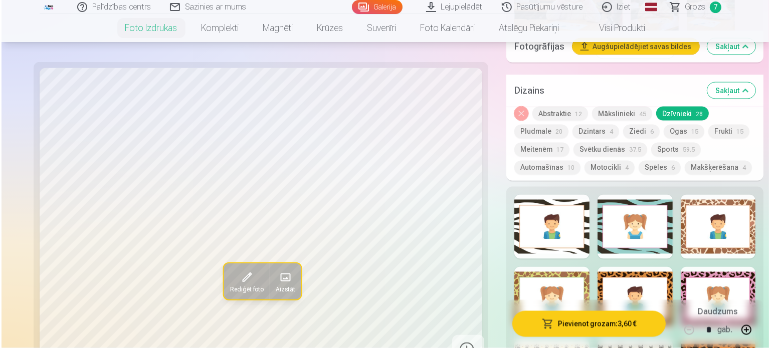
scroll to position [1828, 0]
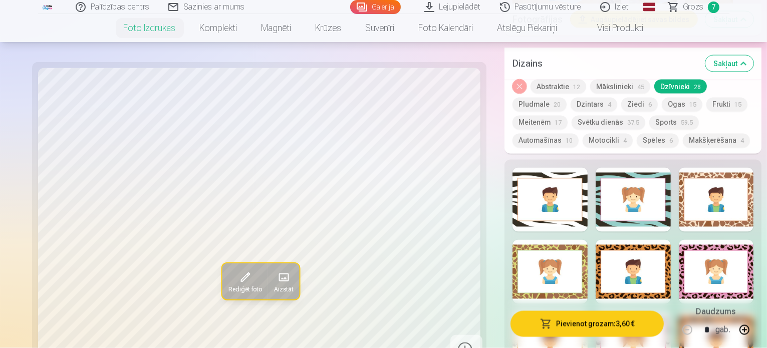
click at [585, 324] on button "Pievienot grozam : 3,60 €" at bounding box center [587, 324] width 153 height 26
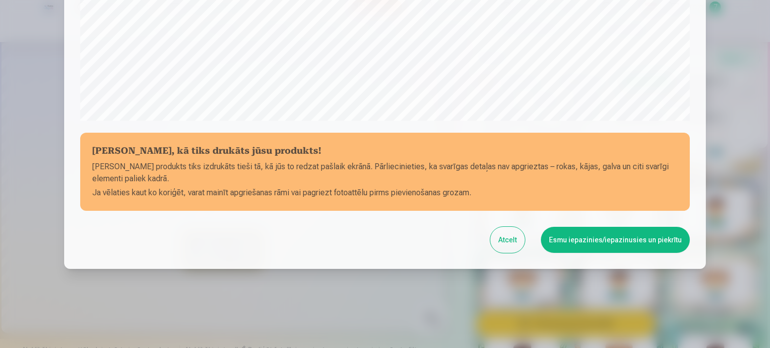
scroll to position [373, 0]
click at [626, 237] on button "Esmu iepazinies/iepazinusies un piekrītu" at bounding box center [615, 240] width 149 height 26
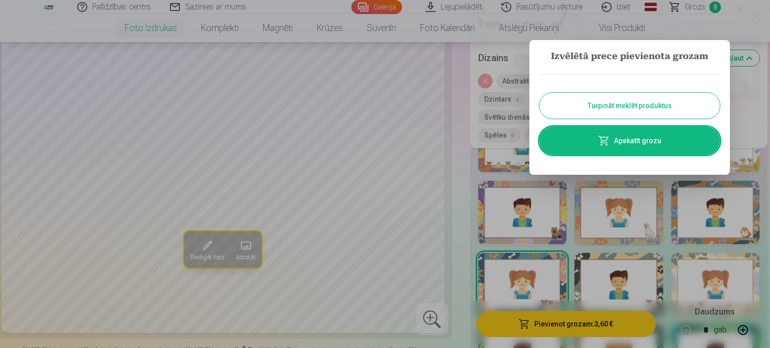
click at [637, 143] on link "Apskatīt grozu" at bounding box center [629, 141] width 180 height 28
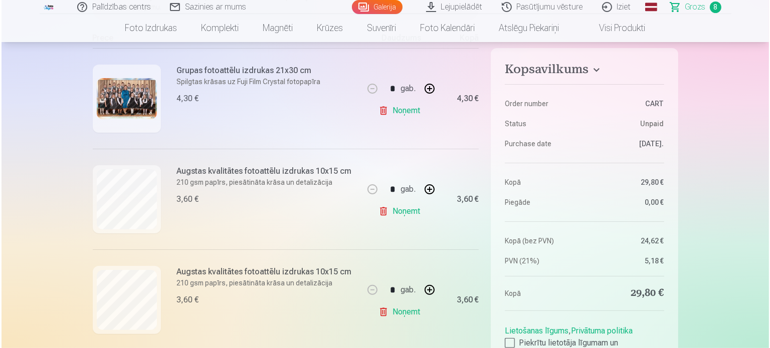
scroll to position [214, 0]
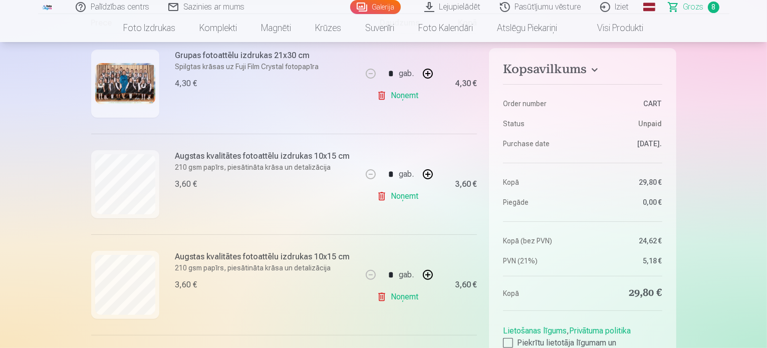
click at [123, 82] on img at bounding box center [125, 84] width 60 height 42
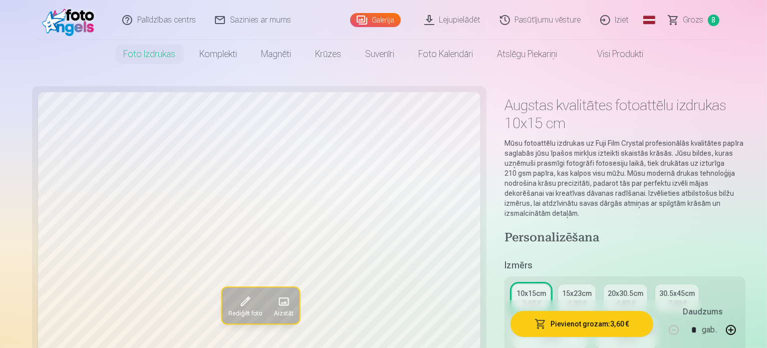
click at [690, 19] on span "Grozs" at bounding box center [694, 20] width 21 height 12
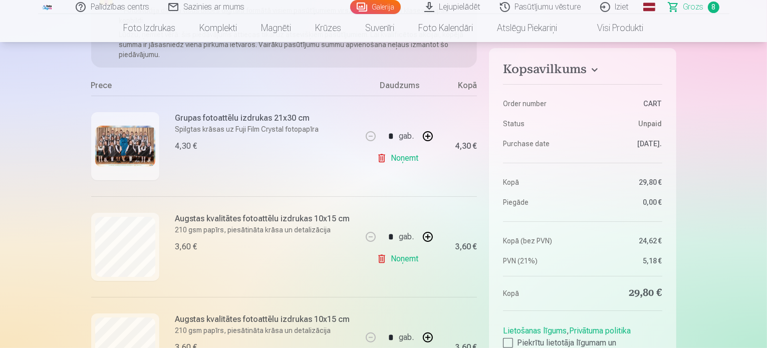
scroll to position [162, 0]
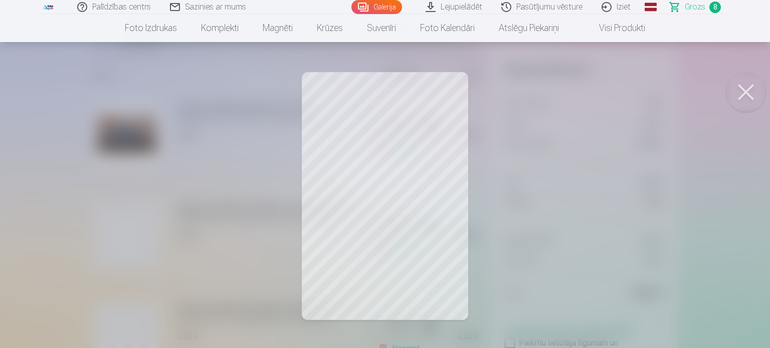
click at [742, 99] on button at bounding box center [746, 92] width 40 height 40
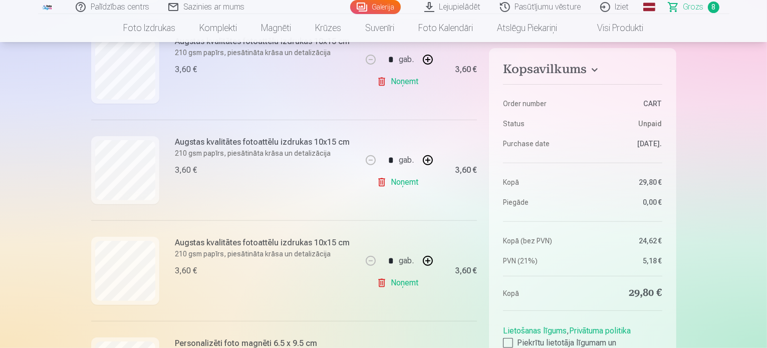
scroll to position [339, 0]
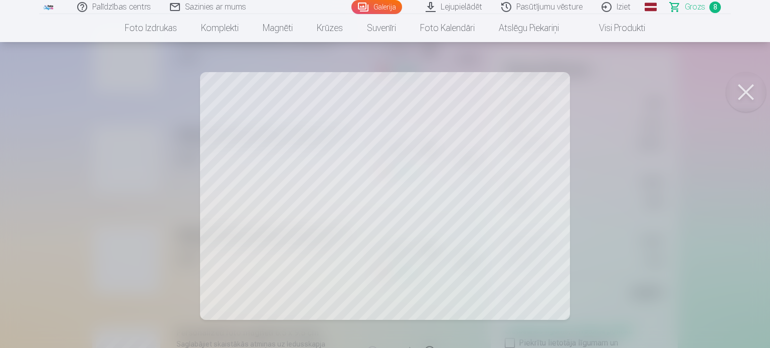
click at [742, 94] on button at bounding box center [746, 92] width 40 height 40
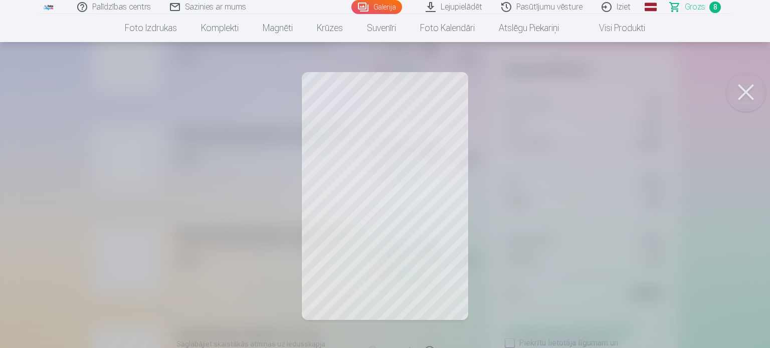
click at [741, 93] on button at bounding box center [746, 92] width 40 height 40
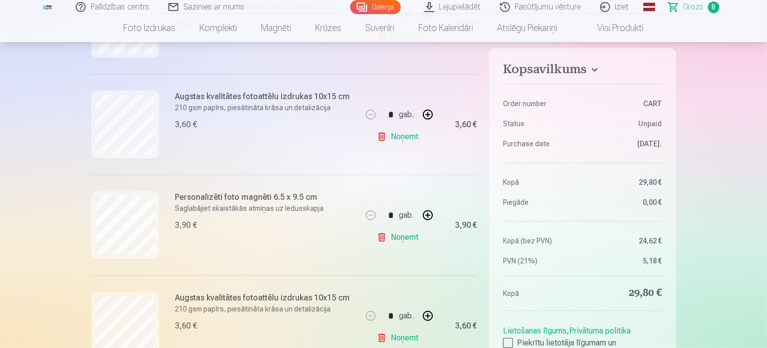
scroll to position [537, 0]
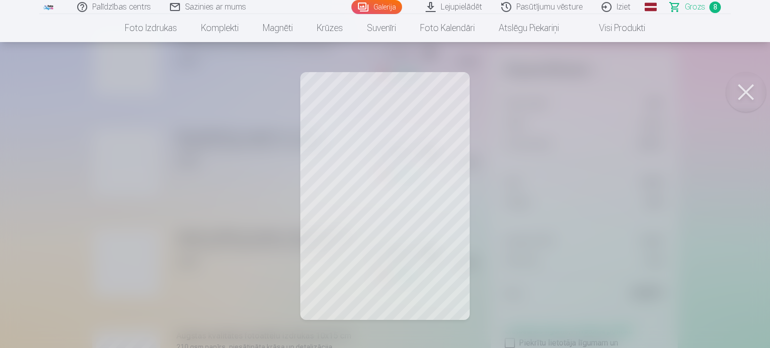
click at [745, 92] on button at bounding box center [746, 92] width 40 height 40
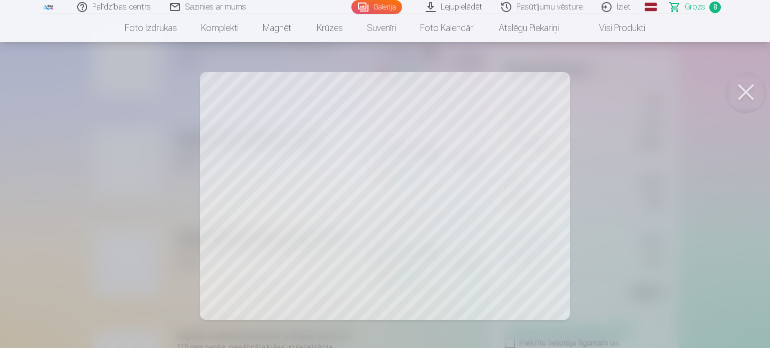
click at [746, 90] on button at bounding box center [746, 92] width 40 height 40
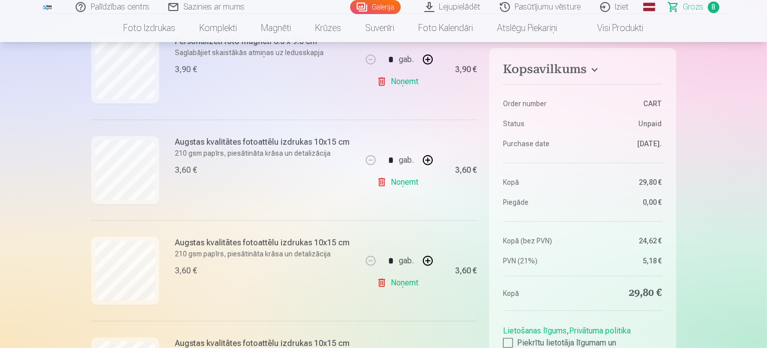
scroll to position [636, 0]
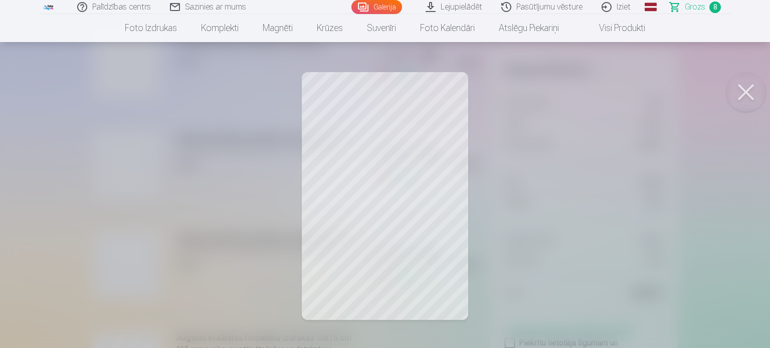
click at [744, 91] on button at bounding box center [746, 92] width 40 height 40
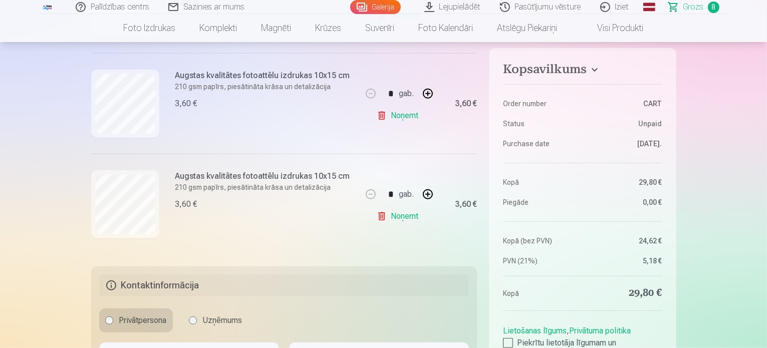
scroll to position [839, 0]
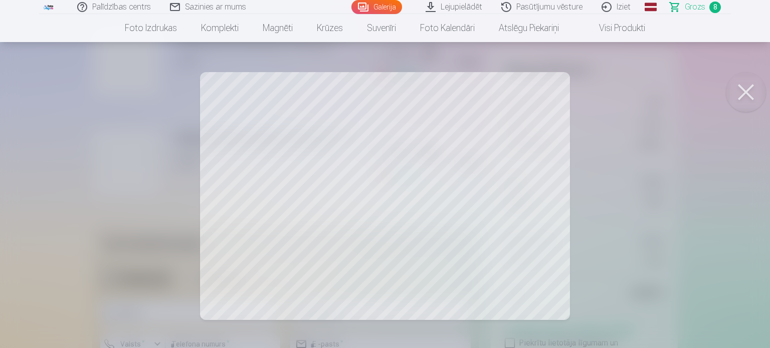
click at [744, 91] on button at bounding box center [746, 92] width 40 height 40
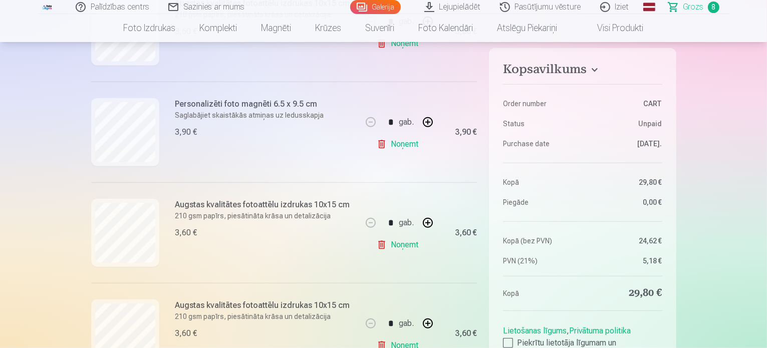
scroll to position [552, 0]
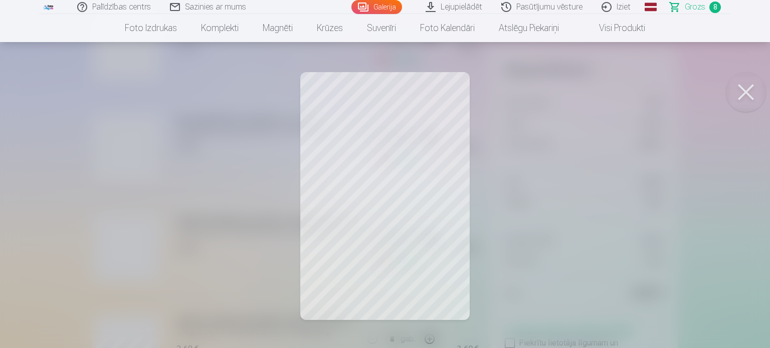
click at [746, 89] on button at bounding box center [746, 92] width 40 height 40
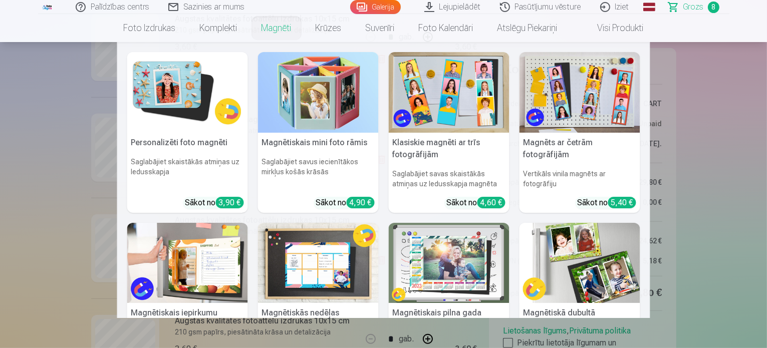
click at [266, 29] on link "Magnēti" at bounding box center [277, 28] width 54 height 28
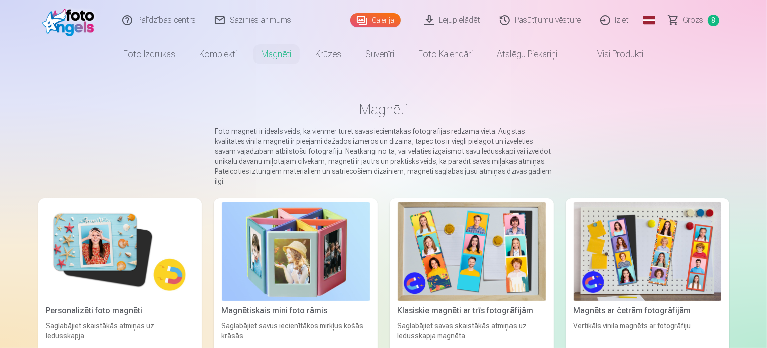
click at [91, 231] on img at bounding box center [120, 252] width 148 height 99
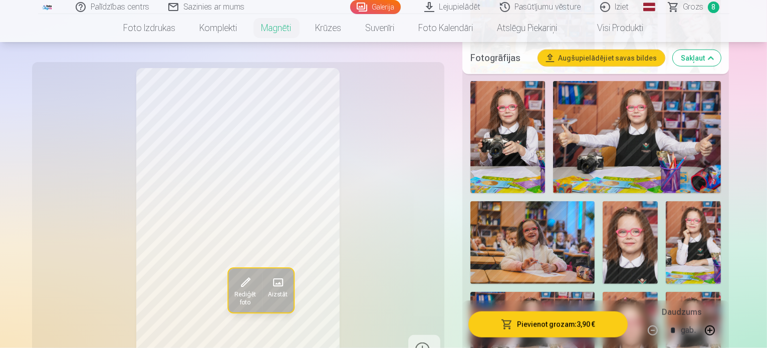
scroll to position [1133, 0]
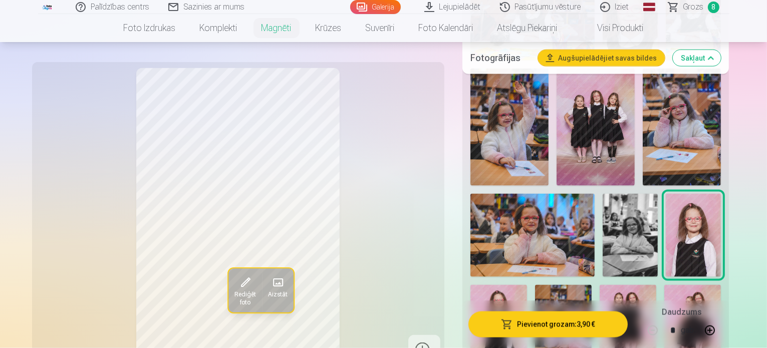
scroll to position [1454, 0]
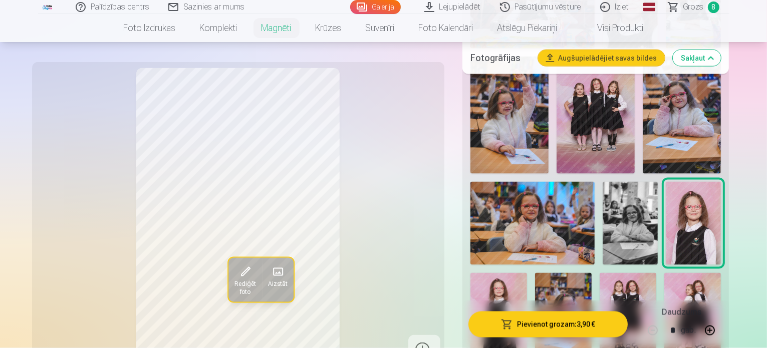
scroll to position [1466, 0]
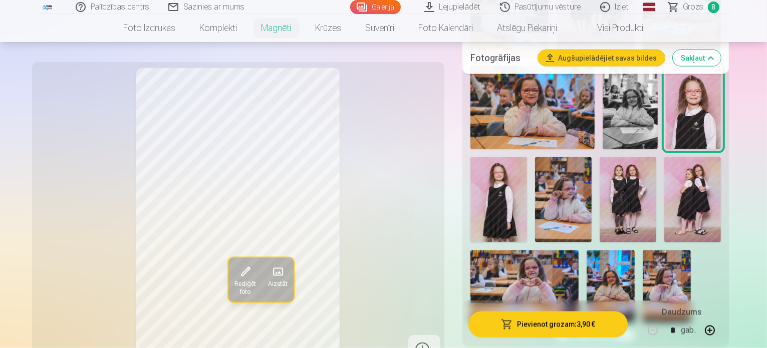
scroll to position [1590, 0]
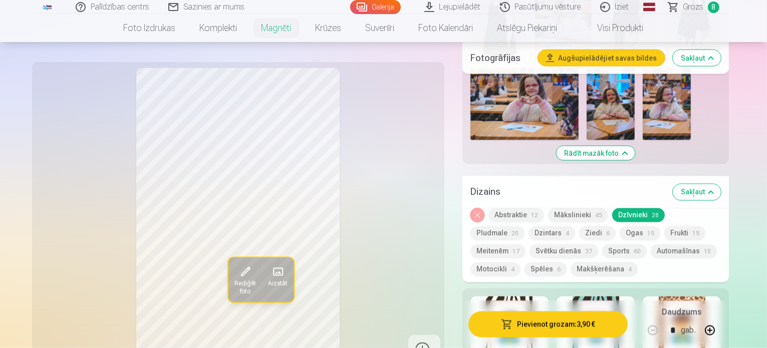
scroll to position [1752, 0]
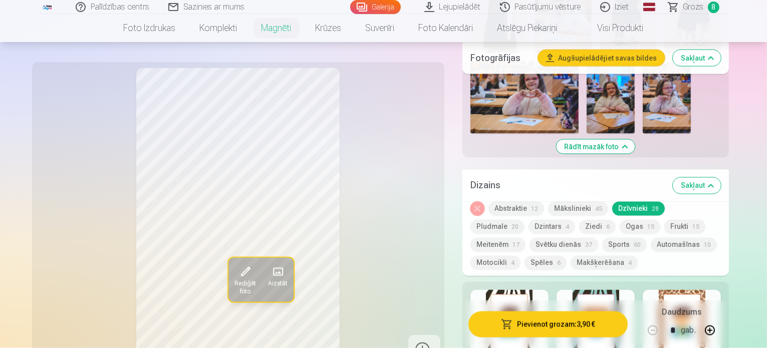
drag, startPoint x: 767, startPoint y: 118, endPoint x: 766, endPoint y: 130, distance: 11.6
click at [730, 202] on div "Noņemiet dizainu Abstraktie 12 Mākslinieki 45 Dzīvnieki 28 Pludmale 20 Dzintars…" at bounding box center [596, 239] width 267 height 74
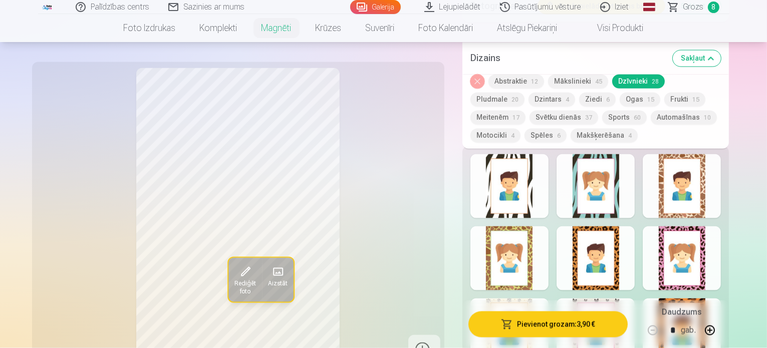
scroll to position [1929, 0]
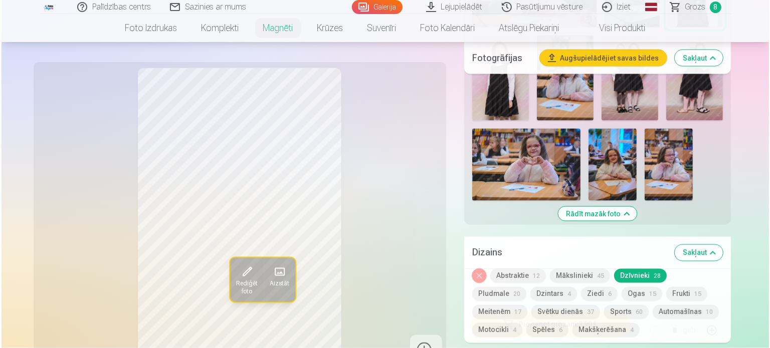
scroll to position [1678, 0]
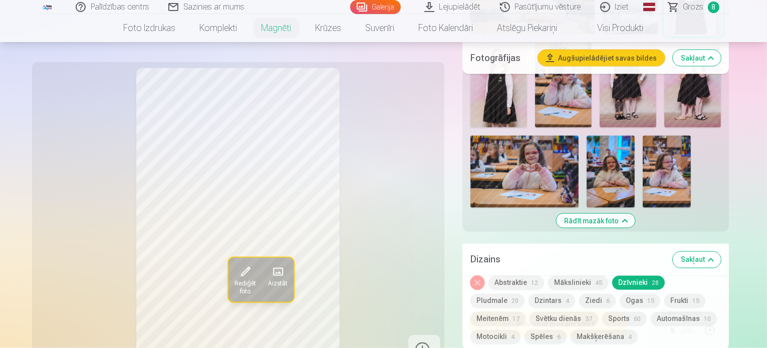
click at [564, 323] on button "Pievienot grozam : 3,90 €" at bounding box center [549, 324] width 160 height 26
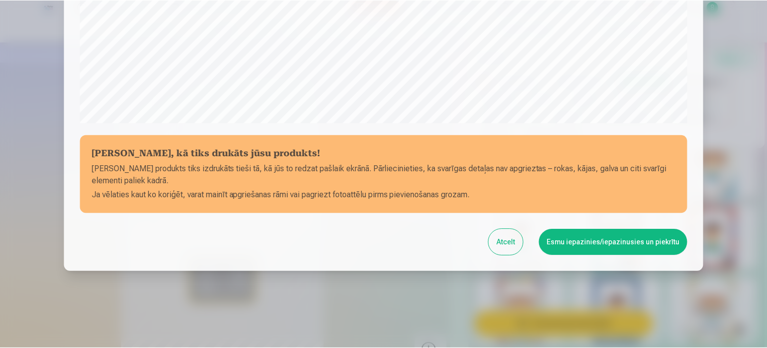
scroll to position [373, 0]
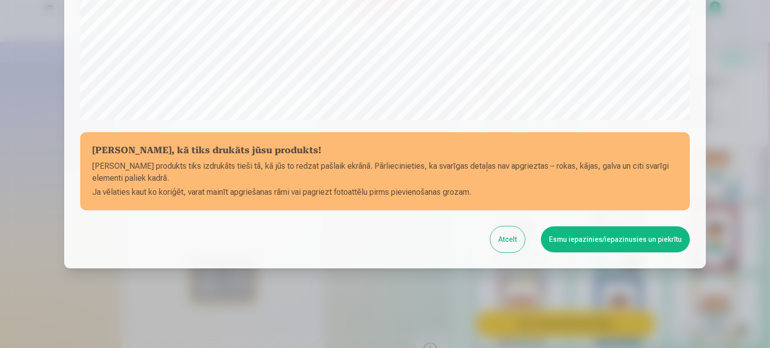
click at [618, 240] on button "Esmu iepazinies/iepazinusies un piekrītu" at bounding box center [615, 240] width 149 height 26
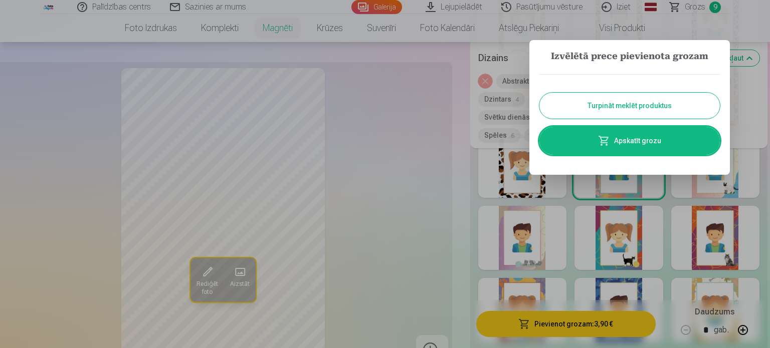
click at [636, 134] on link "Apskatīt grozu" at bounding box center [629, 141] width 180 height 28
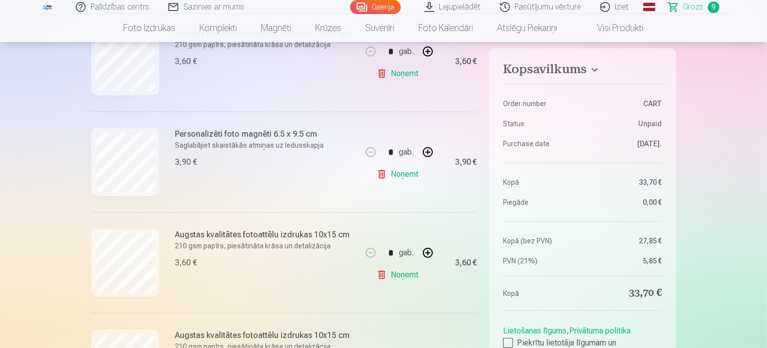
scroll to position [581, 0]
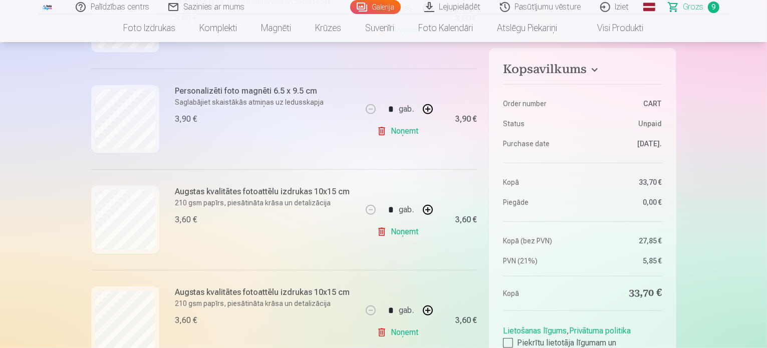
click at [404, 136] on link "Noņemt" at bounding box center [400, 131] width 46 height 20
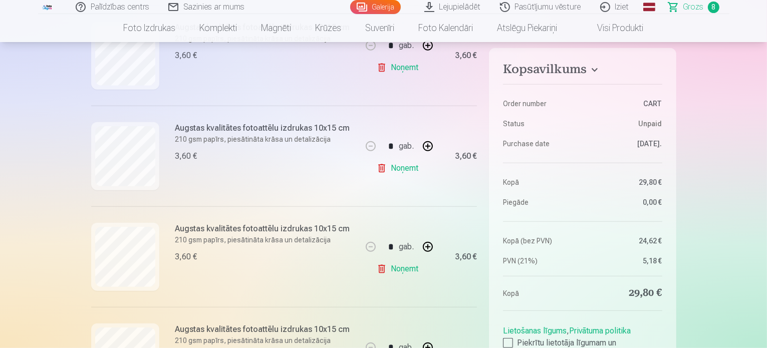
click at [406, 172] on link "Noņemt" at bounding box center [400, 168] width 46 height 20
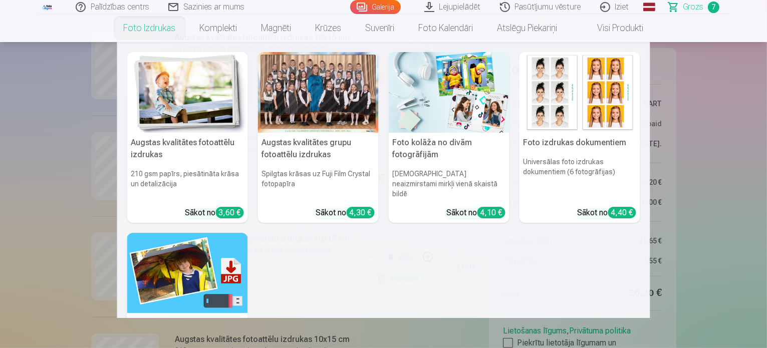
click at [159, 28] on link "Foto izdrukas" at bounding box center [150, 28] width 76 height 28
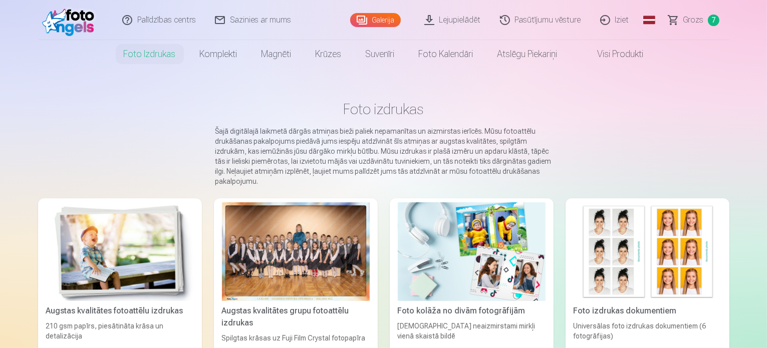
click at [108, 247] on img at bounding box center [120, 252] width 148 height 99
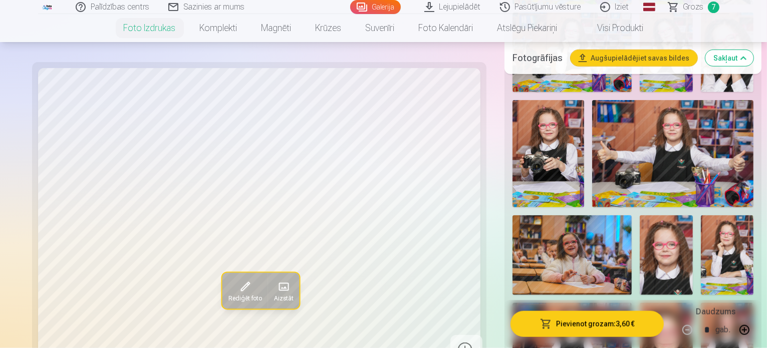
scroll to position [1085, 0]
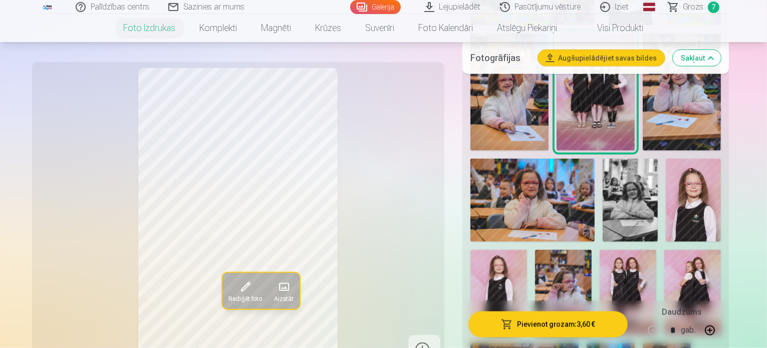
scroll to position [1509, 0]
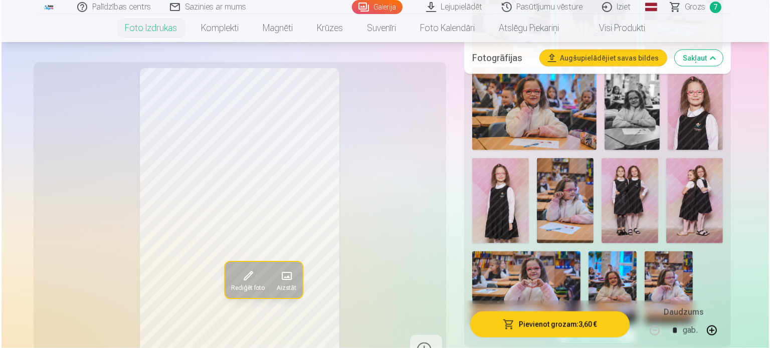
scroll to position [1577, 0]
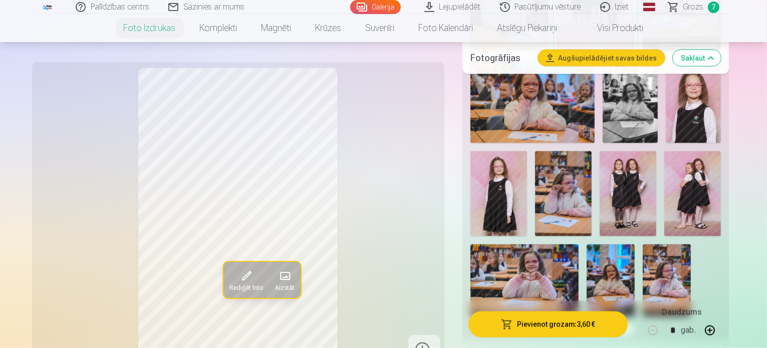
click at [571, 318] on button "Pievienot grozam : 3,60 €" at bounding box center [549, 324] width 160 height 26
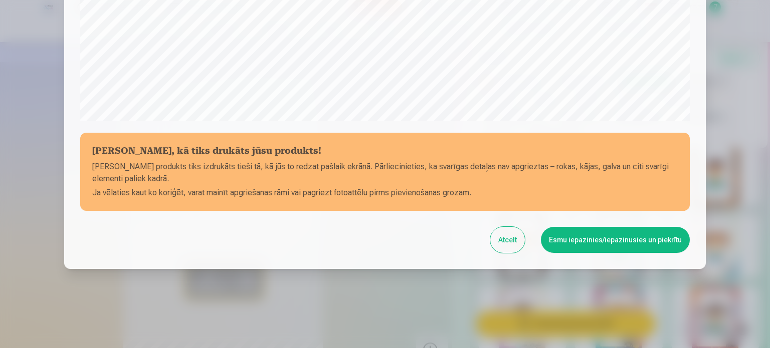
scroll to position [373, 0]
click at [604, 242] on button "Esmu iepazinies/iepazinusies un piekrītu" at bounding box center [615, 240] width 149 height 26
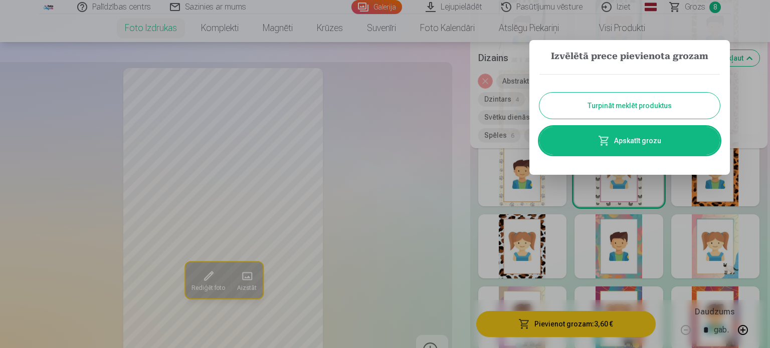
click at [630, 144] on link "Apskatīt grozu" at bounding box center [629, 141] width 180 height 28
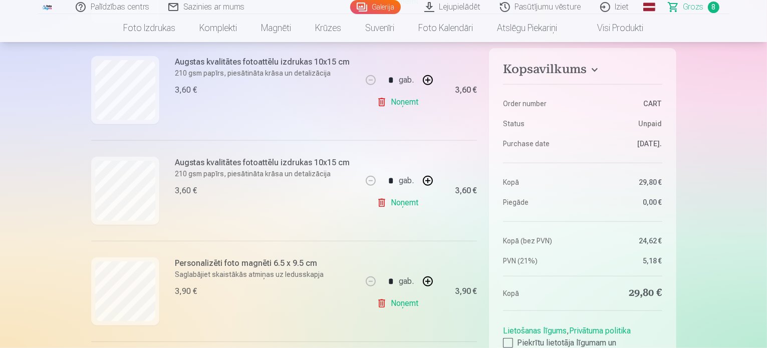
scroll to position [626, 0]
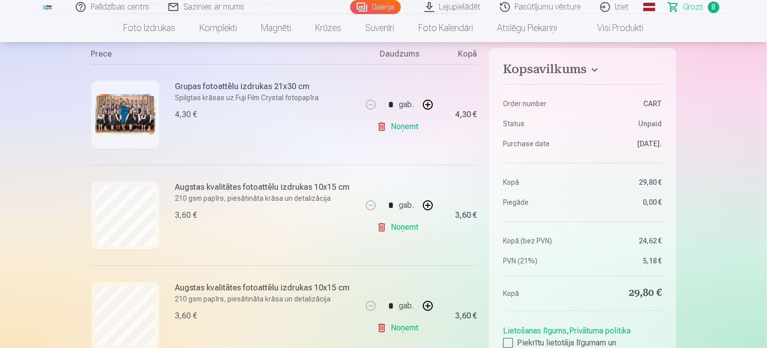
scroll to position [187, 0]
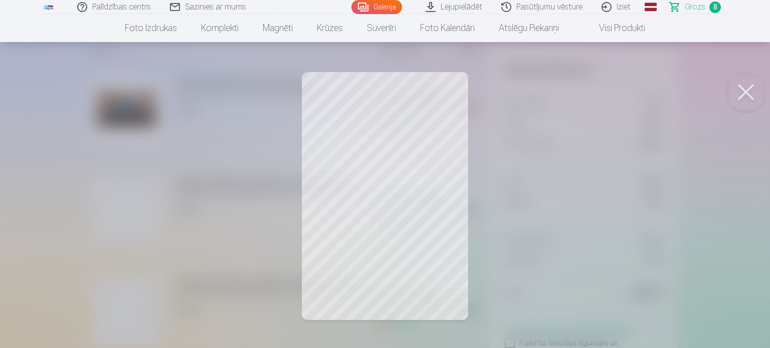
click at [748, 90] on button at bounding box center [746, 92] width 40 height 40
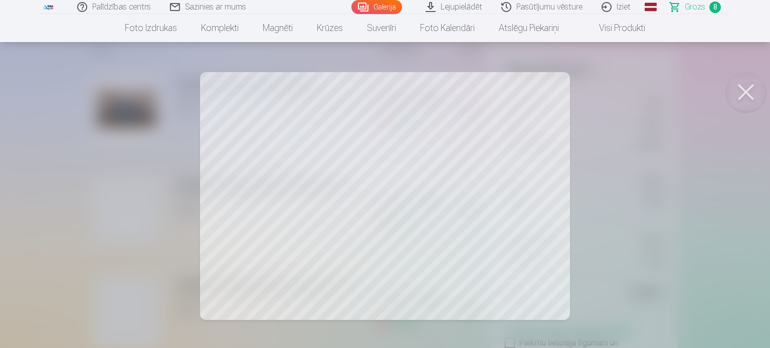
click at [742, 89] on button at bounding box center [746, 92] width 40 height 40
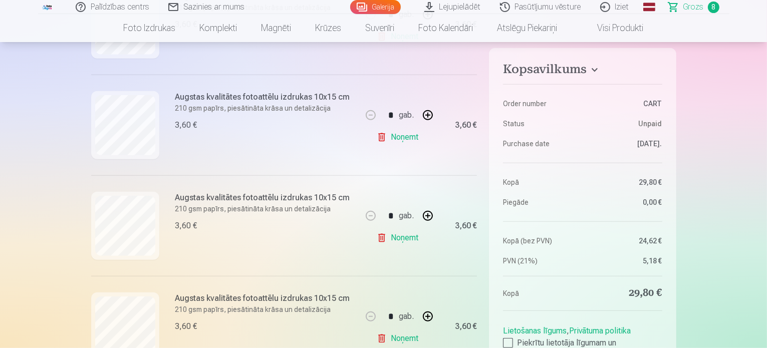
scroll to position [505, 0]
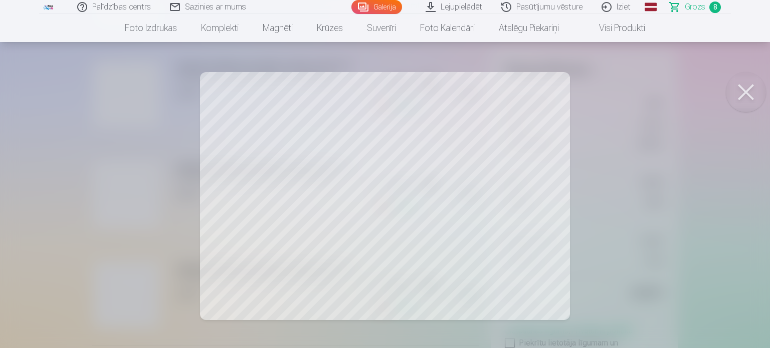
click at [744, 95] on button at bounding box center [746, 92] width 40 height 40
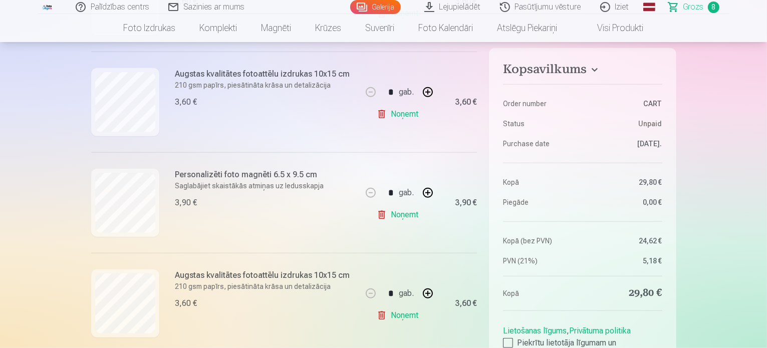
scroll to position [709, 0]
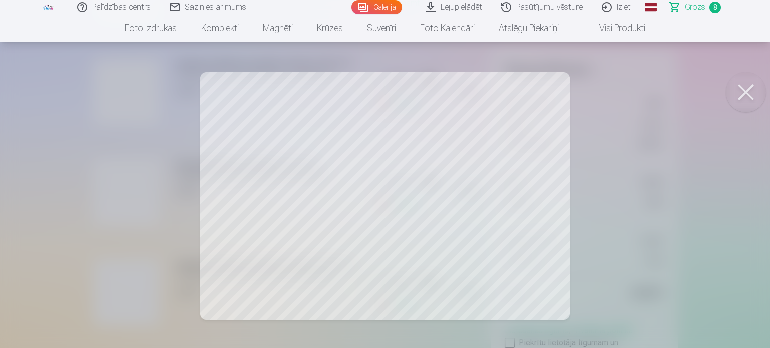
click at [746, 93] on button at bounding box center [746, 92] width 40 height 40
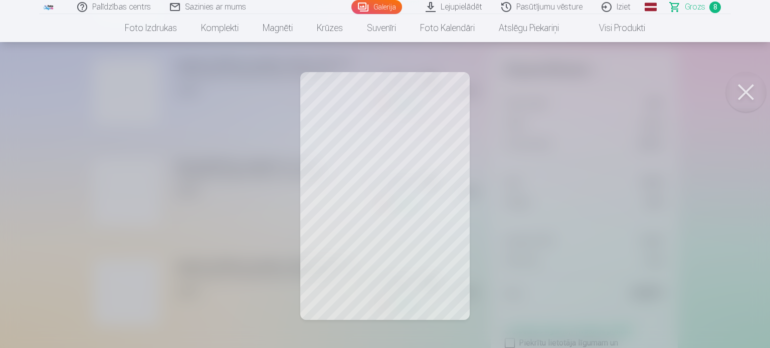
click at [741, 93] on button at bounding box center [746, 92] width 40 height 40
click at [744, 90] on button at bounding box center [746, 92] width 40 height 40
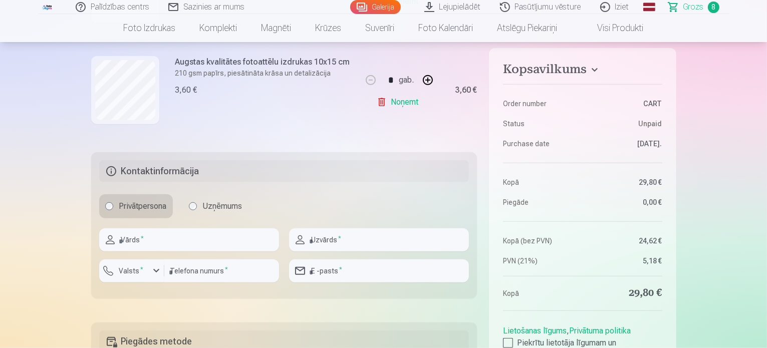
scroll to position [1012, 0]
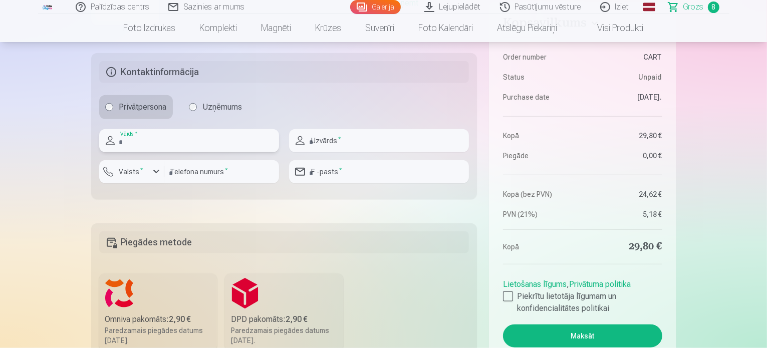
click at [138, 139] on input "text" at bounding box center [189, 140] width 180 height 23
type input "******"
type input "*********"
type input "********"
type input "**********"
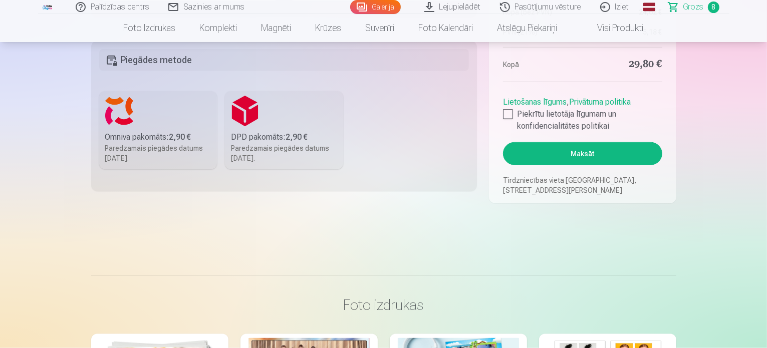
scroll to position [1199, 0]
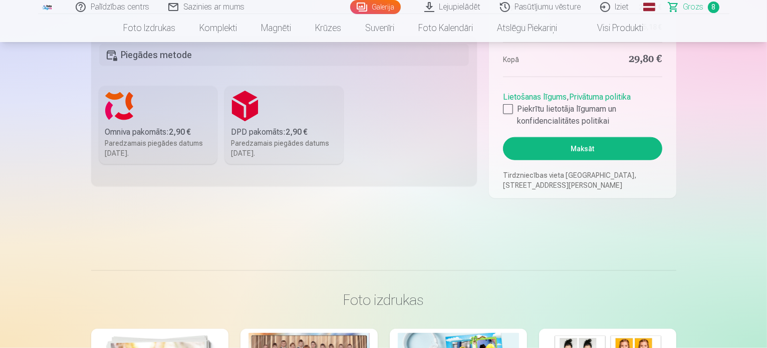
click at [162, 119] on label "Omniva pakomāts : 2,90 € Paredzamais piegādes datums 6.09.2025." at bounding box center [158, 125] width 118 height 78
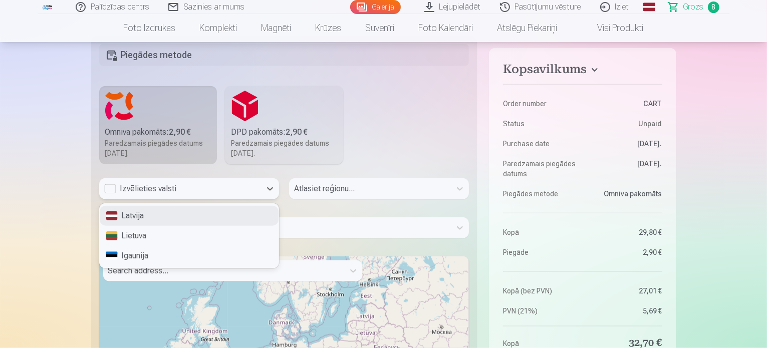
click at [112, 185] on div "Izvēlieties valsti" at bounding box center [180, 189] width 152 height 12
click at [137, 216] on div "Latvija" at bounding box center [189, 216] width 179 height 20
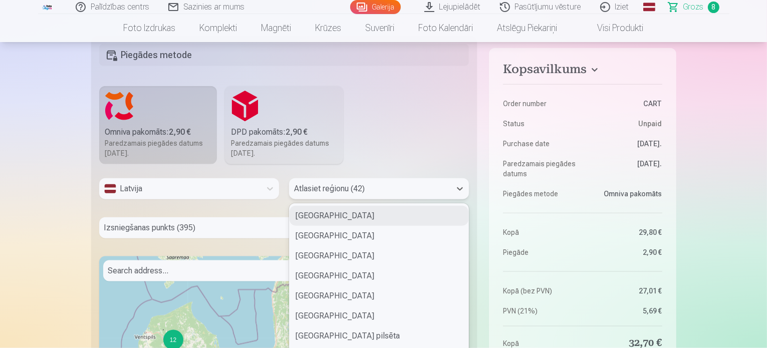
scroll to position [1208, 0]
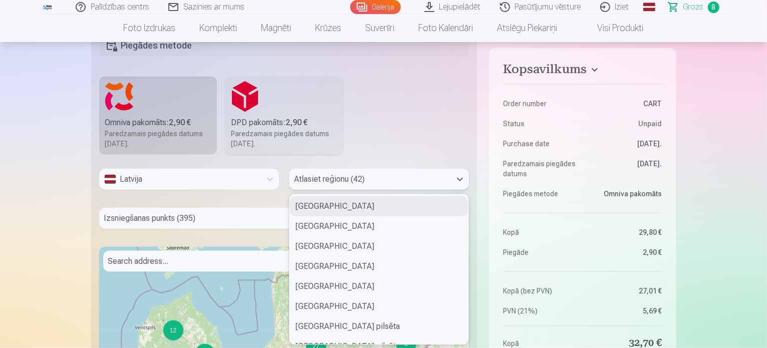
click at [417, 188] on div "Atlasiet reģionu (42)" at bounding box center [370, 179] width 162 height 21
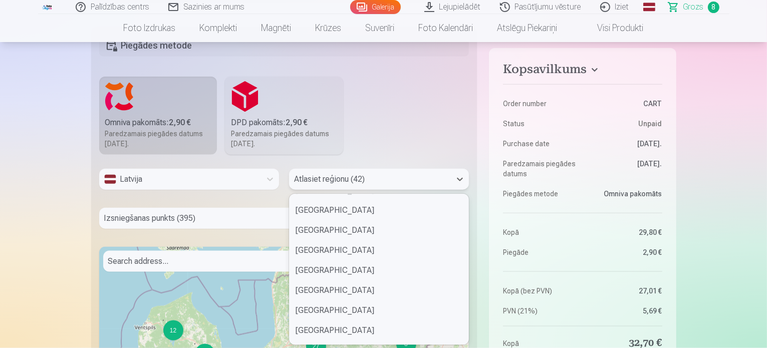
scroll to position [474, 0]
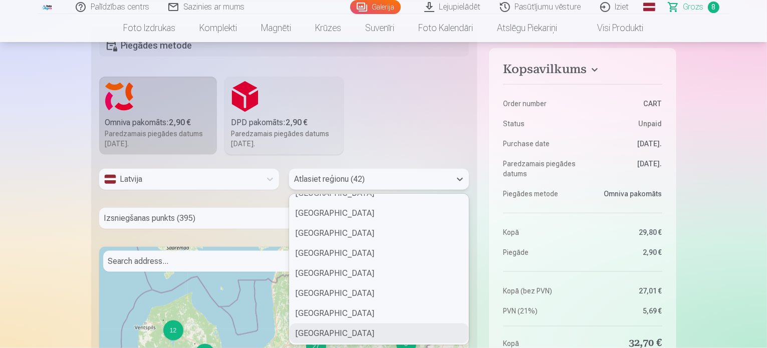
click at [358, 334] on div "Valmieras novads" at bounding box center [379, 334] width 179 height 20
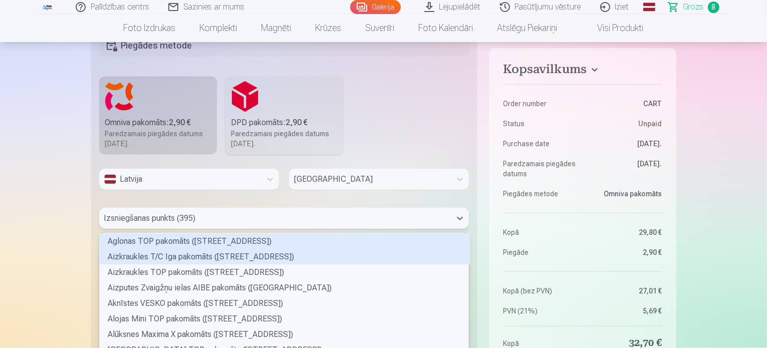
scroll to position [1247, 0]
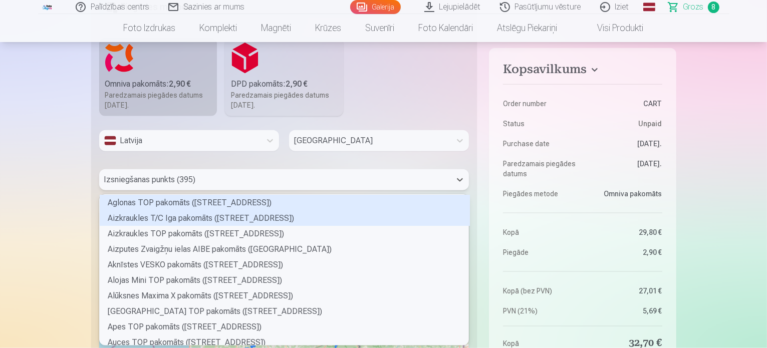
click at [274, 190] on div "395 results available. Use Up and Down to choose options, press Enter to select…" at bounding box center [284, 179] width 370 height 21
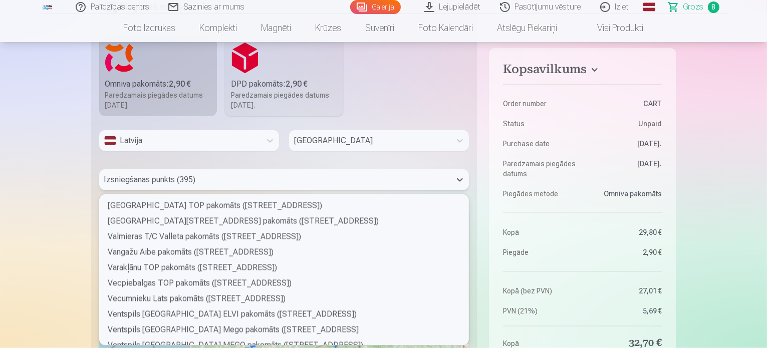
scroll to position [5702, 0]
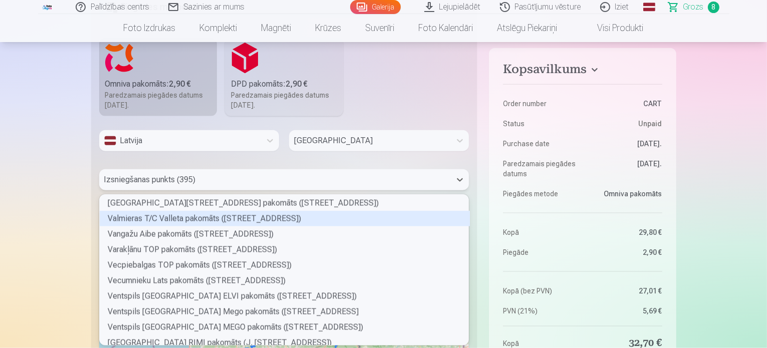
click at [200, 218] on div "Valmieras T/C Valleta pakomāts (Rīgas iela 4)" at bounding box center [285, 219] width 370 height 16
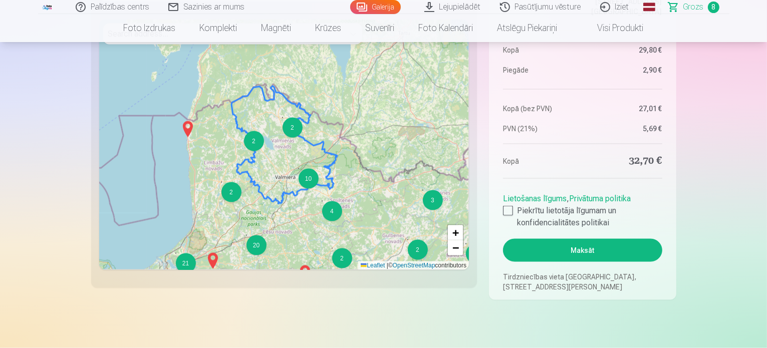
scroll to position [1454, 0]
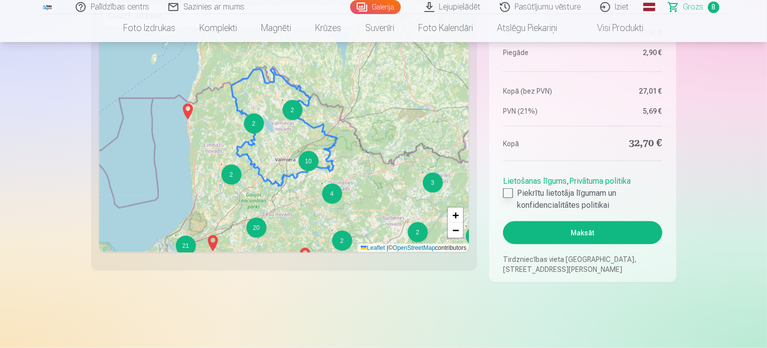
click at [509, 192] on div at bounding box center [508, 193] width 10 height 10
click at [581, 229] on button "Maksāt" at bounding box center [582, 233] width 159 height 23
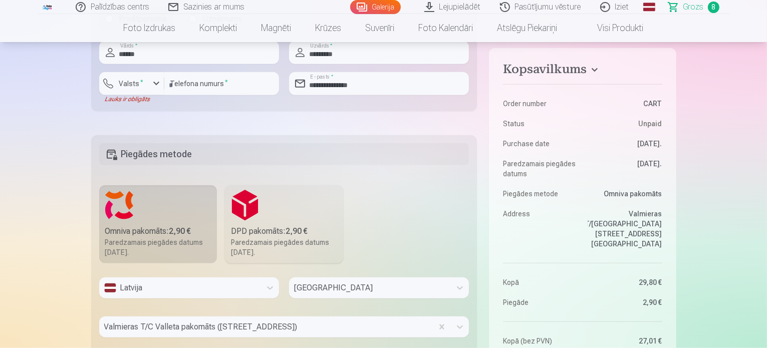
scroll to position [1089, 0]
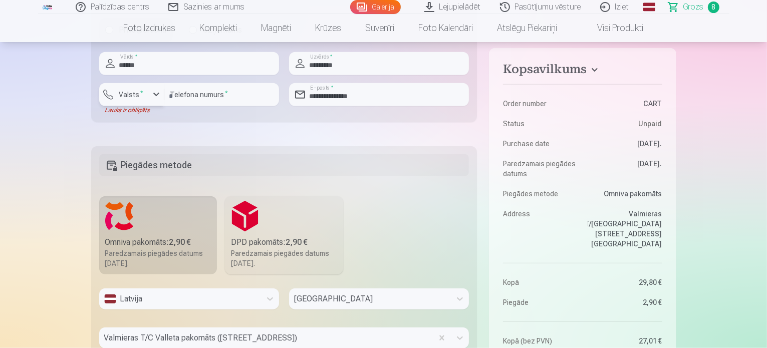
click at [156, 95] on div "button" at bounding box center [156, 95] width 12 height 12
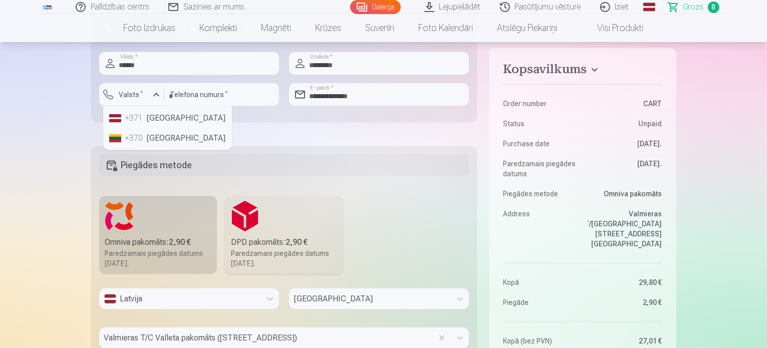
click at [154, 117] on li "+371 Latvia" at bounding box center [167, 118] width 125 height 20
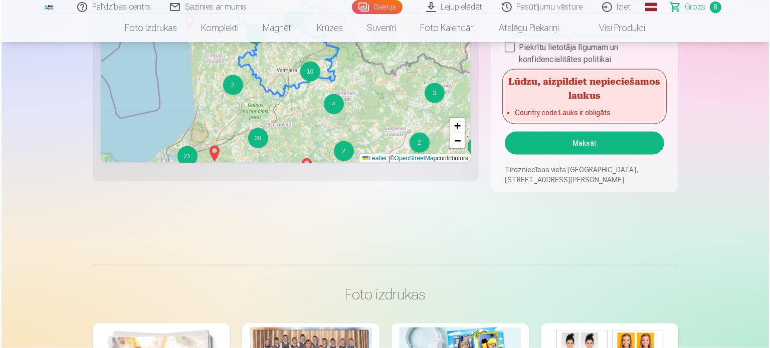
scroll to position [1549, 0]
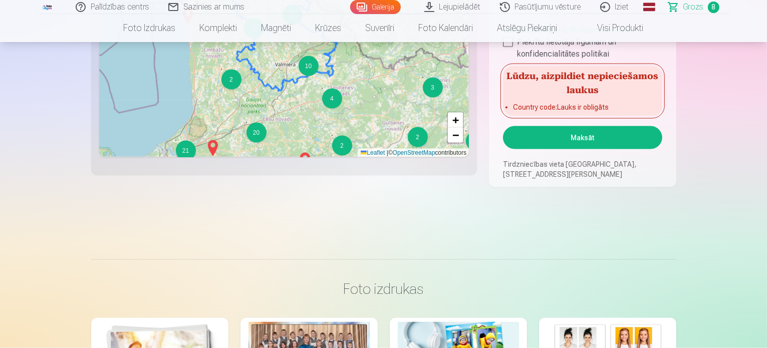
click at [593, 132] on button "Maksāt" at bounding box center [582, 137] width 159 height 23
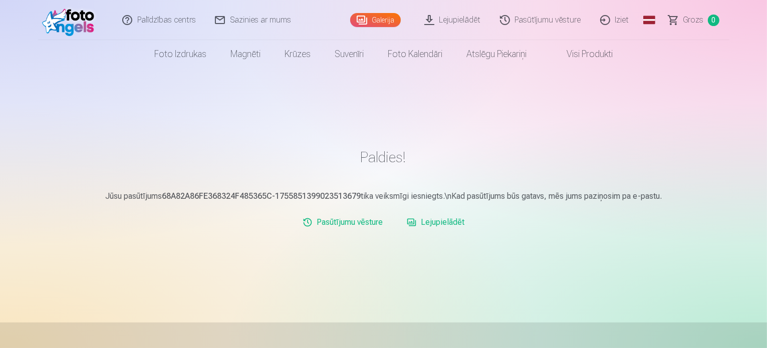
click at [573, 22] on link "Pasūtījumu vēsture" at bounding box center [541, 20] width 100 height 40
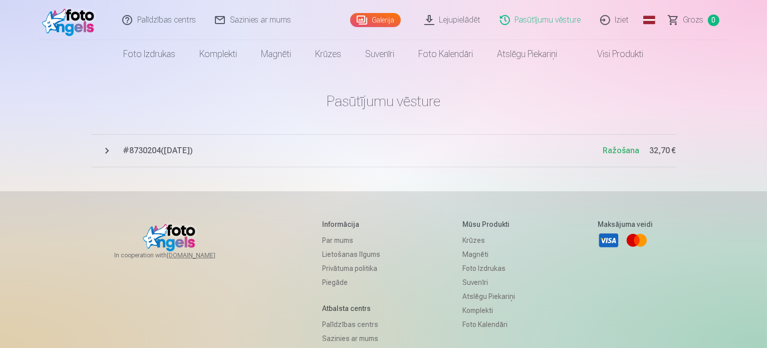
click at [257, 22] on link "Sazinies ar mums" at bounding box center [253, 20] width 95 height 40
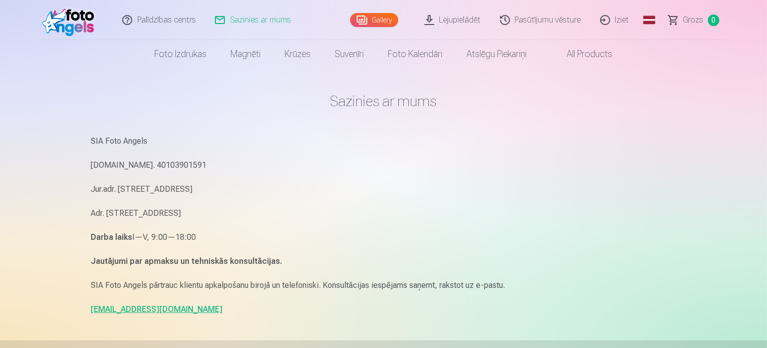
click at [623, 19] on link "Iziet" at bounding box center [615, 20] width 48 height 40
